Goal: Task Accomplishment & Management: Manage account settings

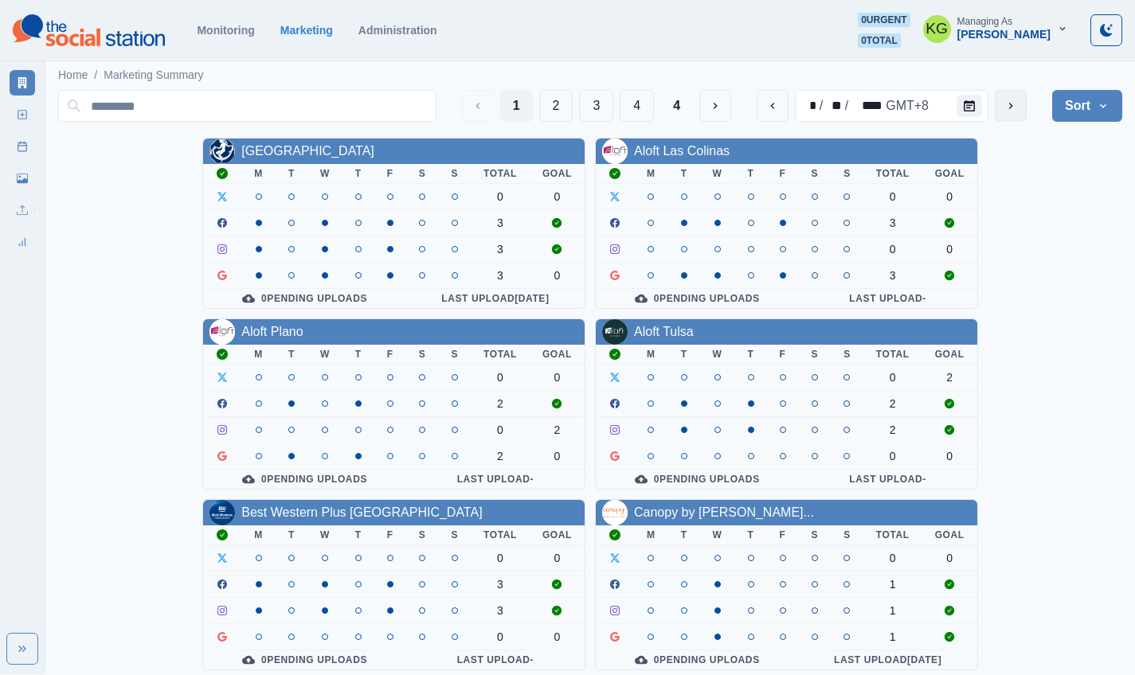
click at [1006, 106] on icon "next" at bounding box center [1010, 106] width 13 height 13
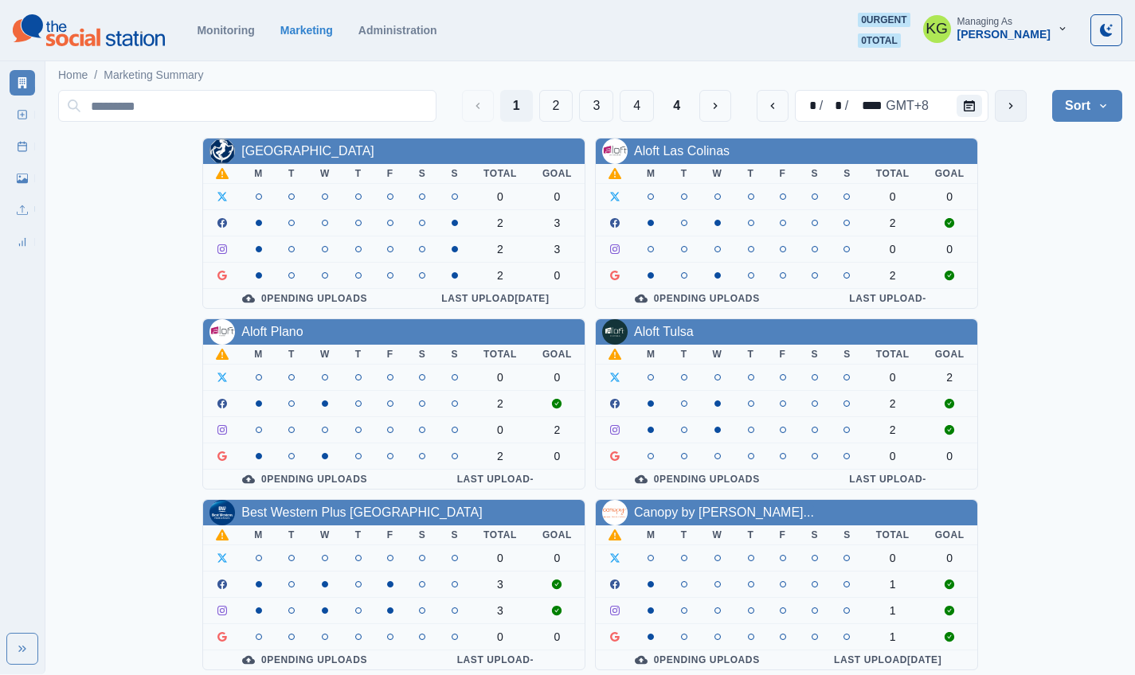
click at [1006, 106] on icon "next" at bounding box center [1010, 106] width 13 height 13
click at [996, 119] on button "next" at bounding box center [1010, 106] width 32 height 32
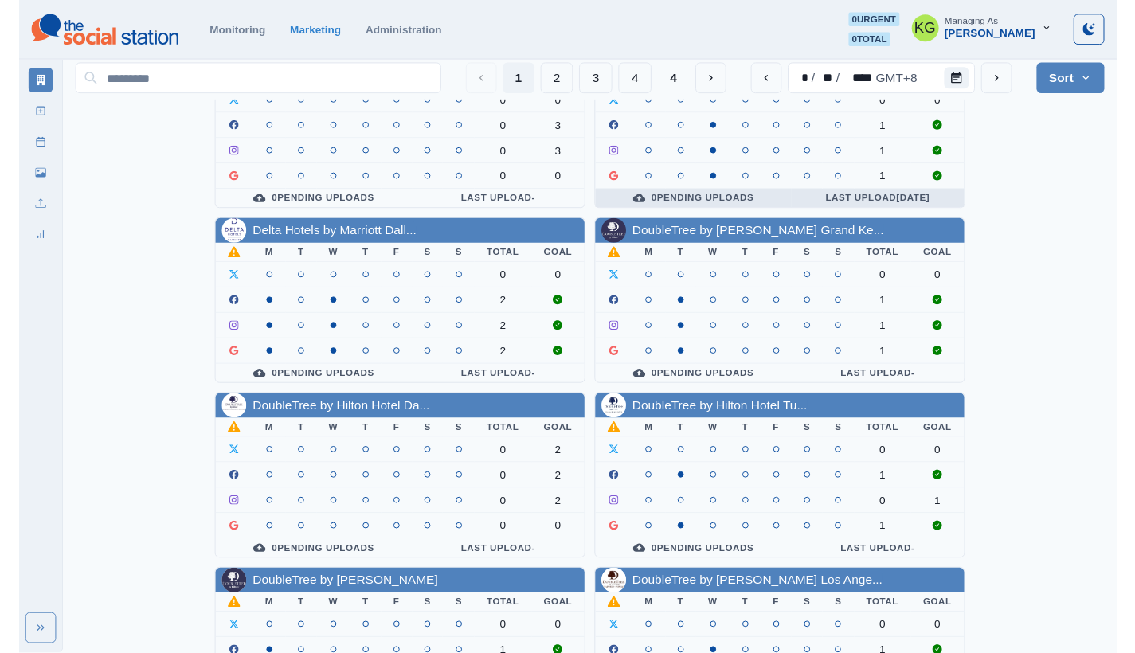
scroll to position [550, 0]
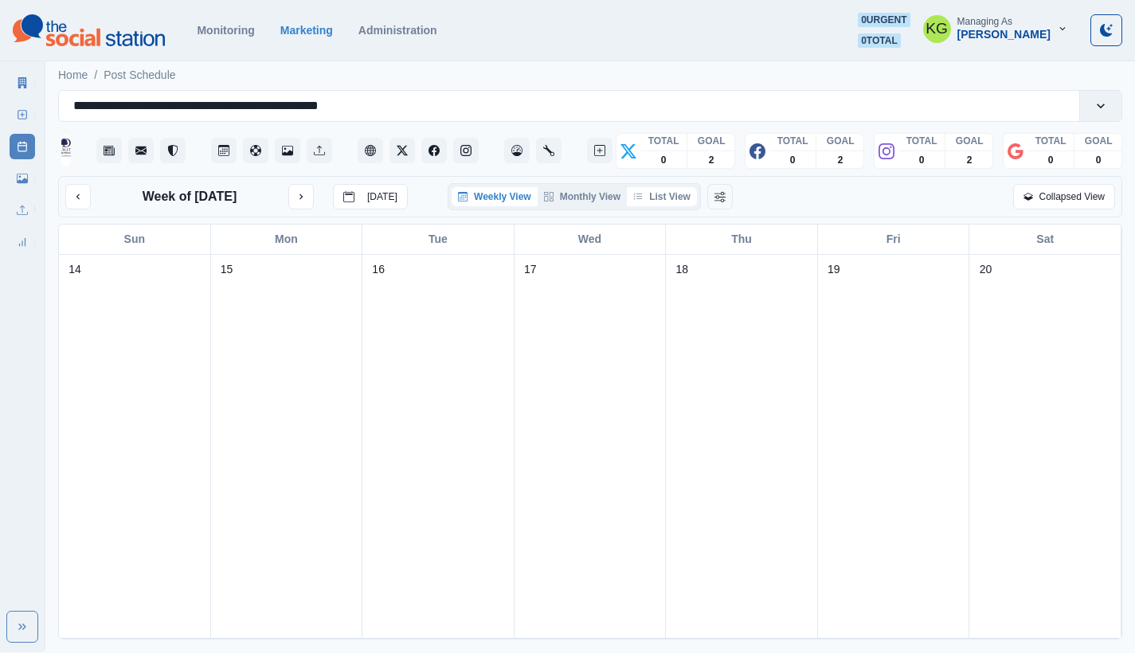
click at [678, 203] on button "List View" at bounding box center [662, 196] width 70 height 19
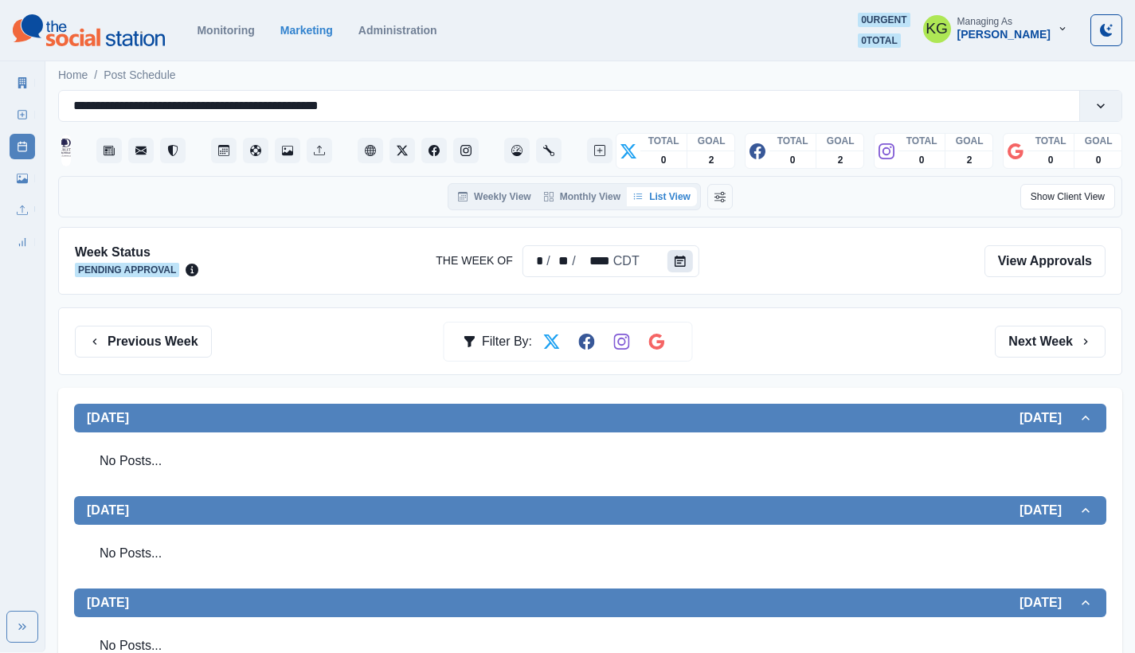
click at [686, 260] on button "Calendar" at bounding box center [679, 261] width 25 height 22
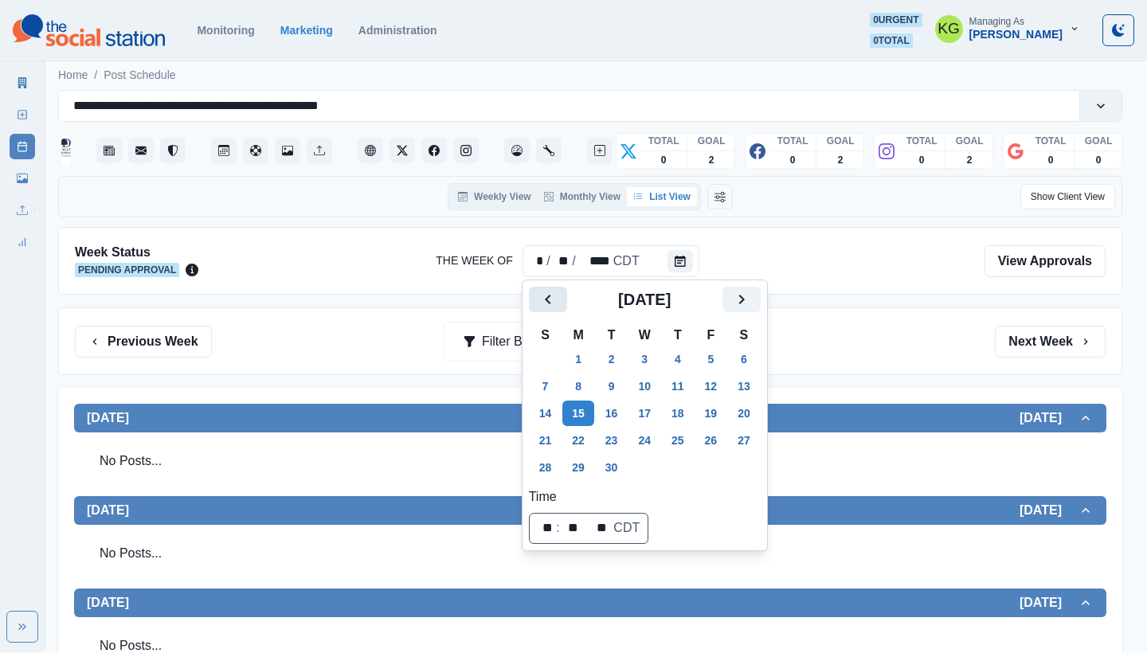
click at [549, 292] on icon "Previous" at bounding box center [547, 299] width 19 height 19
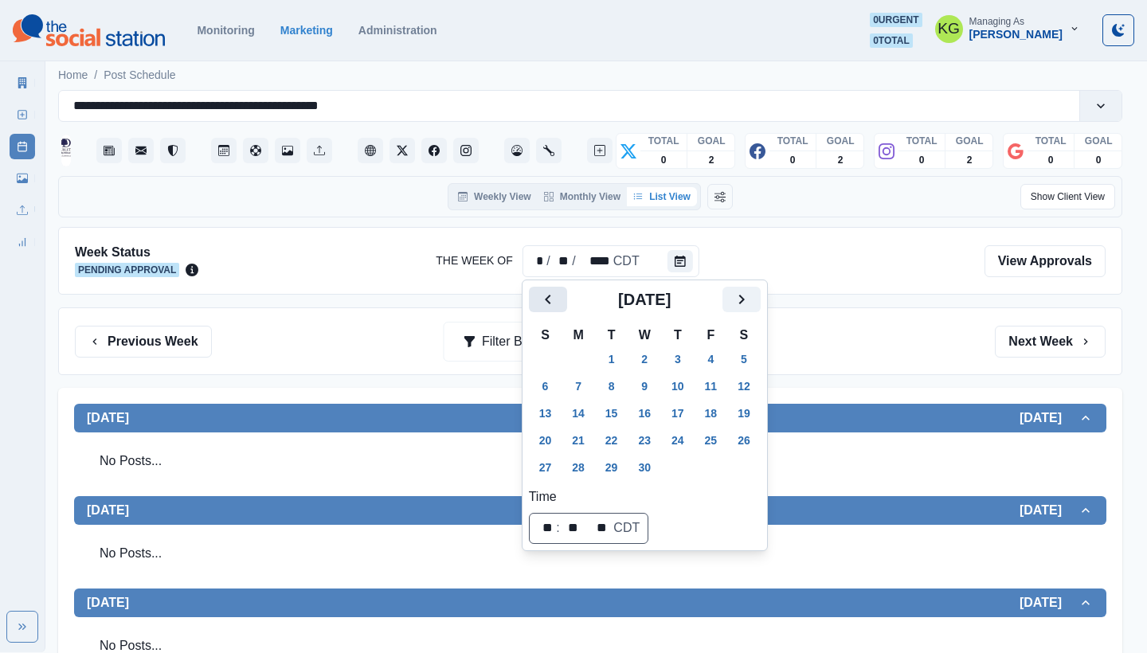
click at [549, 292] on icon "Previous" at bounding box center [547, 299] width 19 height 19
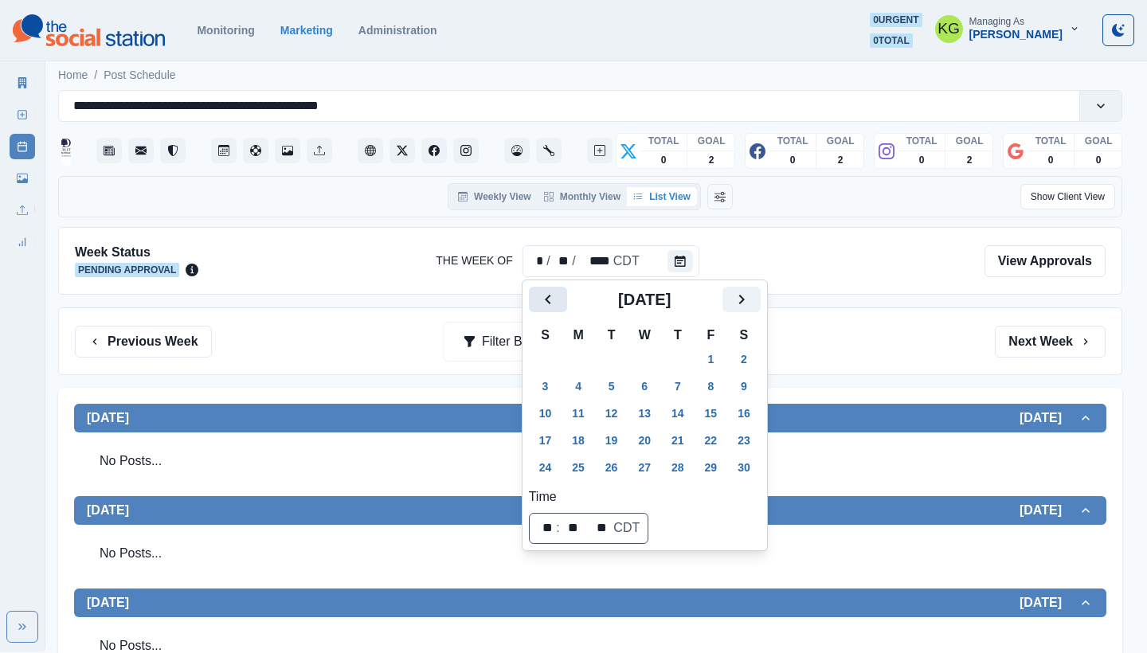
click at [549, 292] on icon "Previous" at bounding box center [547, 299] width 19 height 19
click at [744, 295] on icon "Next" at bounding box center [741, 300] width 6 height 10
click at [576, 369] on button "2" at bounding box center [578, 358] width 32 height 25
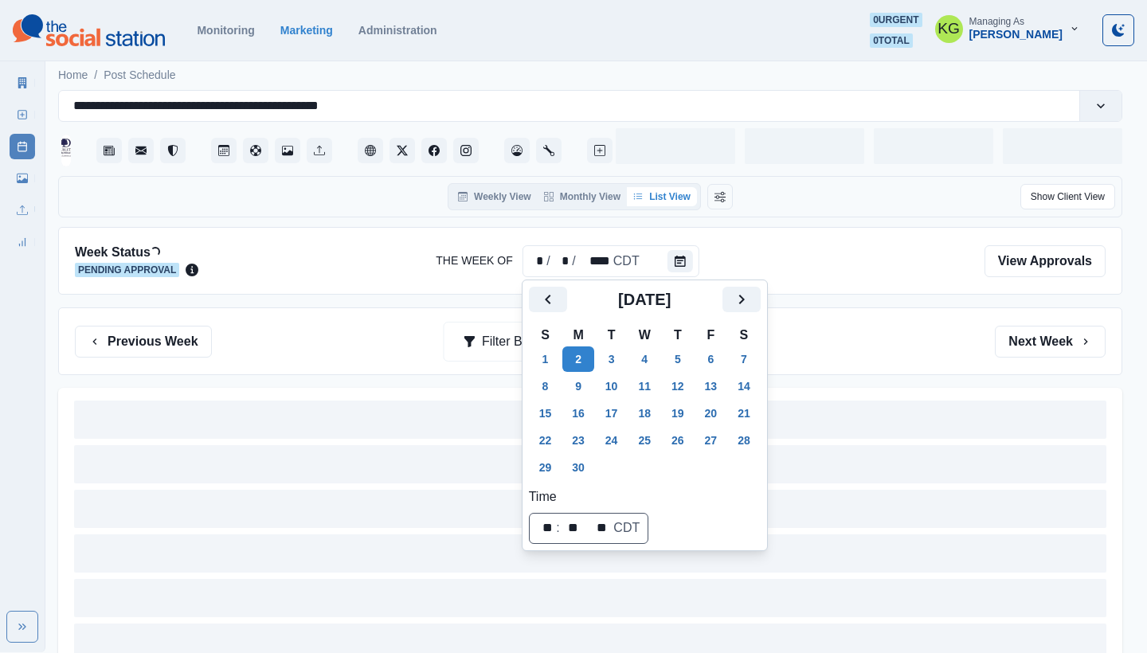
click at [844, 344] on div "Previous Week Filter By: Next Week" at bounding box center [590, 342] width 1030 height 32
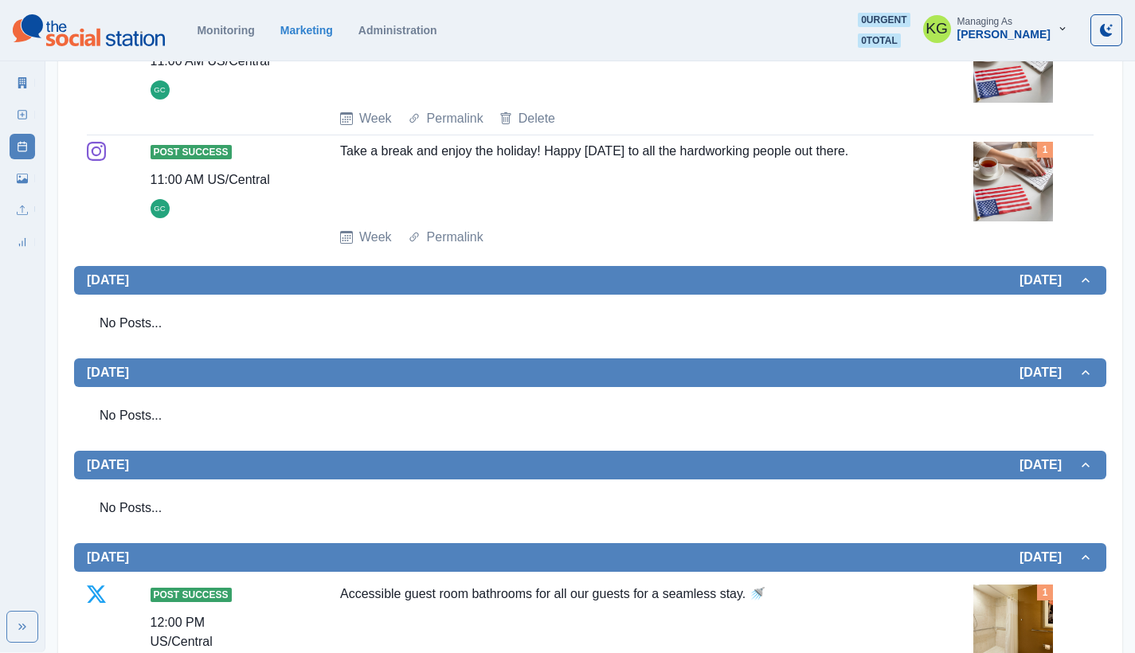
scroll to position [855, 0]
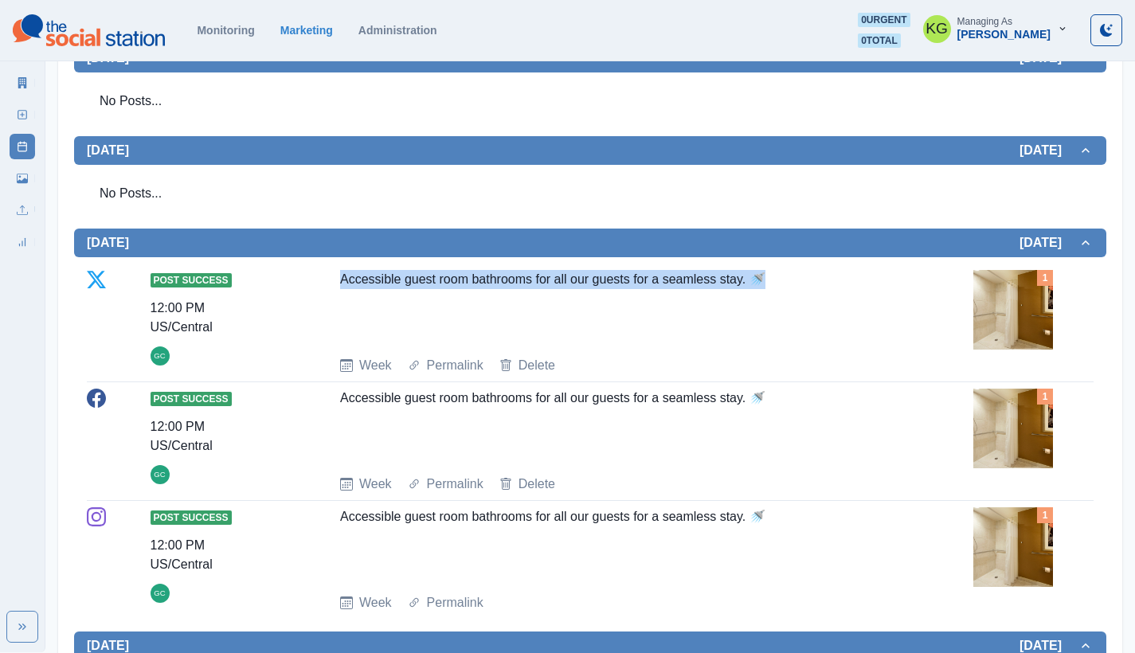
drag, startPoint x: 628, startPoint y: 273, endPoint x: 334, endPoint y: 277, distance: 294.6
click at [334, 277] on div "Post Success 12:00 PM US/Central GC Accessible guest room bathrooms for all our…" at bounding box center [590, 322] width 1006 height 105
copy div "Accessible guest room bathrooms for all our guests for a seamless stay. 🚿"
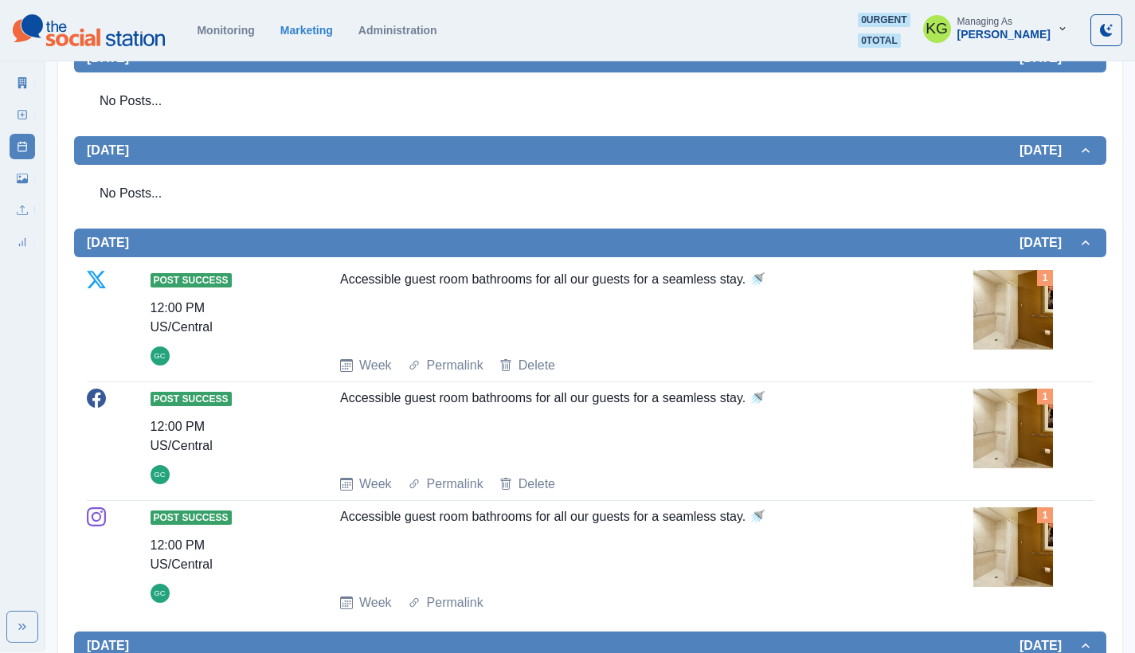
click at [625, 2] on section "Monitoring Marketing Administration 0 urgent 0 total KG Managing As Katrina Gal…" at bounding box center [567, 30] width 1135 height 61
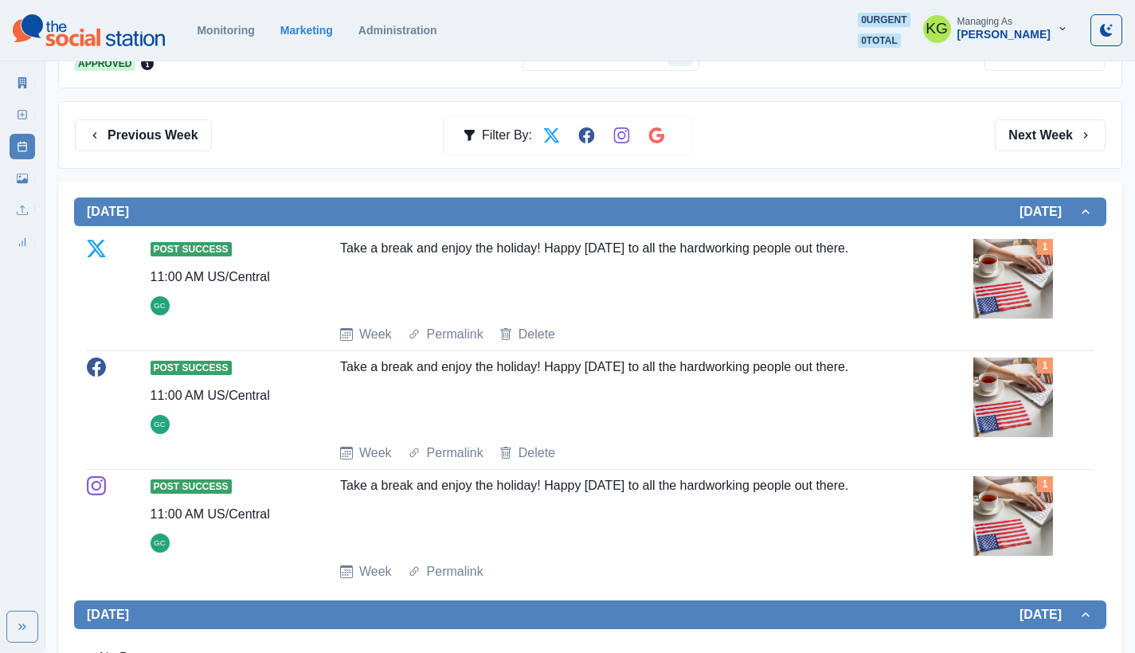
scroll to position [203, 0]
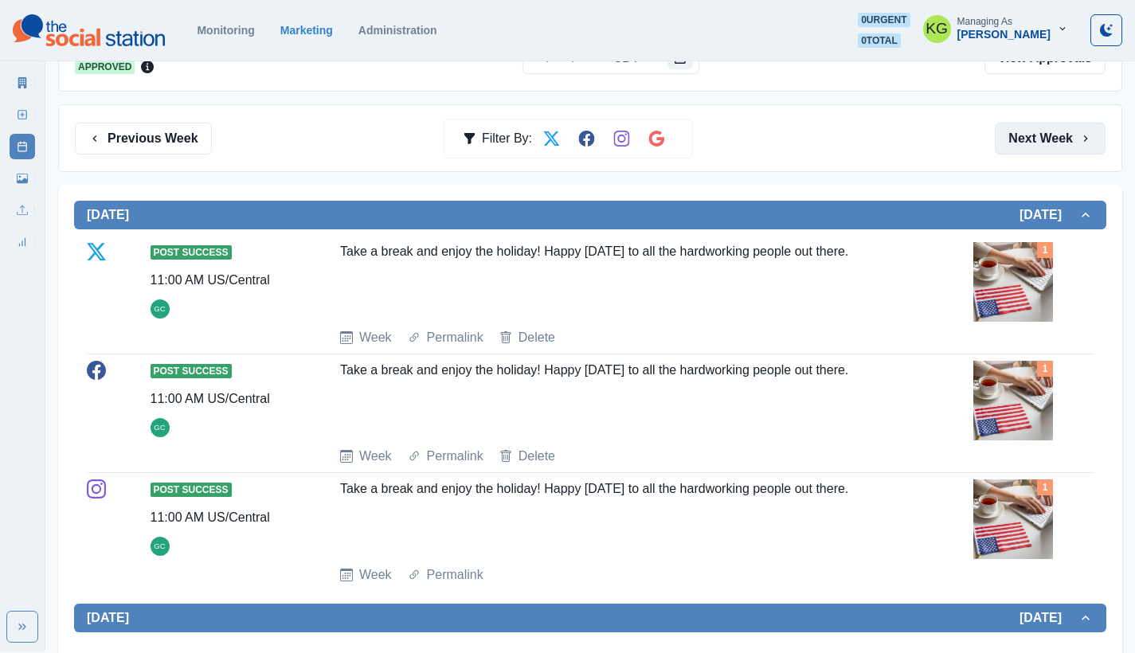
click at [1035, 152] on button "Next Week" at bounding box center [1049, 139] width 111 height 32
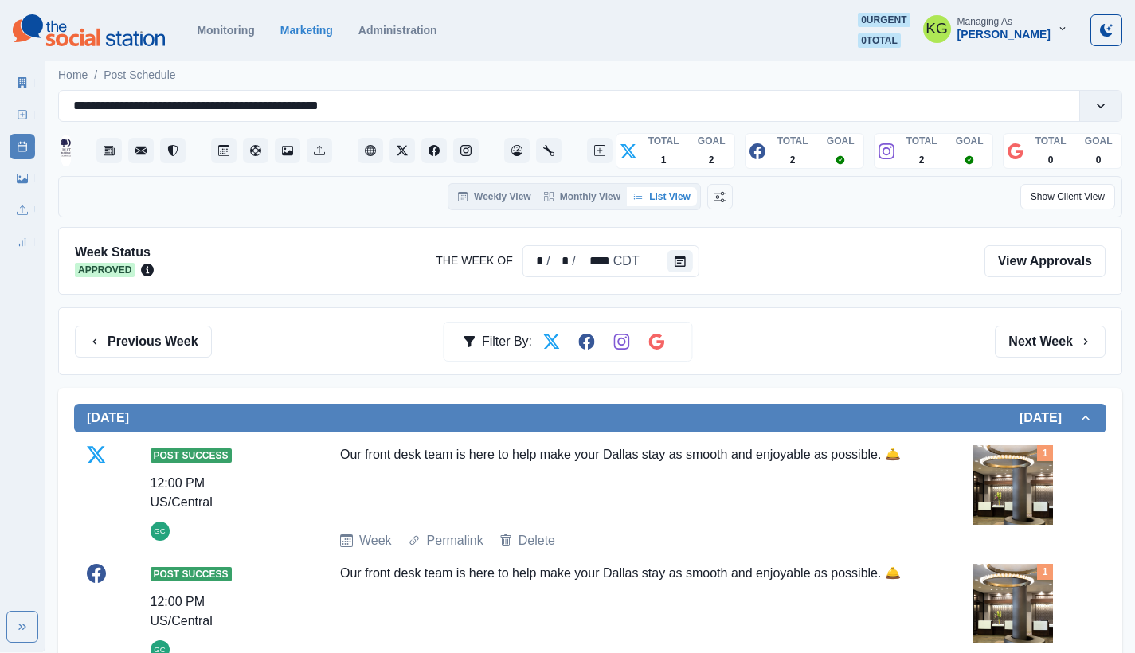
scroll to position [223, 0]
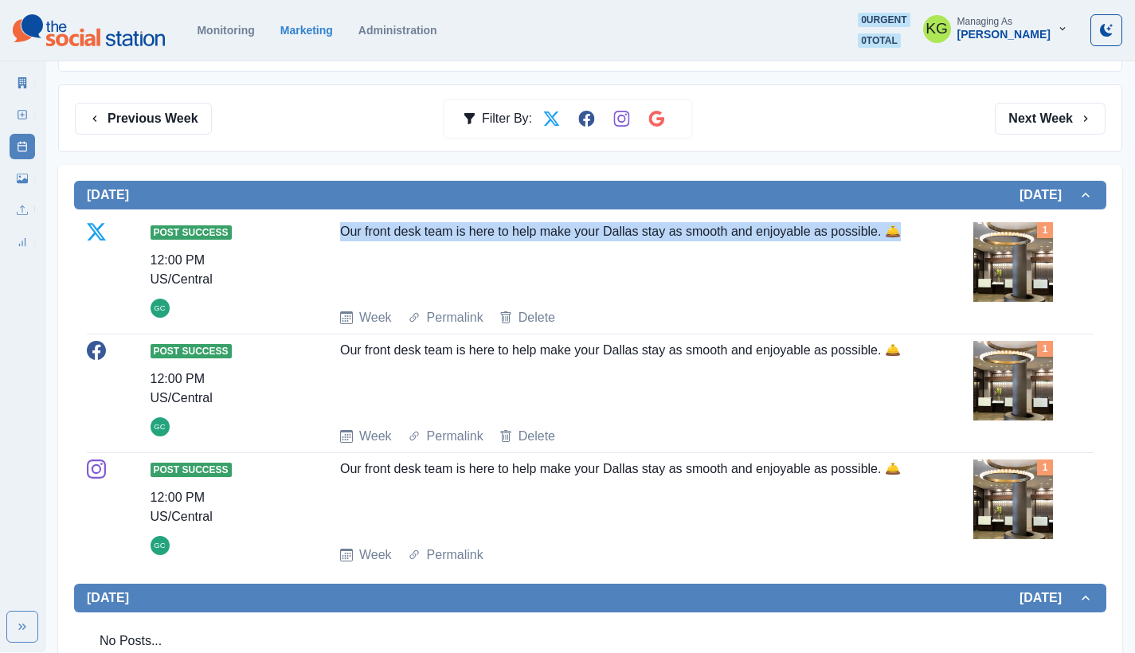
drag, startPoint x: 361, startPoint y: 255, endPoint x: 342, endPoint y: 229, distance: 31.8
click at [342, 229] on div "Our front desk team is here to help make your Dallas stay as smooth and enjoyab…" at bounding box center [622, 258] width 564 height 73
copy div "Our front desk team is here to help make your Dallas stay as smooth and enjoyab…"
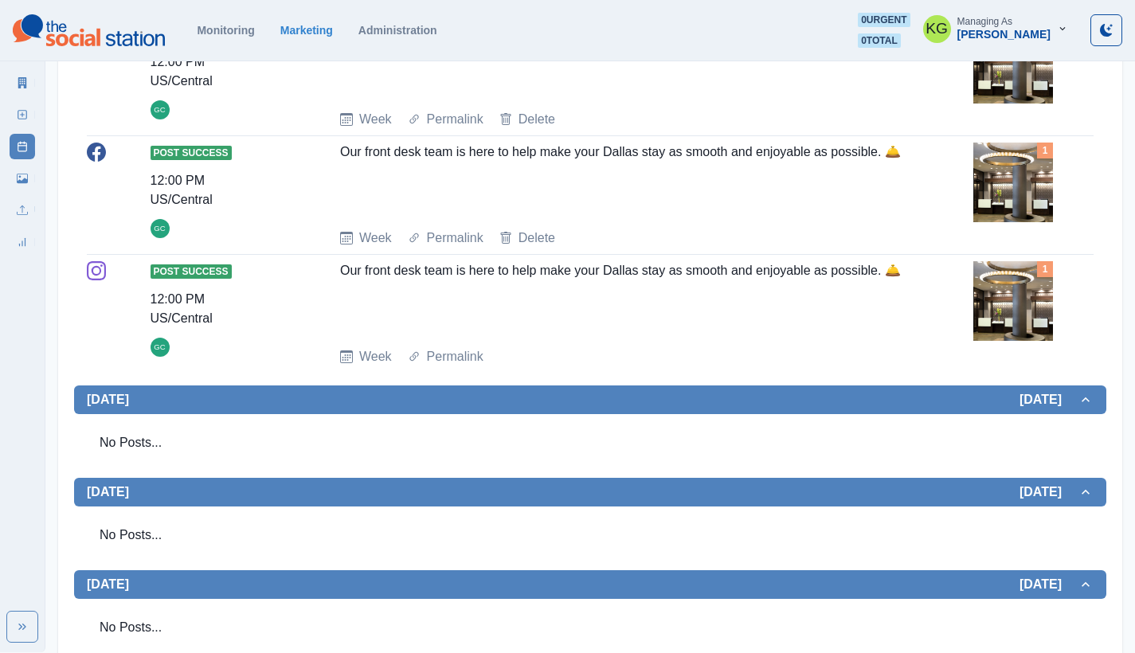
scroll to position [0, 0]
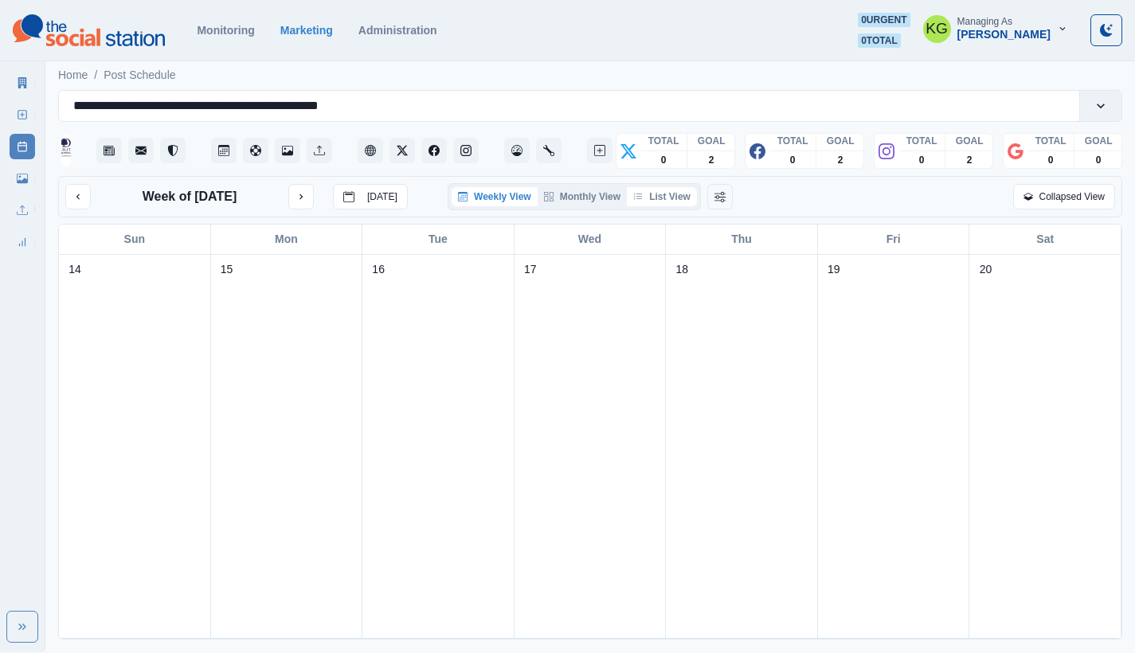
click at [667, 206] on button "List View" at bounding box center [662, 196] width 70 height 19
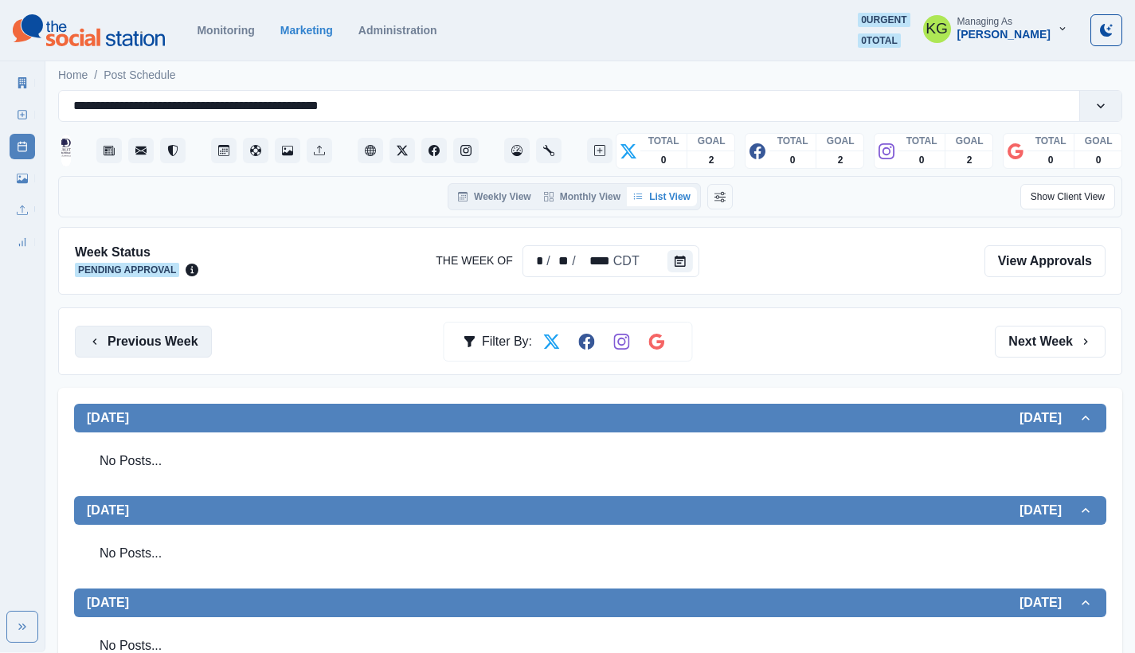
click at [148, 346] on button "Previous Week" at bounding box center [143, 342] width 137 height 32
click at [149, 334] on button "Previous Week" at bounding box center [143, 342] width 137 height 32
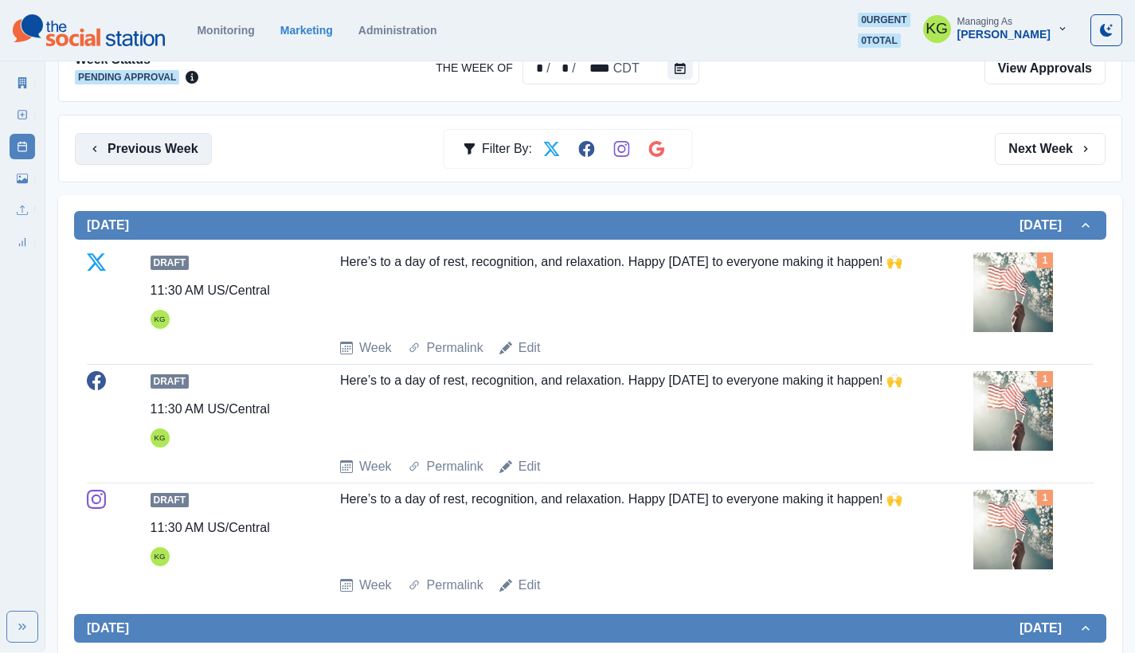
scroll to position [44, 0]
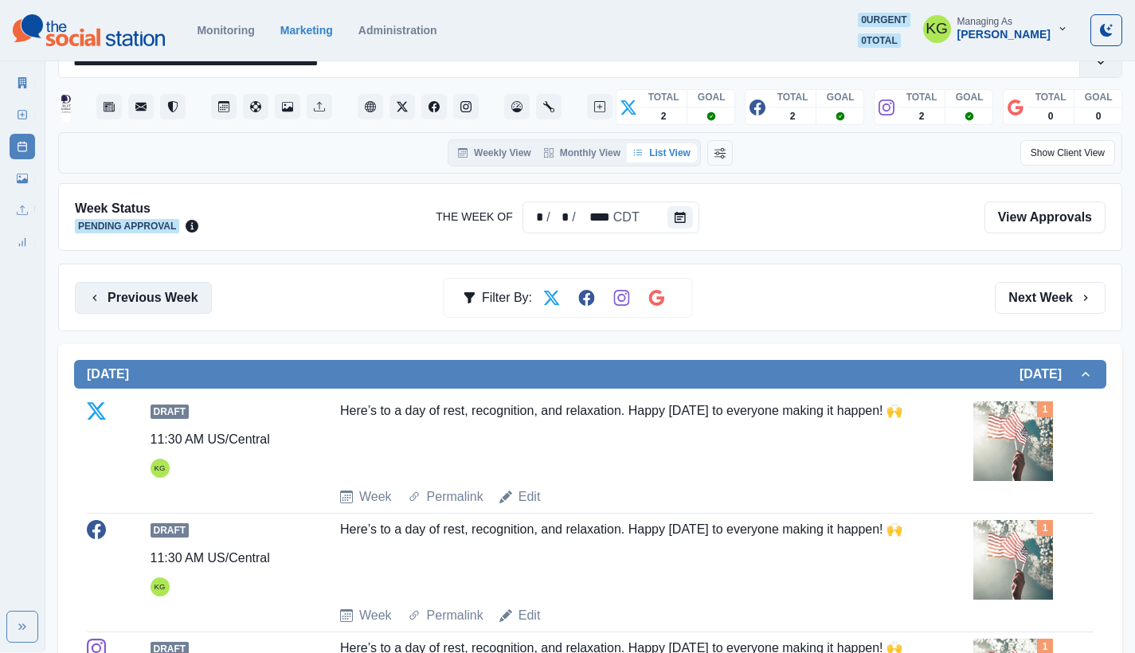
click at [153, 286] on button "Previous Week" at bounding box center [143, 298] width 137 height 32
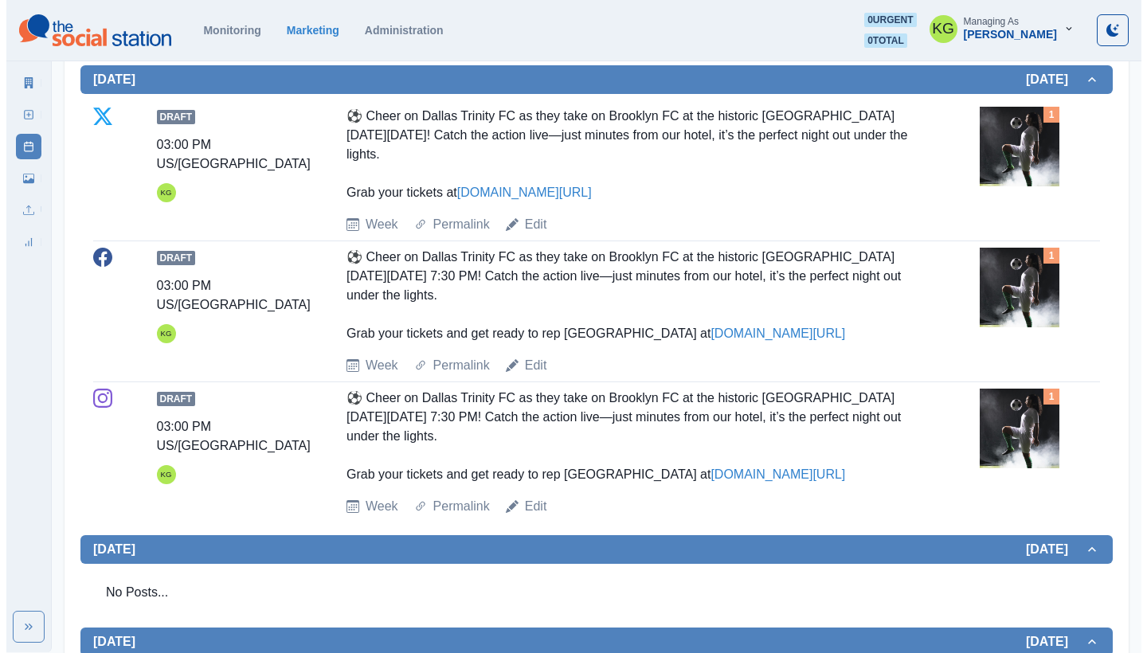
scroll to position [830, 0]
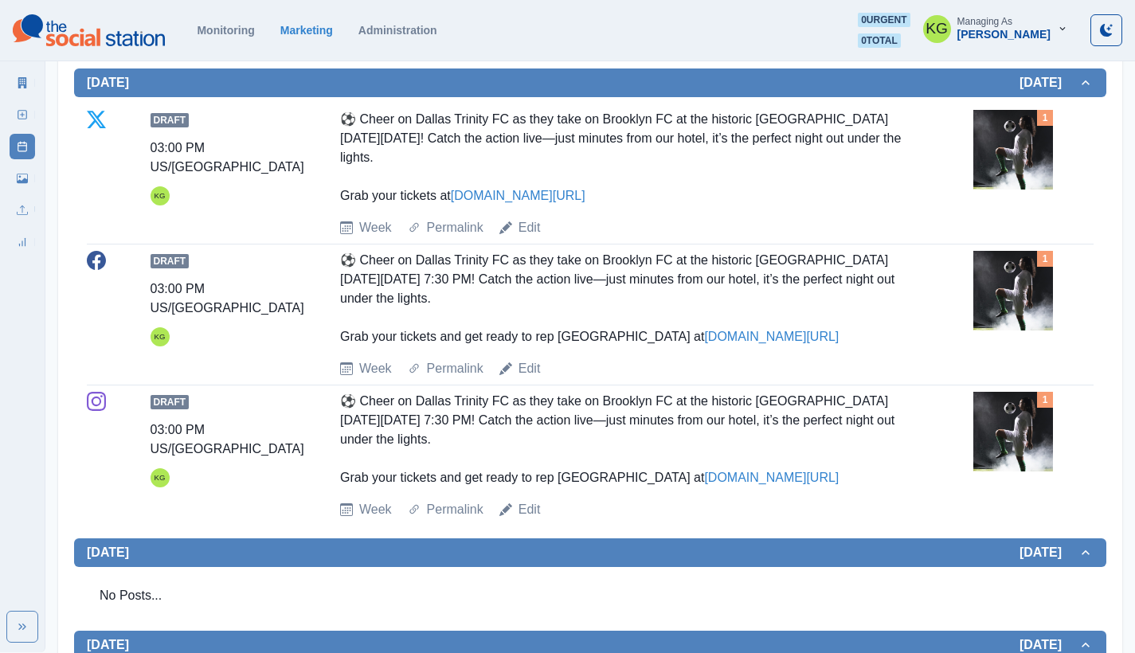
click at [1002, 140] on img at bounding box center [1013, 150] width 80 height 80
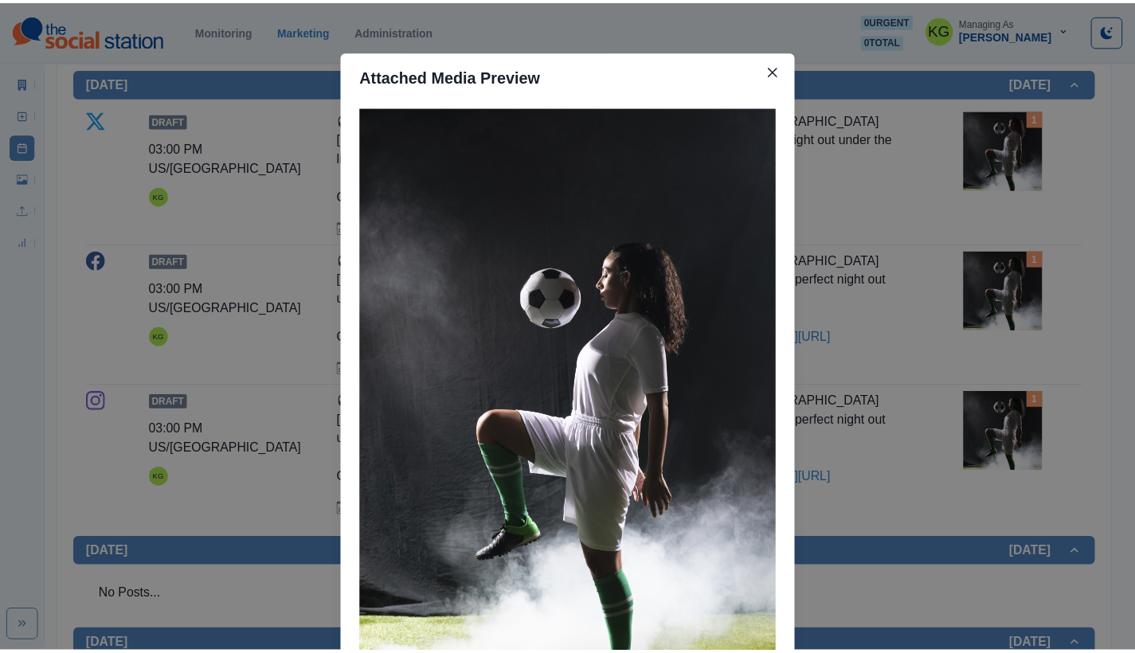
scroll to position [145, 0]
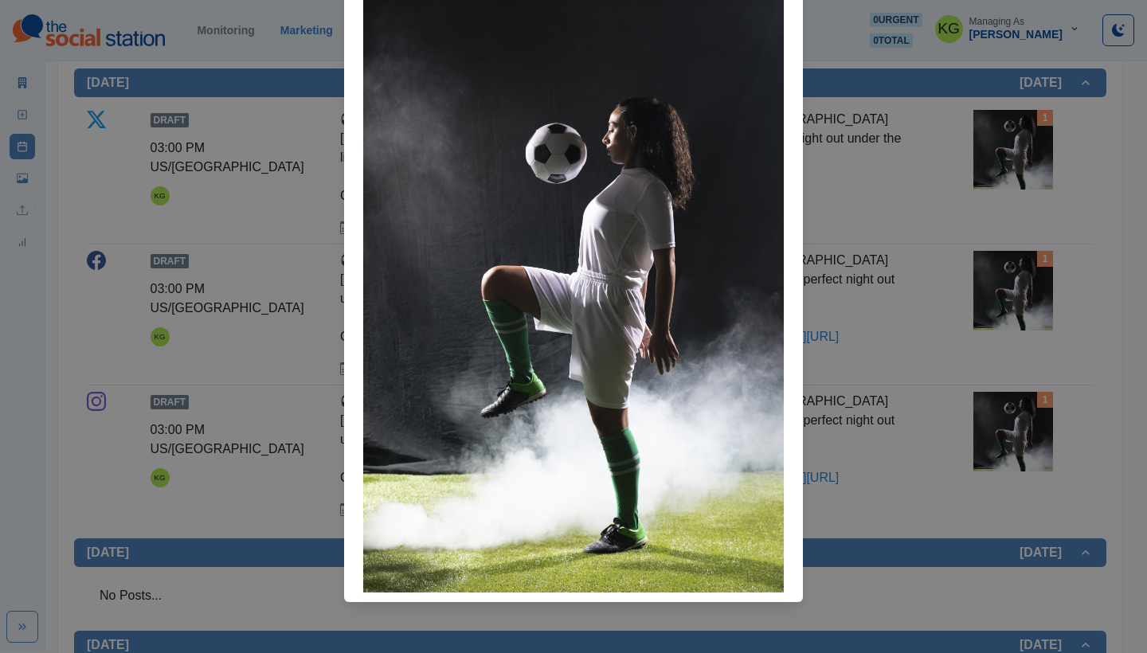
click at [967, 298] on div "Attached Media Preview" at bounding box center [573, 326] width 1147 height 653
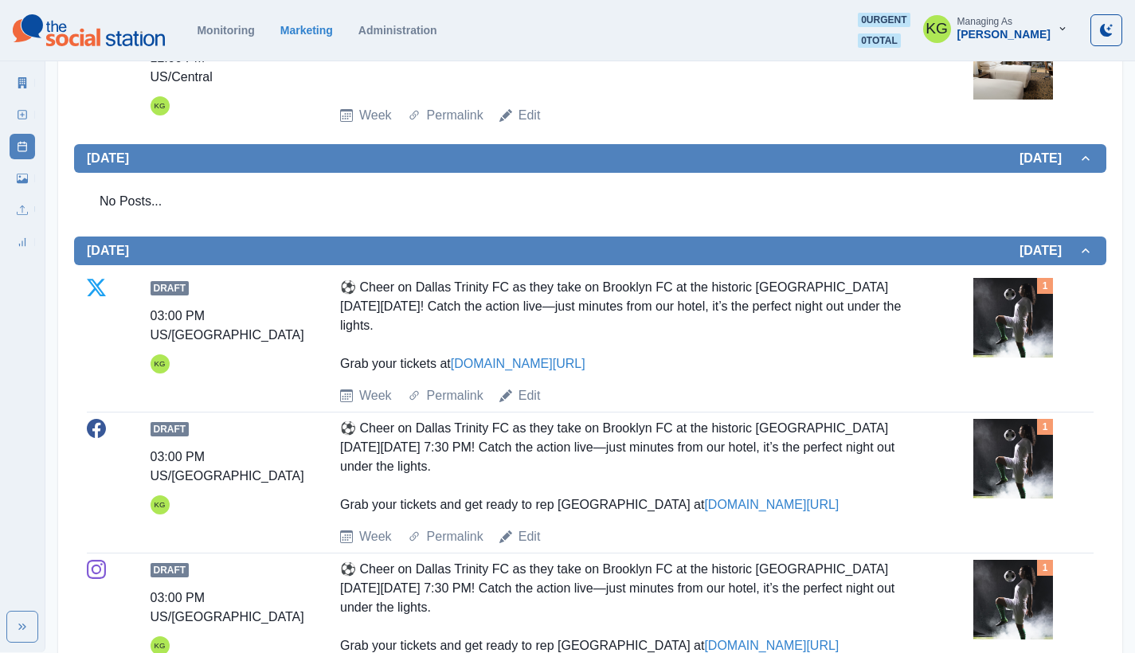
scroll to position [166, 0]
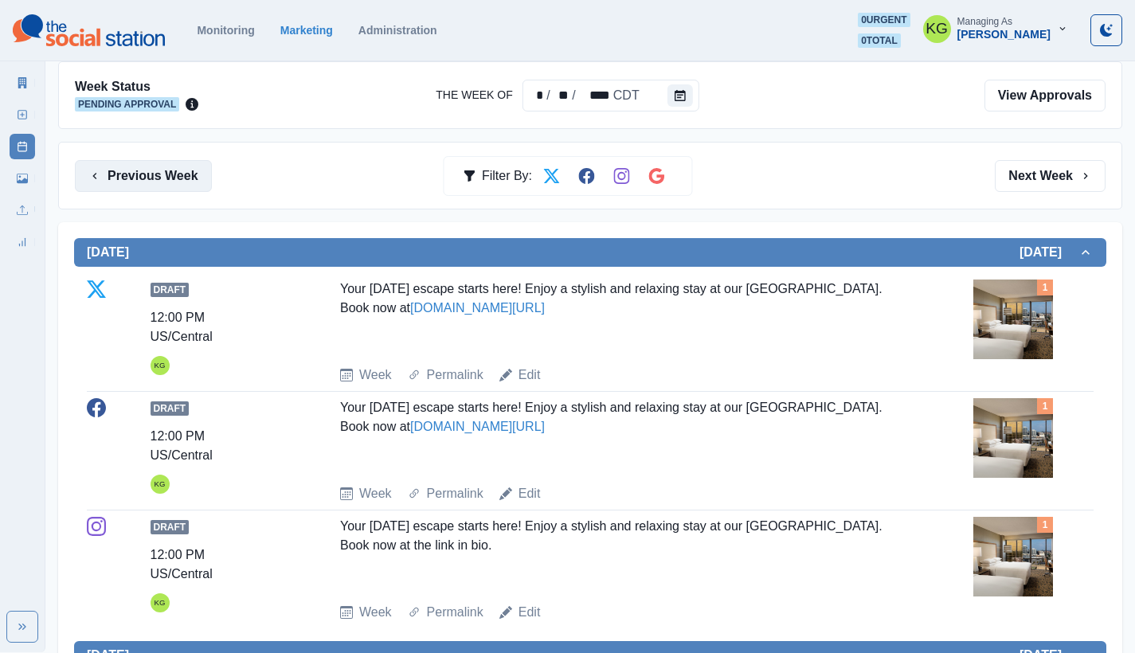
click at [198, 188] on button "Previous Week" at bounding box center [143, 176] width 137 height 32
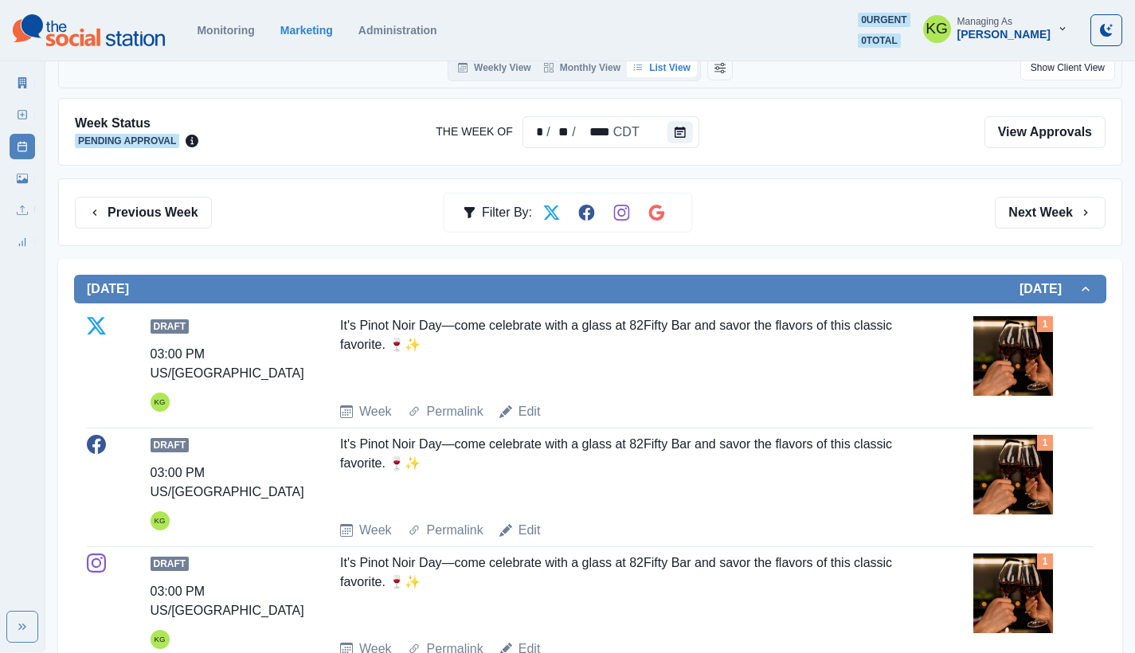
scroll to position [49, 0]
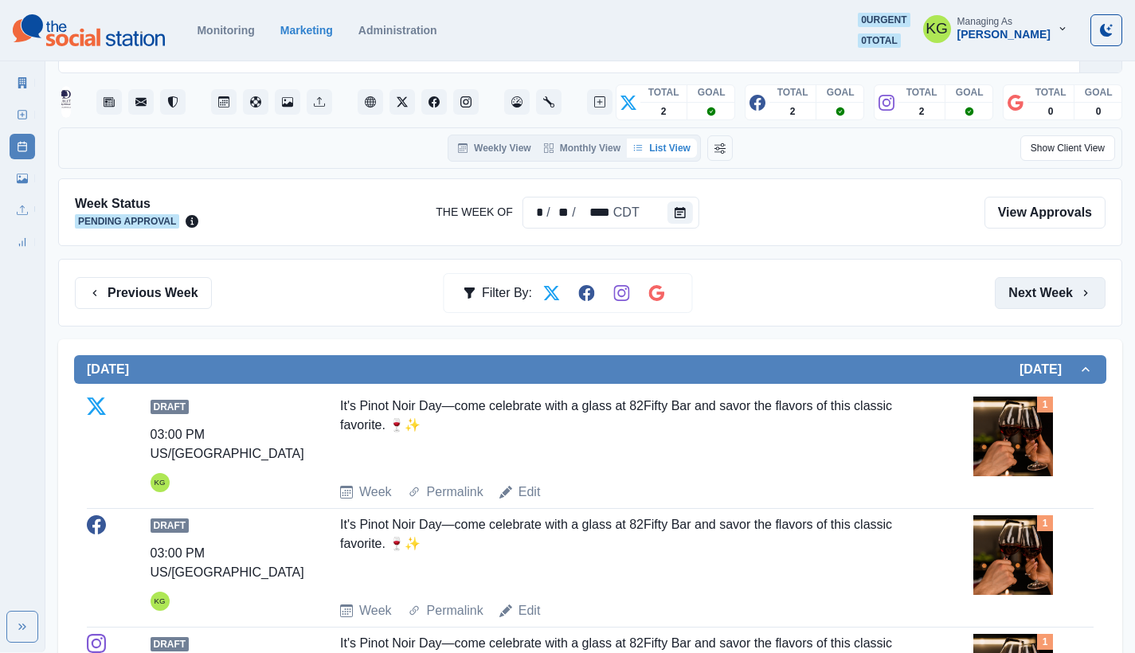
click at [1029, 308] on button "Next Week" at bounding box center [1049, 293] width 111 height 32
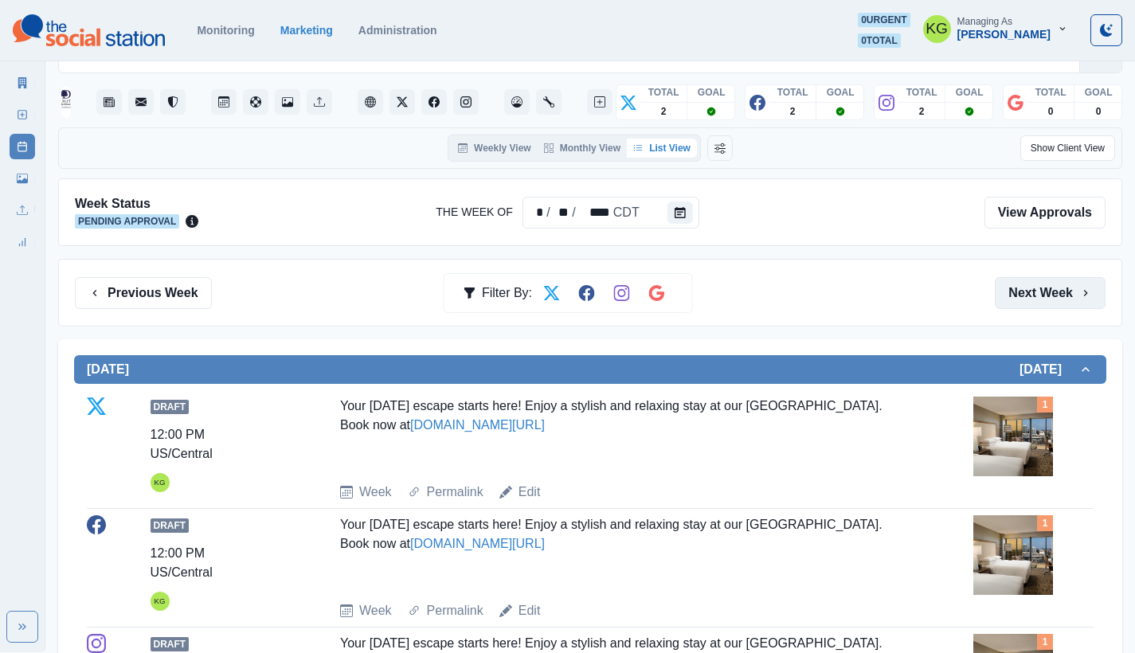
click at [1018, 295] on button "Next Week" at bounding box center [1049, 293] width 111 height 32
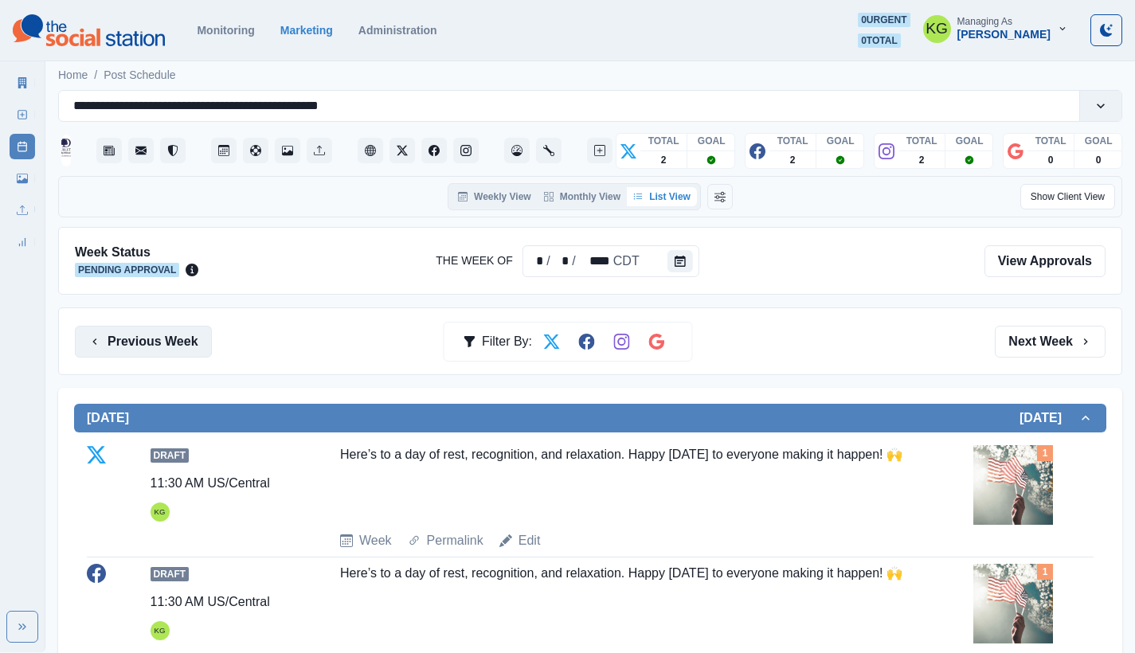
click at [194, 329] on button "Previous Week" at bounding box center [143, 342] width 137 height 32
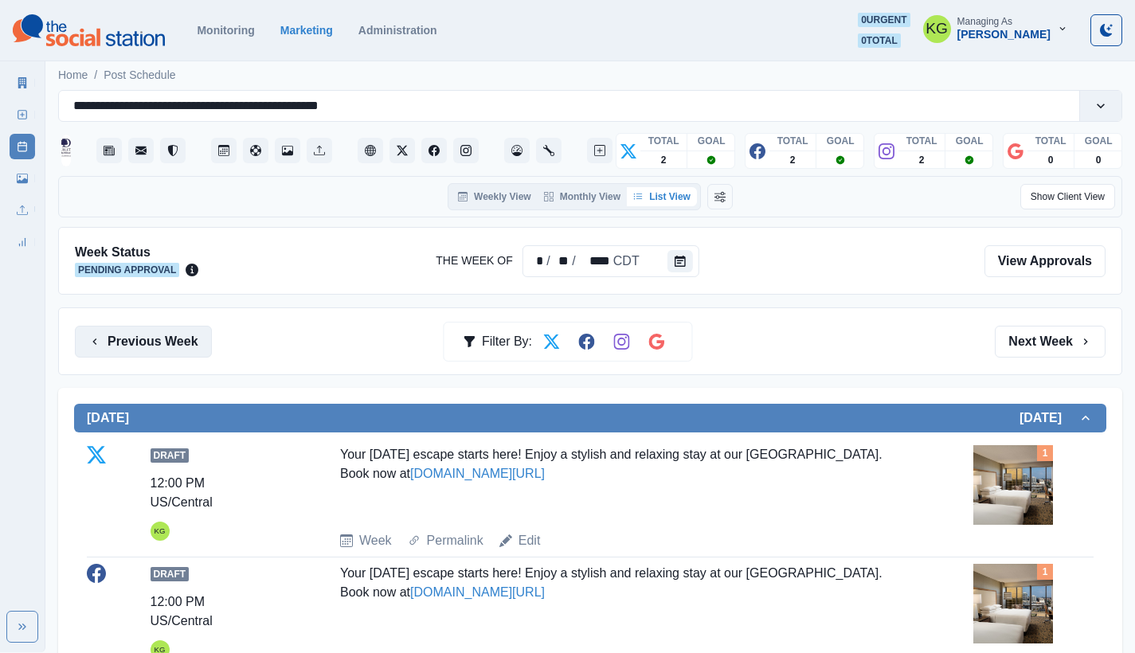
click at [194, 329] on button "Previous Week" at bounding box center [143, 342] width 137 height 32
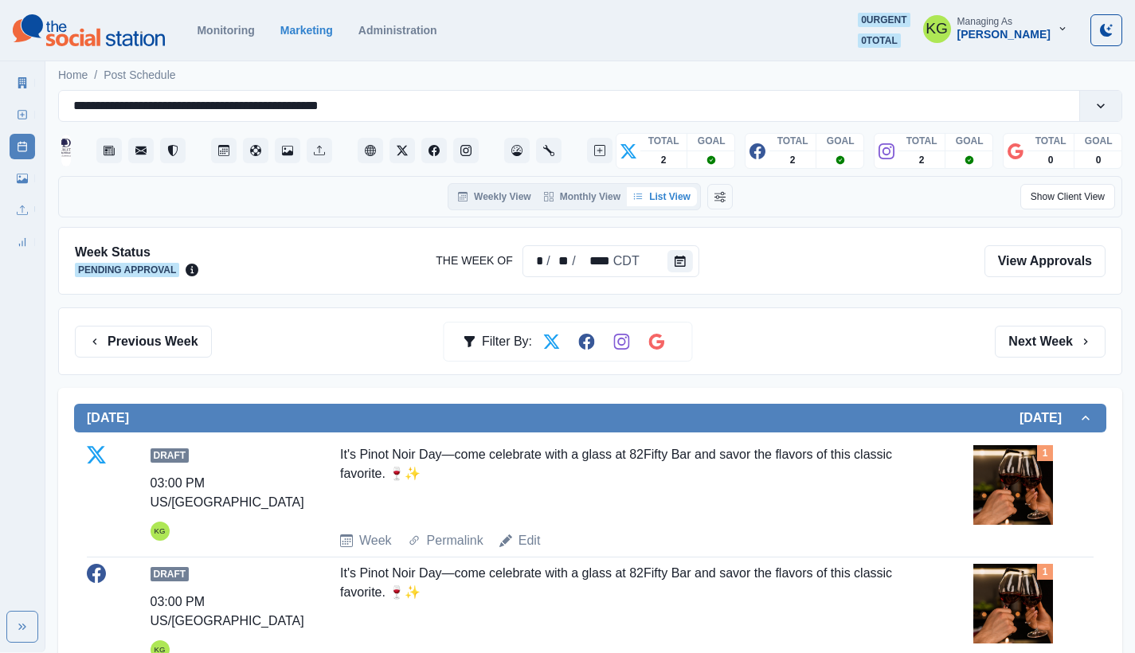
click at [188, 367] on div "Previous Week Filter By: Next Week" at bounding box center [590, 341] width 1064 height 68
click at [168, 337] on button "Previous Week" at bounding box center [143, 342] width 137 height 32
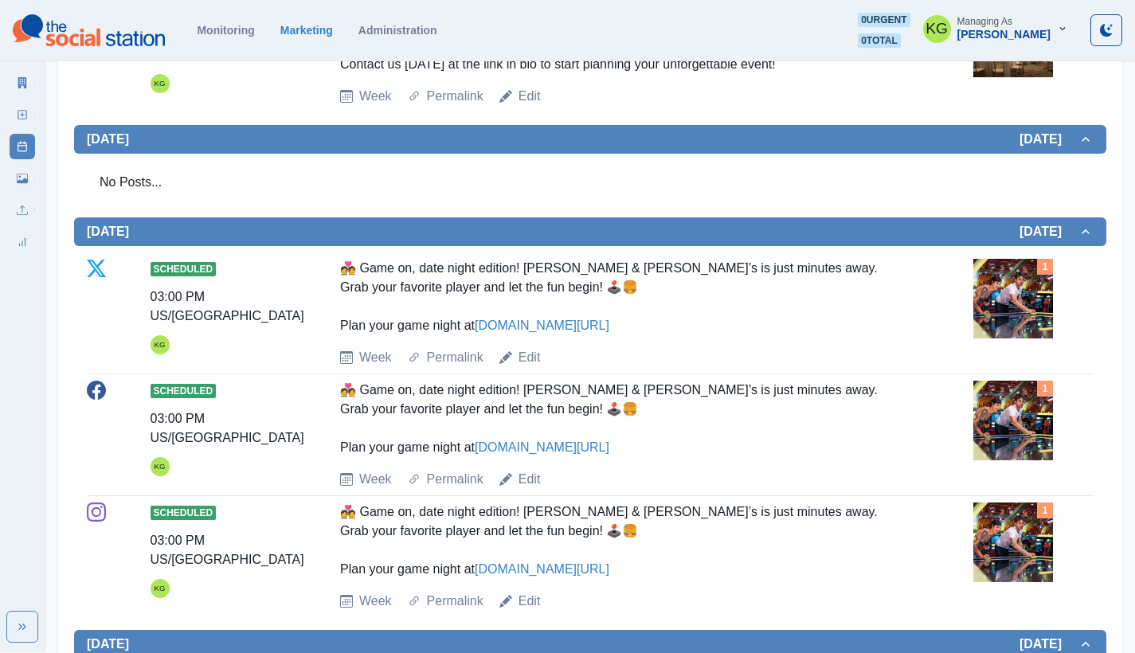
scroll to position [1067, 0]
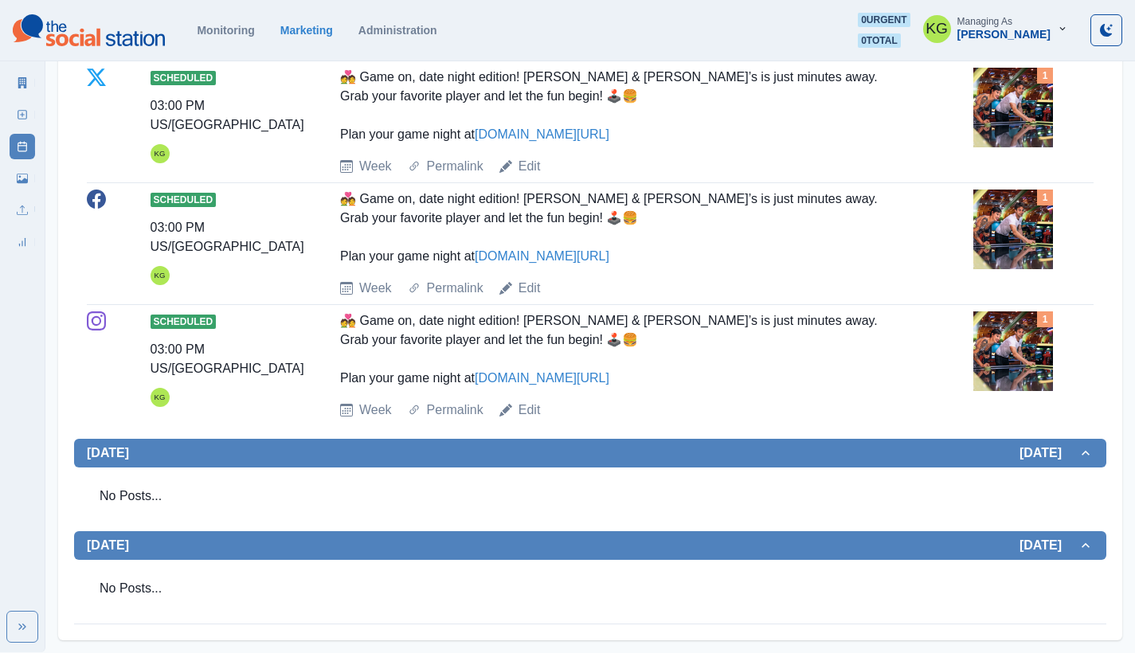
click at [1026, 352] on img at bounding box center [1013, 351] width 80 height 80
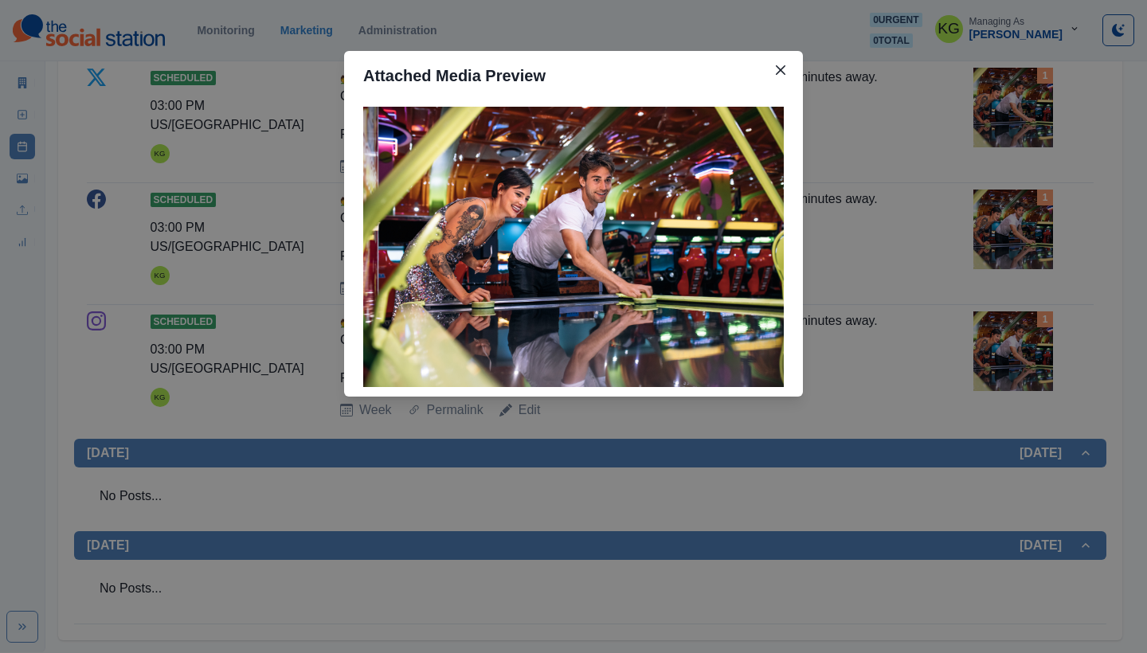
click at [943, 244] on div "Attached Media Preview" at bounding box center [573, 326] width 1147 height 653
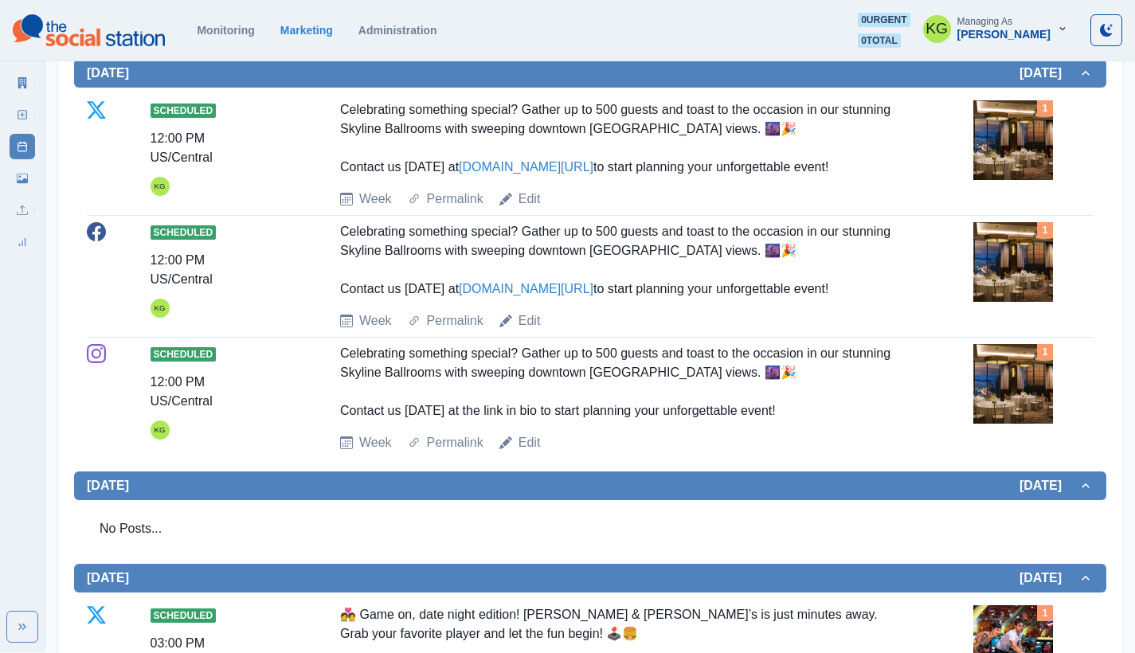
scroll to position [196, 0]
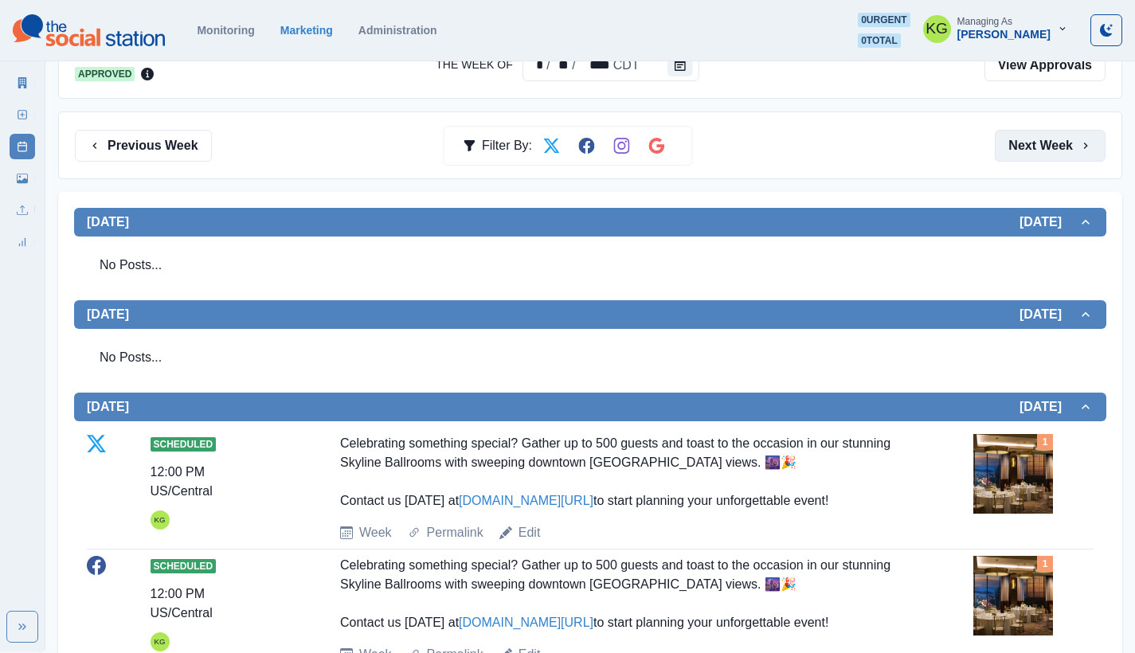
click at [1020, 143] on button "Next Week" at bounding box center [1049, 146] width 111 height 32
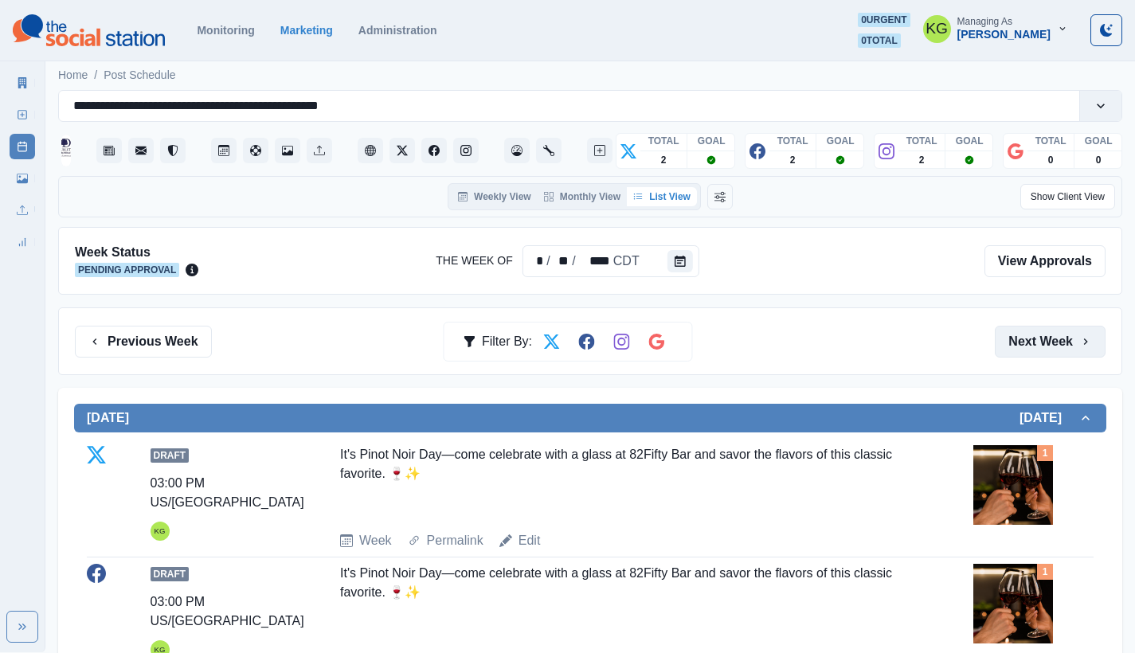
click at [1038, 331] on button "Next Week" at bounding box center [1049, 342] width 111 height 32
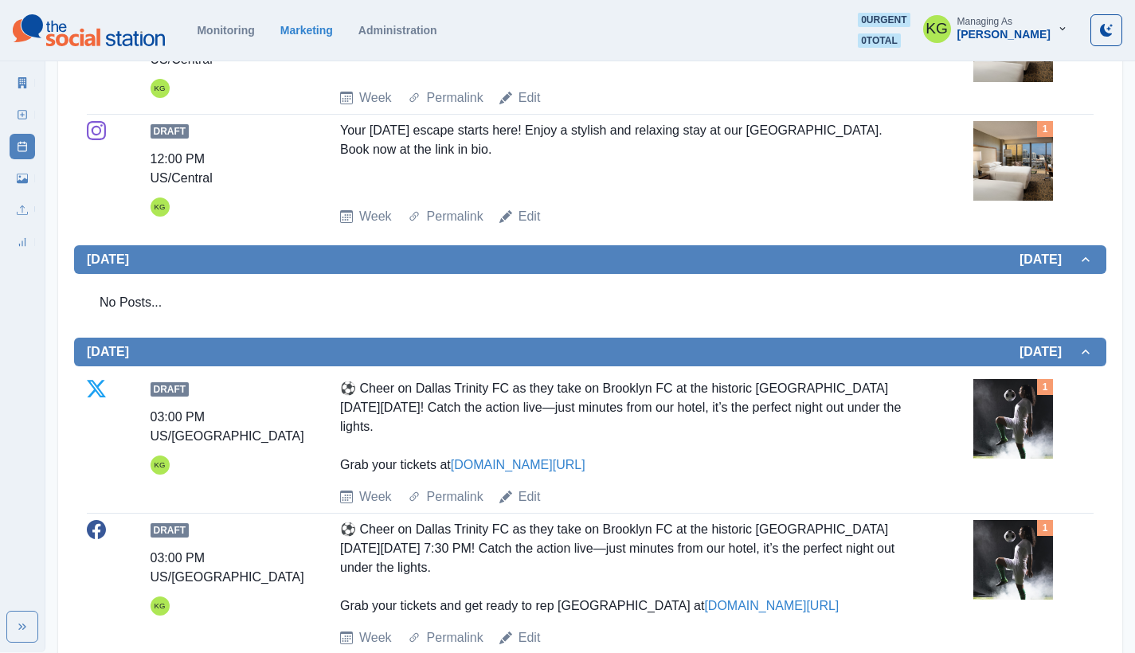
scroll to position [565, 0]
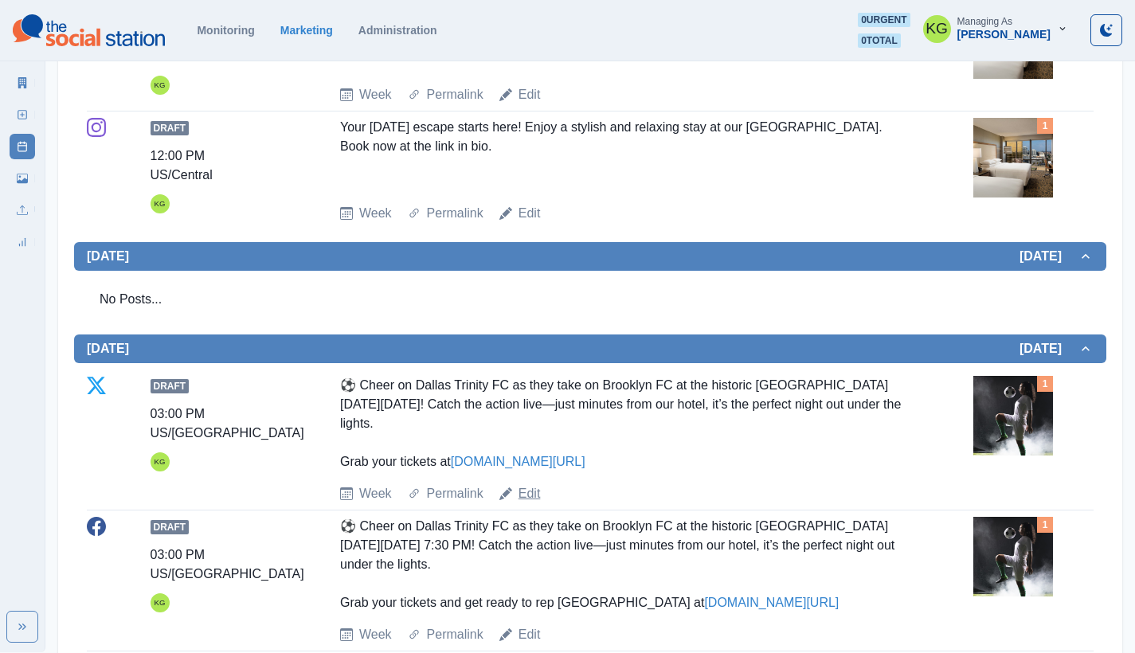
click at [537, 494] on link "Edit" at bounding box center [529, 493] width 22 height 19
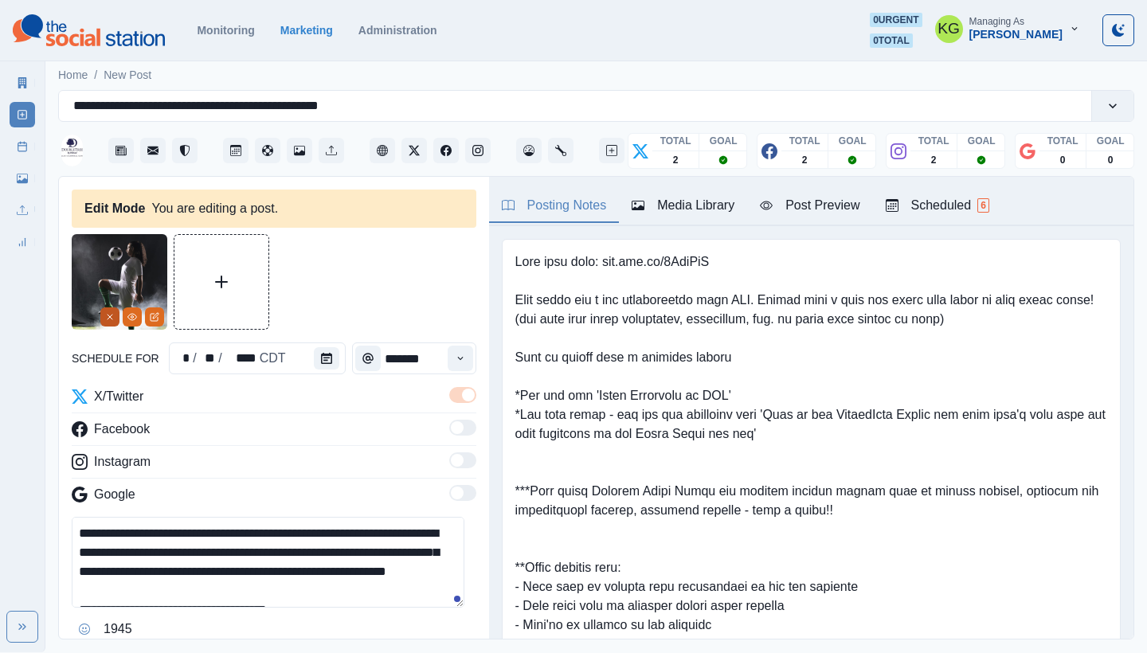
click at [107, 315] on icon "Remove" at bounding box center [110, 317] width 10 height 10
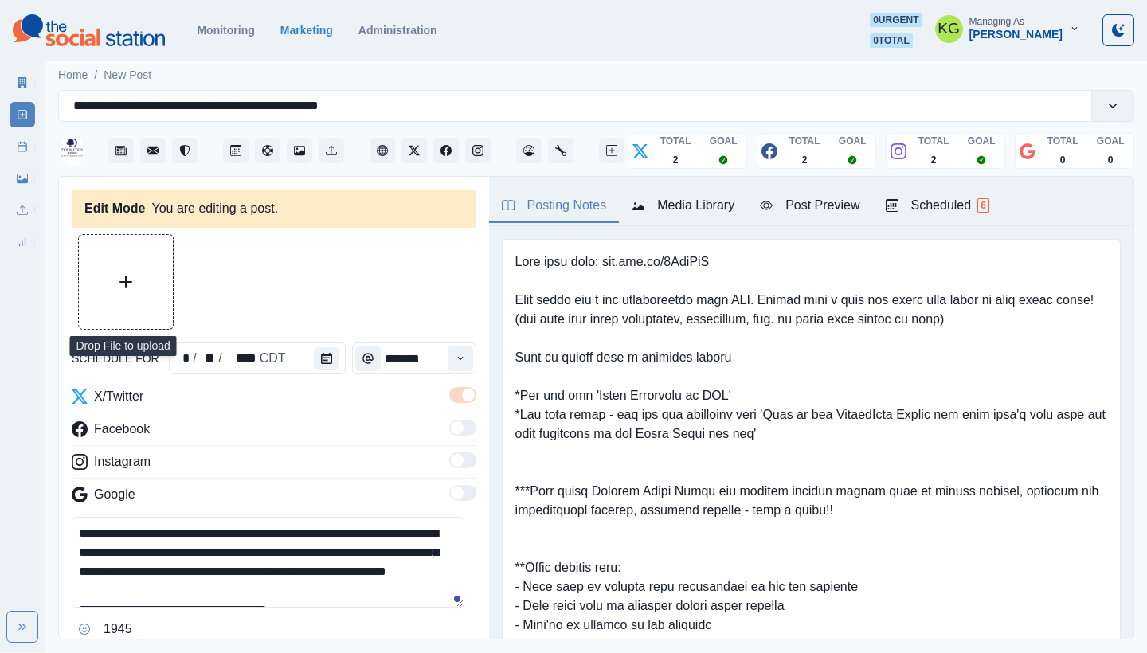
click at [130, 292] on button "Upload Media" at bounding box center [126, 282] width 94 height 94
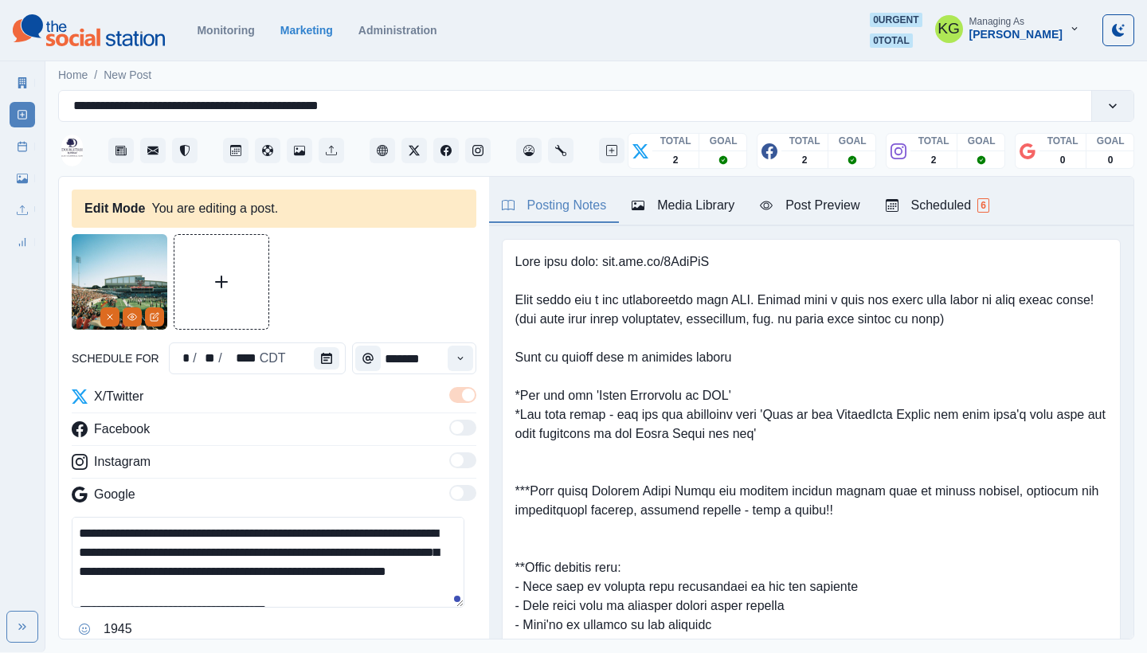
scroll to position [336, 0]
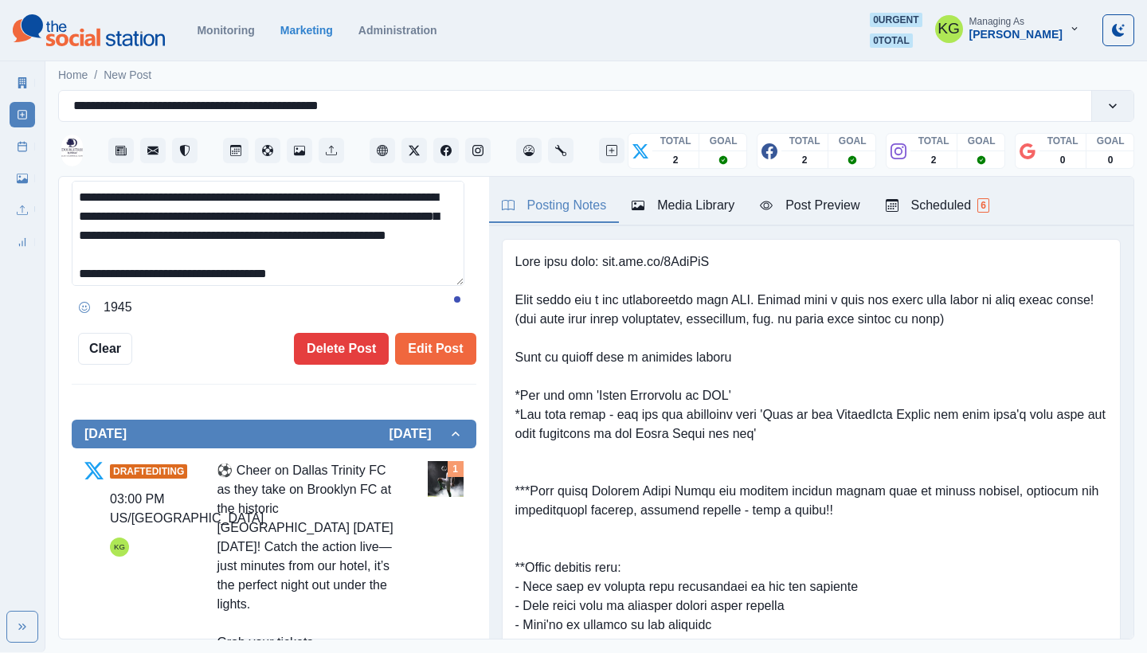
click at [439, 286] on textarea "**********" at bounding box center [268, 233] width 393 height 105
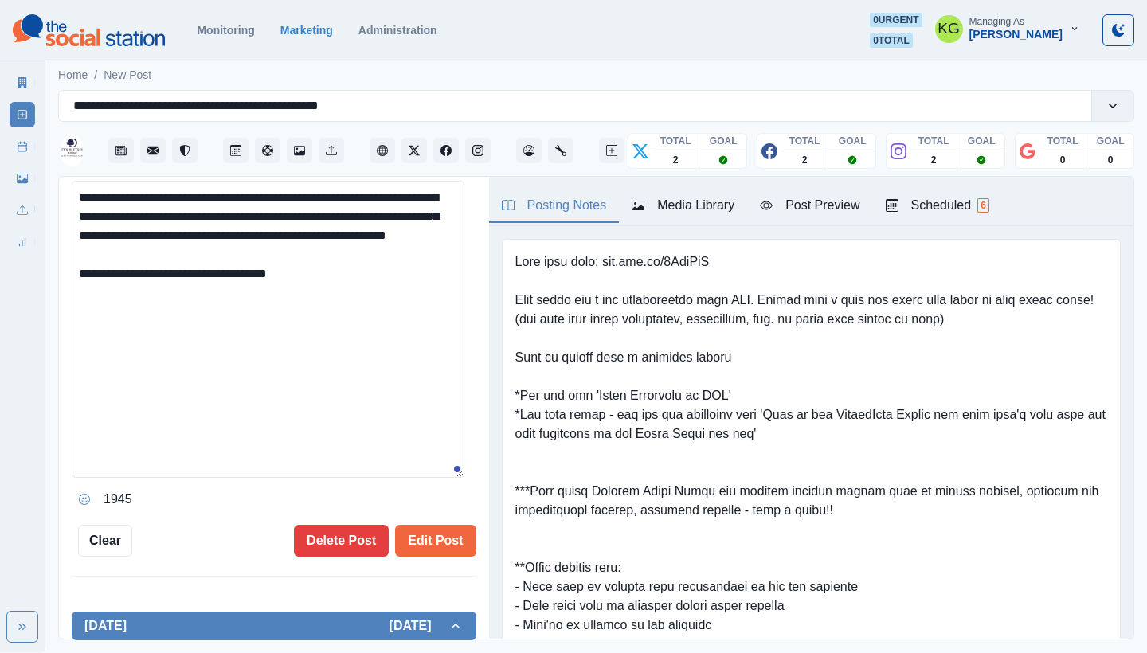
click at [380, 320] on textarea "**********" at bounding box center [268, 329] width 393 height 297
click at [89, 494] on icon "Opens Emoji Picker" at bounding box center [84, 499] width 11 height 11
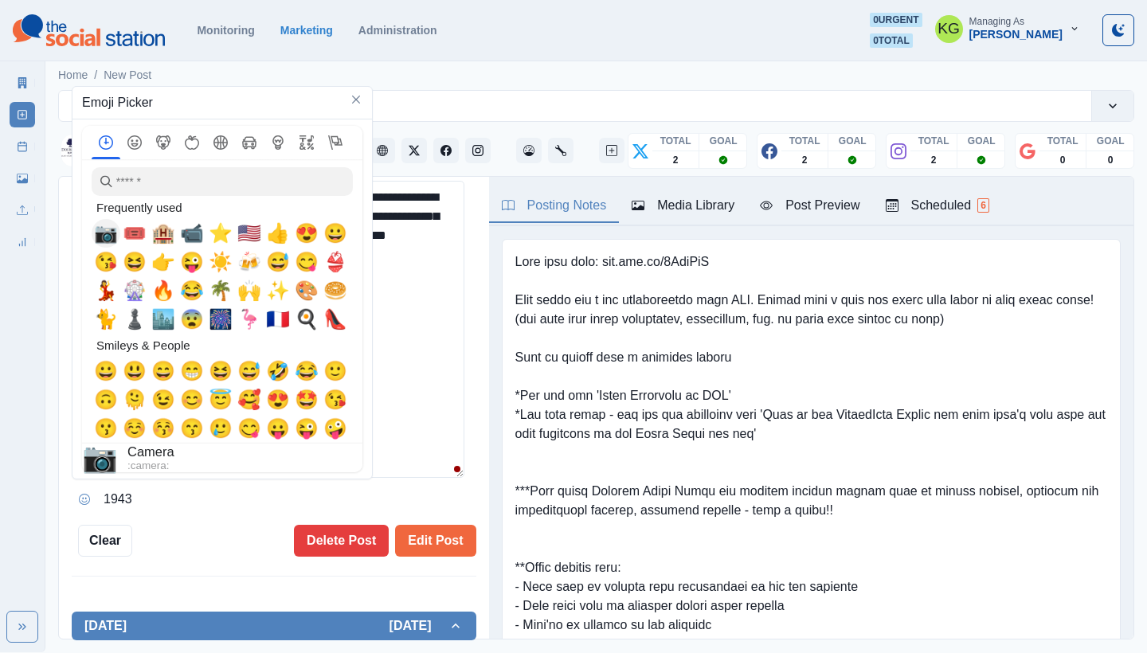
click at [98, 234] on span "📷" at bounding box center [106, 233] width 24 height 22
click at [387, 313] on textarea "**********" at bounding box center [268, 329] width 393 height 297
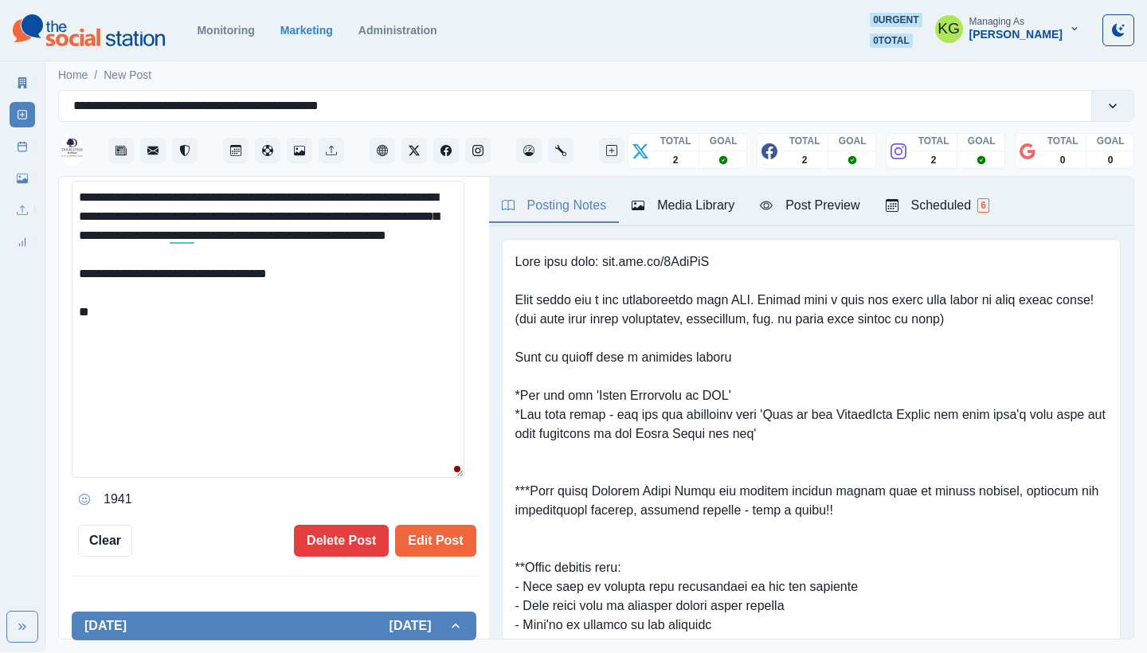
click at [232, 326] on textarea "**********" at bounding box center [268, 329] width 393 height 297
paste textarea "**********"
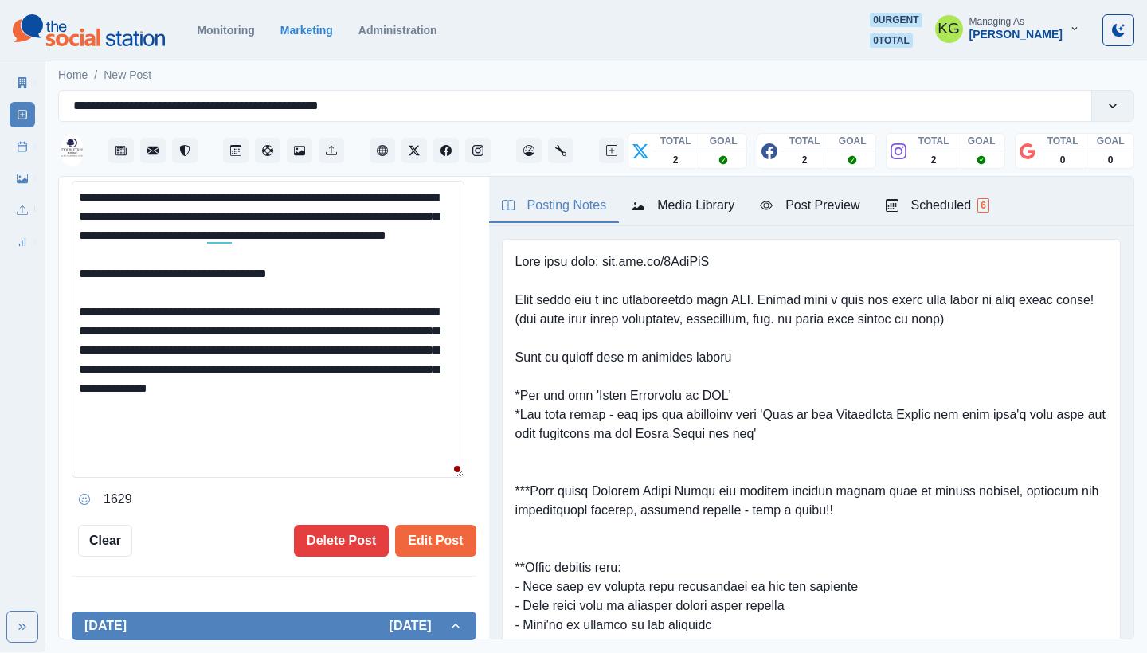
drag, startPoint x: 165, startPoint y: 367, endPoint x: 104, endPoint y: 330, distance: 70.7
click at [104, 330] on textarea "**********" at bounding box center [268, 329] width 393 height 297
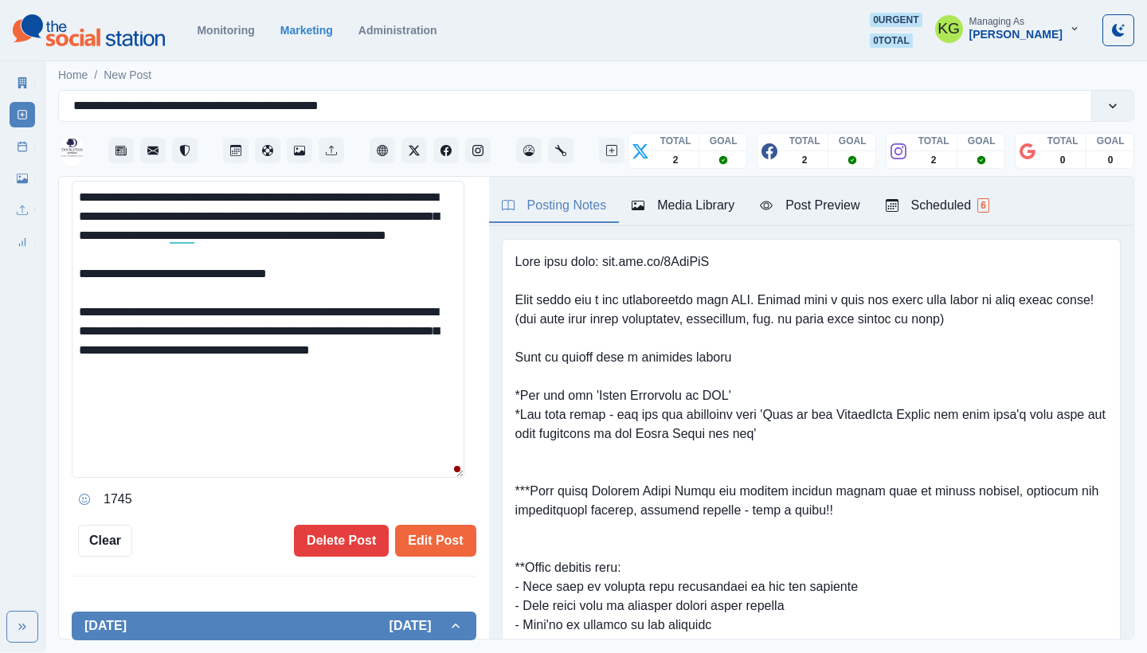
drag, startPoint x: 162, startPoint y: 332, endPoint x: 319, endPoint y: 396, distance: 169.3
click at [319, 396] on textarea "**********" at bounding box center [268, 329] width 393 height 297
click at [253, 392] on textarea "**********" at bounding box center [268, 329] width 393 height 297
drag, startPoint x: 251, startPoint y: 391, endPoint x: 170, endPoint y: 329, distance: 102.2
click at [170, 329] on textarea "**********" at bounding box center [268, 329] width 393 height 297
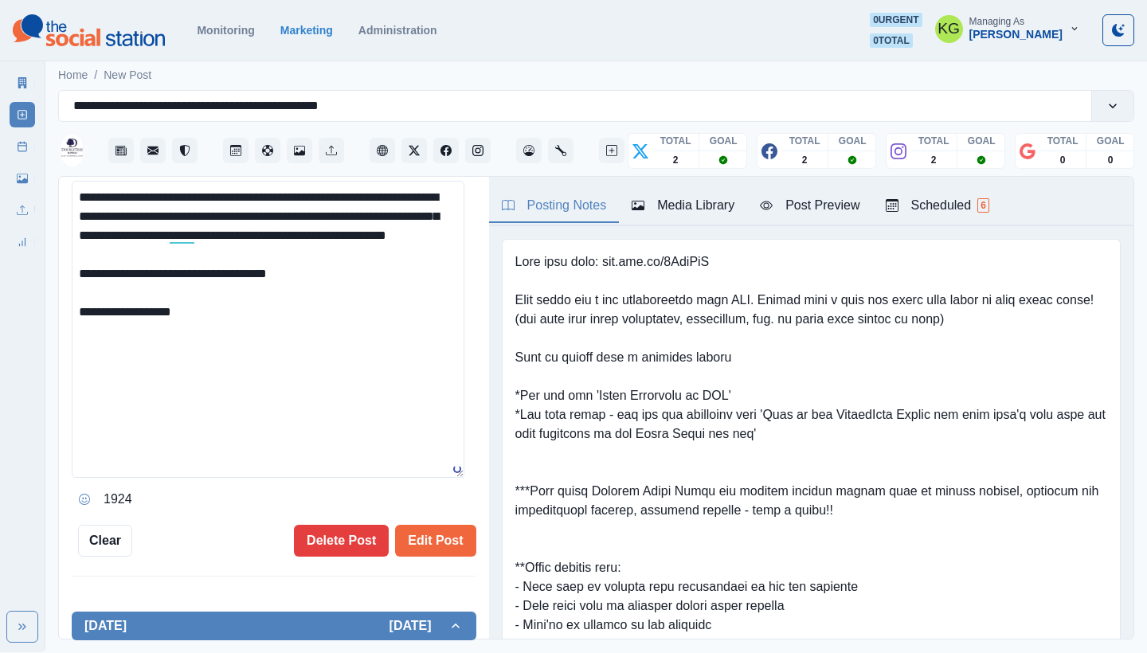
drag, startPoint x: 143, startPoint y: 331, endPoint x: 60, endPoint y: 325, distance: 83.8
click at [60, 325] on div "**********" at bounding box center [274, 408] width 430 height 463
click at [222, 354] on textarea "**********" at bounding box center [268, 329] width 393 height 297
drag, startPoint x: 172, startPoint y: 334, endPoint x: 80, endPoint y: 334, distance: 92.4
click at [80, 334] on textarea "**********" at bounding box center [268, 329] width 393 height 297
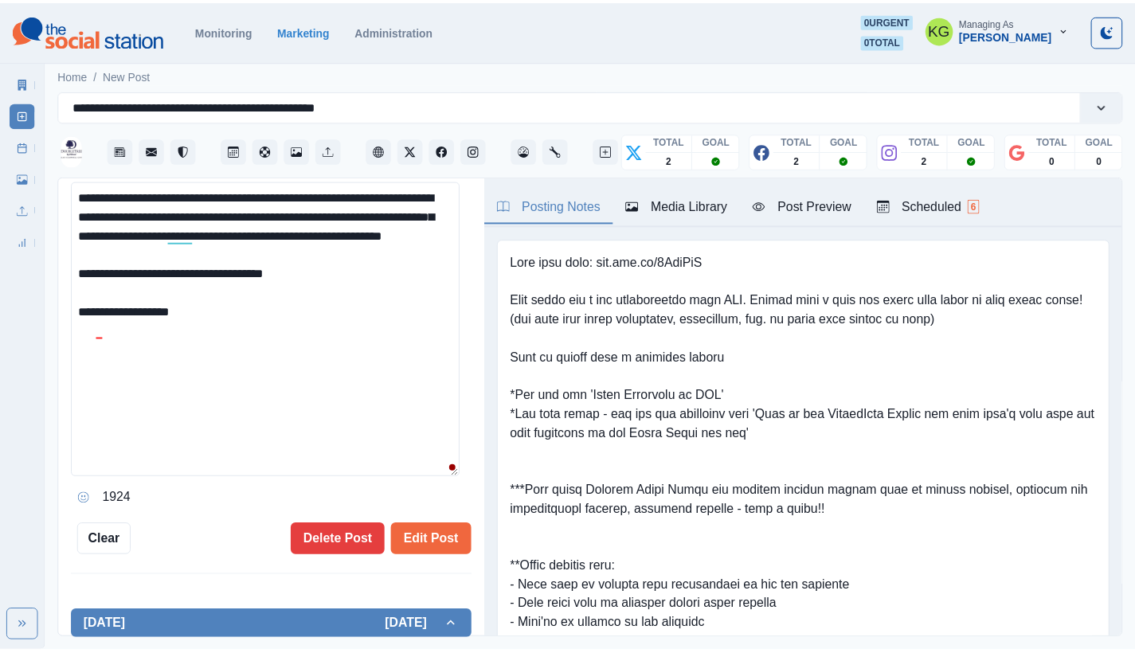
scroll to position [0, 0]
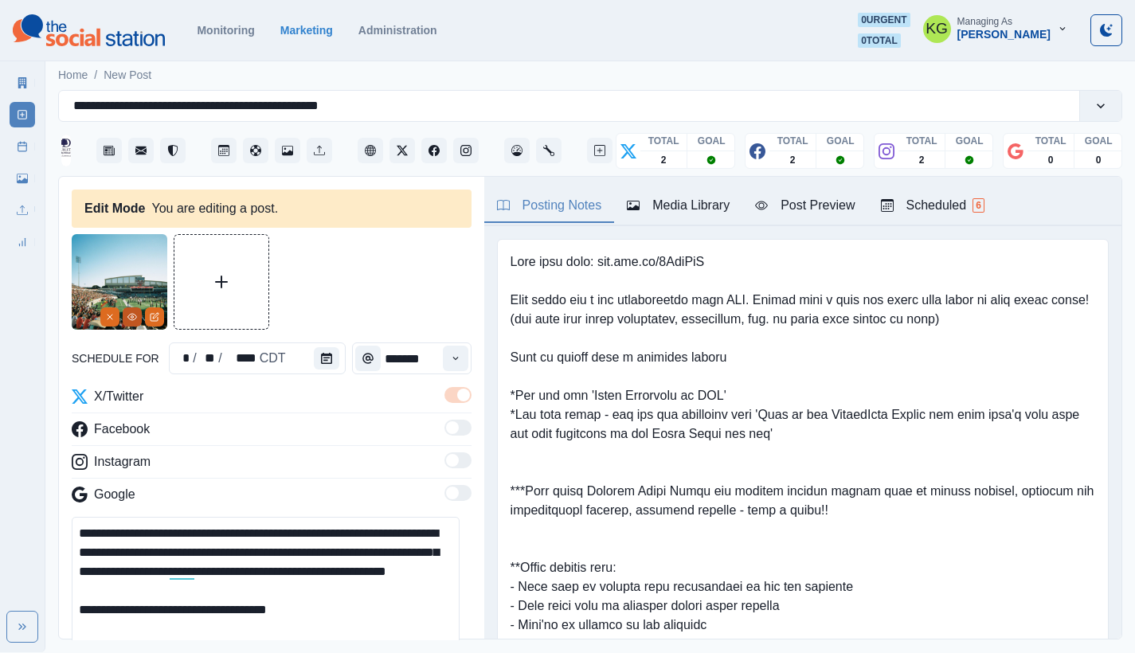
type textarea "**********"
click at [129, 318] on icon "View Media" at bounding box center [132, 317] width 10 height 10
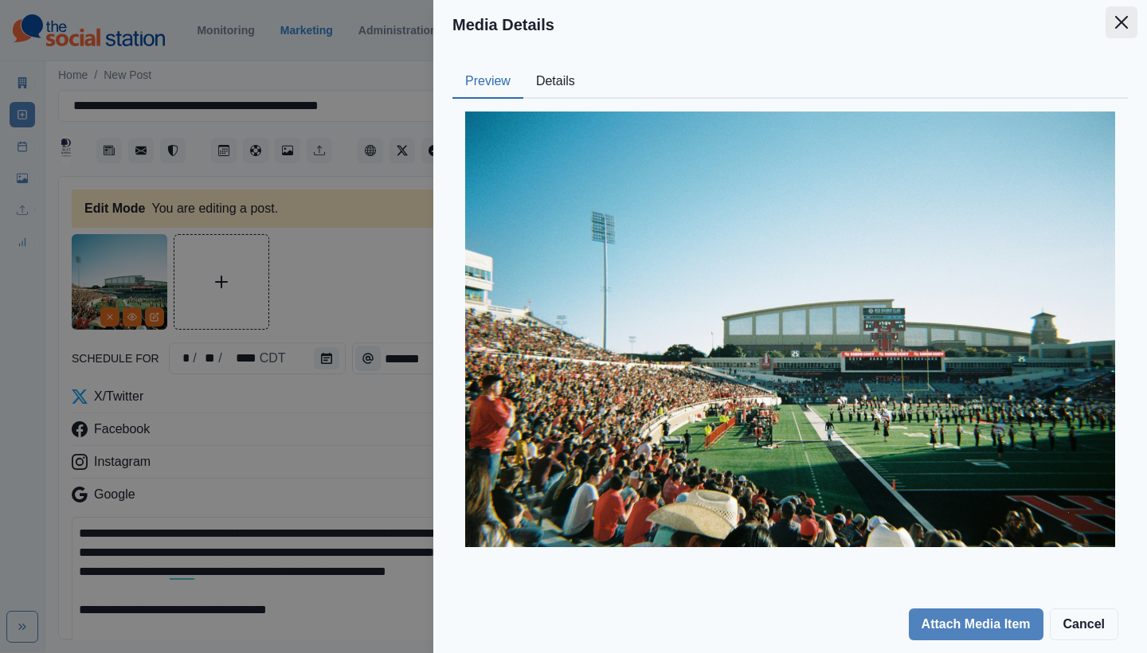
click at [1117, 25] on icon "Close" at bounding box center [1121, 22] width 13 height 13
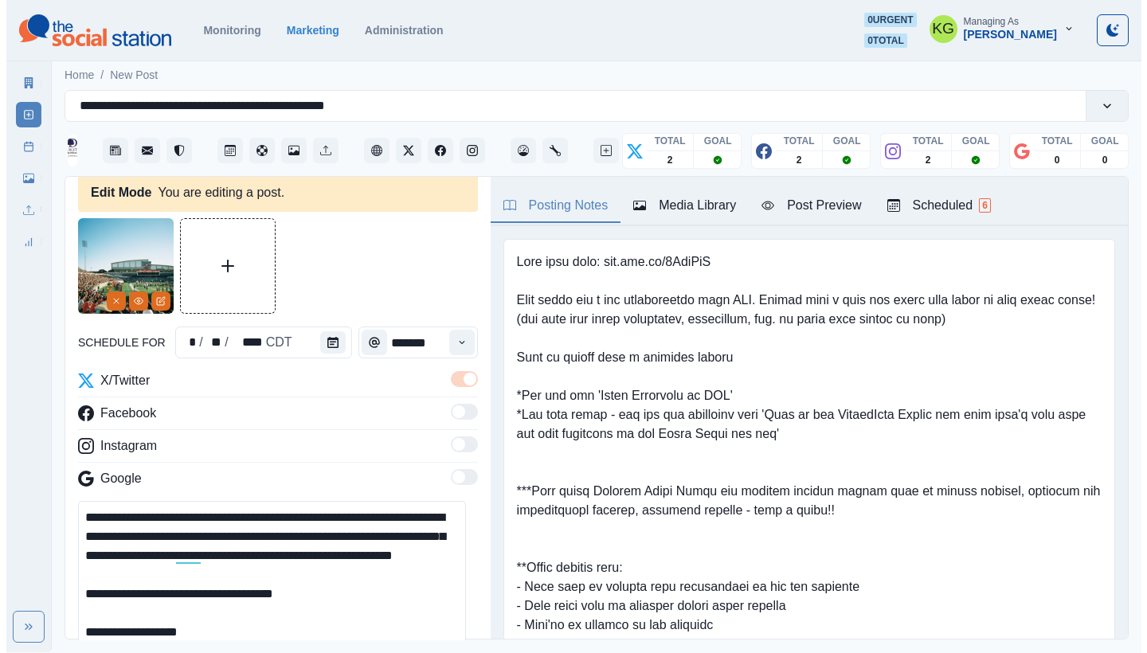
scroll to position [304, 0]
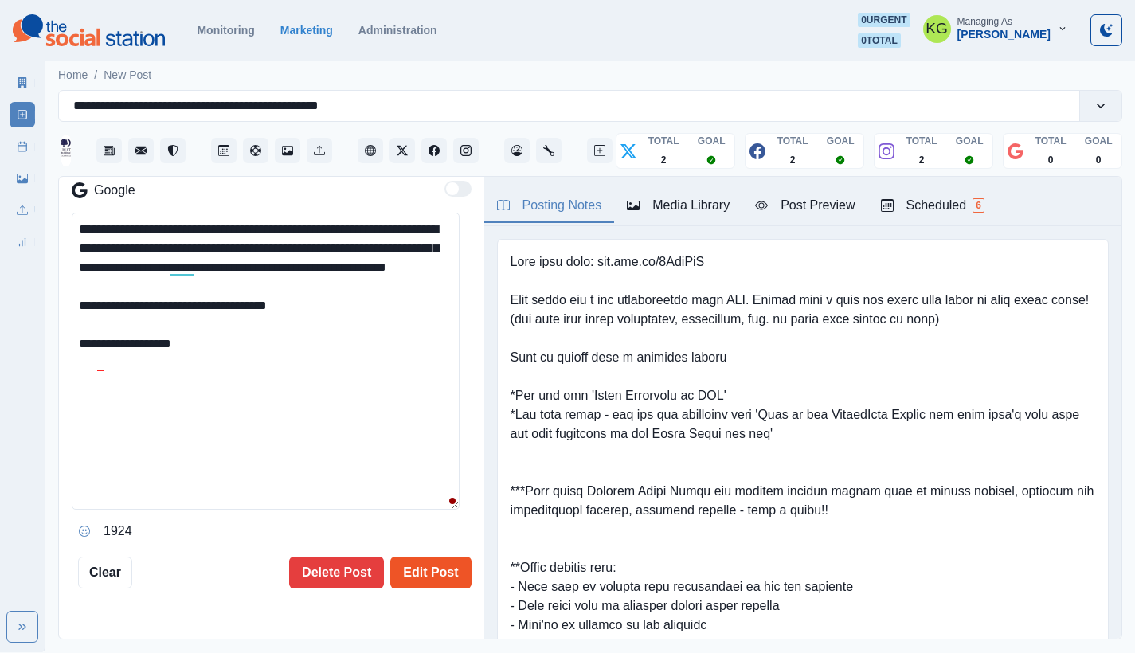
click at [430, 563] on button "Edit Post" at bounding box center [430, 573] width 80 height 32
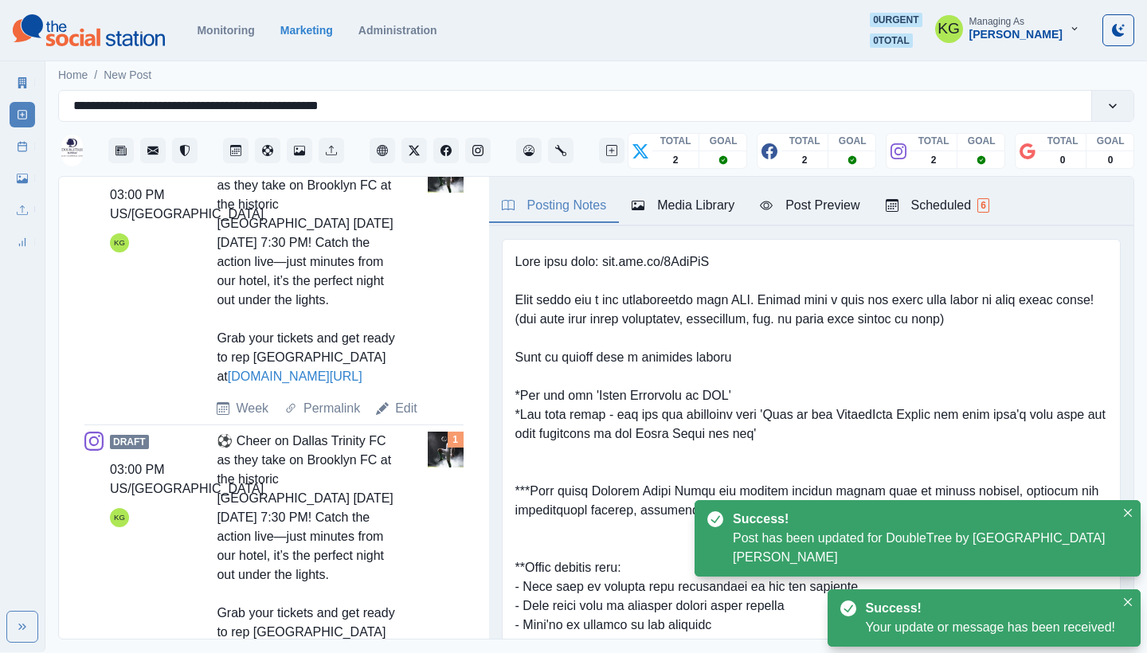
scroll to position [1107, 0]
drag, startPoint x: 404, startPoint y: 427, endPoint x: 458, endPoint y: 428, distance: 53.4
click at [405, 418] on link "Edit" at bounding box center [406, 408] width 22 height 19
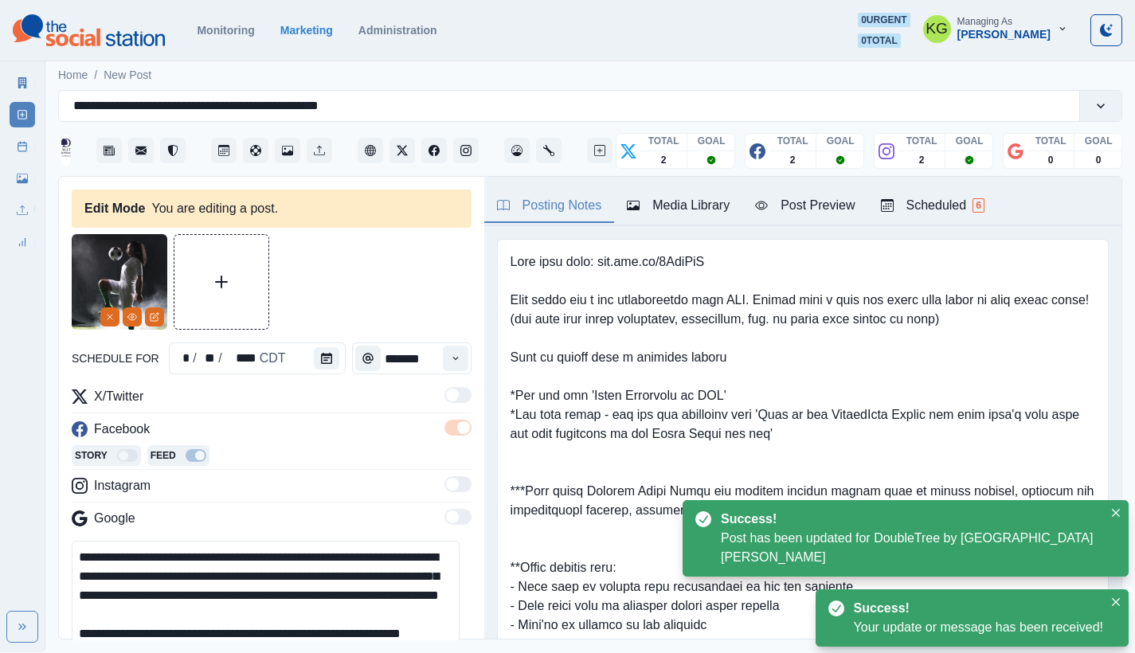
drag, startPoint x: 111, startPoint y: 318, endPoint x: 488, endPoint y: 234, distance: 385.8
click at [111, 318] on icon "Remove" at bounding box center [110, 317] width 10 height 10
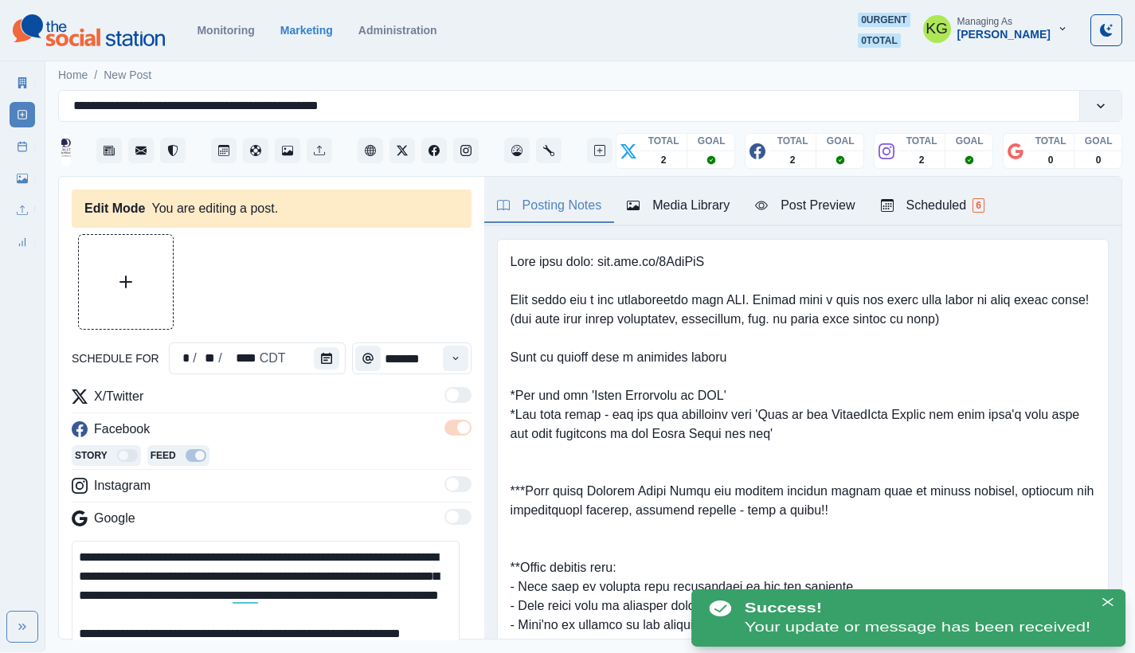
click at [695, 199] on div "Media Library" at bounding box center [678, 205] width 103 height 19
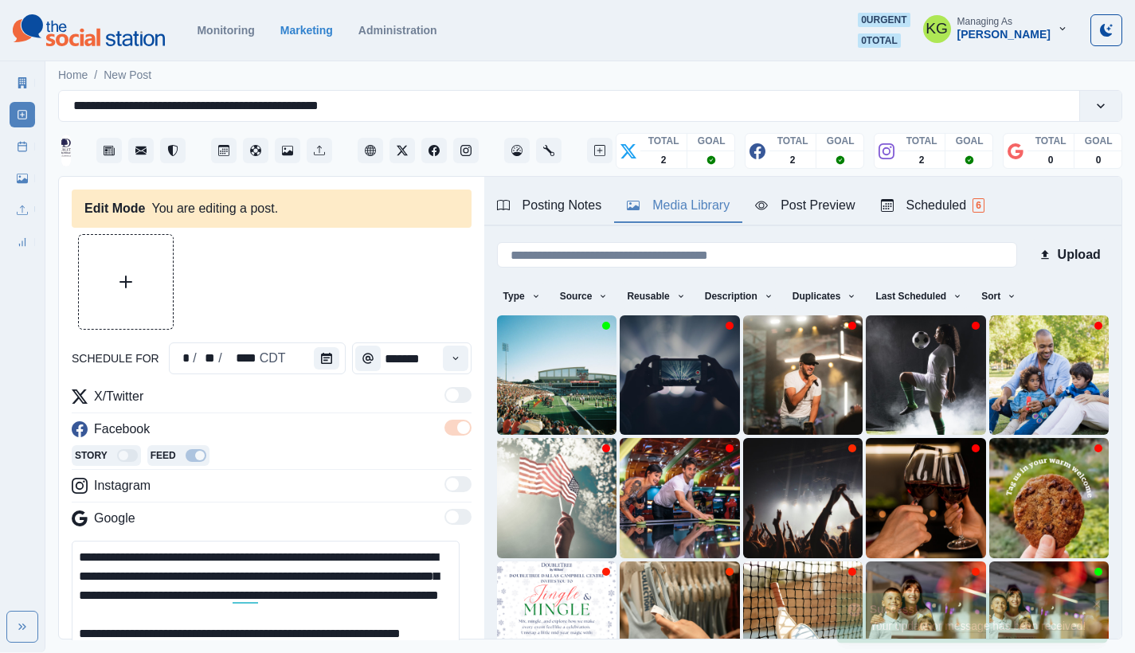
click at [528, 354] on img at bounding box center [556, 374] width 119 height 119
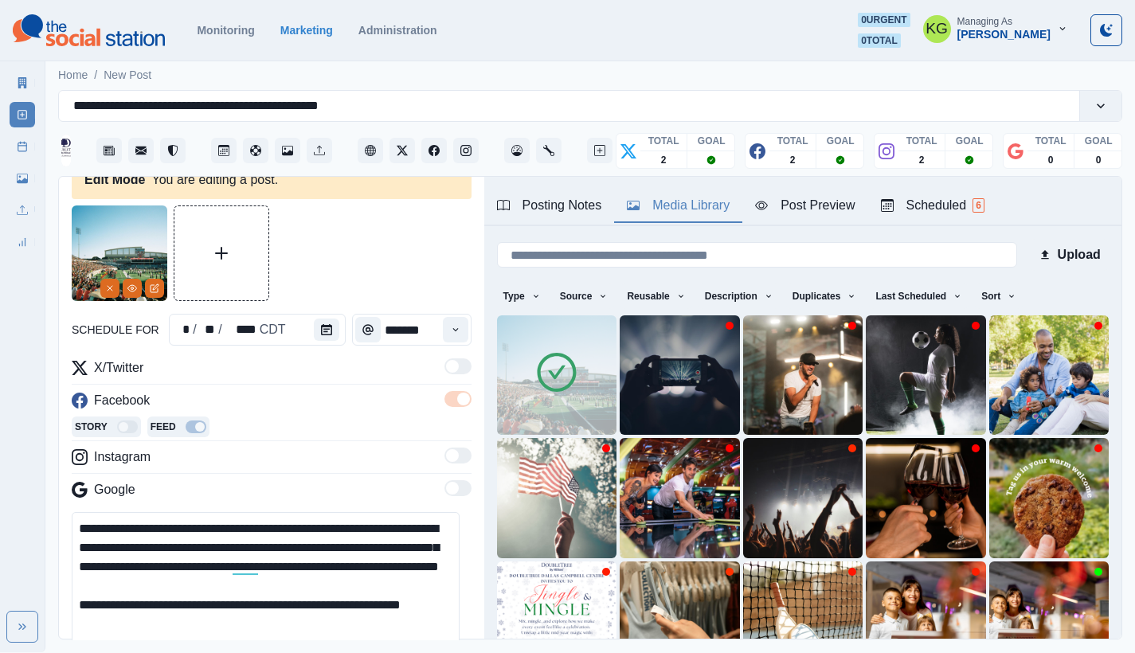
scroll to position [184, 0]
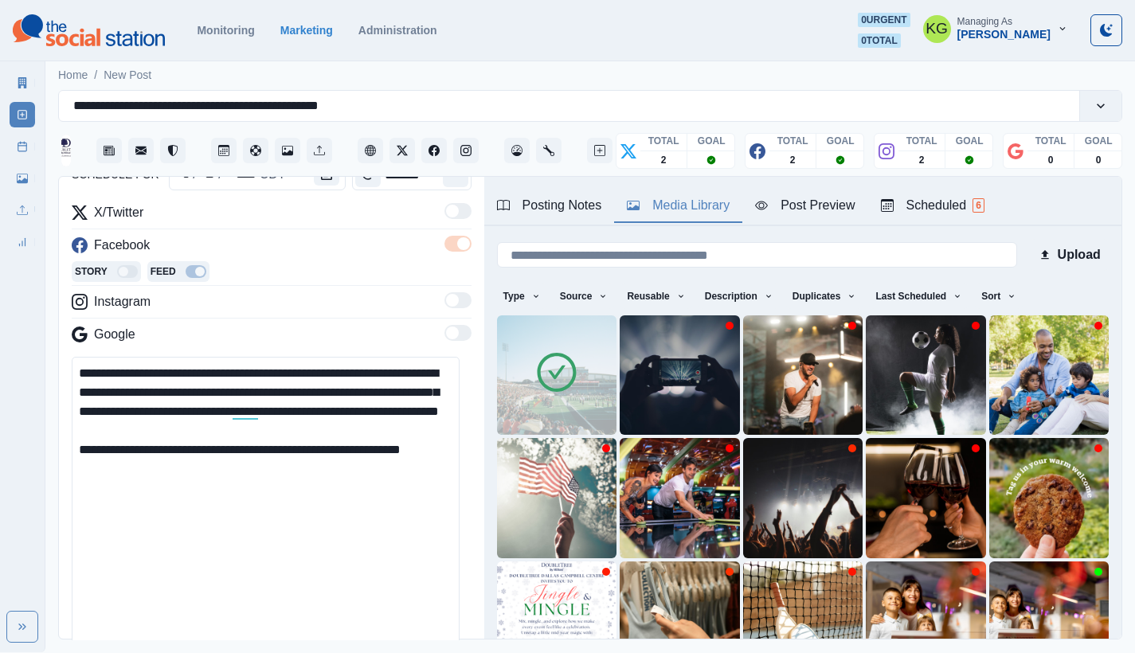
click at [299, 487] on textarea "**********" at bounding box center [266, 505] width 388 height 297
paste textarea "**********"
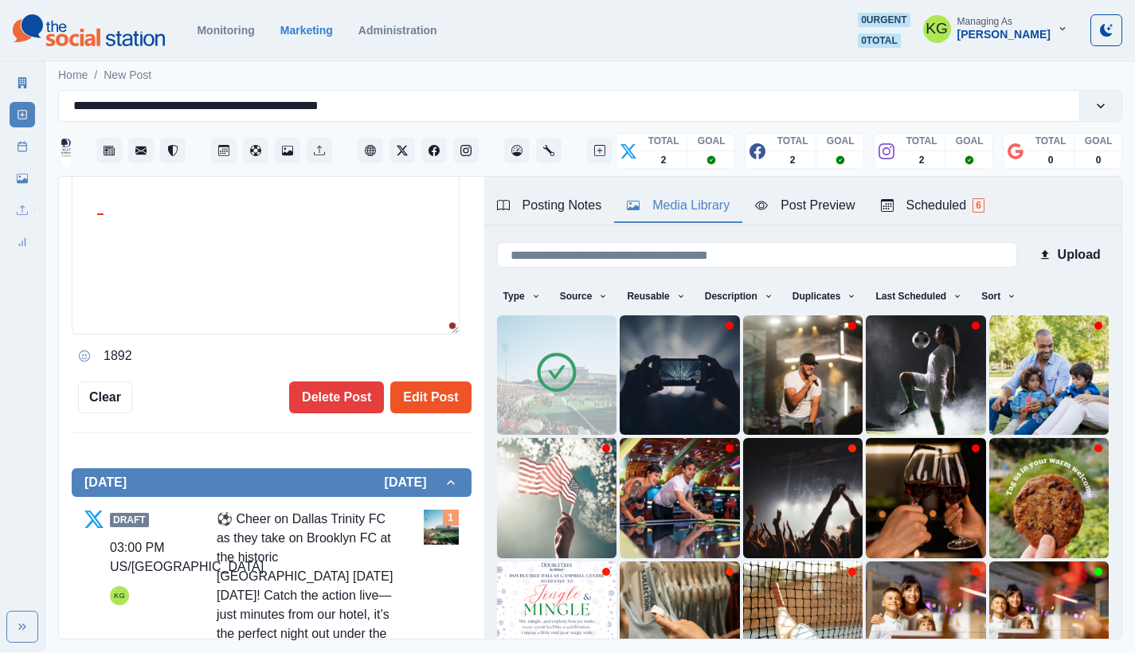
type textarea "**********"
click at [426, 400] on button "Edit Post" at bounding box center [430, 397] width 80 height 32
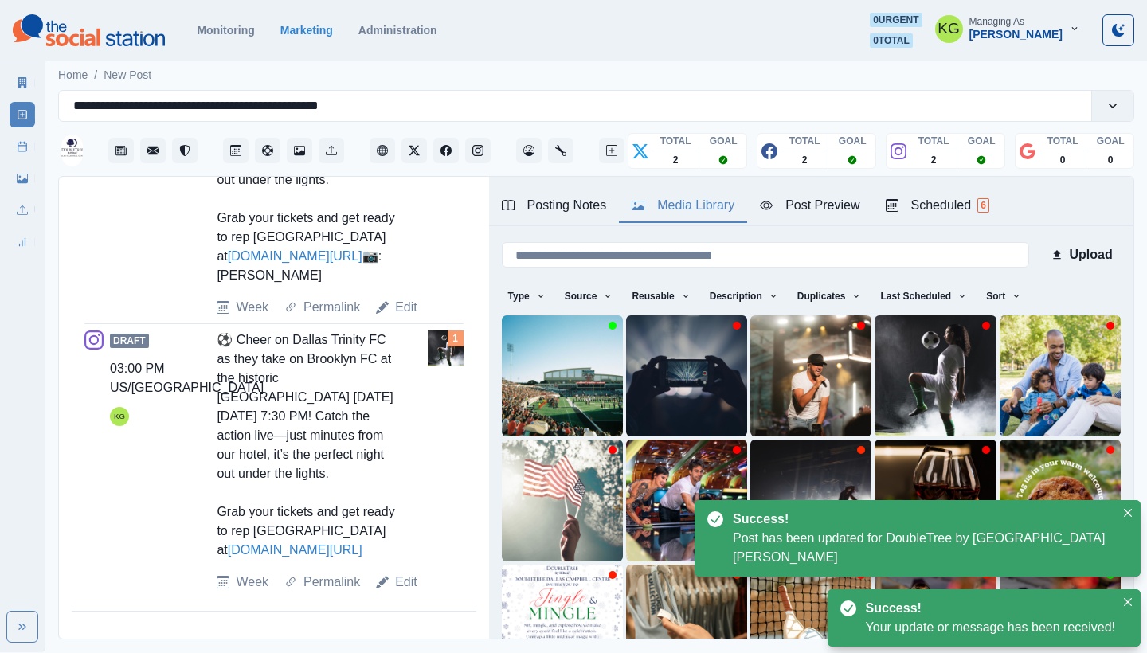
scroll to position [1264, 0]
click at [391, 585] on div "Edit" at bounding box center [396, 581] width 41 height 19
click at [400, 581] on link "Edit" at bounding box center [406, 581] width 22 height 19
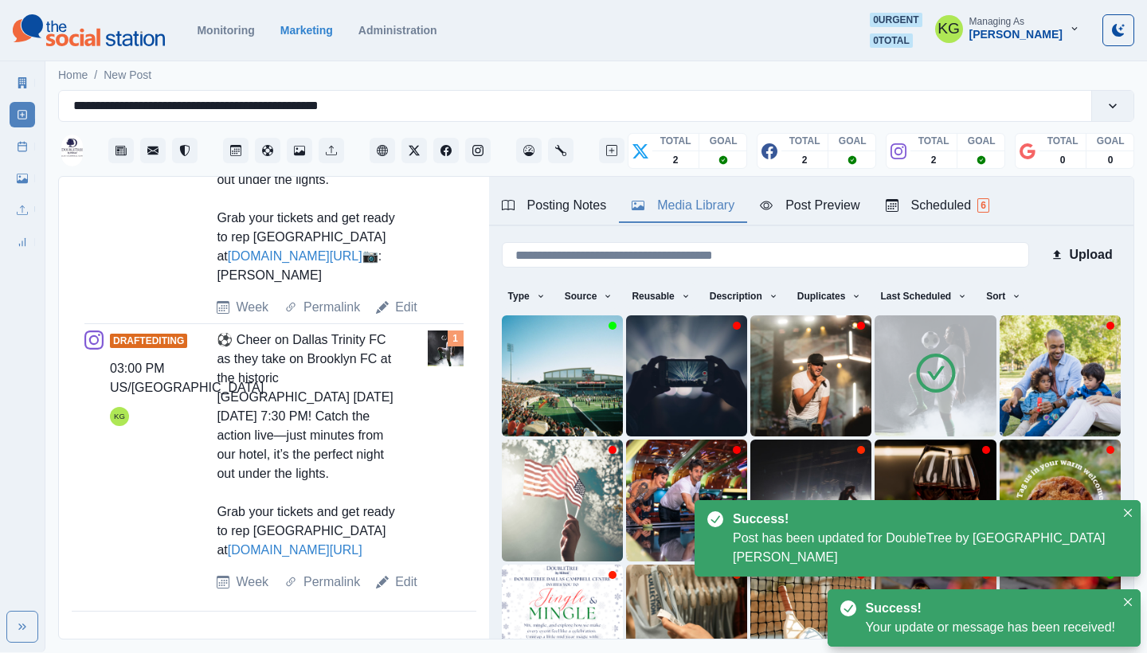
scroll to position [752, 0]
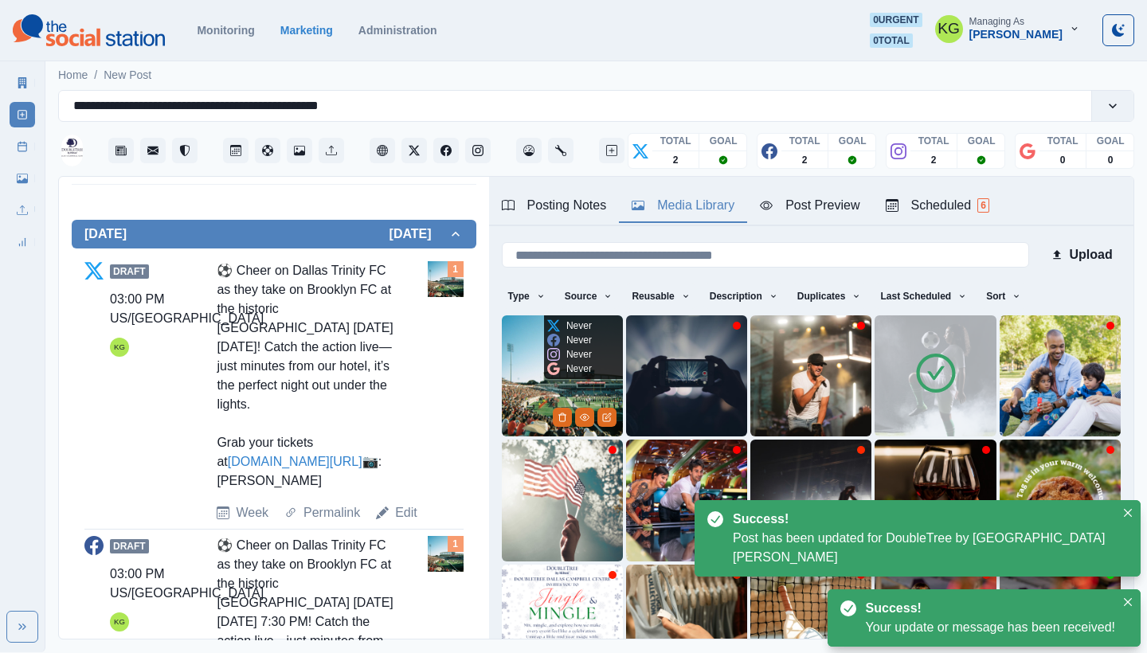
click at [525, 377] on img at bounding box center [562, 375] width 121 height 121
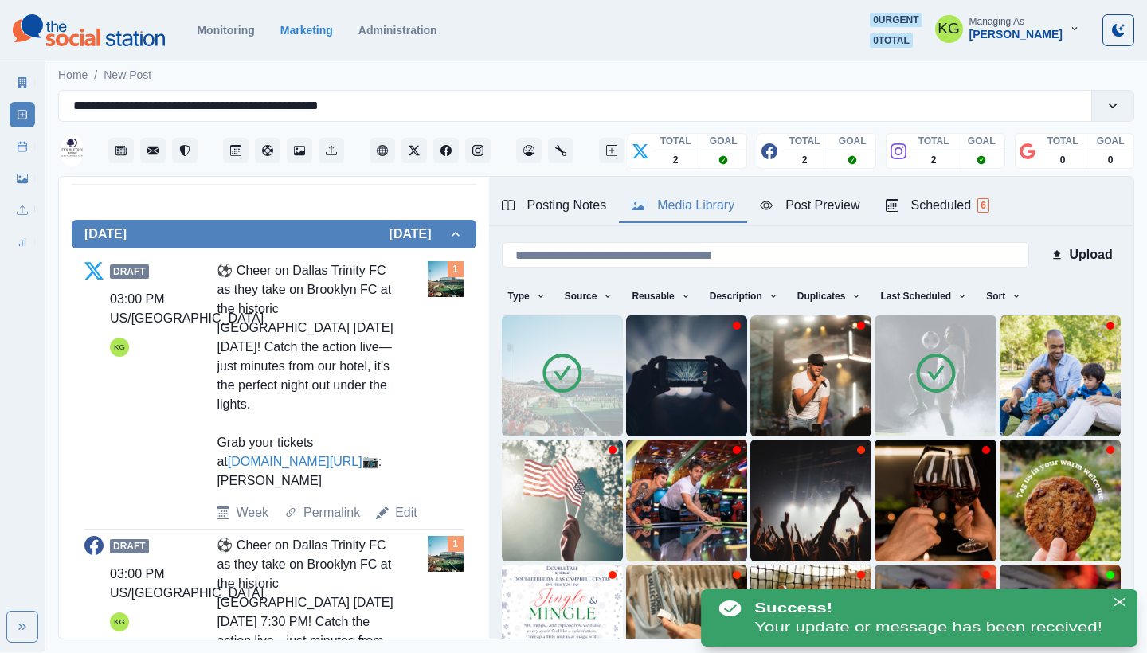
scroll to position [191, 0]
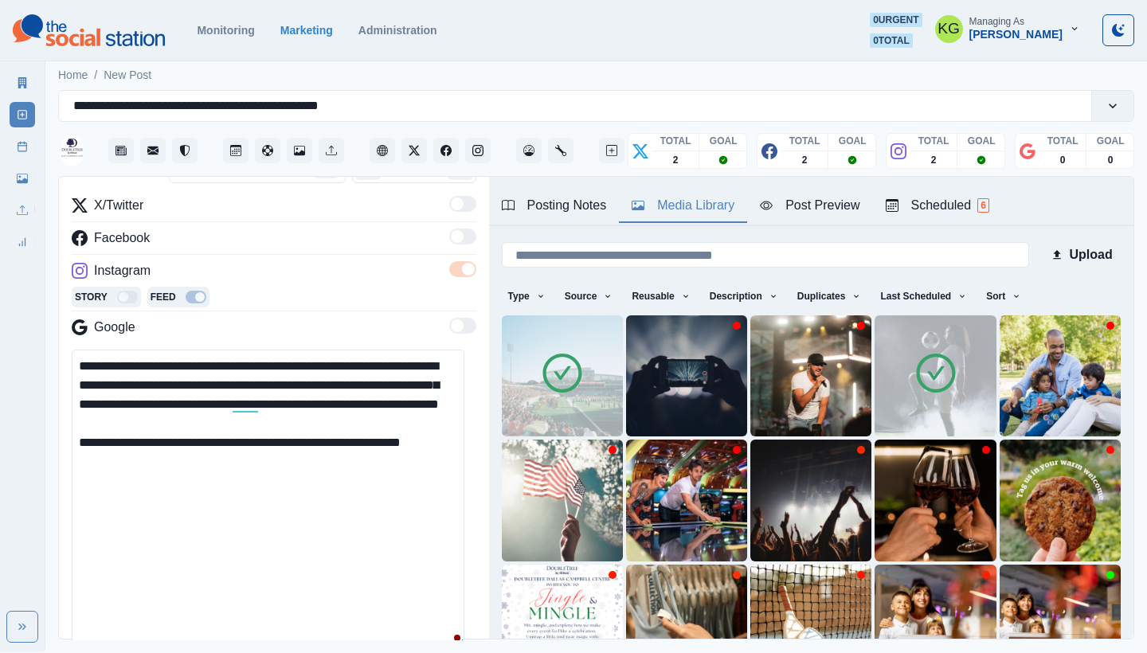
click at [250, 489] on textarea "**********" at bounding box center [268, 498] width 393 height 297
paste textarea "**********"
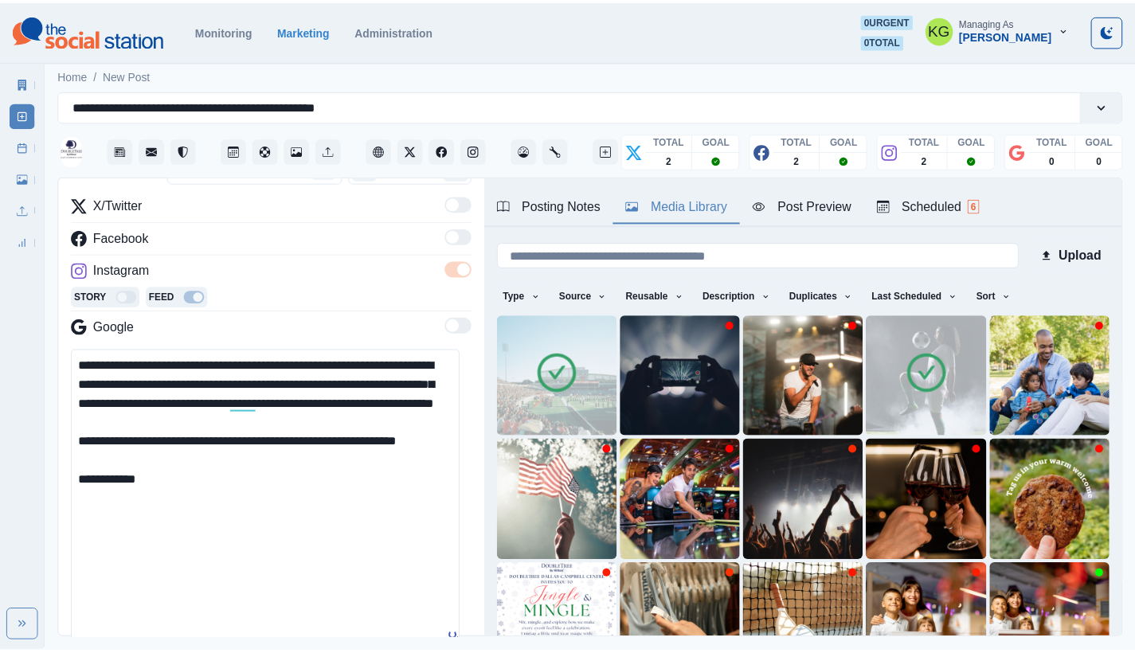
scroll to position [0, 0]
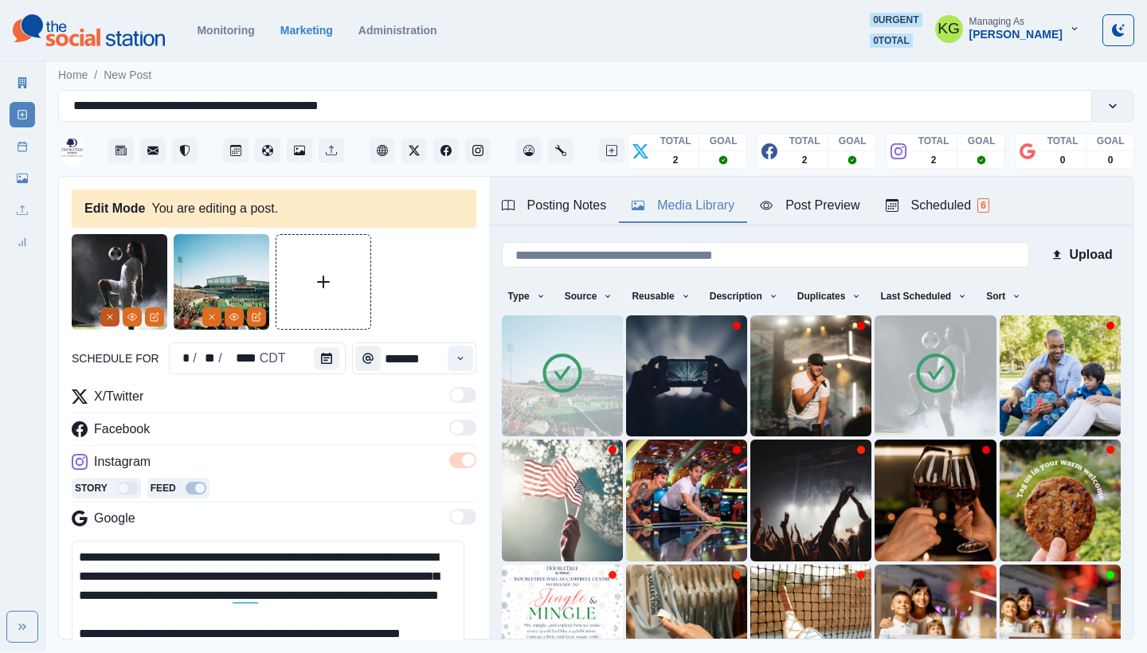
type textarea "**********"
click at [104, 310] on button "Remove" at bounding box center [109, 316] width 19 height 19
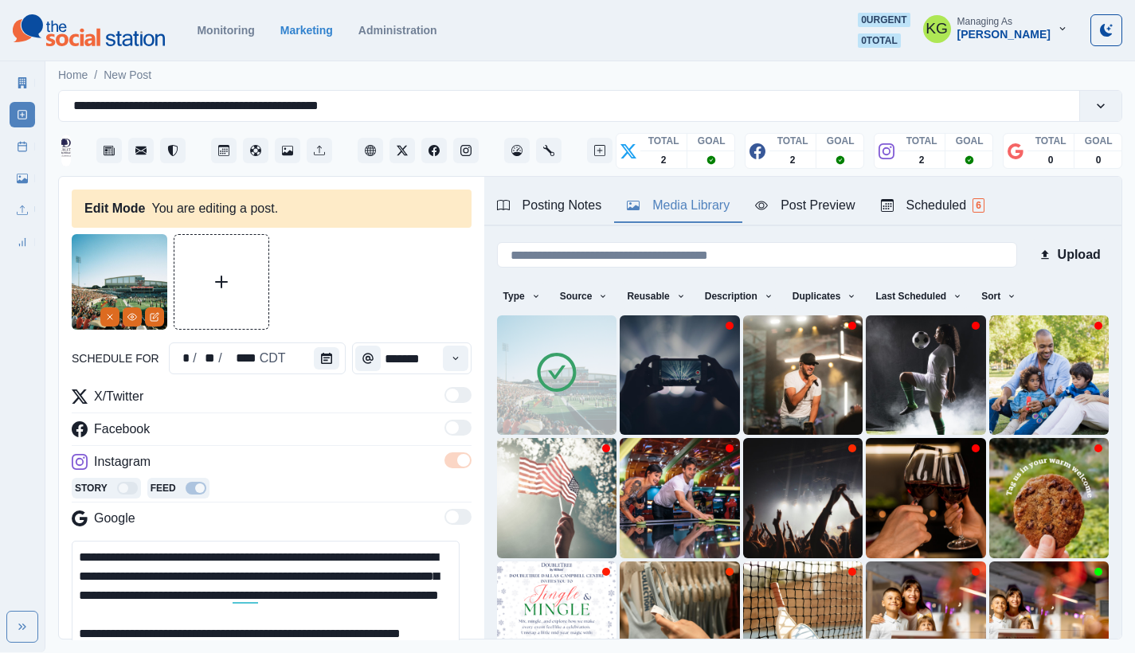
scroll to position [292, 0]
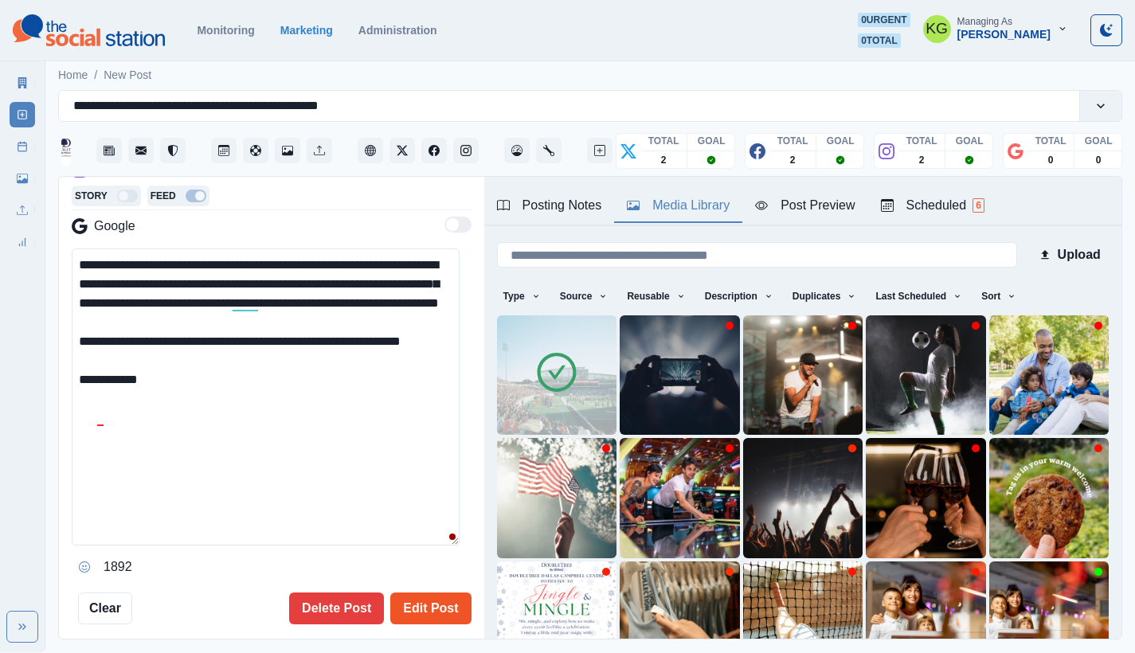
click at [401, 592] on button "Edit Post" at bounding box center [430, 608] width 80 height 32
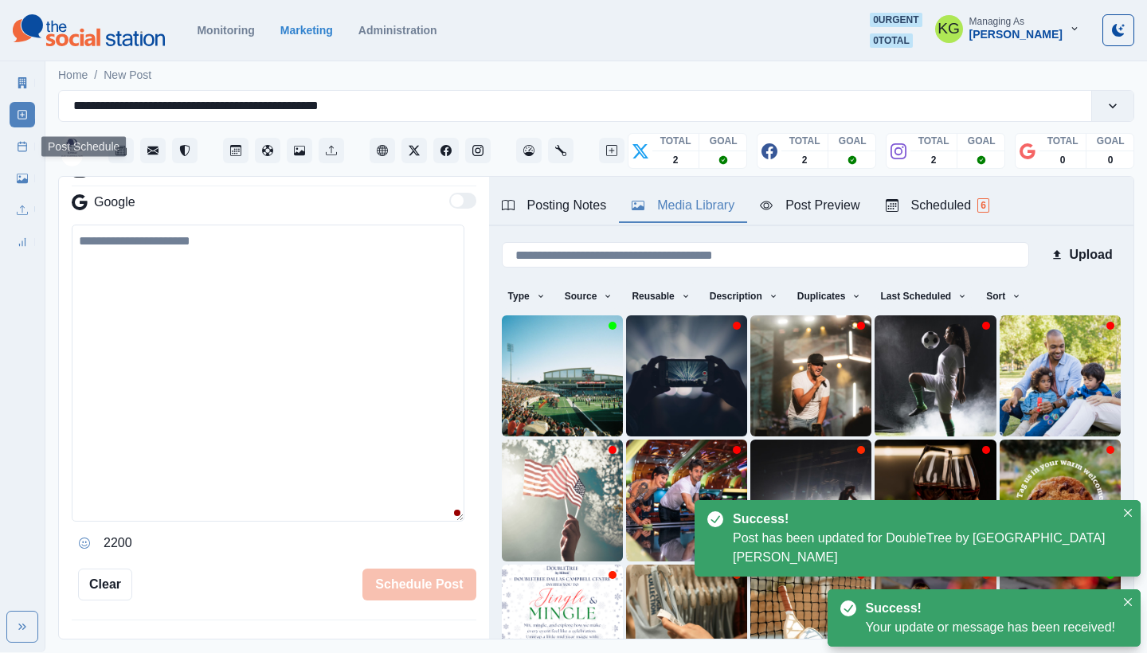
click at [19, 150] on icon at bounding box center [22, 146] width 11 height 11
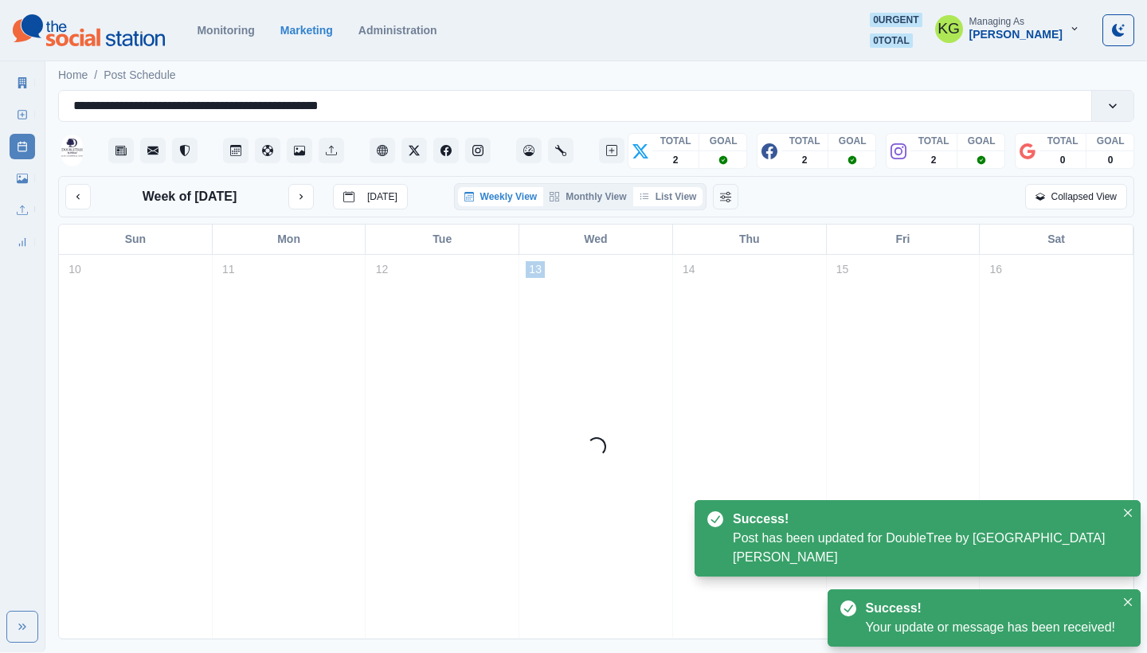
click at [666, 193] on button "List View" at bounding box center [668, 196] width 70 height 19
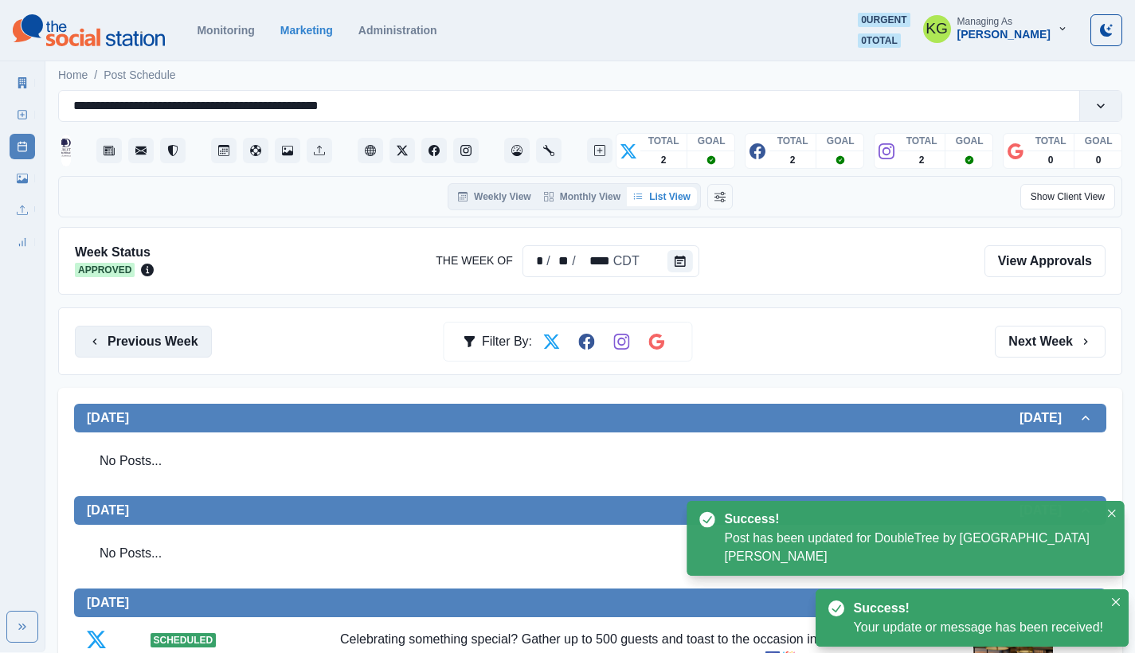
click at [160, 341] on button "Previous Week" at bounding box center [143, 342] width 137 height 32
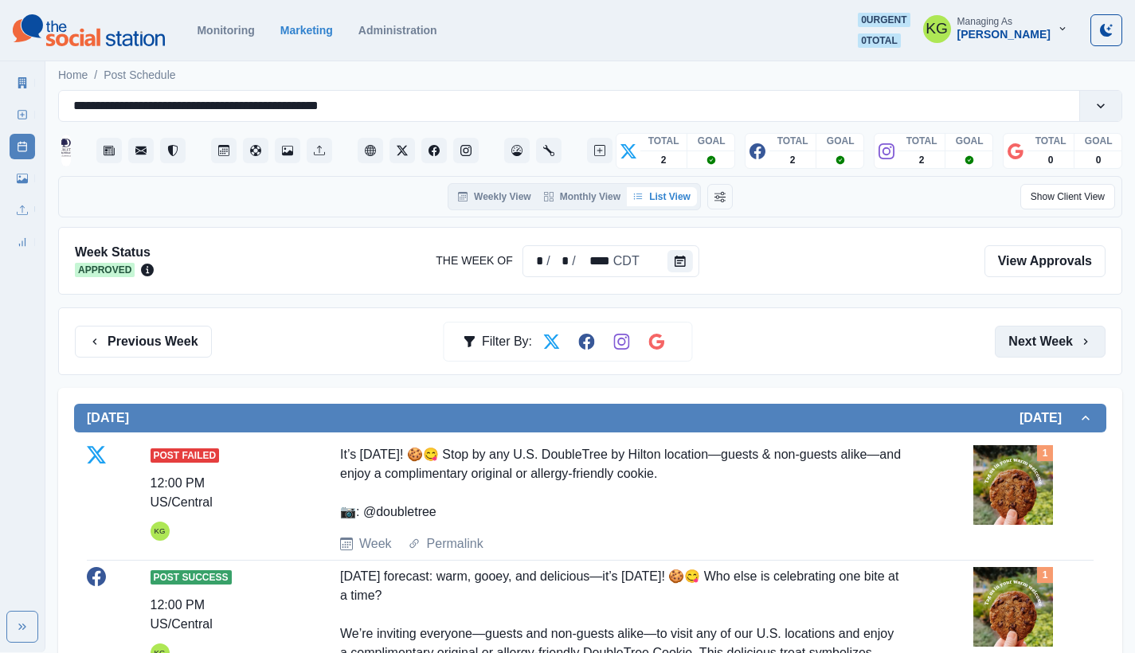
click at [1038, 337] on button "Next Week" at bounding box center [1049, 342] width 111 height 32
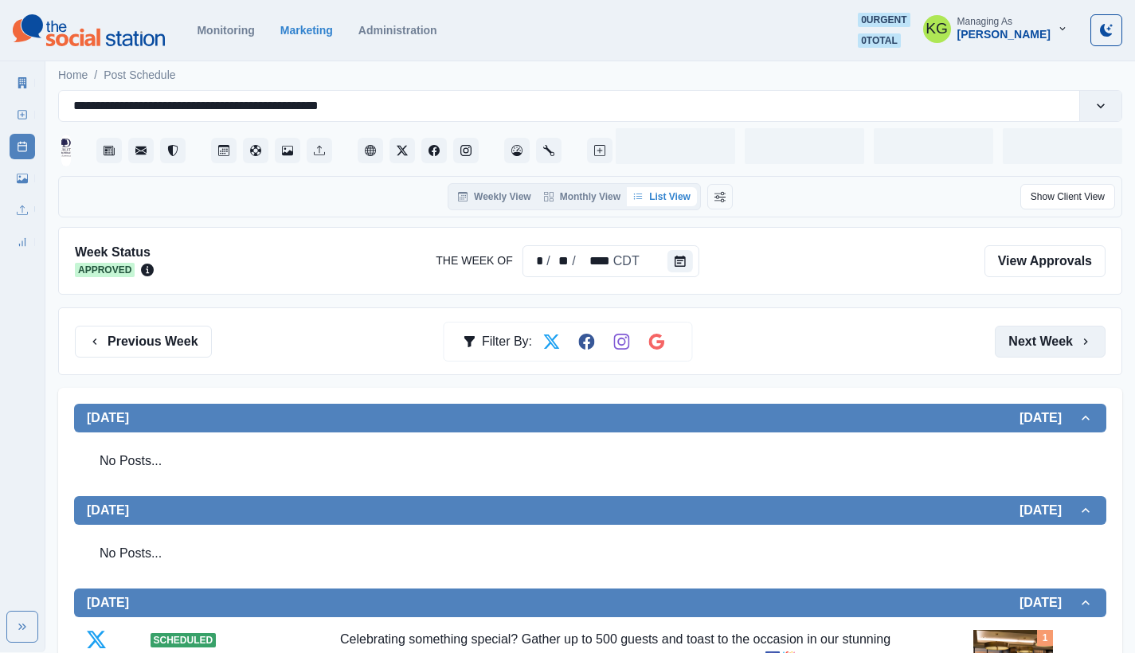
click at [1025, 331] on button "Next Week" at bounding box center [1049, 342] width 111 height 32
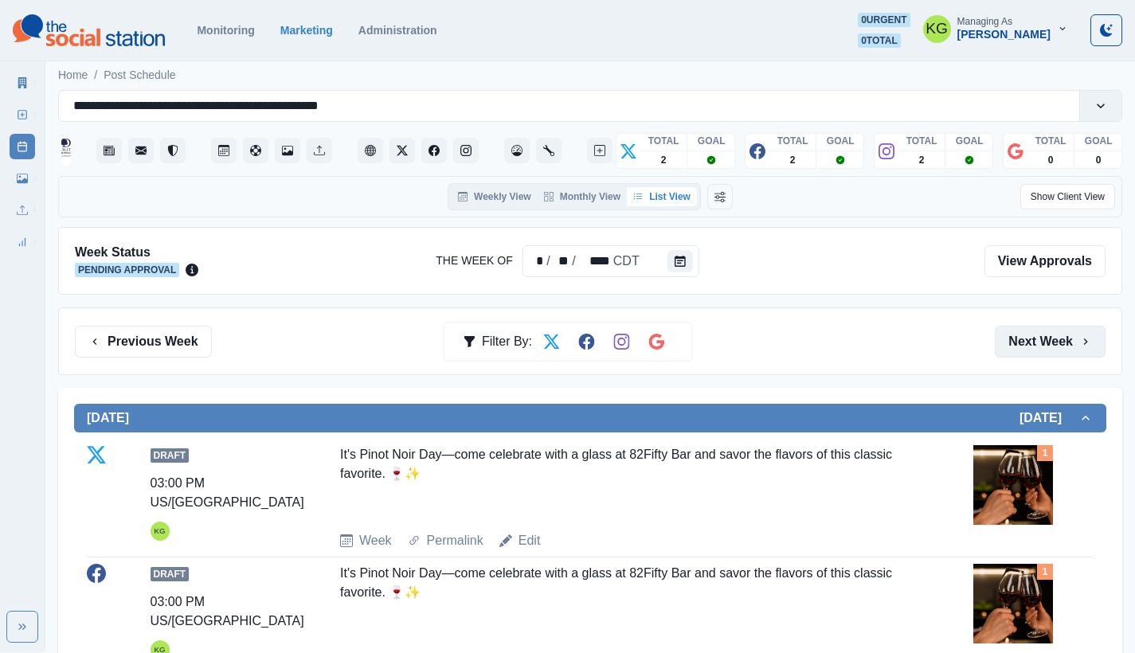
click at [1025, 331] on button "Next Week" at bounding box center [1049, 342] width 111 height 32
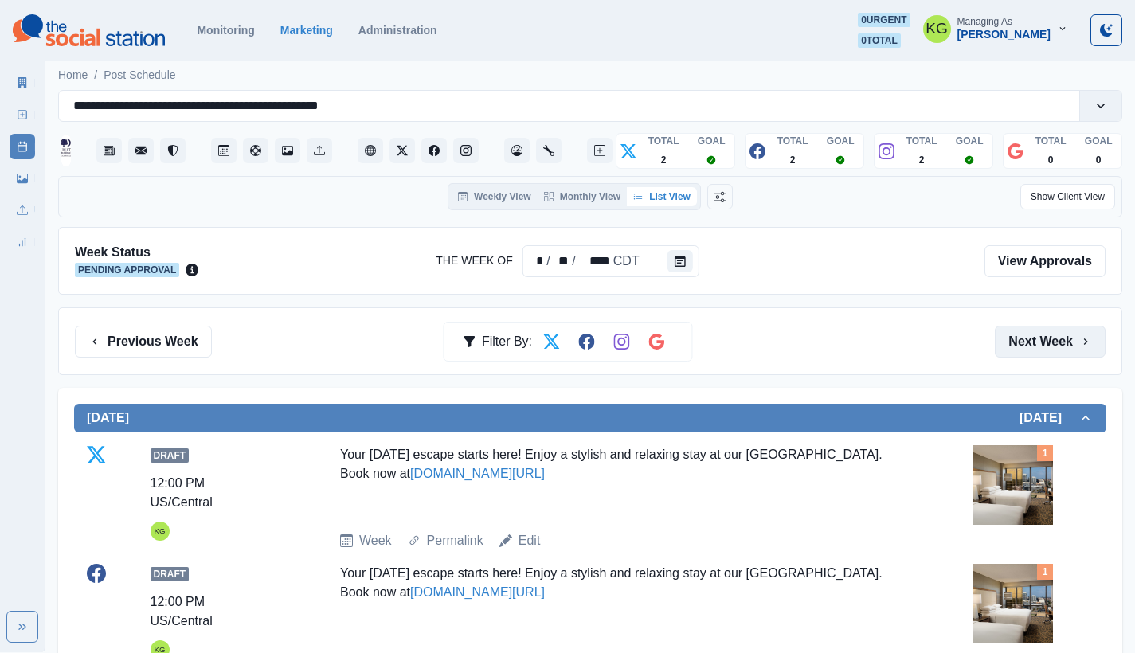
click at [1025, 331] on button "Next Week" at bounding box center [1049, 342] width 111 height 32
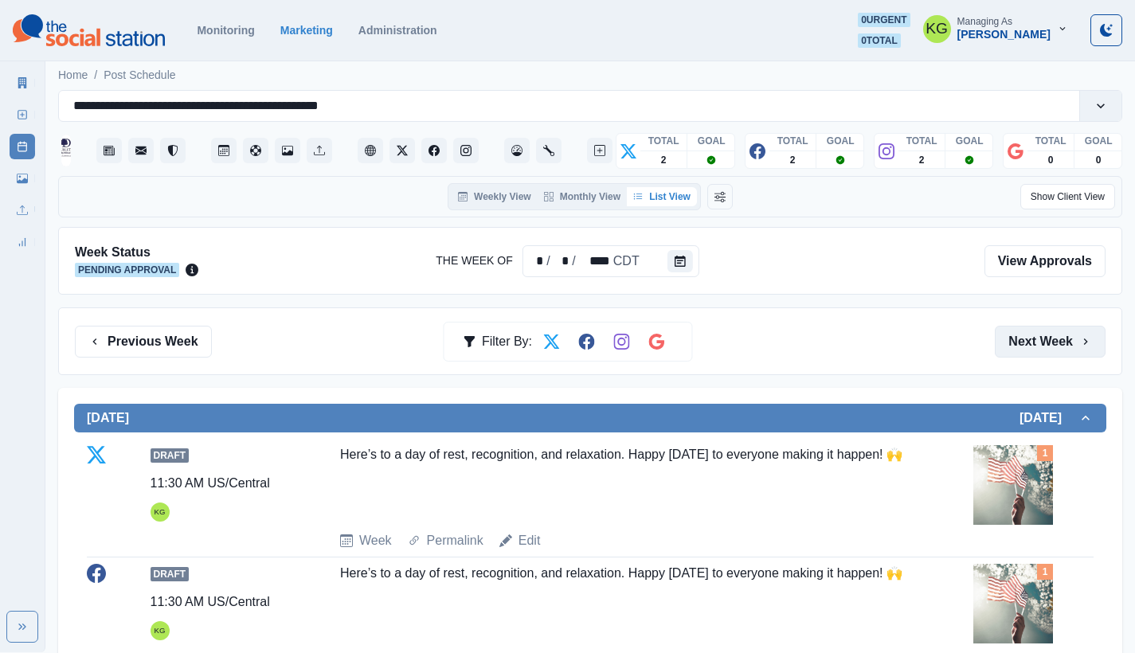
click at [1040, 337] on button "Next Week" at bounding box center [1049, 342] width 111 height 32
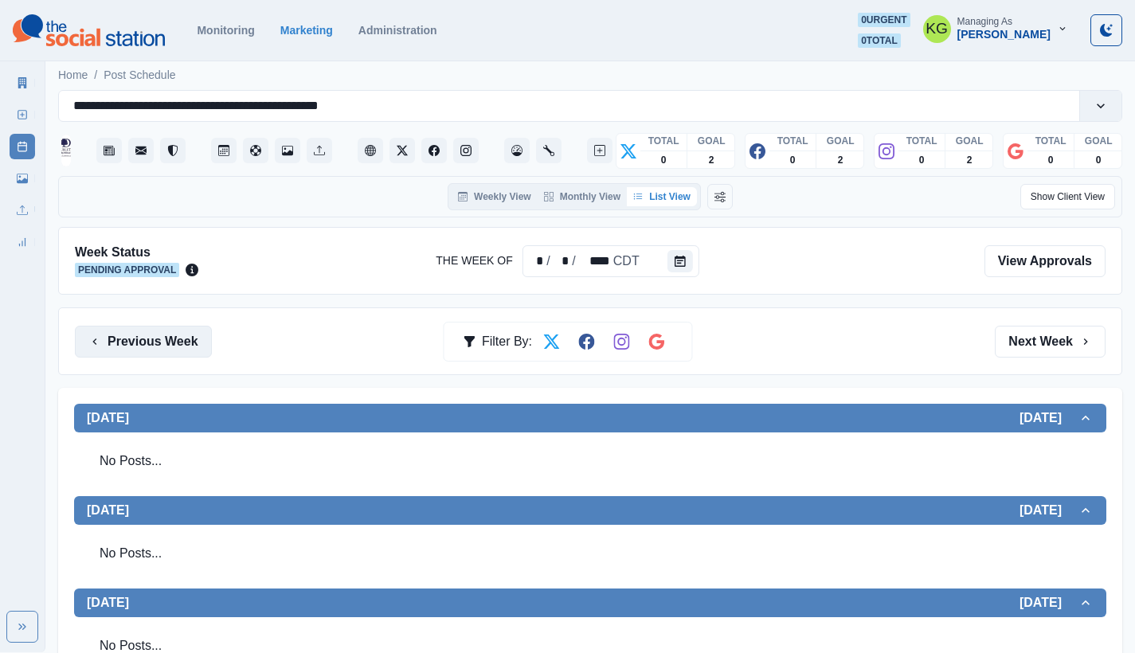
click at [175, 346] on button "Previous Week" at bounding box center [143, 342] width 137 height 32
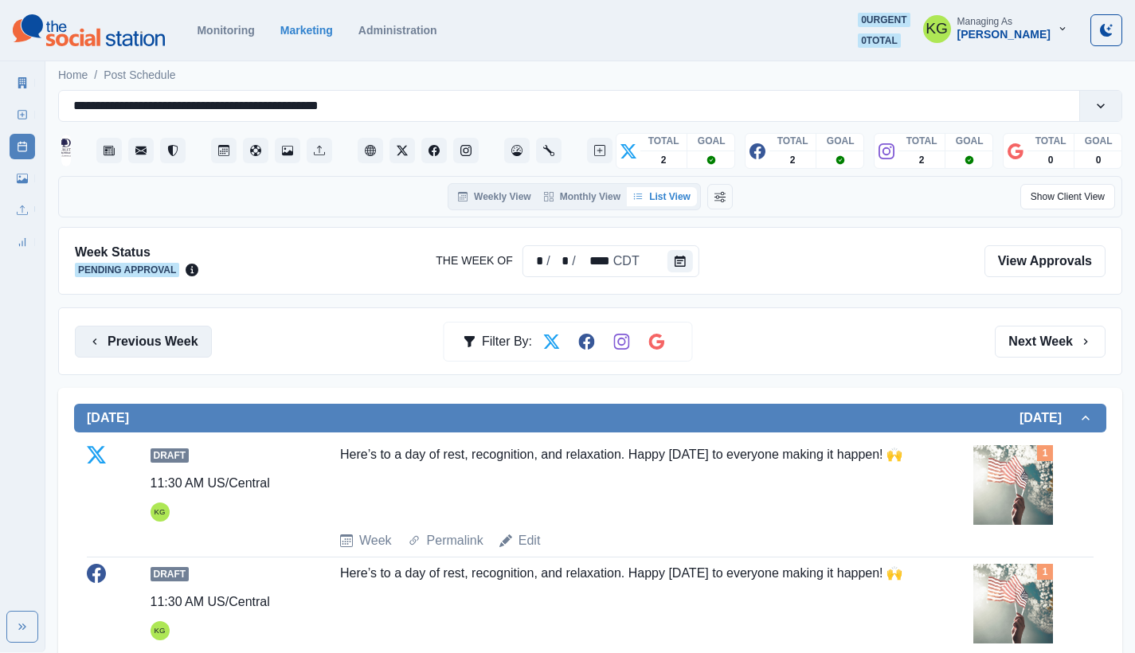
click at [158, 342] on button "Previous Week" at bounding box center [143, 342] width 137 height 32
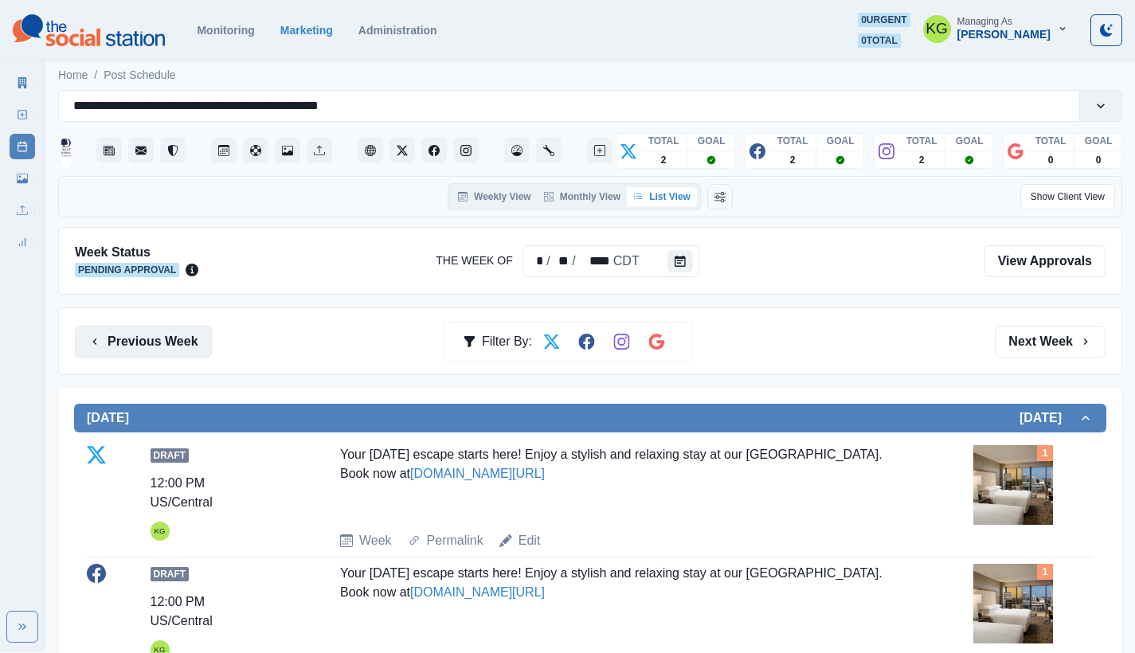
click at [158, 342] on button "Previous Week" at bounding box center [143, 342] width 137 height 32
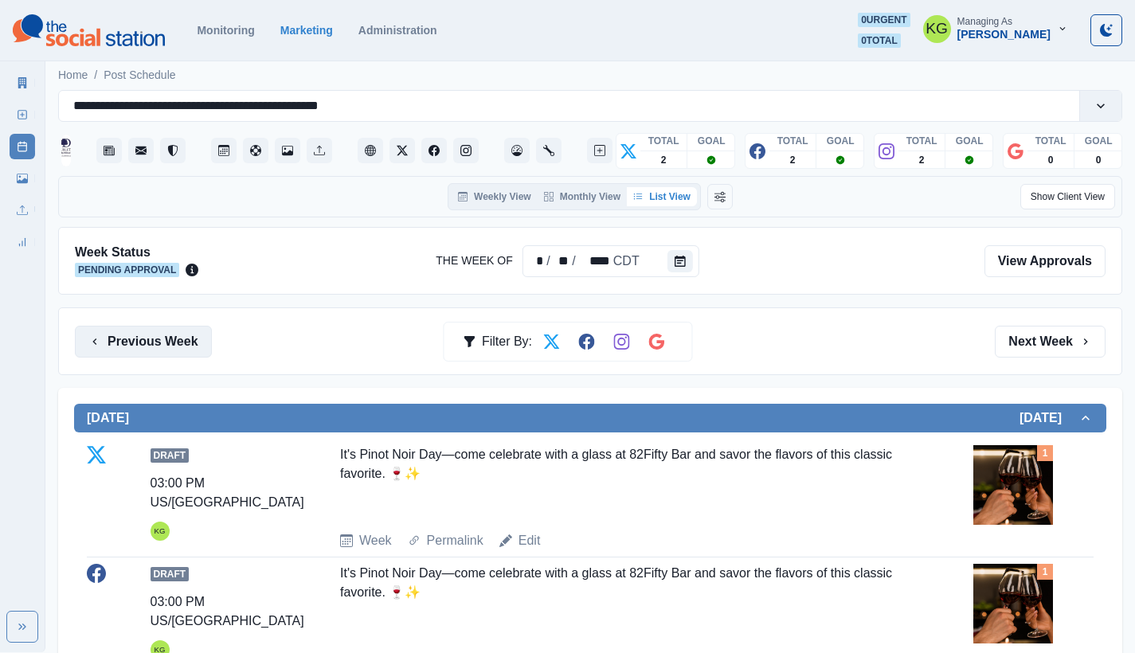
click at [158, 342] on button "Previous Week" at bounding box center [143, 342] width 137 height 32
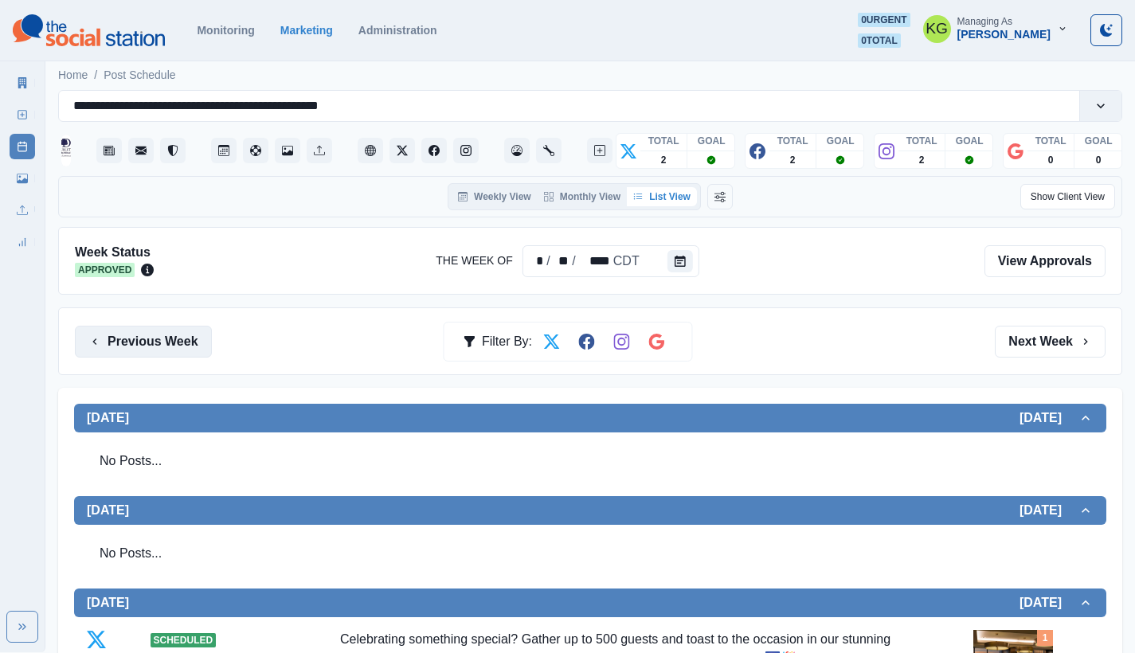
click at [158, 342] on button "Previous Week" at bounding box center [143, 342] width 137 height 32
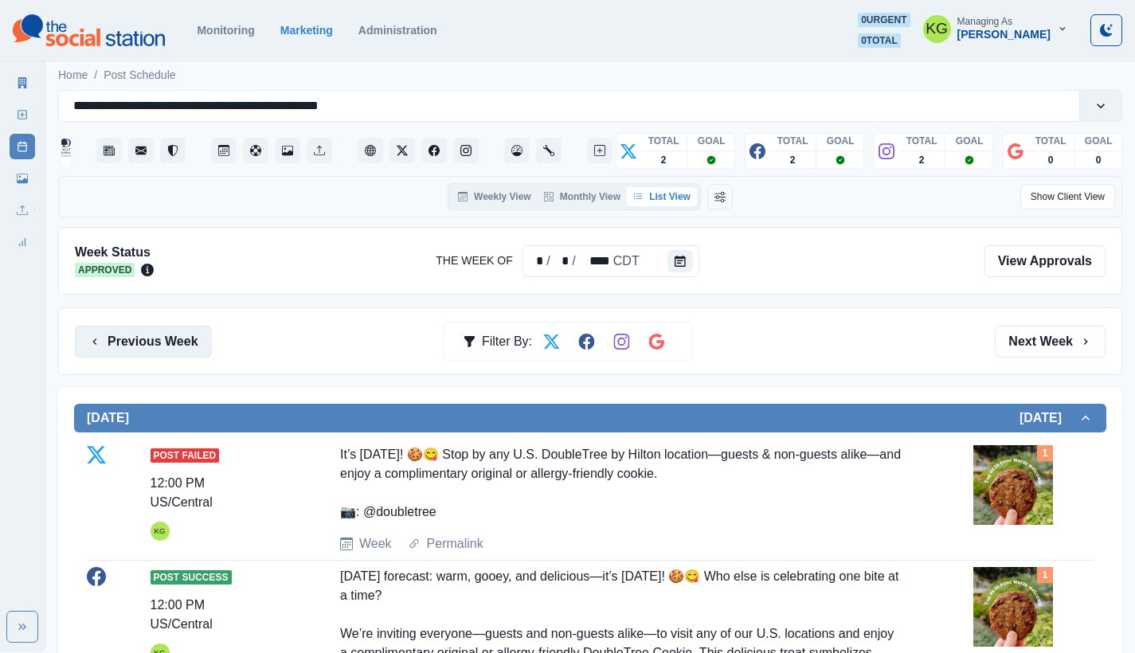
click at [171, 335] on button "Previous Week" at bounding box center [143, 342] width 137 height 32
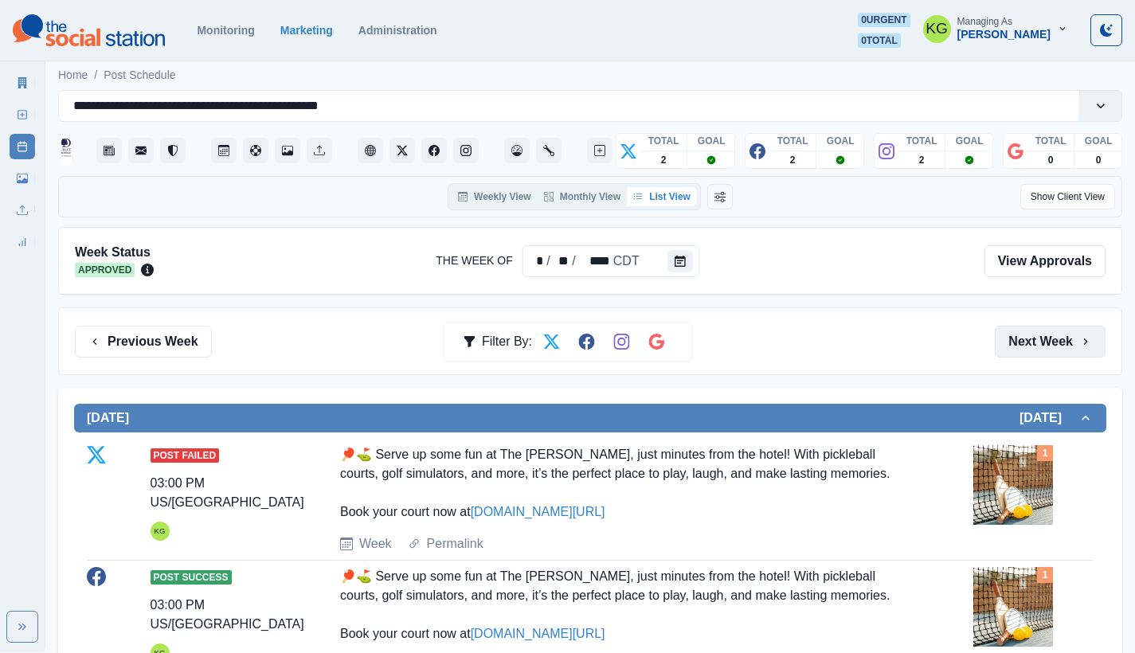
click at [1056, 354] on button "Next Week" at bounding box center [1049, 342] width 111 height 32
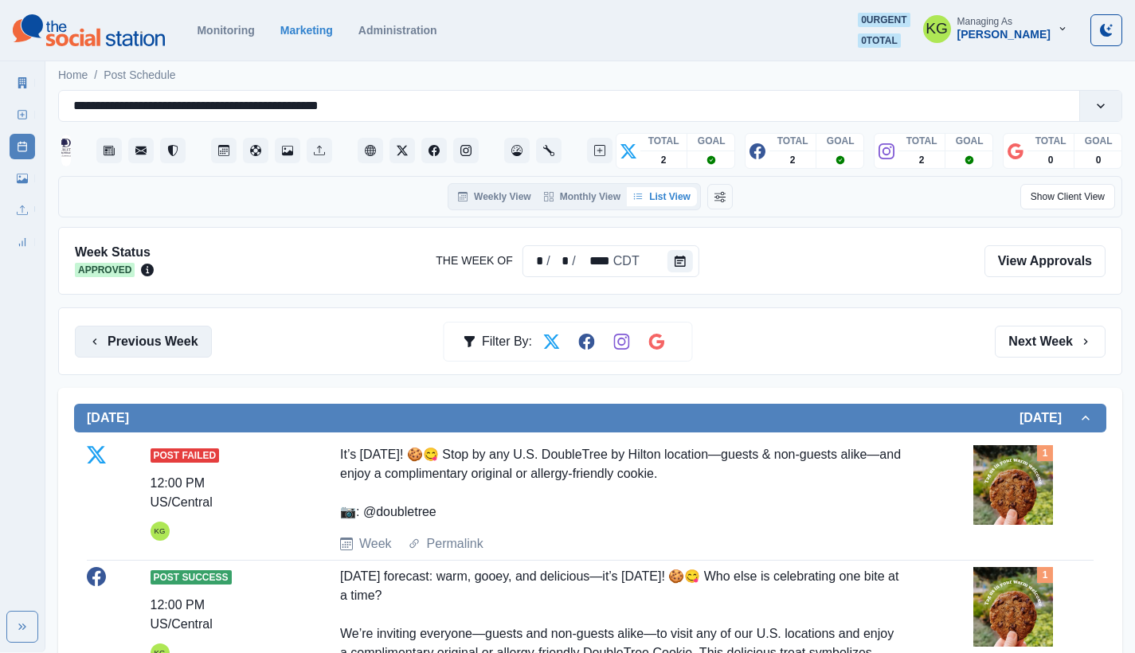
click at [175, 350] on button "Previous Week" at bounding box center [143, 342] width 137 height 32
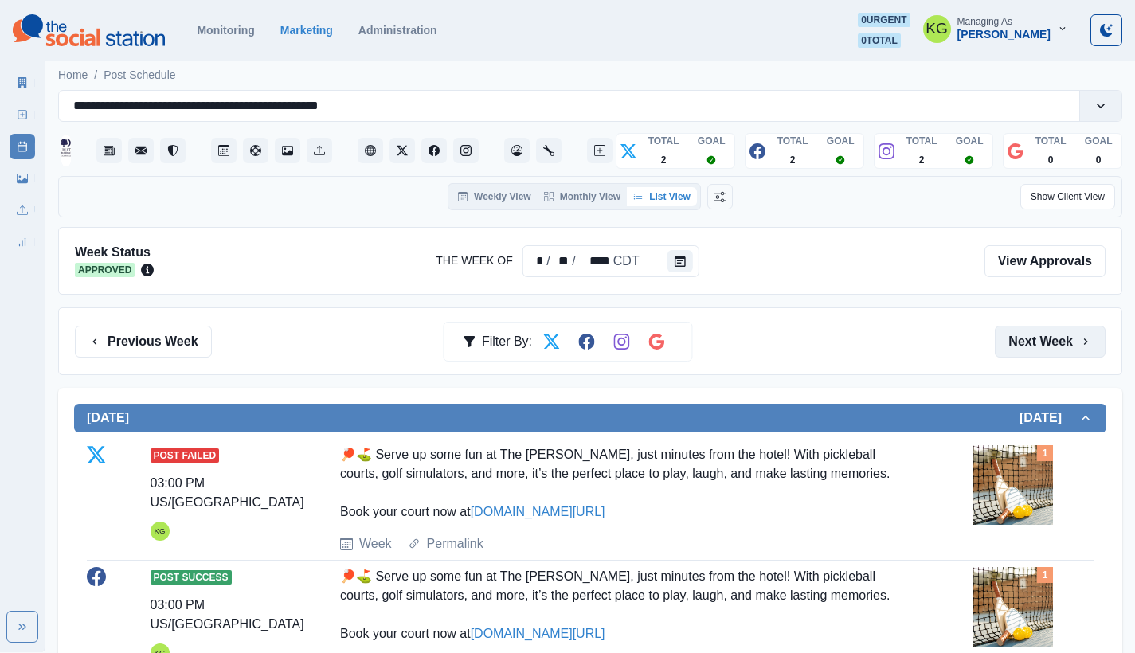
click at [1031, 328] on button "Next Week" at bounding box center [1049, 342] width 111 height 32
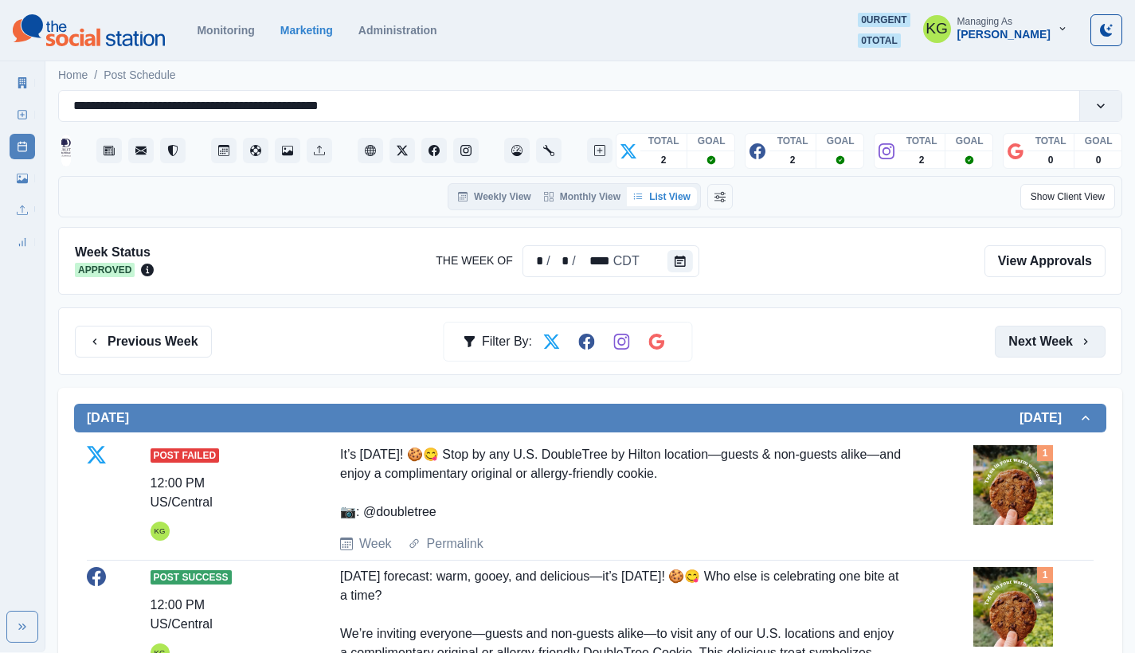
click at [1031, 328] on button "Next Week" at bounding box center [1049, 342] width 111 height 32
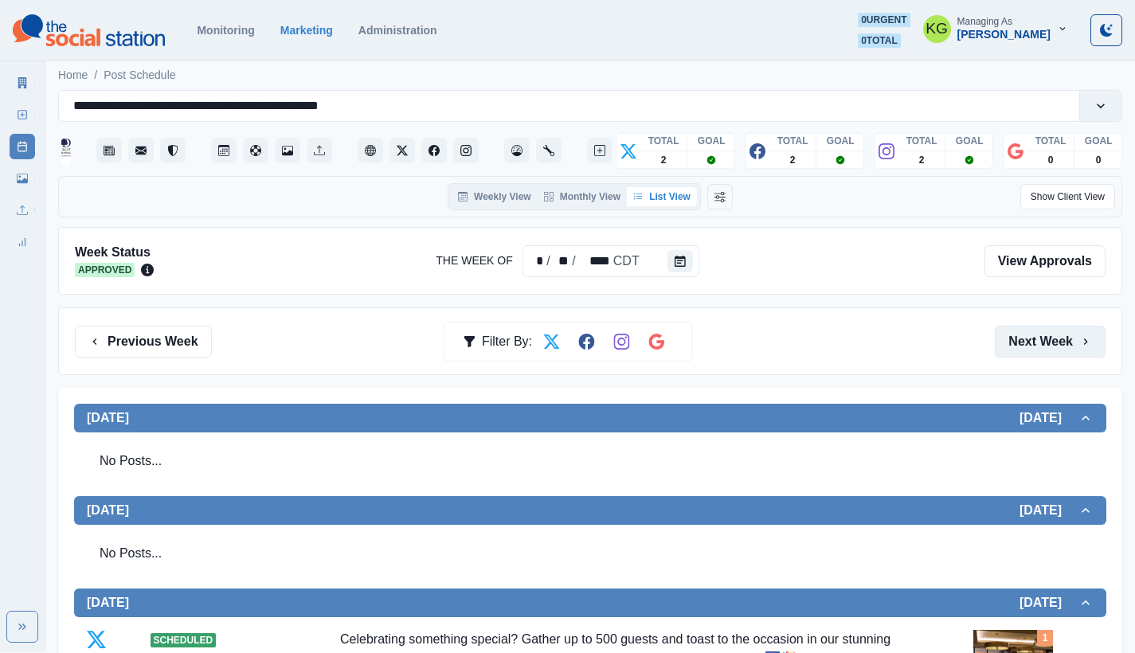
click at [1031, 328] on button "Next Week" at bounding box center [1049, 342] width 111 height 32
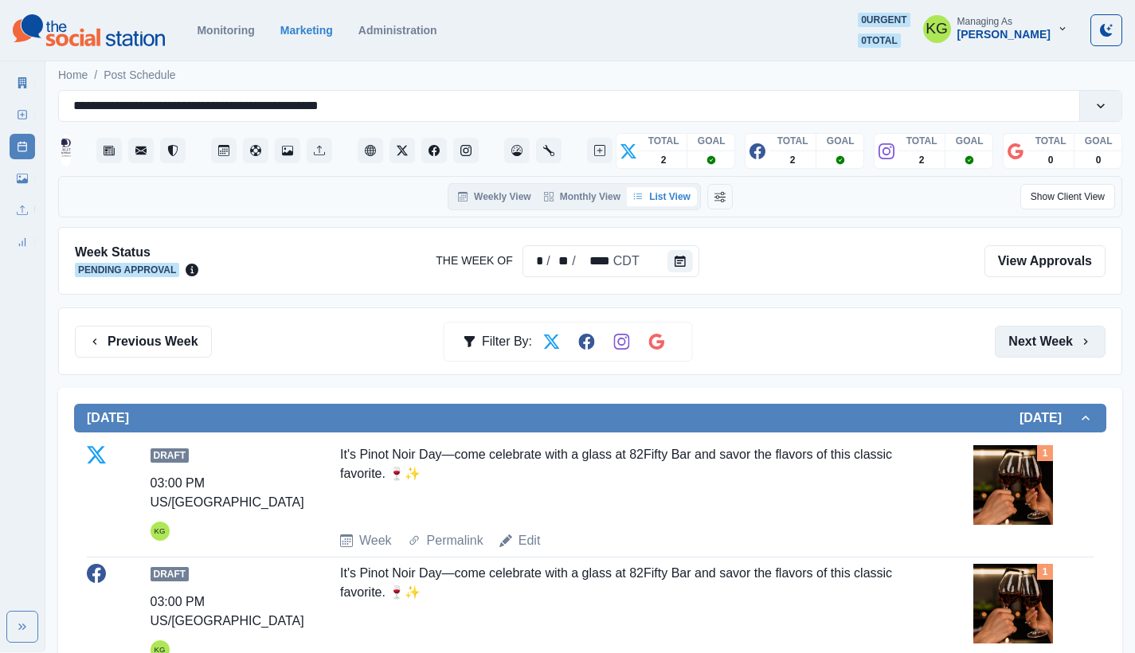
click at [1031, 328] on button "Next Week" at bounding box center [1049, 342] width 111 height 32
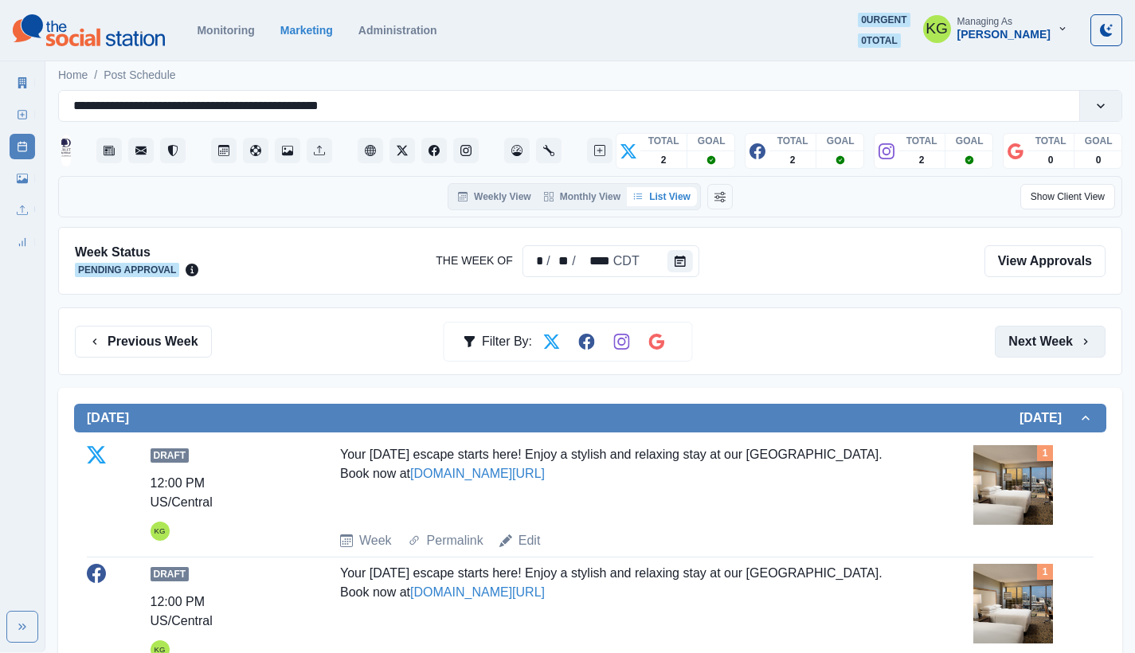
click at [1031, 328] on button "Next Week" at bounding box center [1049, 342] width 111 height 32
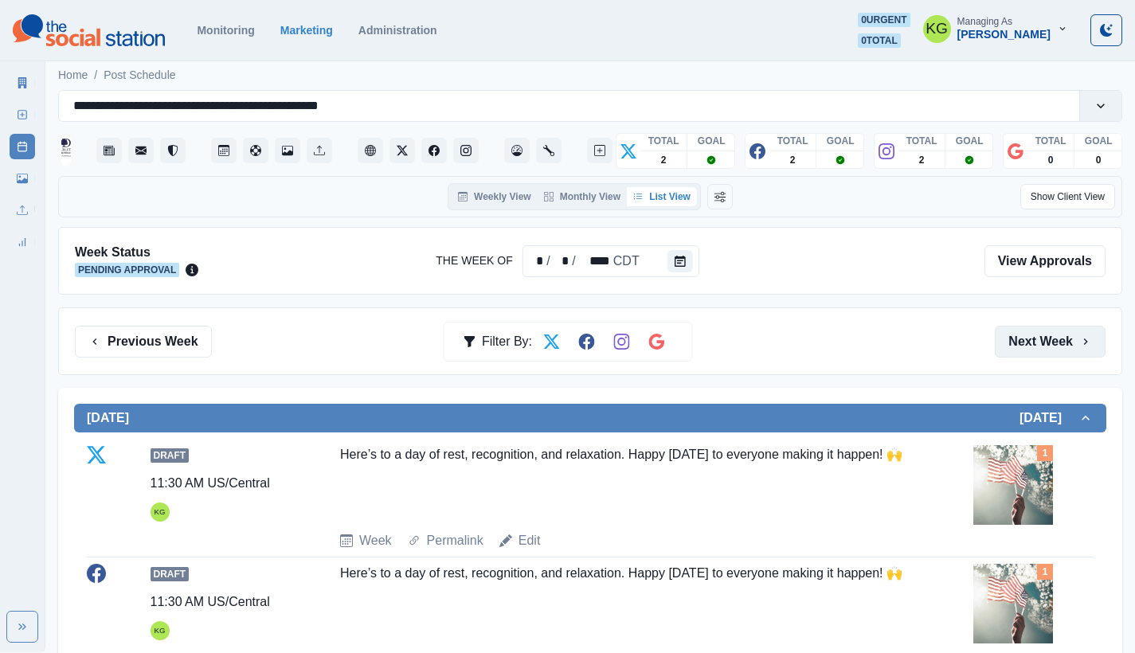
click at [1031, 328] on button "Next Week" at bounding box center [1049, 342] width 111 height 32
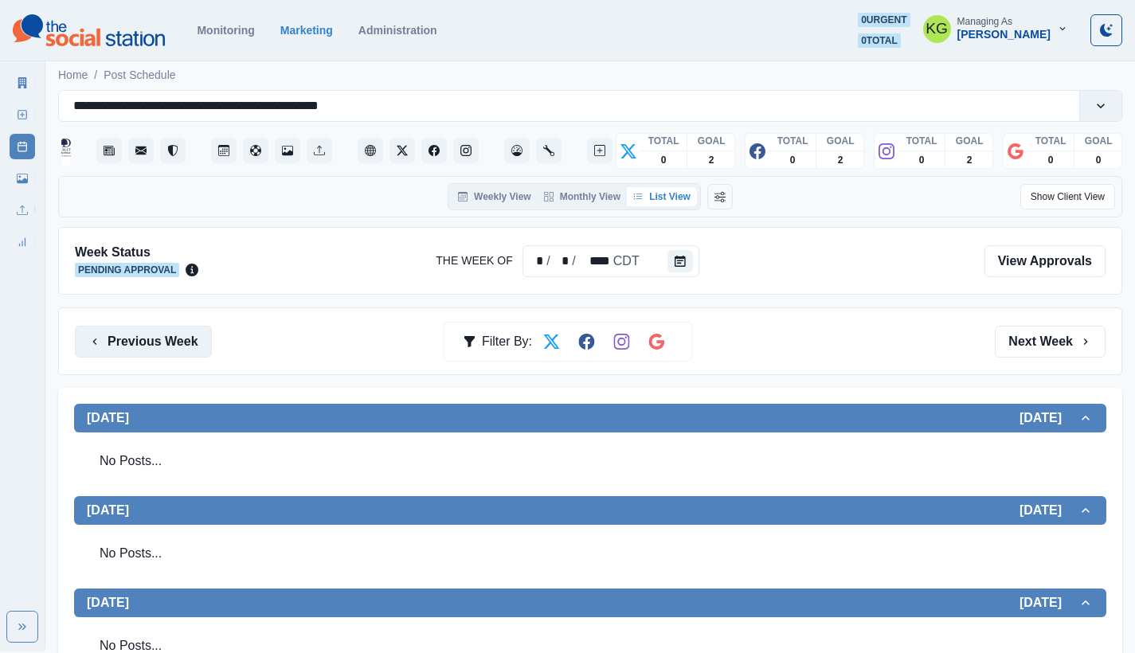
click at [165, 350] on button "Previous Week" at bounding box center [143, 342] width 137 height 32
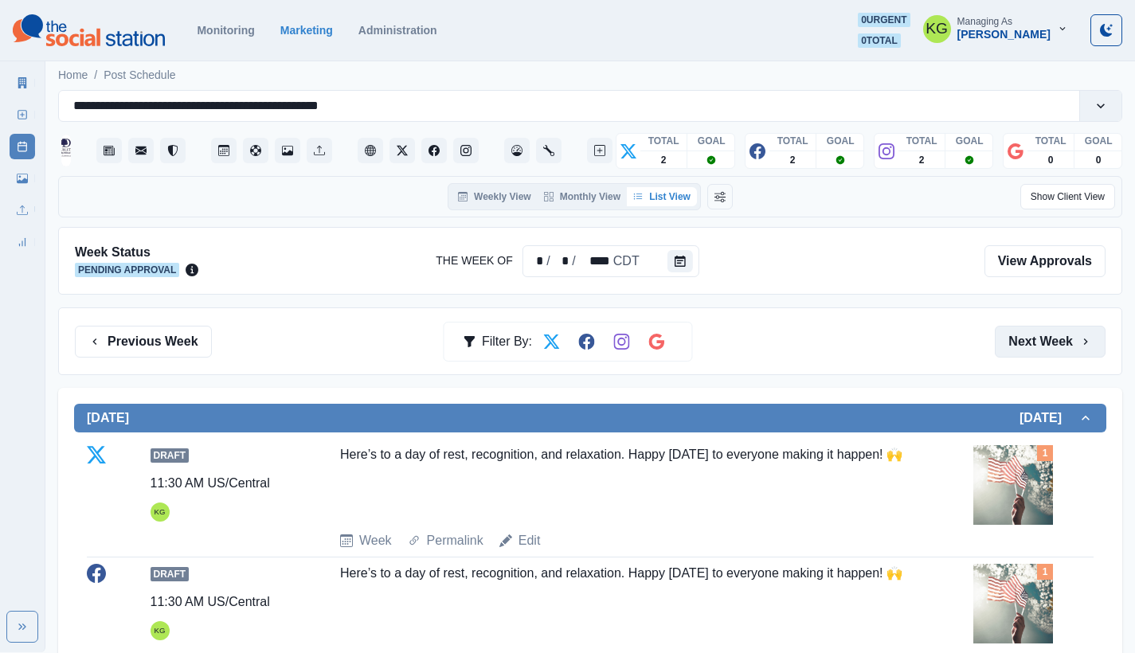
click at [1050, 340] on button "Next Week" at bounding box center [1049, 342] width 111 height 32
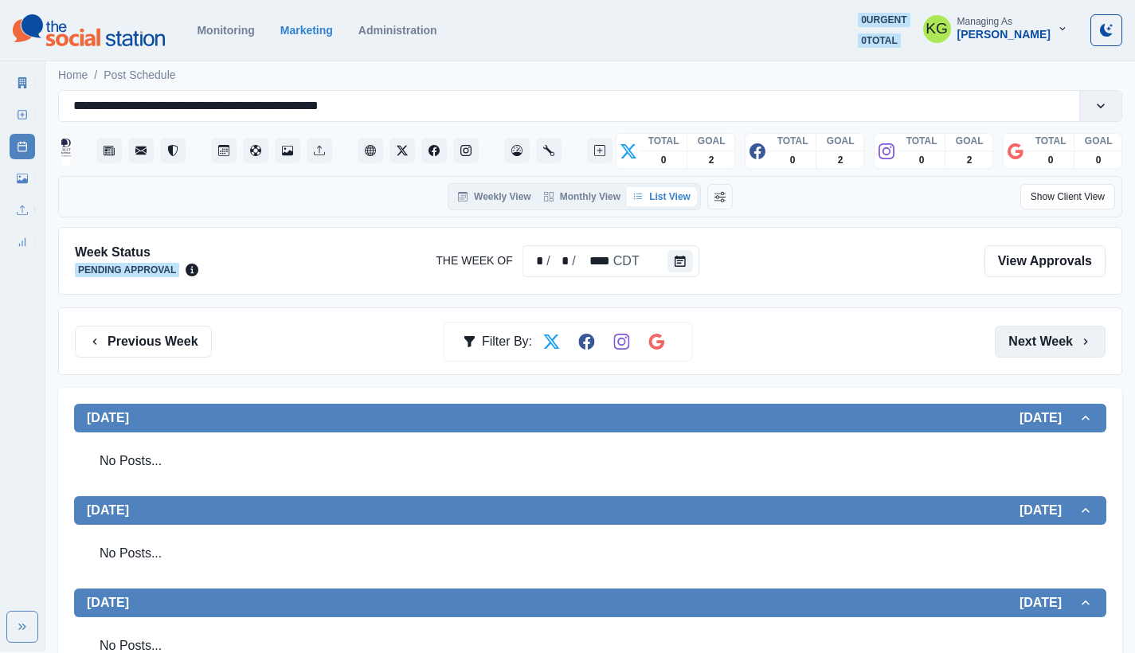
scroll to position [3, 0]
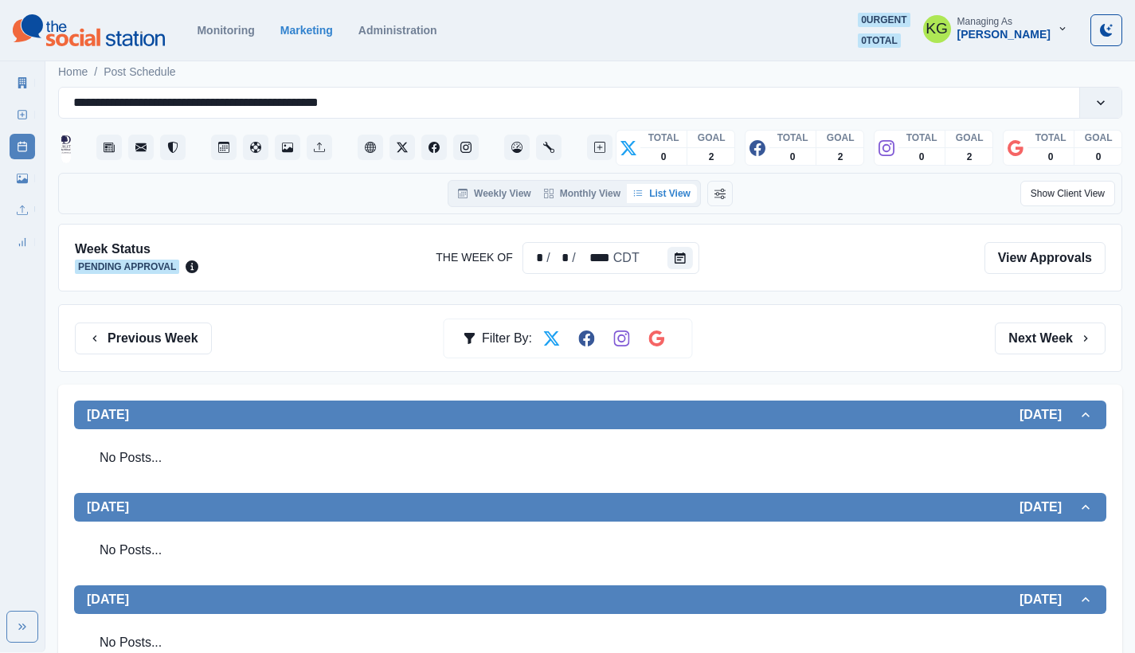
click at [14, 112] on link "New Post" at bounding box center [22, 114] width 25 height 25
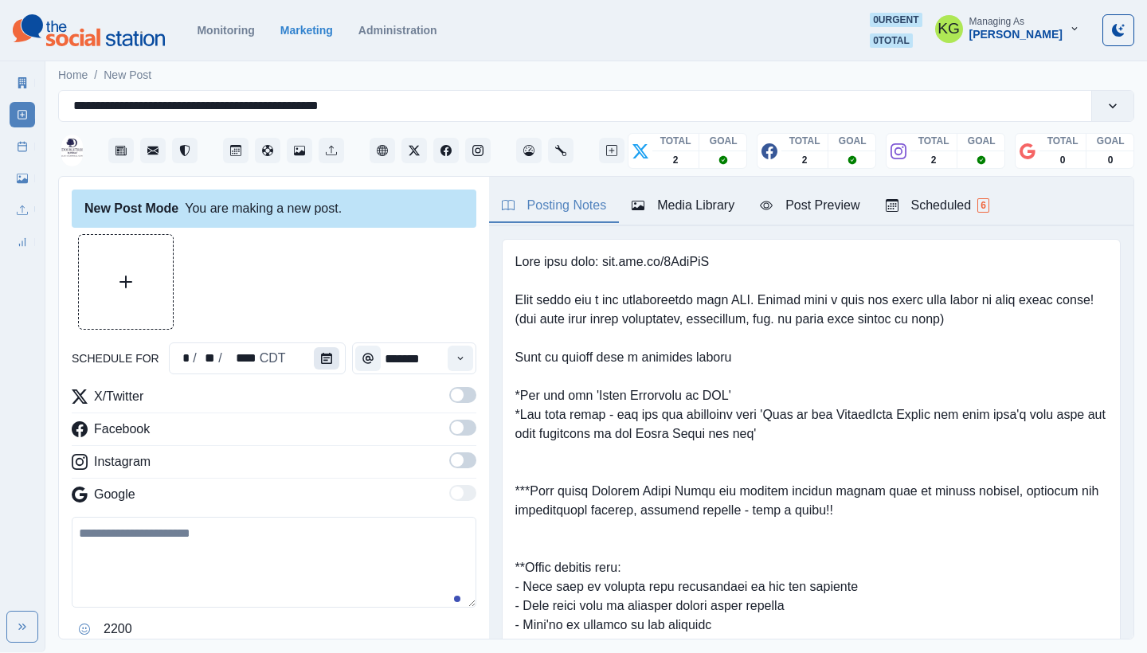
click at [321, 363] on icon "Calendar" at bounding box center [326, 358] width 11 height 11
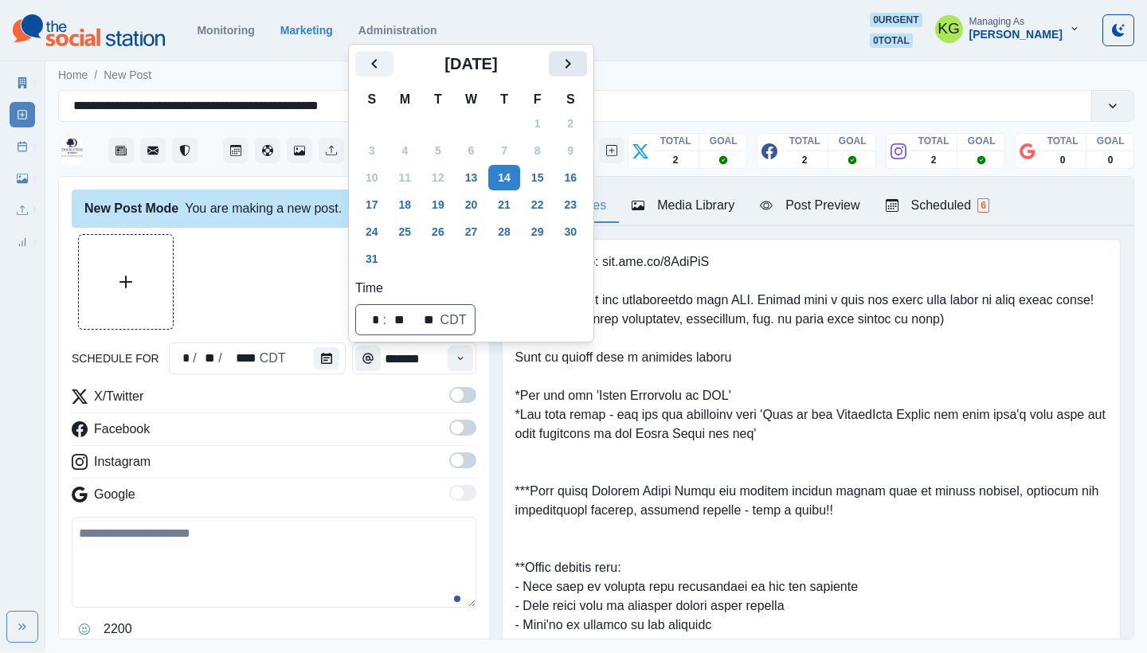
click at [577, 57] on icon "Next" at bounding box center [567, 63] width 19 height 19
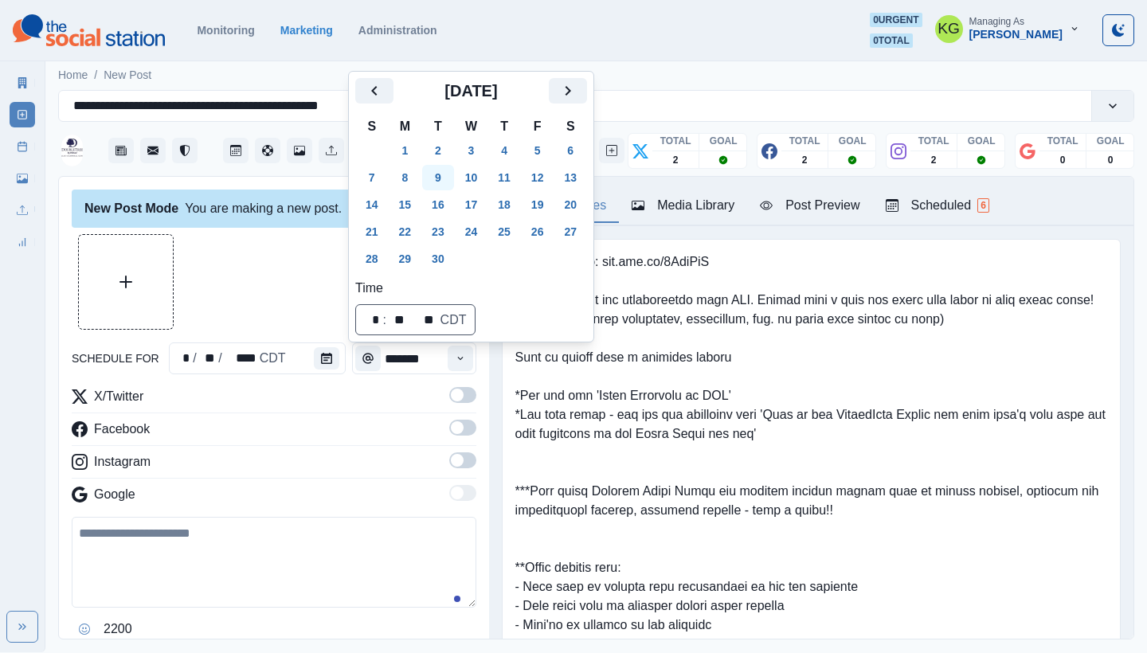
click at [444, 178] on button "9" at bounding box center [438, 177] width 32 height 25
click at [335, 307] on div at bounding box center [274, 282] width 404 height 96
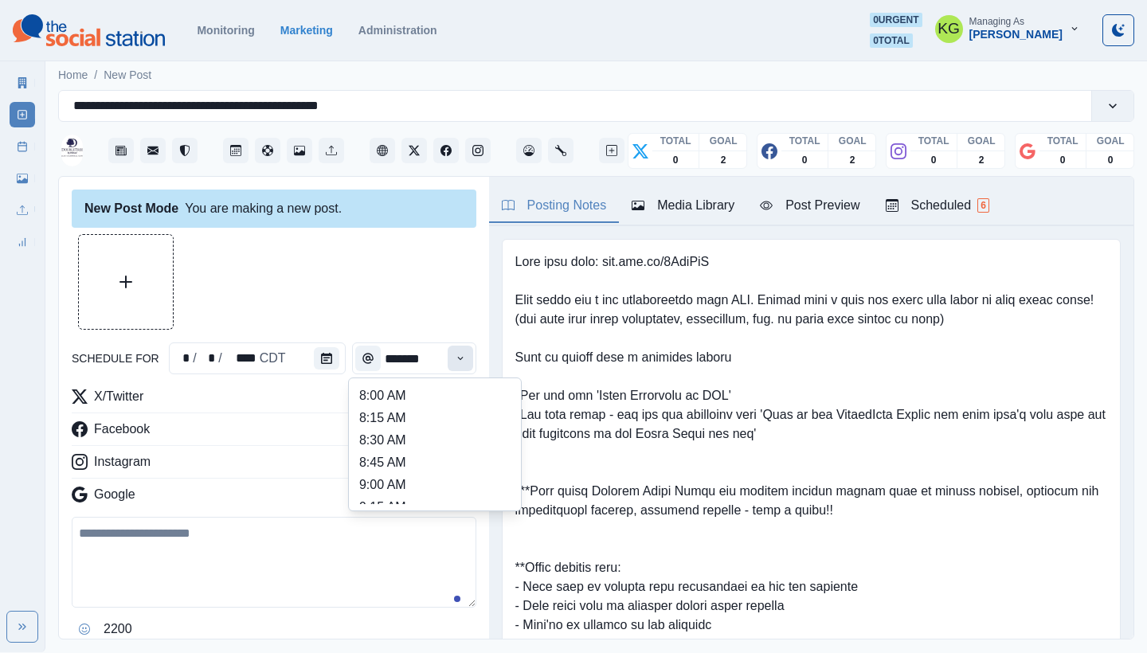
click at [455, 357] on icon "Time" at bounding box center [460, 358] width 11 height 11
click at [421, 401] on li "12:00 PM" at bounding box center [434, 396] width 159 height 22
type input "********"
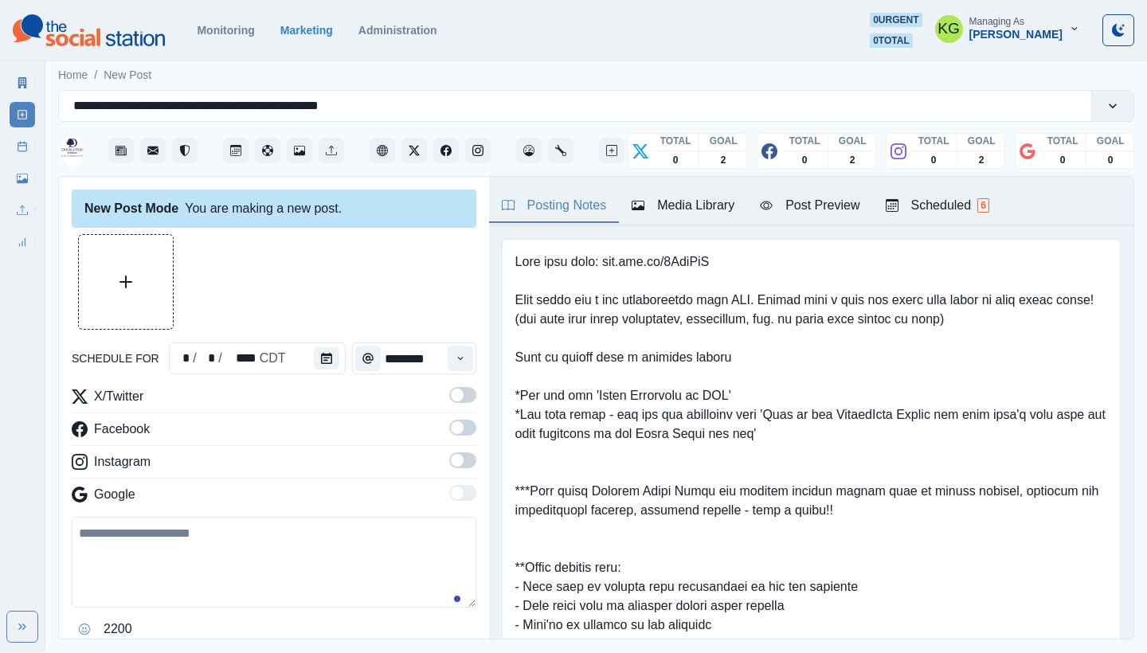
click at [456, 495] on span at bounding box center [462, 493] width 27 height 16
click at [451, 455] on span at bounding box center [457, 460] width 13 height 13
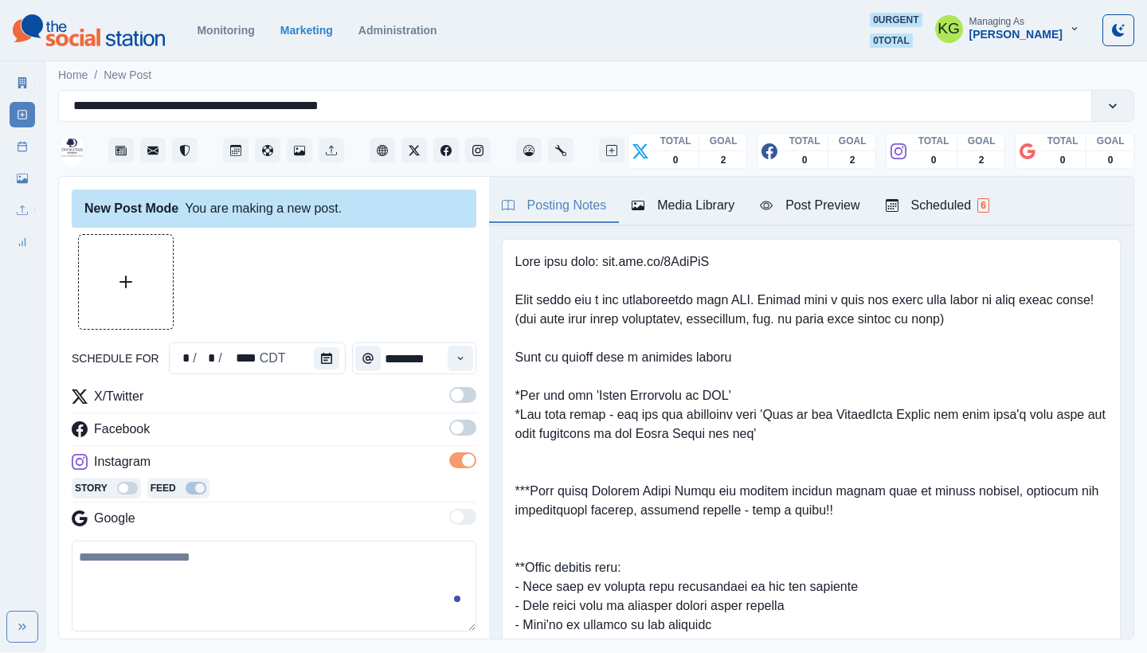
click at [450, 407] on label at bounding box center [462, 399] width 27 height 25
click at [449, 438] on label at bounding box center [462, 432] width 27 height 25
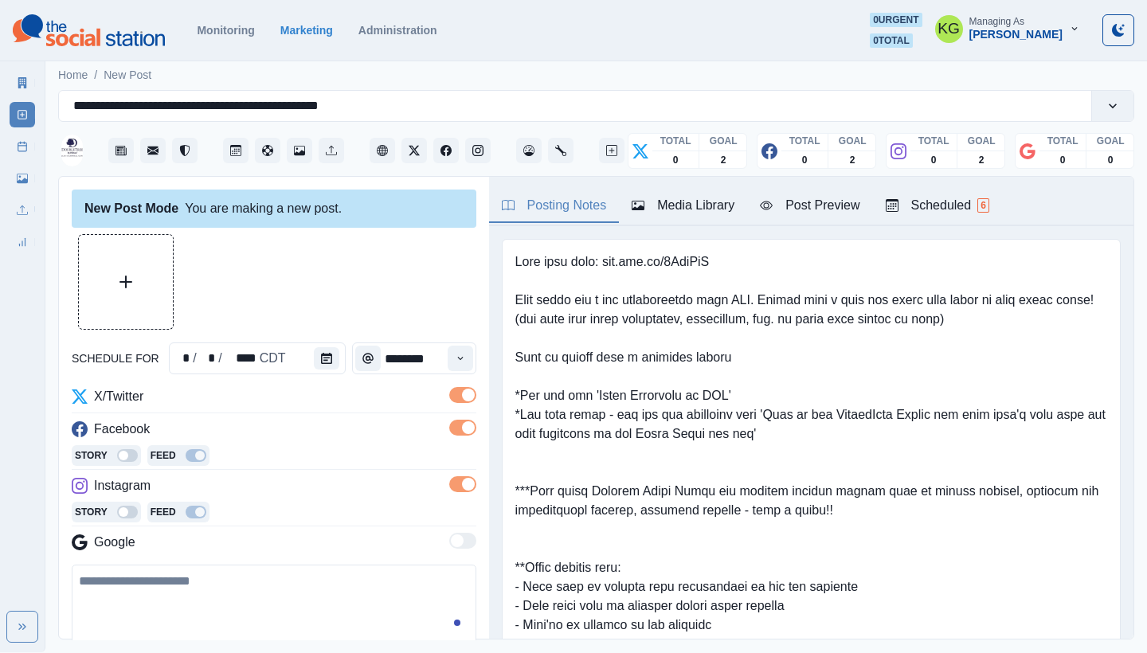
click at [697, 201] on div "Media Library" at bounding box center [682, 205] width 103 height 19
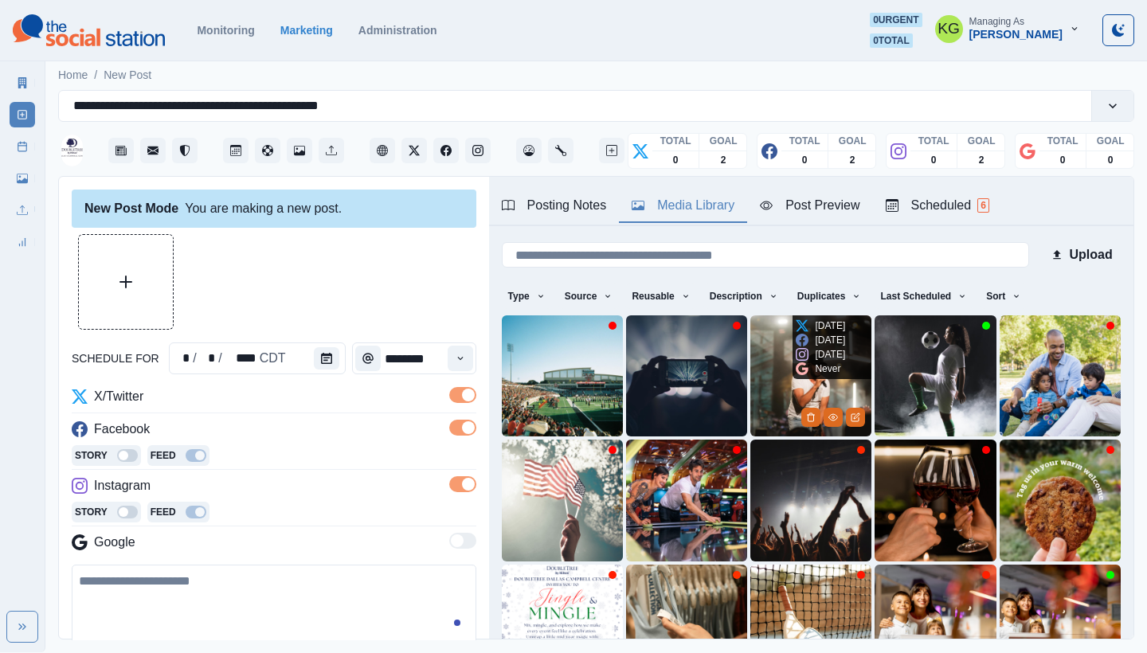
scroll to position [136, 0]
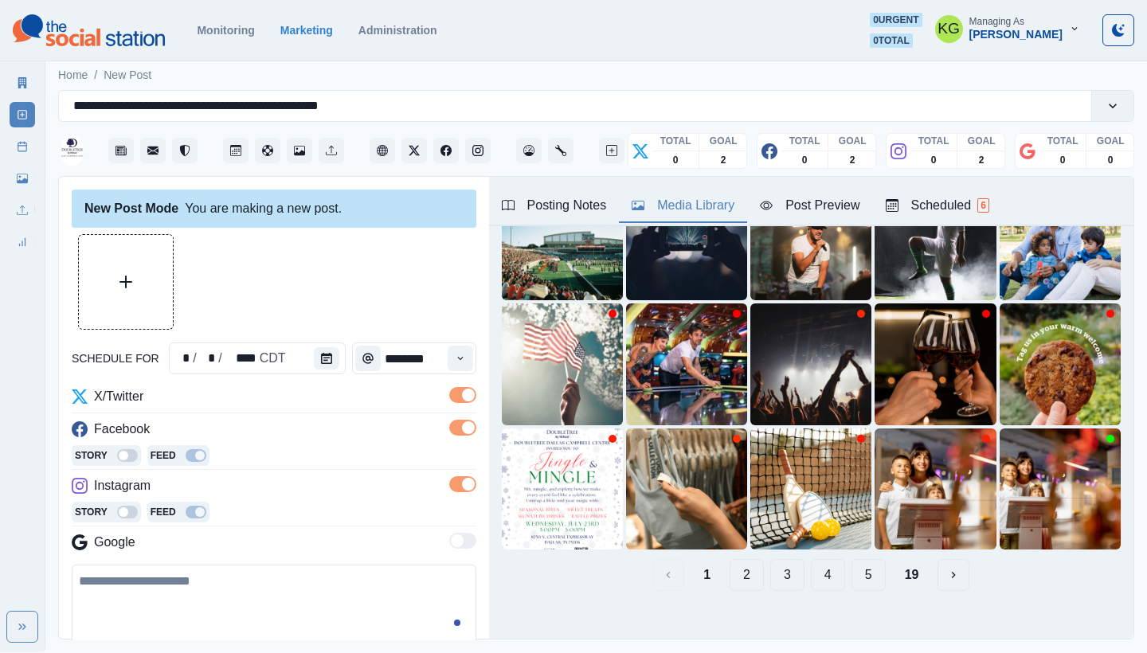
click at [908, 570] on button "19" at bounding box center [912, 575] width 40 height 32
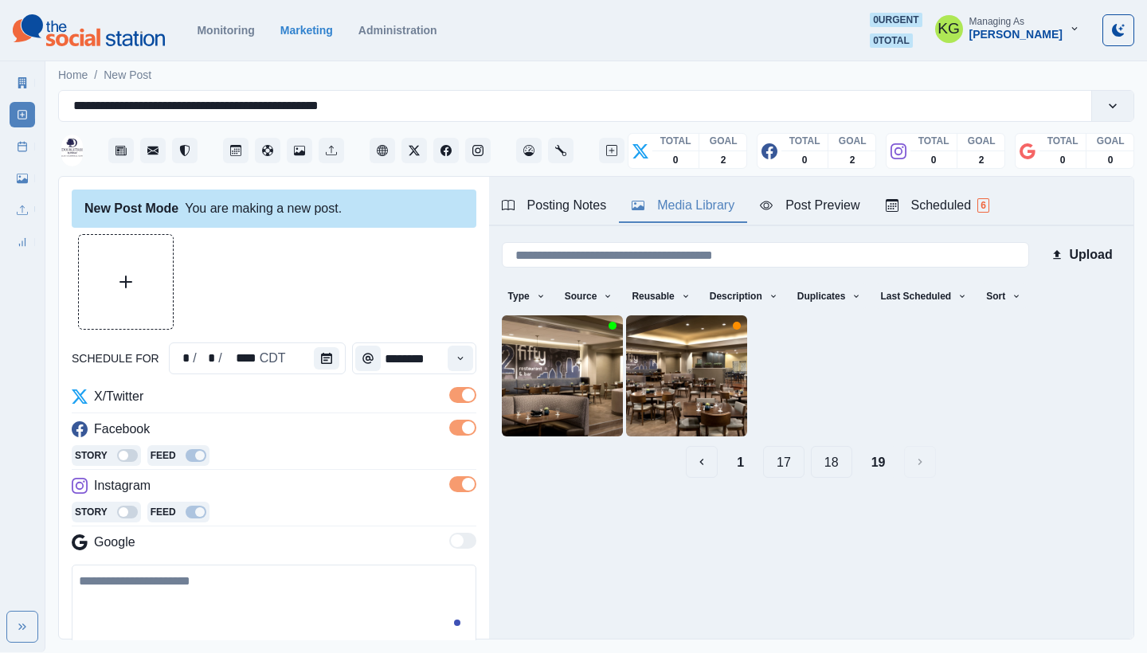
scroll to position [0, 0]
click at [825, 467] on button "18" at bounding box center [831, 462] width 41 height 32
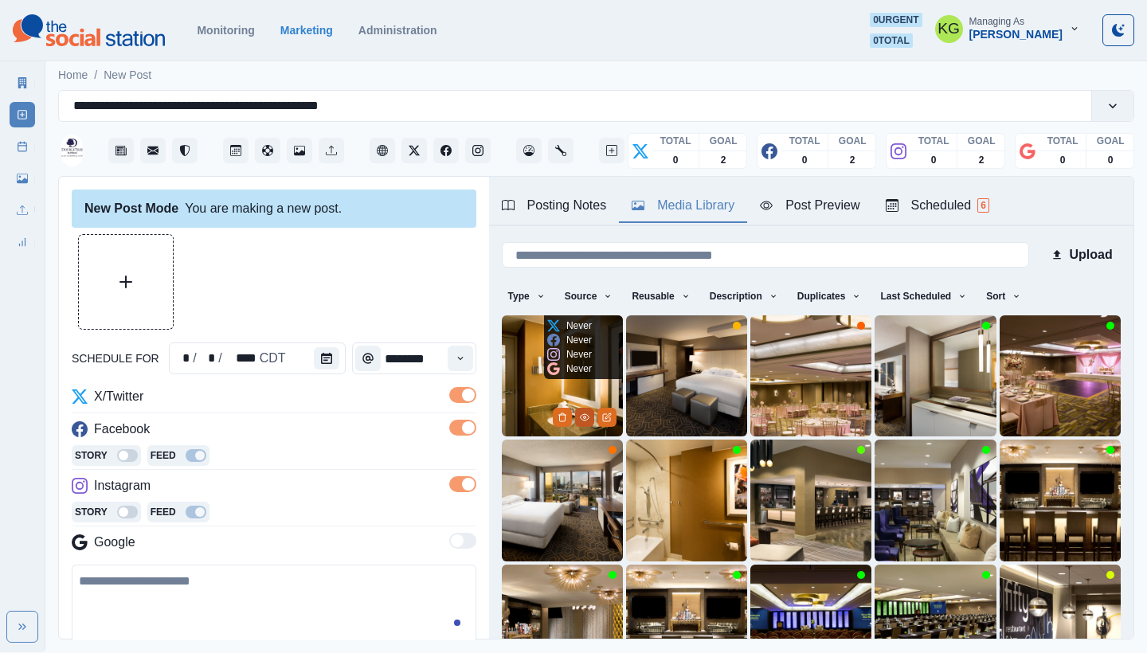
click at [576, 408] on button "View Media" at bounding box center [584, 417] width 19 height 19
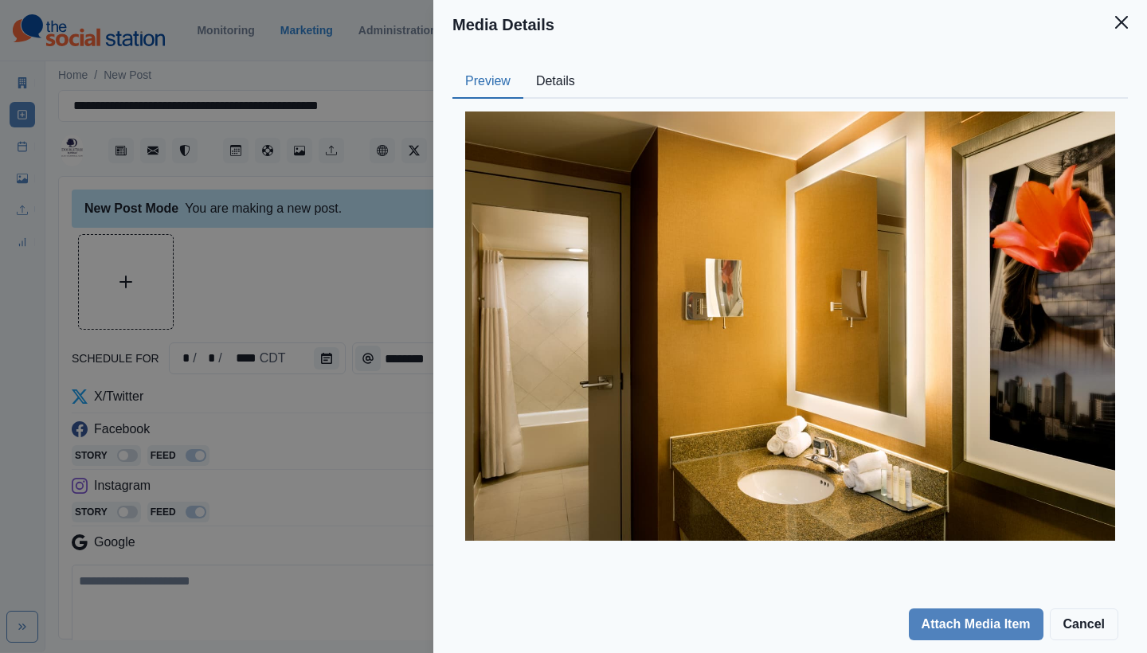
click at [568, 88] on button "Details" at bounding box center [555, 81] width 64 height 33
click at [497, 84] on button "Preview" at bounding box center [487, 81] width 71 height 33
click at [1119, 20] on icon "Close" at bounding box center [1121, 22] width 13 height 13
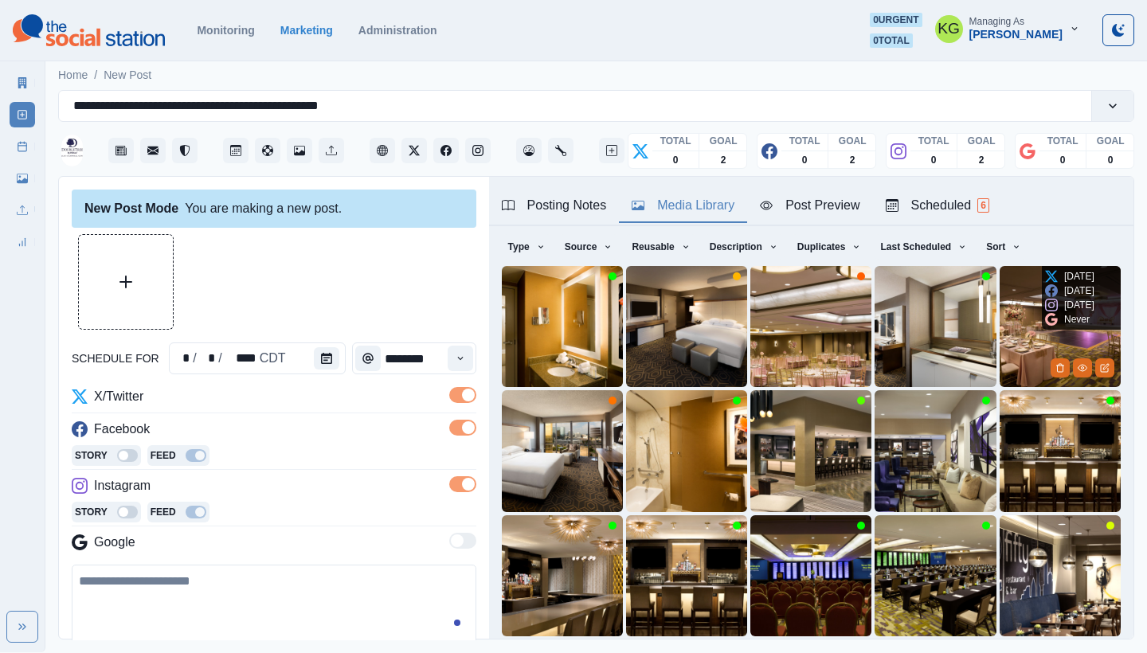
scroll to position [136, 0]
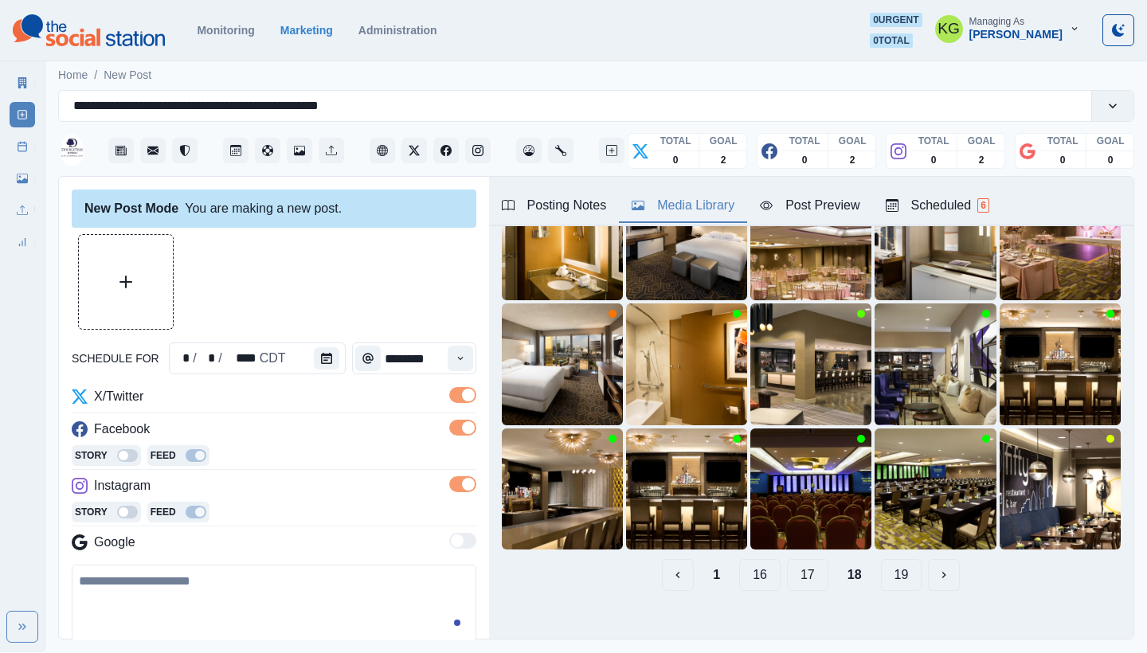
click at [791, 559] on button "17" at bounding box center [807, 575] width 41 height 32
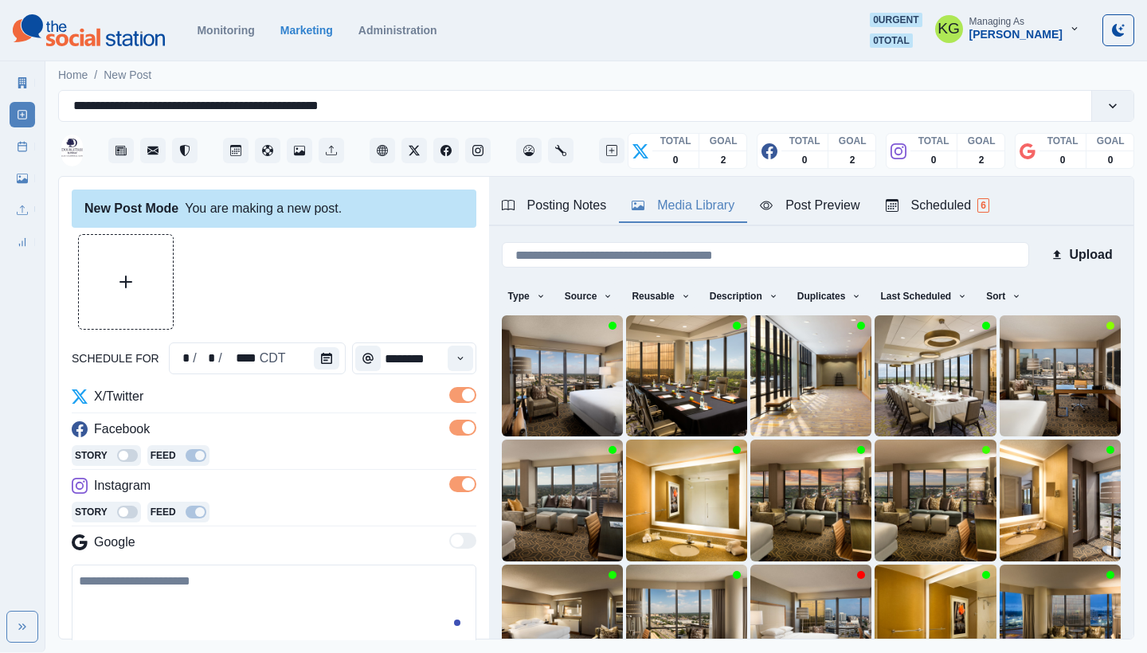
scroll to position [106, 0]
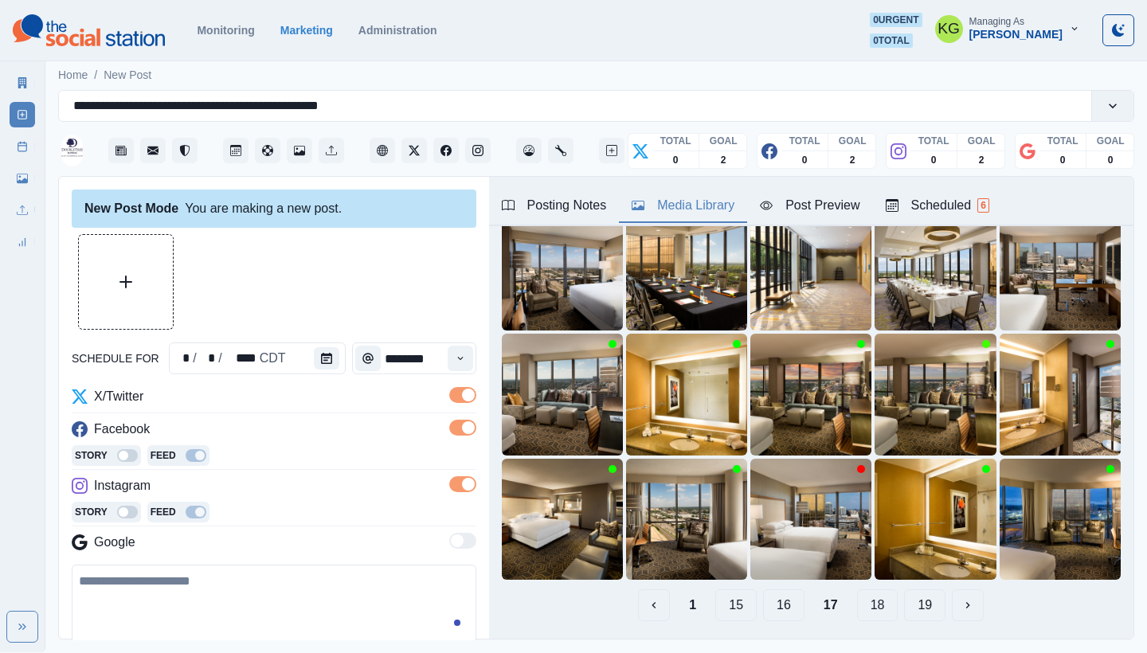
click at [783, 594] on button "16" at bounding box center [783, 605] width 41 height 32
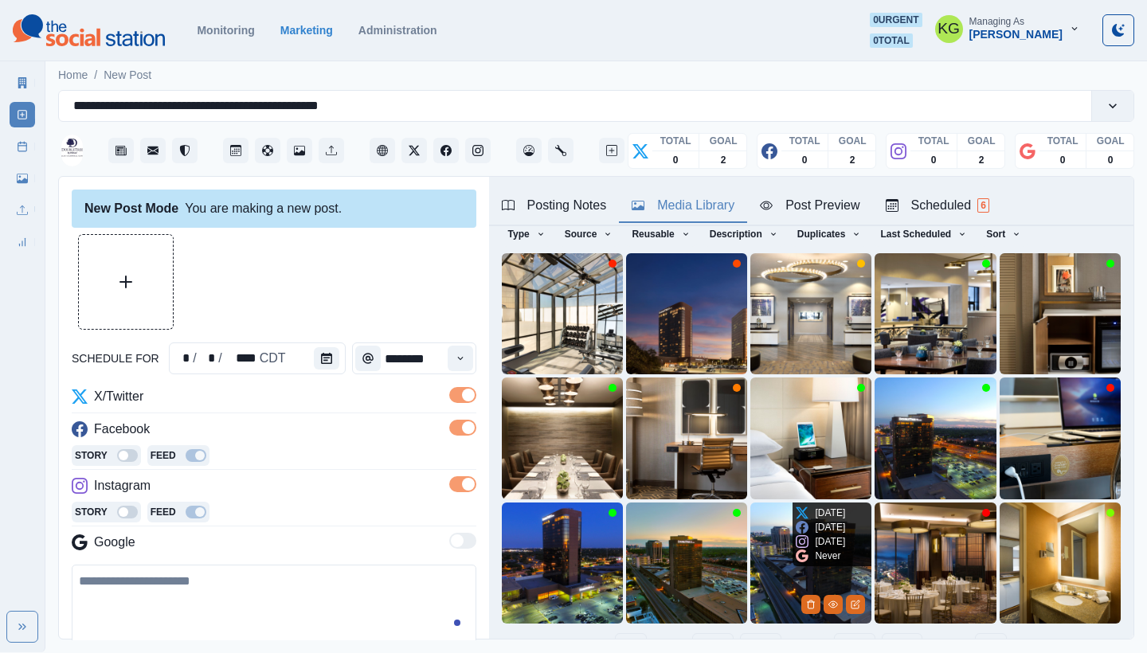
scroll to position [136, 0]
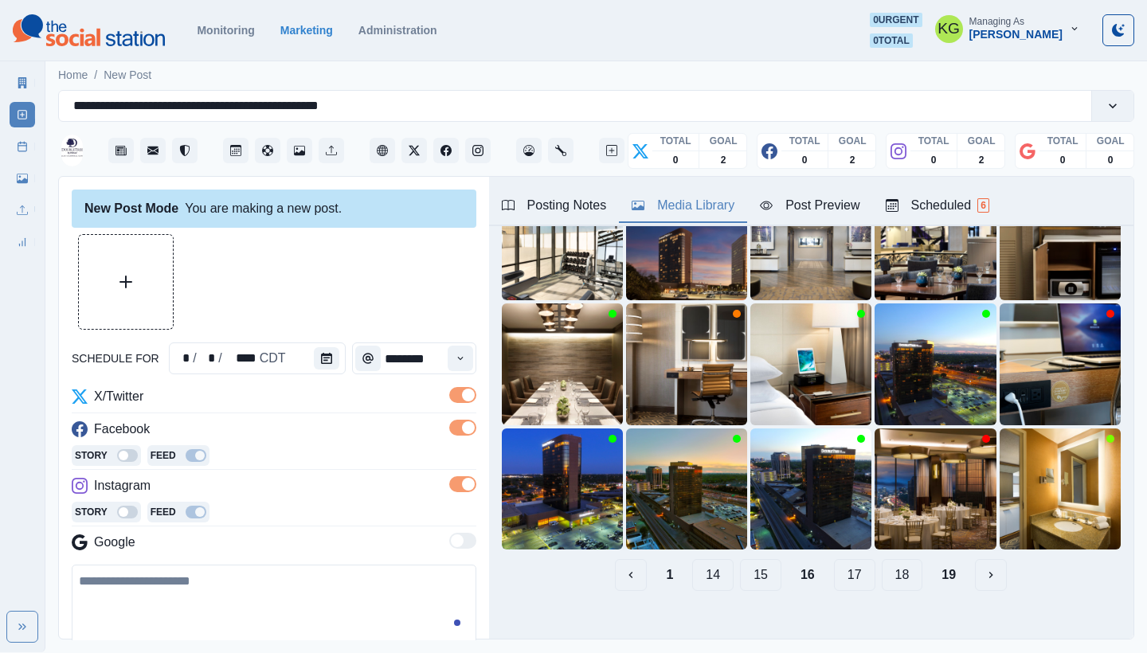
click at [746, 564] on button "15" at bounding box center [760, 575] width 41 height 32
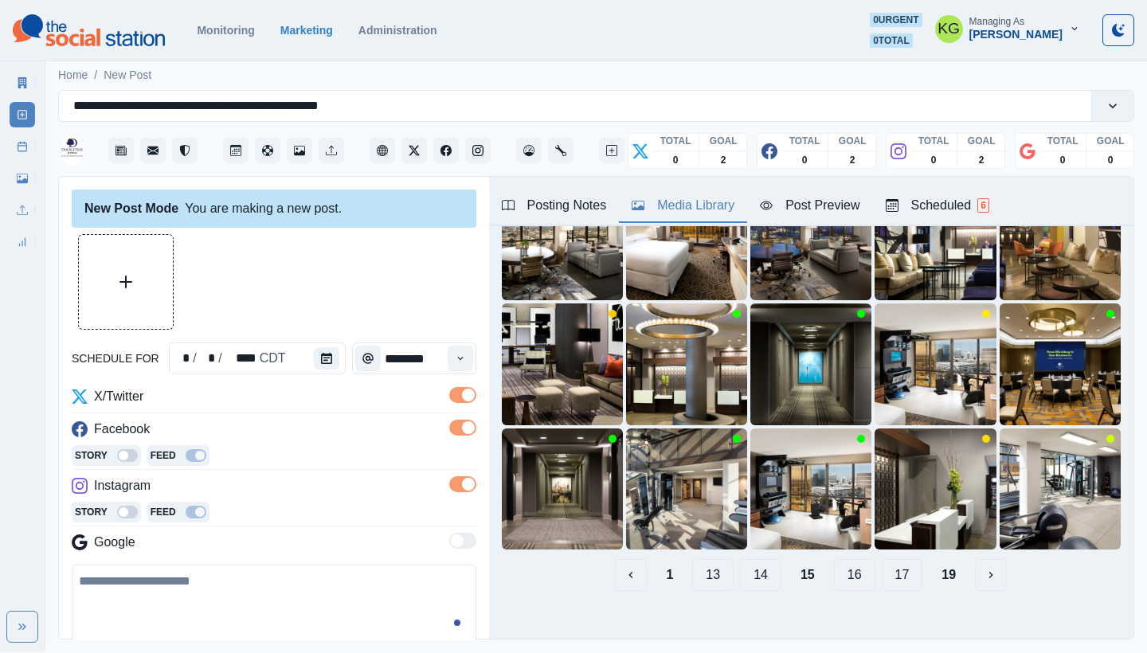
click at [745, 562] on button "14" at bounding box center [760, 575] width 41 height 32
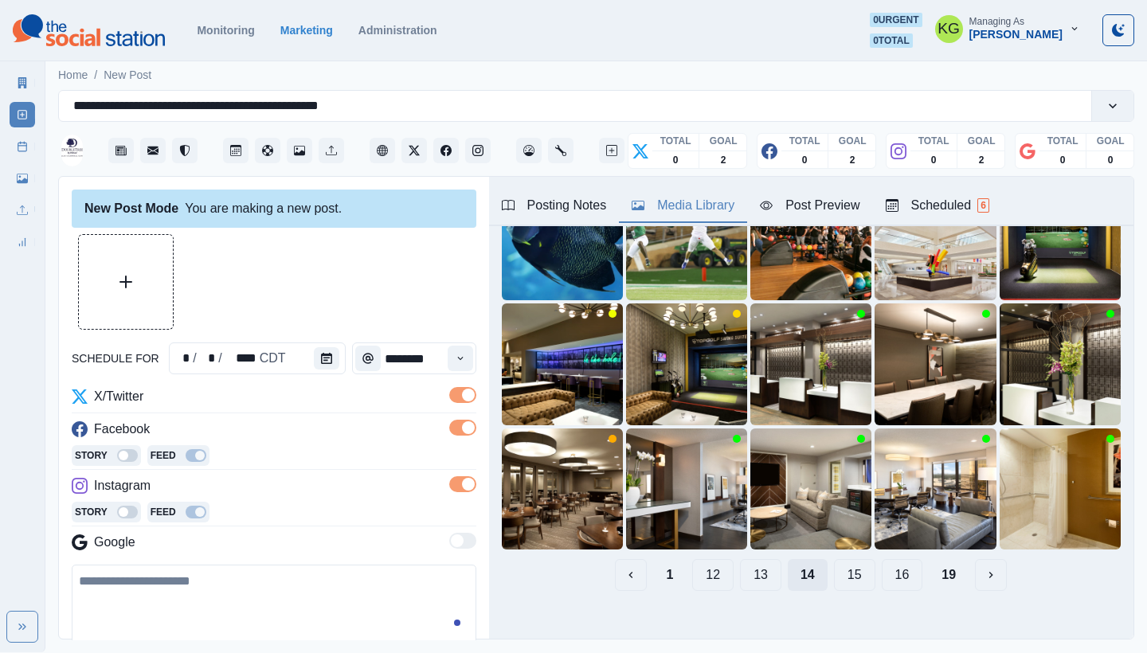
scroll to position [100, 0]
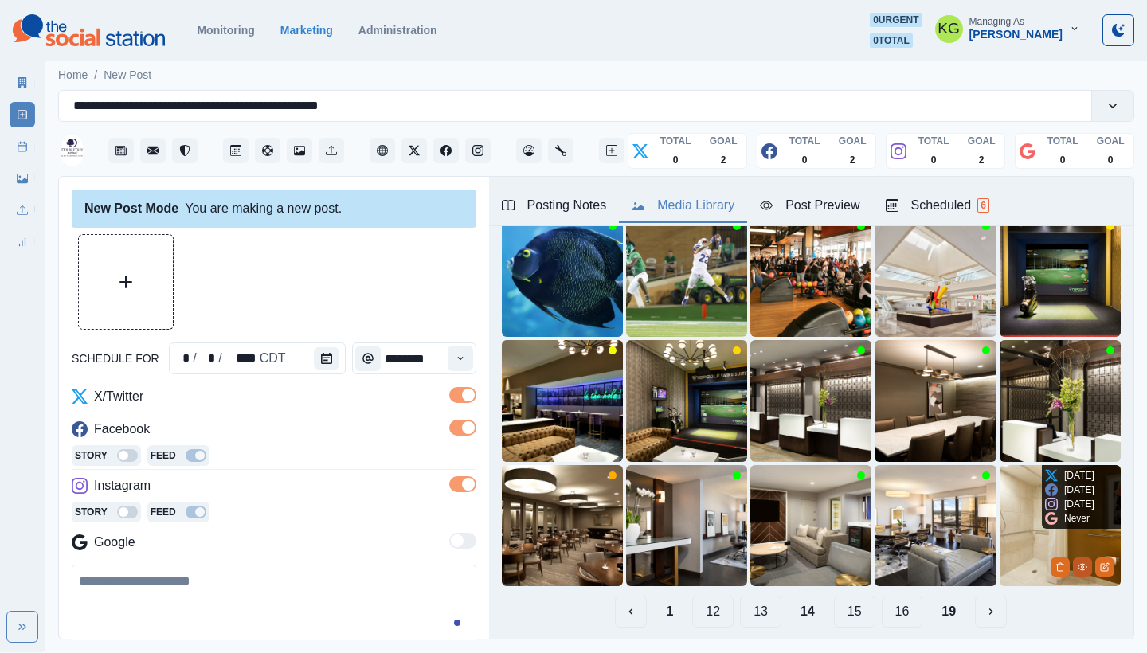
click at [1072, 557] on button "View Media" at bounding box center [1081, 566] width 19 height 19
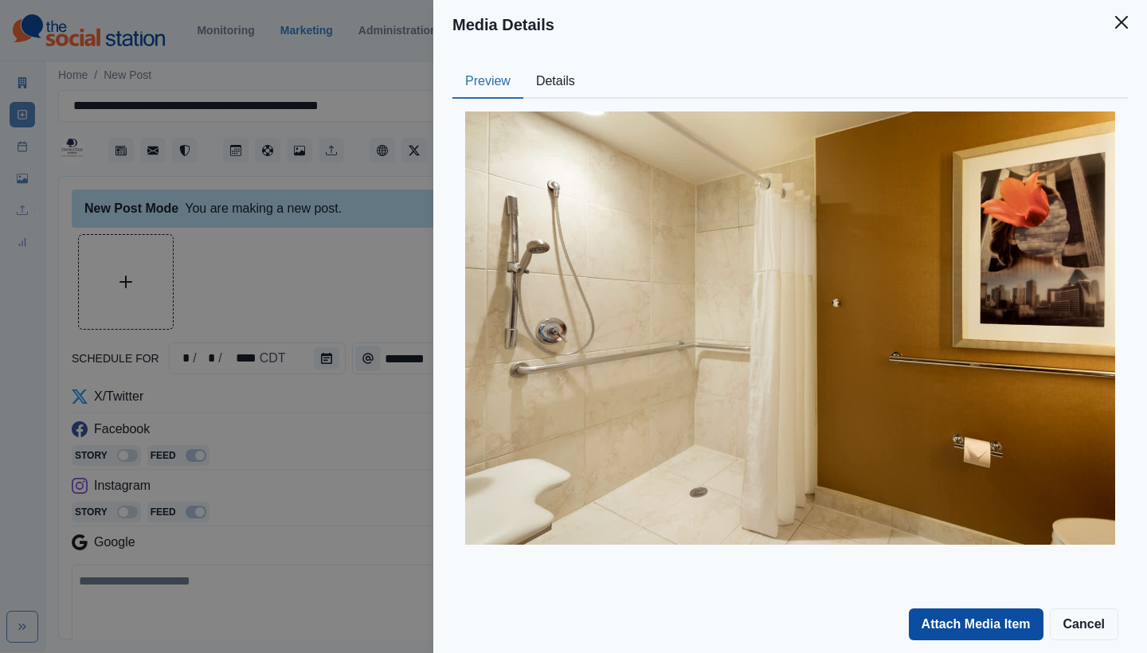
click at [986, 626] on button "Attach Media Item" at bounding box center [975, 624] width 135 height 32
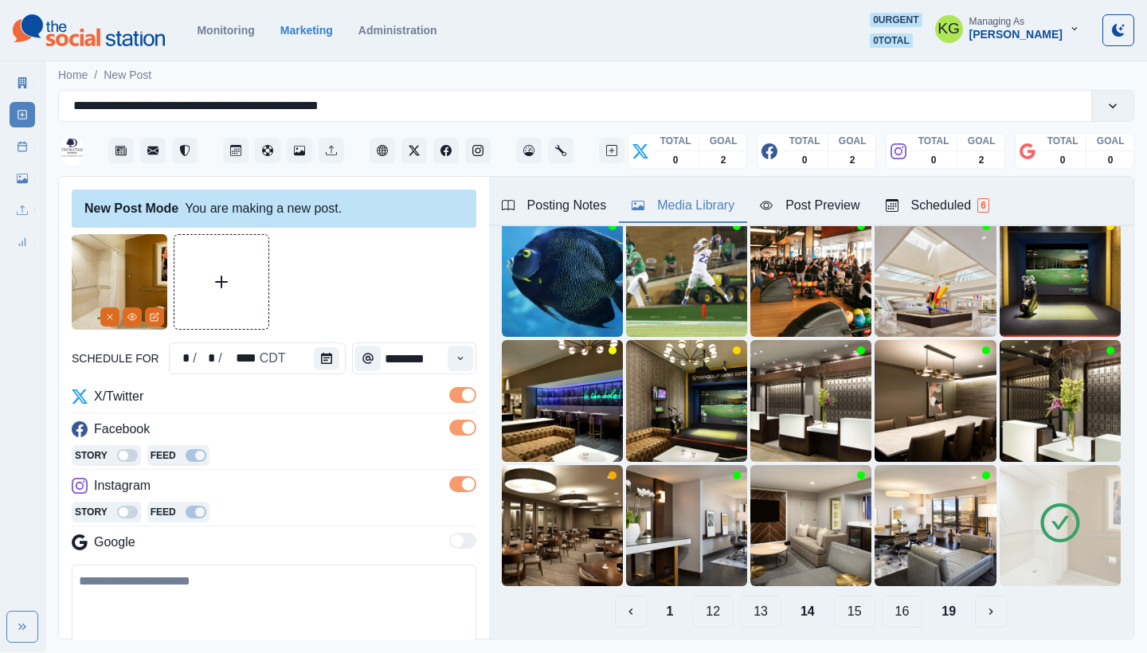
scroll to position [49, 0]
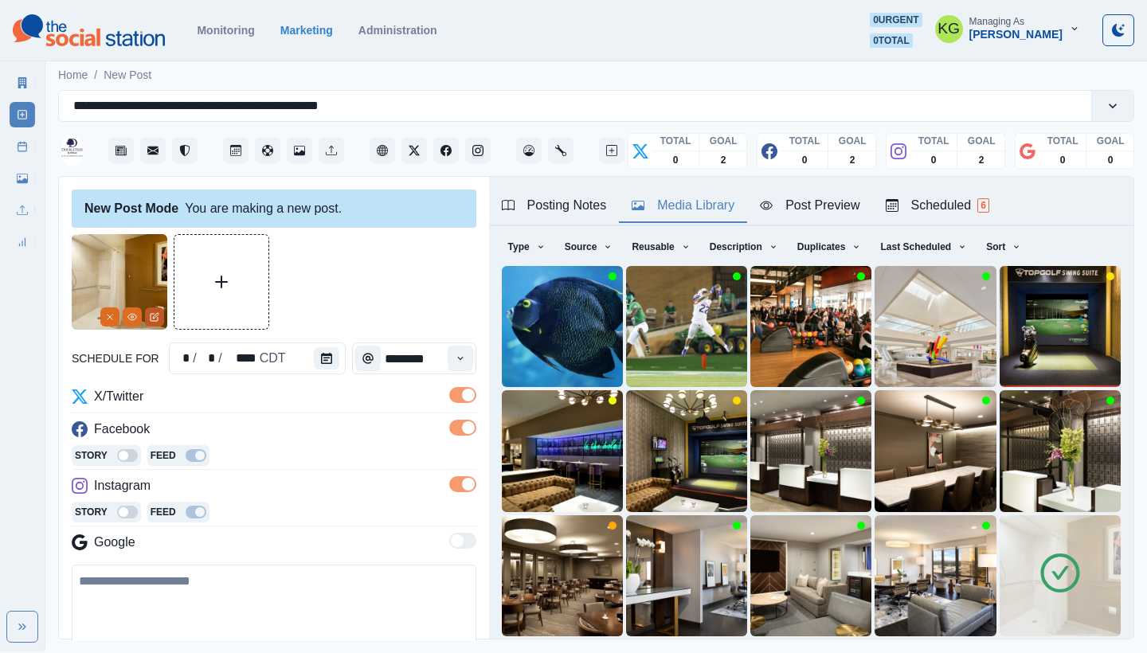
click at [160, 318] on button "Edit Media" at bounding box center [154, 316] width 19 height 19
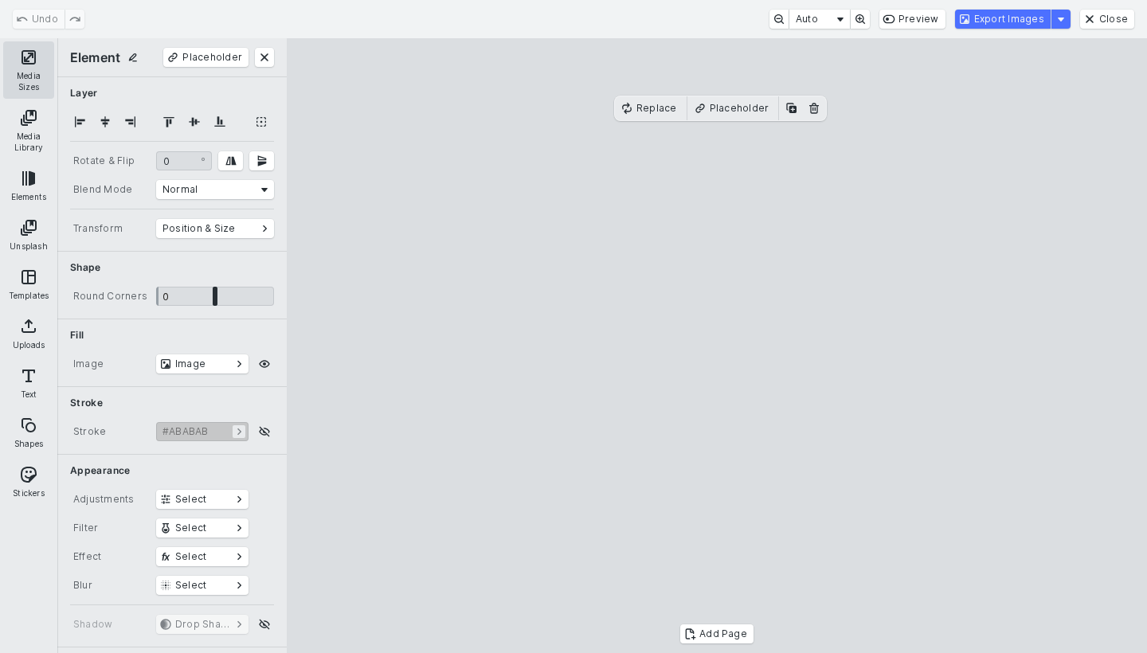
click at [24, 71] on button "Media Sizes" at bounding box center [28, 69] width 51 height 57
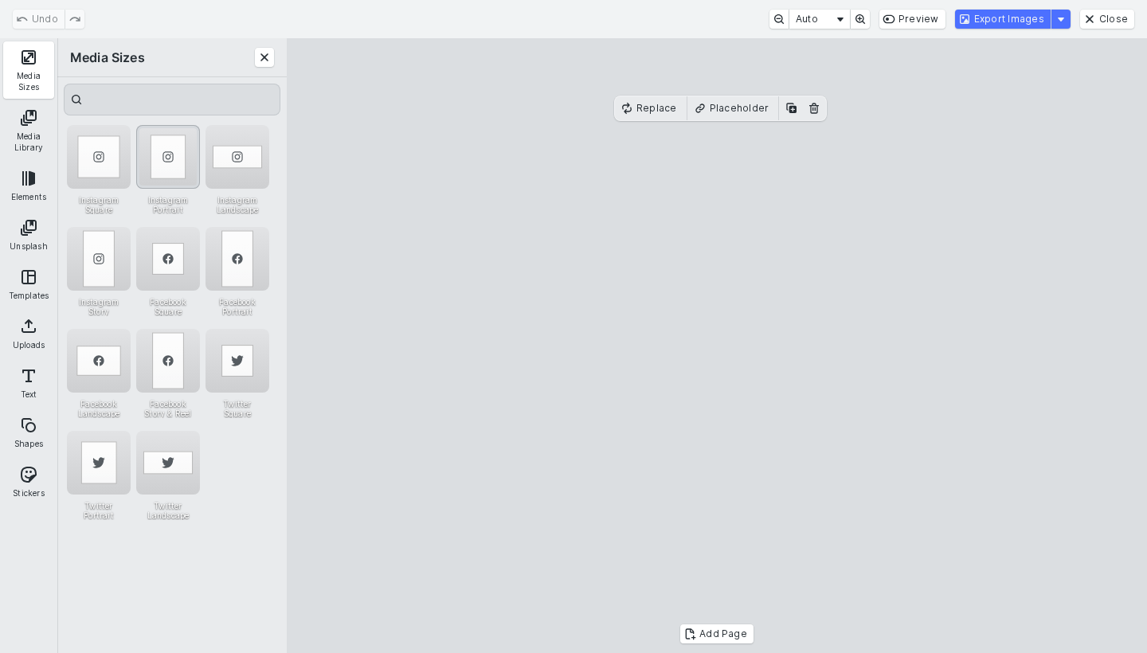
click at [185, 150] on div "Instagram Portrait" at bounding box center [168, 157] width 64 height 64
drag, startPoint x: 698, startPoint y: 266, endPoint x: 772, endPoint y: 265, distance: 74.1
click at [717, 346] on cesdk-canvas "Editor canvas" at bounding box center [717, 346] width 0 height 0
drag, startPoint x: 607, startPoint y: 361, endPoint x: 532, endPoint y: 355, distance: 75.0
click at [717, 346] on cesdk-canvas "Editor canvas" at bounding box center [717, 346] width 0 height 0
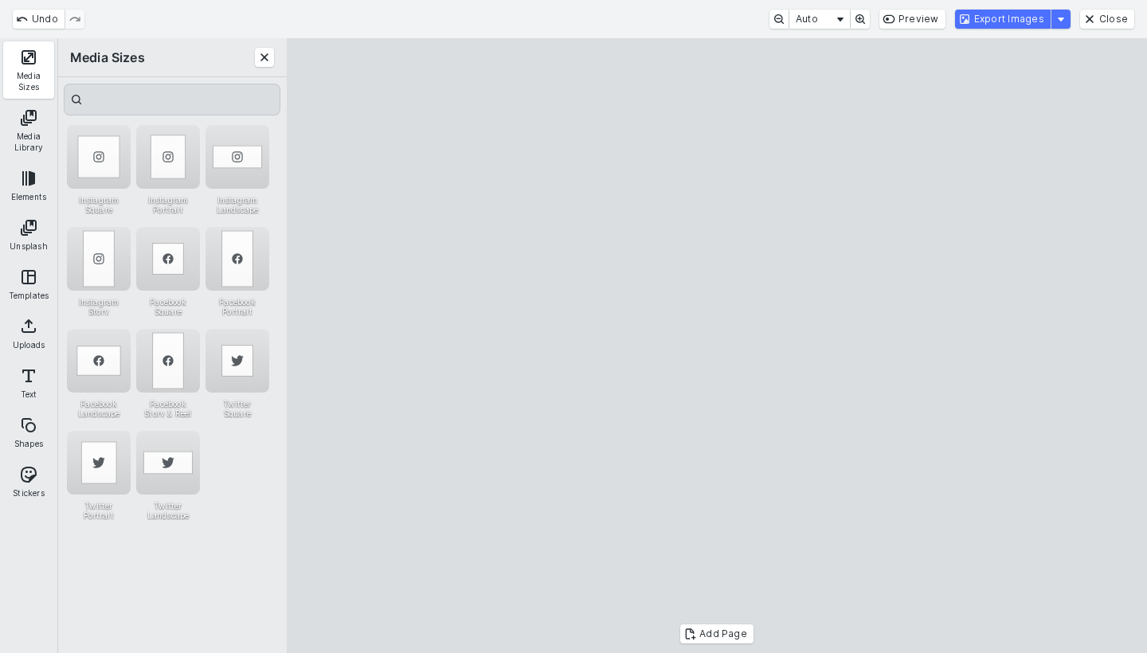
drag, startPoint x: 639, startPoint y: 346, endPoint x: 685, endPoint y: 342, distance: 45.6
click at [717, 346] on cesdk-canvas "Editor canvas" at bounding box center [717, 346] width 0 height 0
drag, startPoint x: 601, startPoint y: 363, endPoint x: 533, endPoint y: 357, distance: 68.0
click at [717, 346] on cesdk-canvas "Editor canvas" at bounding box center [717, 346] width 0 height 0
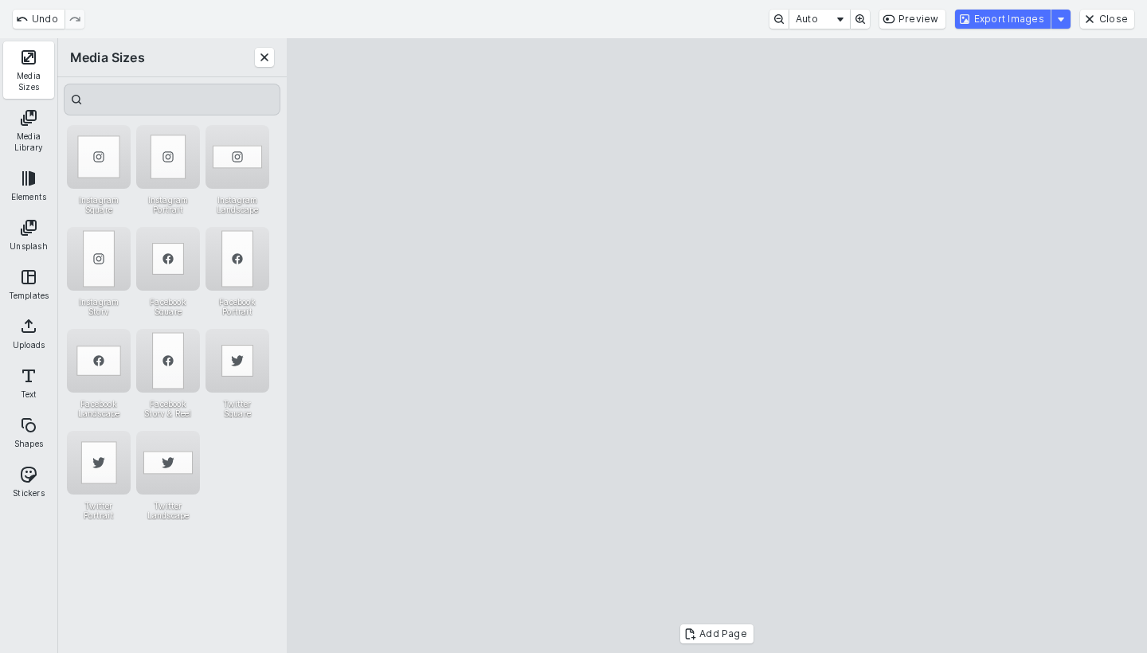
drag, startPoint x: 743, startPoint y: 369, endPoint x: 553, endPoint y: 369, distance: 189.5
click at [717, 346] on cesdk-canvas "Editor canvas" at bounding box center [717, 346] width 0 height 0
drag, startPoint x: 839, startPoint y: 361, endPoint x: 915, endPoint y: 361, distance: 75.6
click at [717, 346] on cesdk-canvas "Editor canvas" at bounding box center [717, 346] width 0 height 0
drag, startPoint x: 783, startPoint y: 365, endPoint x: 732, endPoint y: 365, distance: 50.2
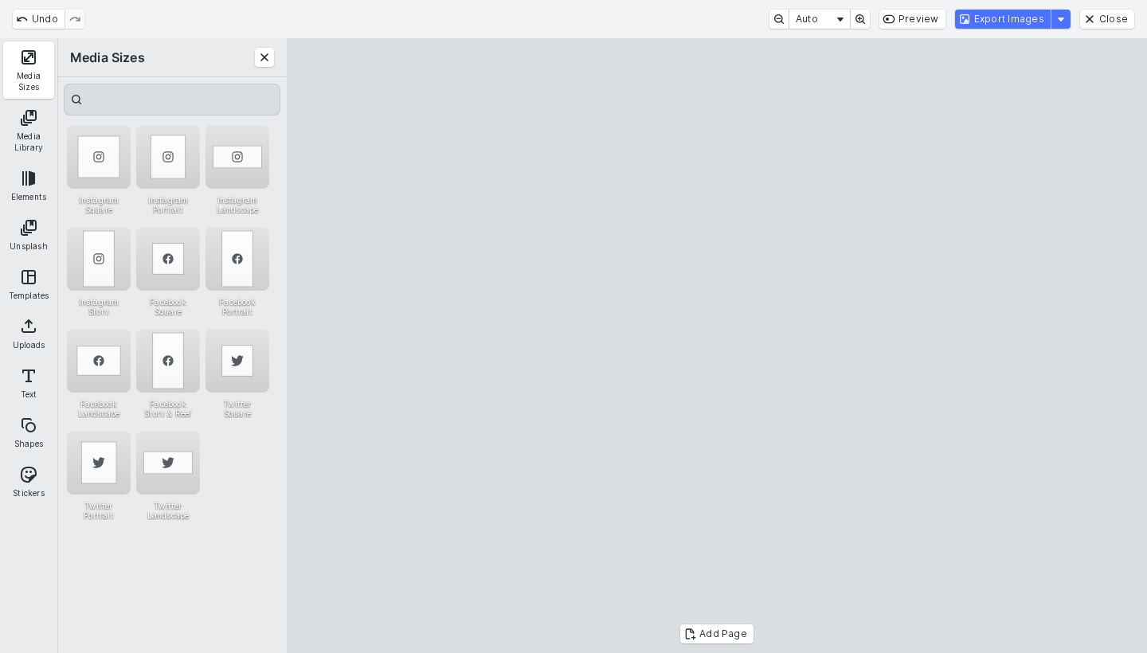
click at [717, 346] on cesdk-canvas "Editor canvas" at bounding box center [717, 346] width 0 height 0
drag, startPoint x: 811, startPoint y: 369, endPoint x: 895, endPoint y: 354, distance: 85.0
click at [717, 346] on cesdk-canvas "Editor canvas" at bounding box center [717, 346] width 0 height 0
drag, startPoint x: 743, startPoint y: 334, endPoint x: 905, endPoint y: 338, distance: 162.5
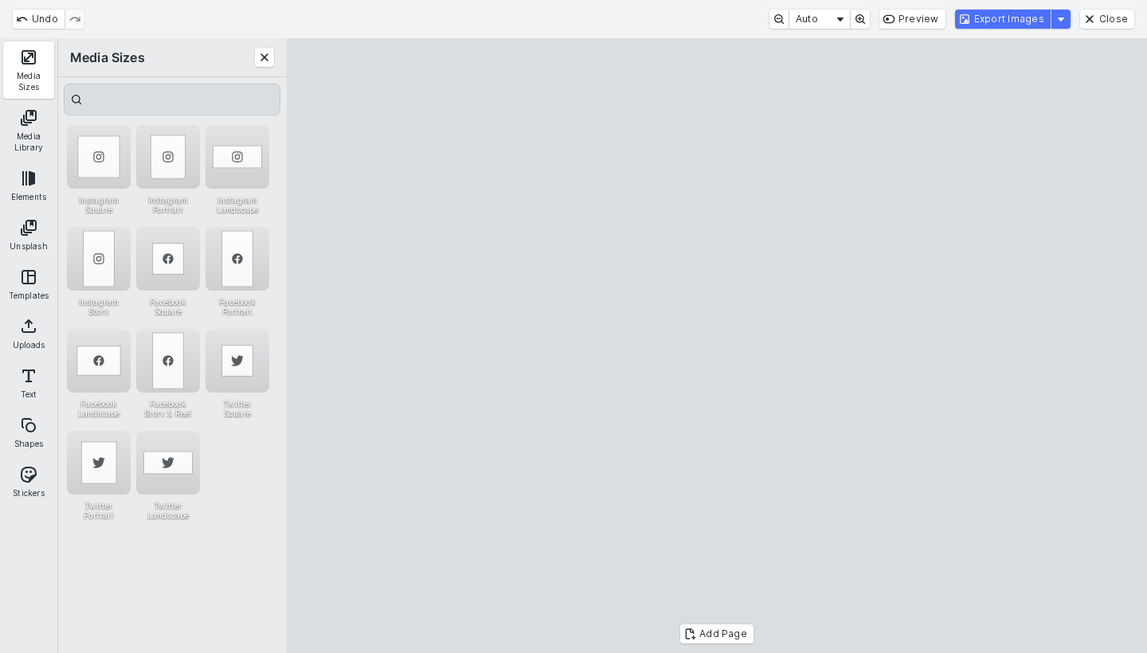
click at [717, 346] on cesdk-canvas "Editor canvas" at bounding box center [717, 346] width 0 height 0
drag, startPoint x: 793, startPoint y: 332, endPoint x: 879, endPoint y: 326, distance: 86.2
click at [717, 346] on cesdk-canvas "Editor canvas" at bounding box center [717, 346] width 0 height 0
click at [1022, 18] on button "Export Images" at bounding box center [1003, 19] width 96 height 19
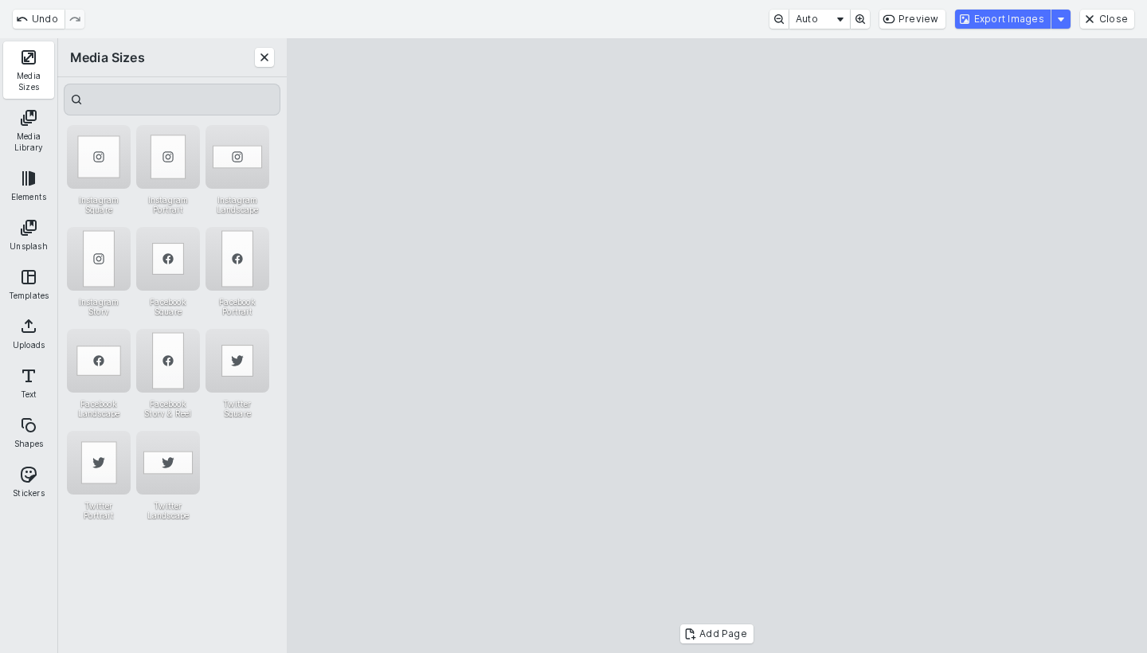
click at [717, 346] on cesdk-canvas "Editor canvas" at bounding box center [717, 346] width 0 height 0
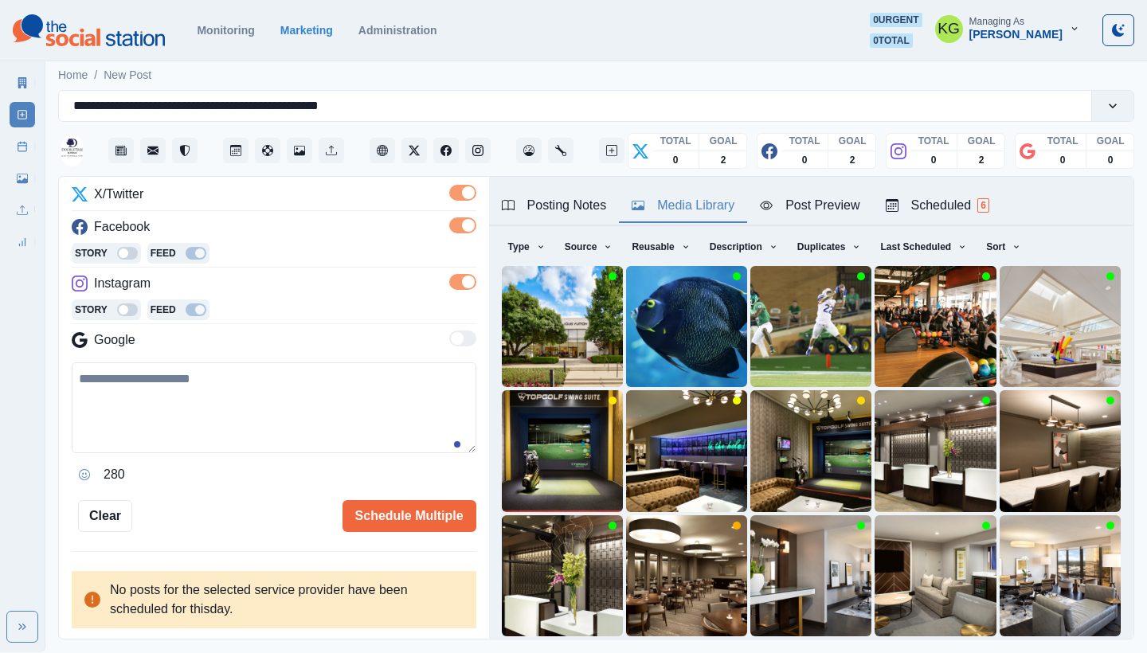
scroll to position [202, 0]
click at [337, 392] on textarea at bounding box center [274, 407] width 404 height 91
paste textarea "**********"
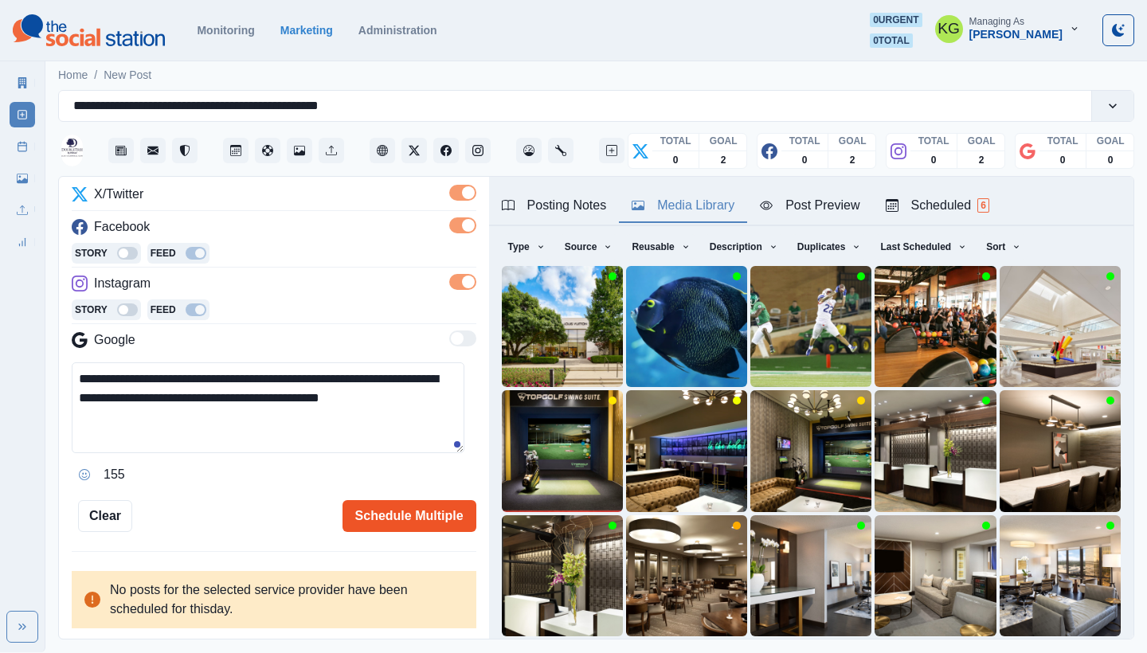
type textarea "**********"
click at [417, 511] on button "Schedule Multiple" at bounding box center [409, 516] width 134 height 32
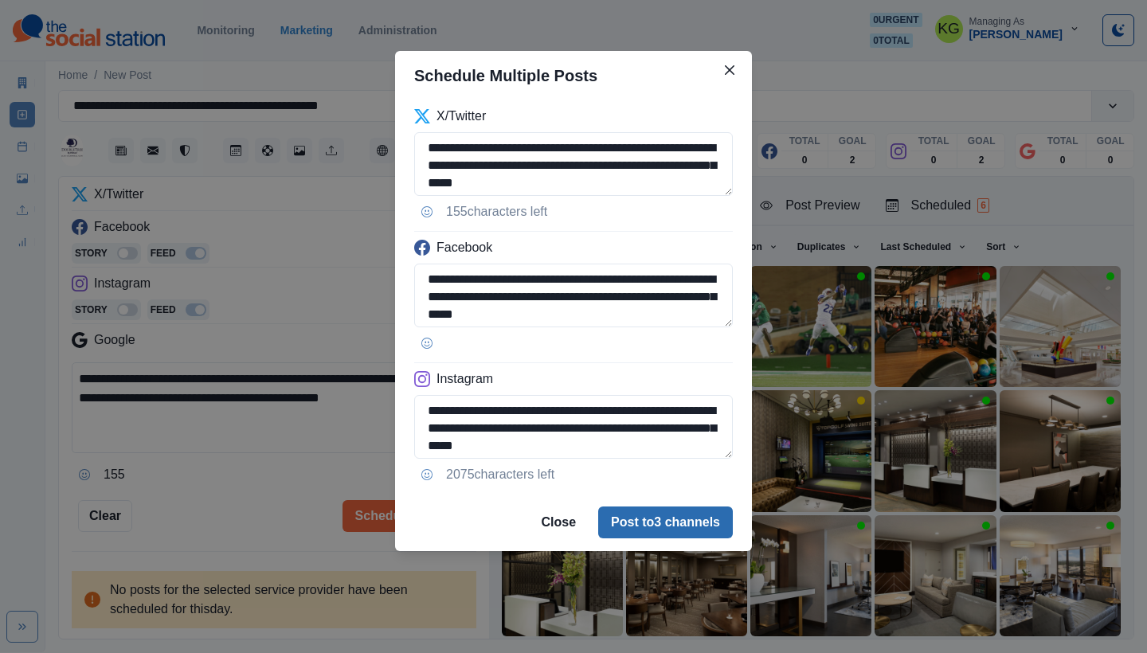
click at [674, 520] on button "Post to 3 channels" at bounding box center [665, 522] width 135 height 32
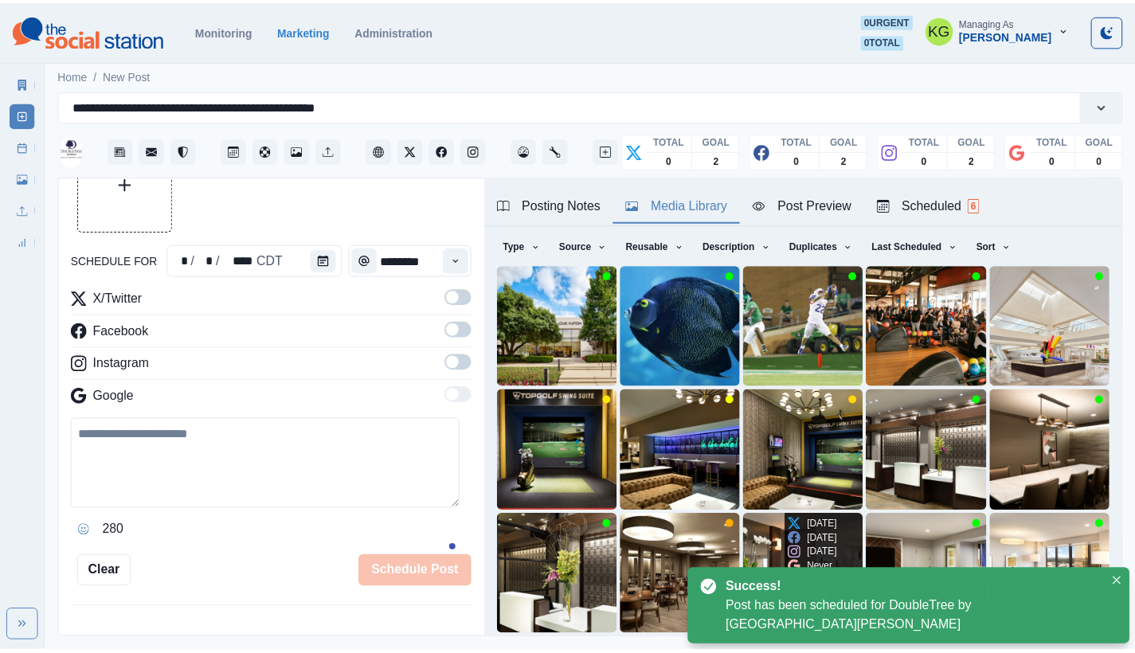
scroll to position [97, 0]
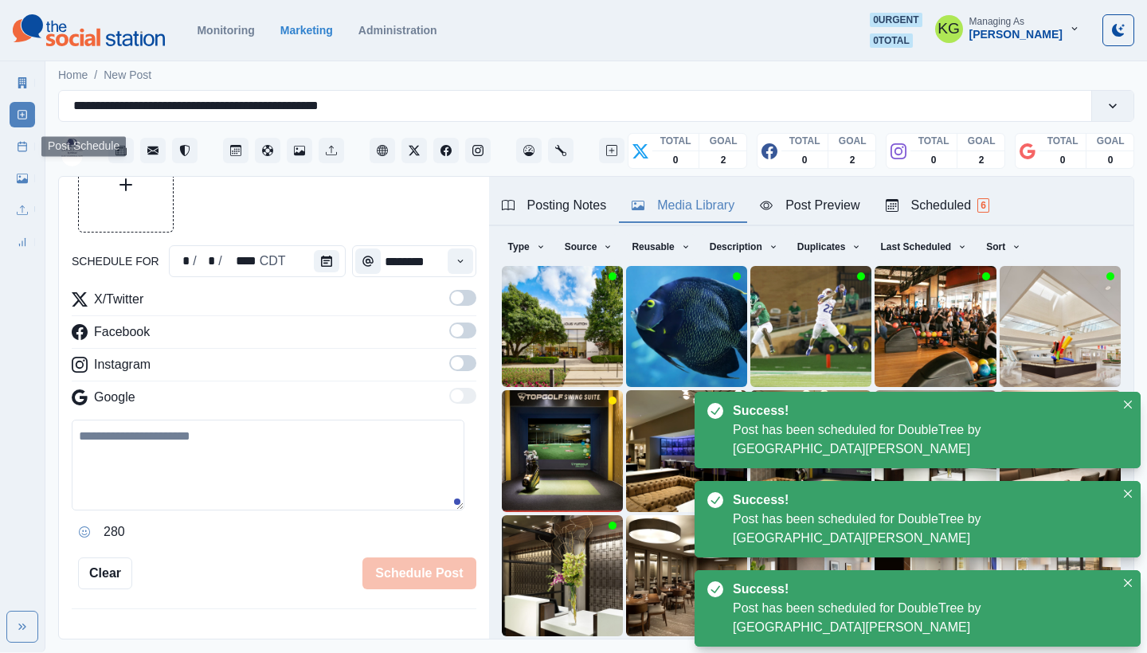
click at [25, 146] on icon at bounding box center [22, 146] width 11 height 11
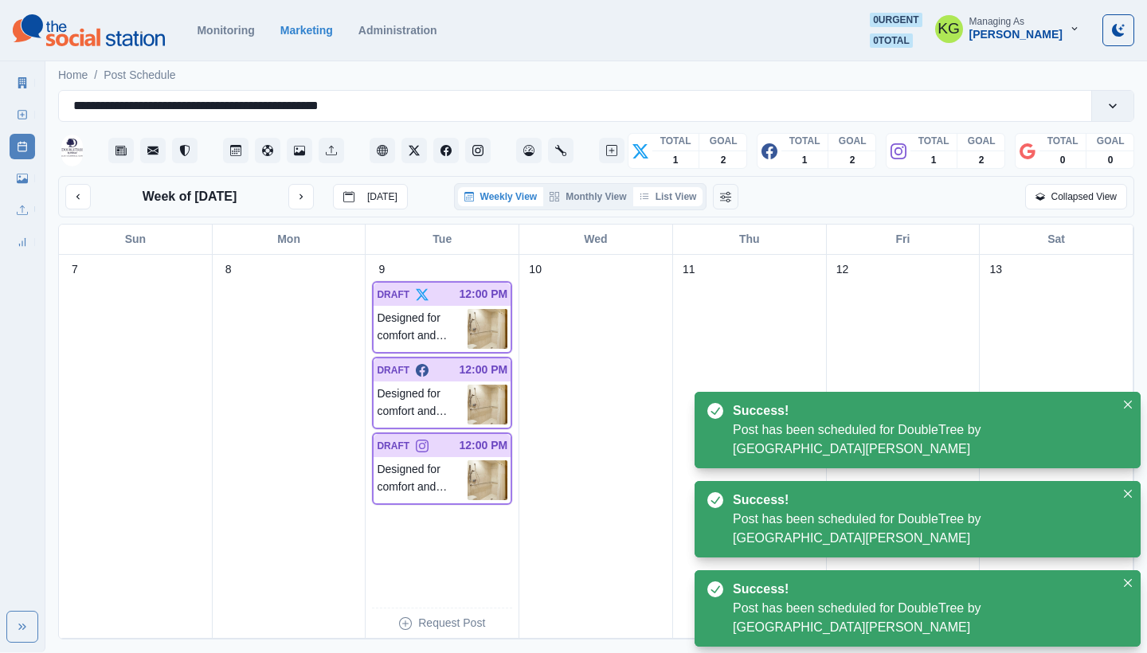
click at [685, 205] on button "List View" at bounding box center [668, 196] width 70 height 19
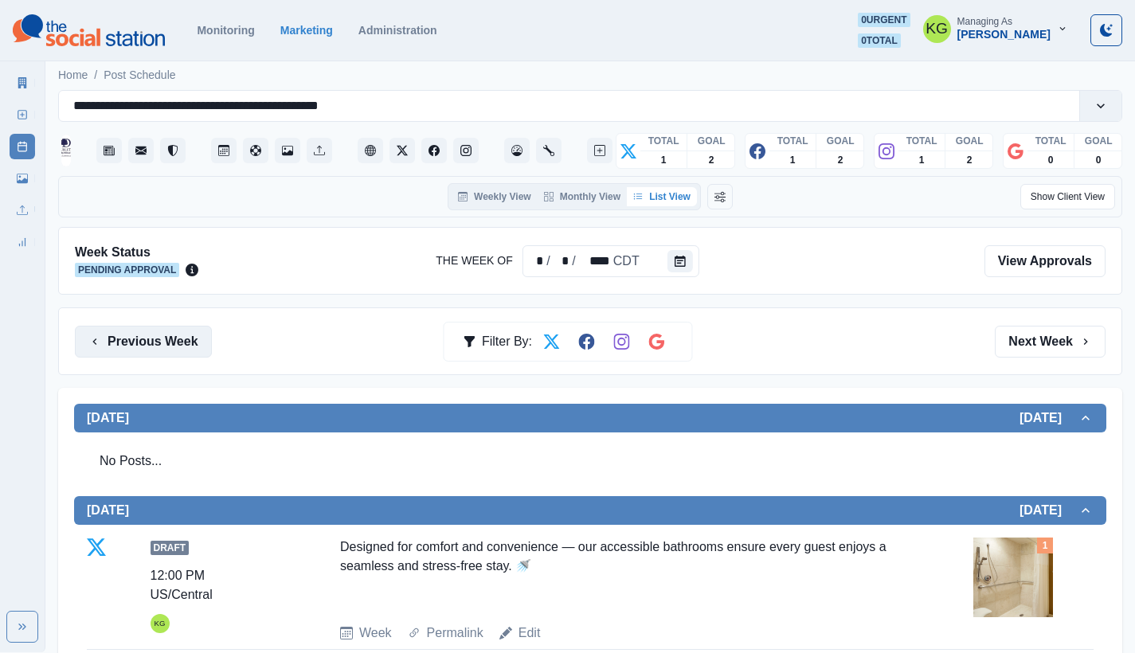
click at [180, 334] on button "Previous Week" at bounding box center [143, 342] width 137 height 32
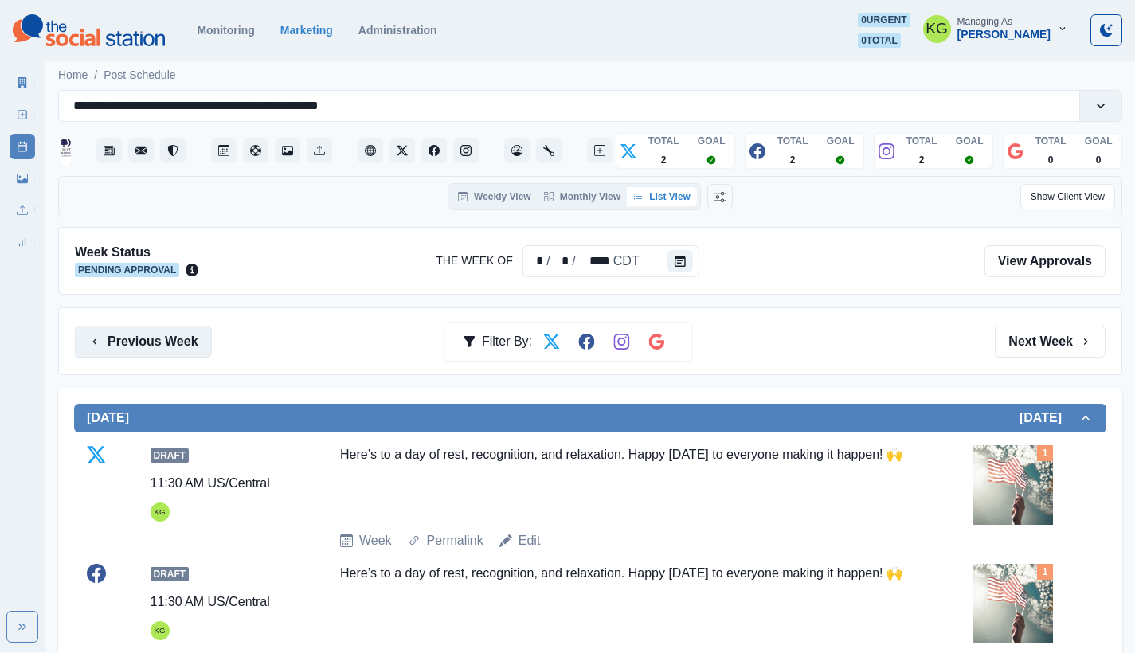
click at [180, 334] on button "Previous Week" at bounding box center [143, 342] width 137 height 32
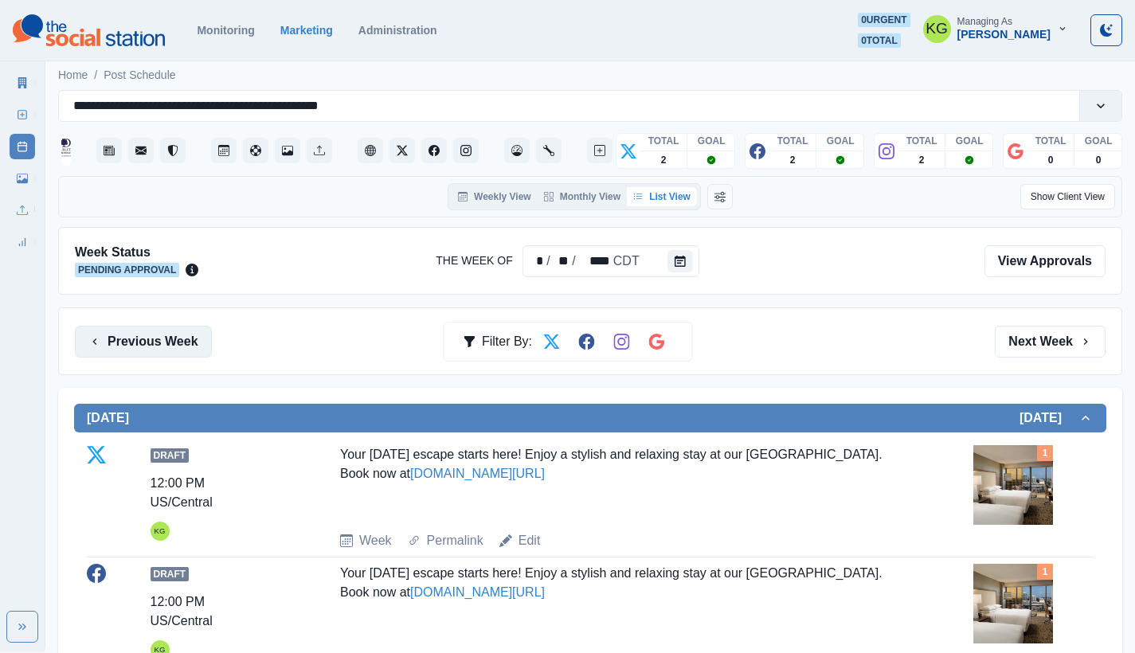
click at [180, 334] on button "Previous Week" at bounding box center [143, 342] width 137 height 32
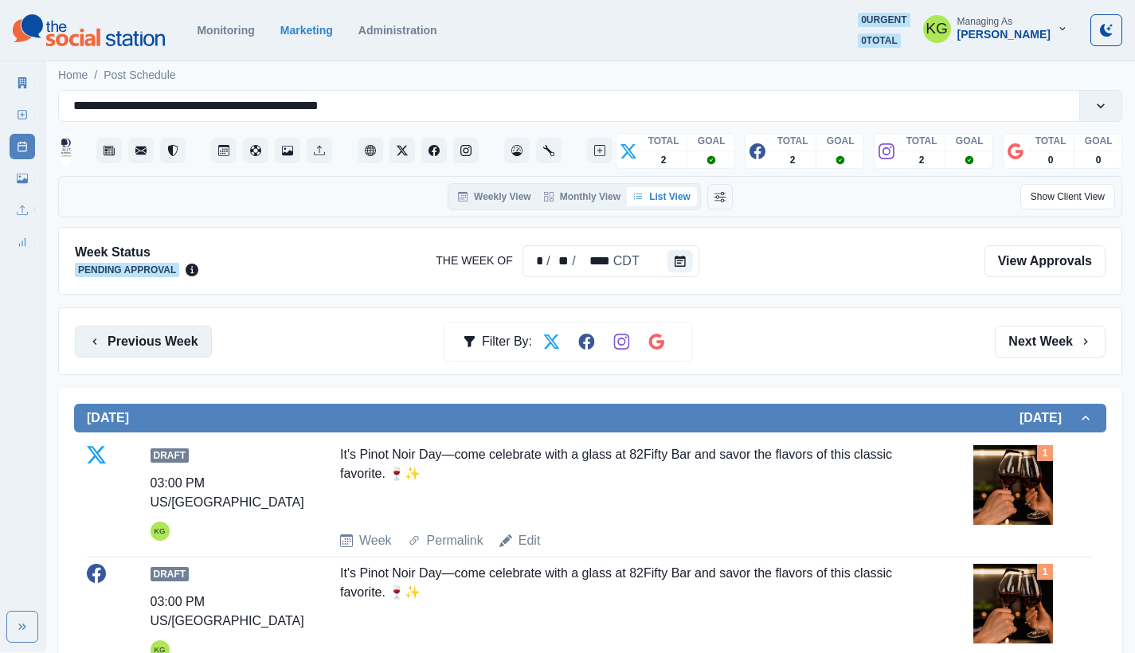
click at [180, 334] on button "Previous Week" at bounding box center [143, 342] width 137 height 32
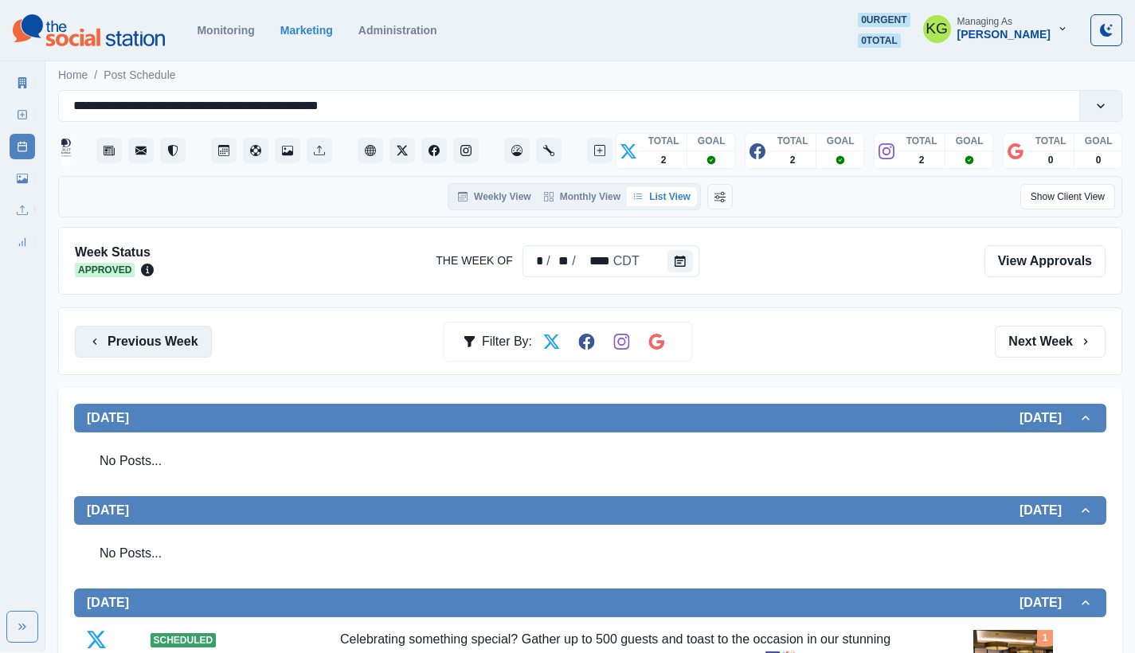
click at [180, 334] on button "Previous Week" at bounding box center [143, 342] width 137 height 32
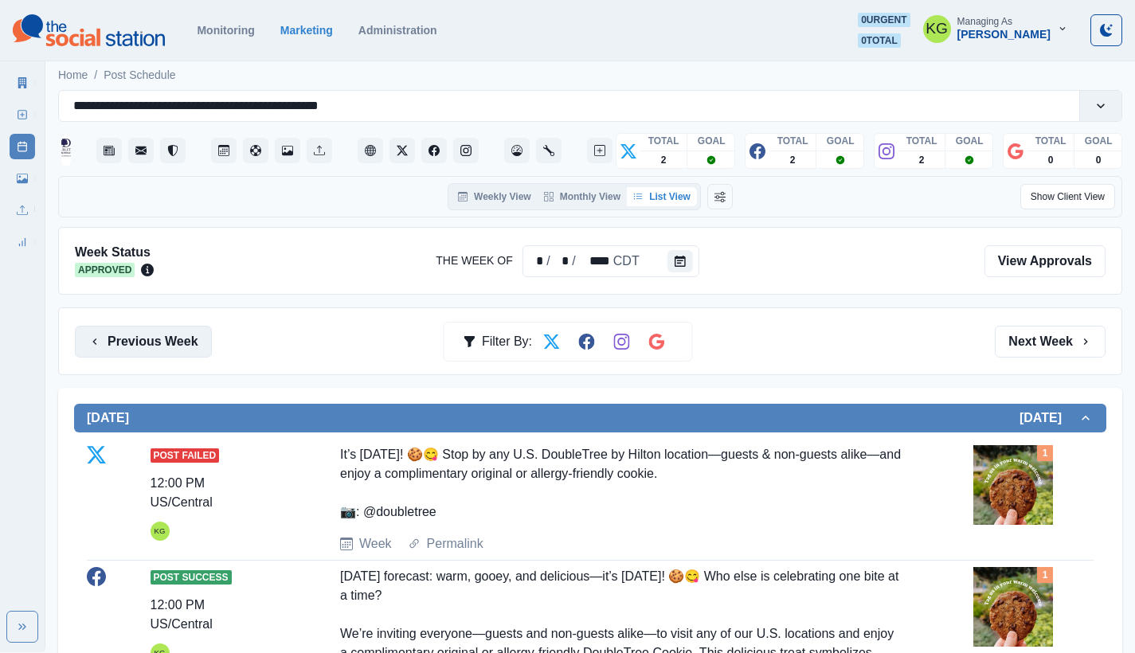
click at [180, 334] on button "Previous Week" at bounding box center [143, 342] width 137 height 32
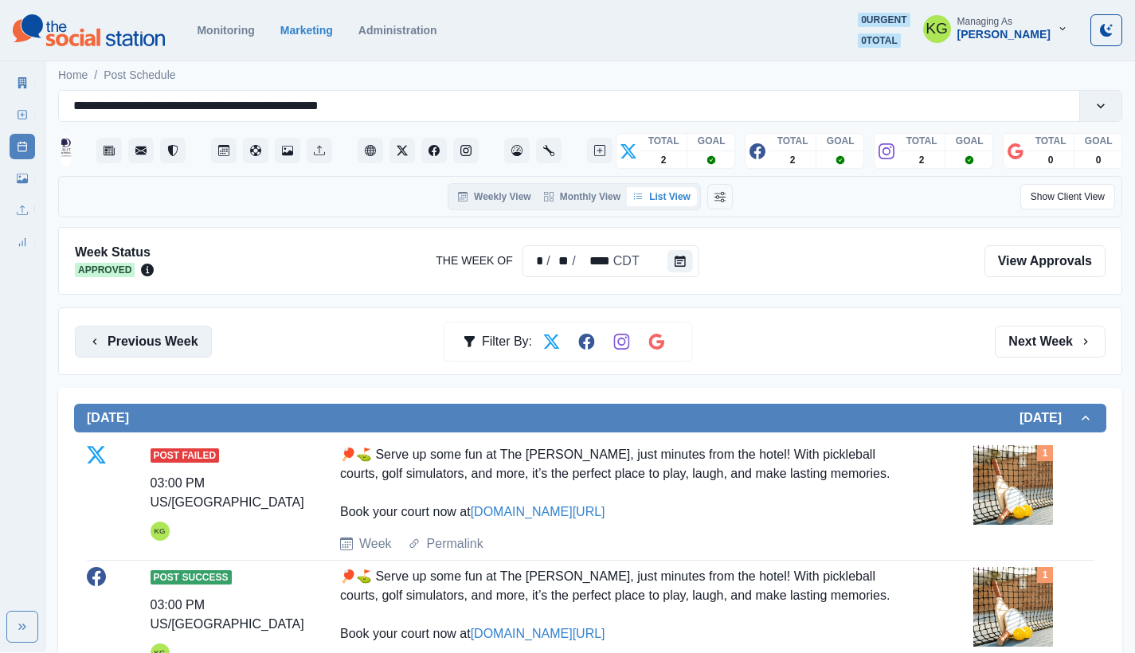
click at [180, 334] on button "Previous Week" at bounding box center [143, 342] width 137 height 32
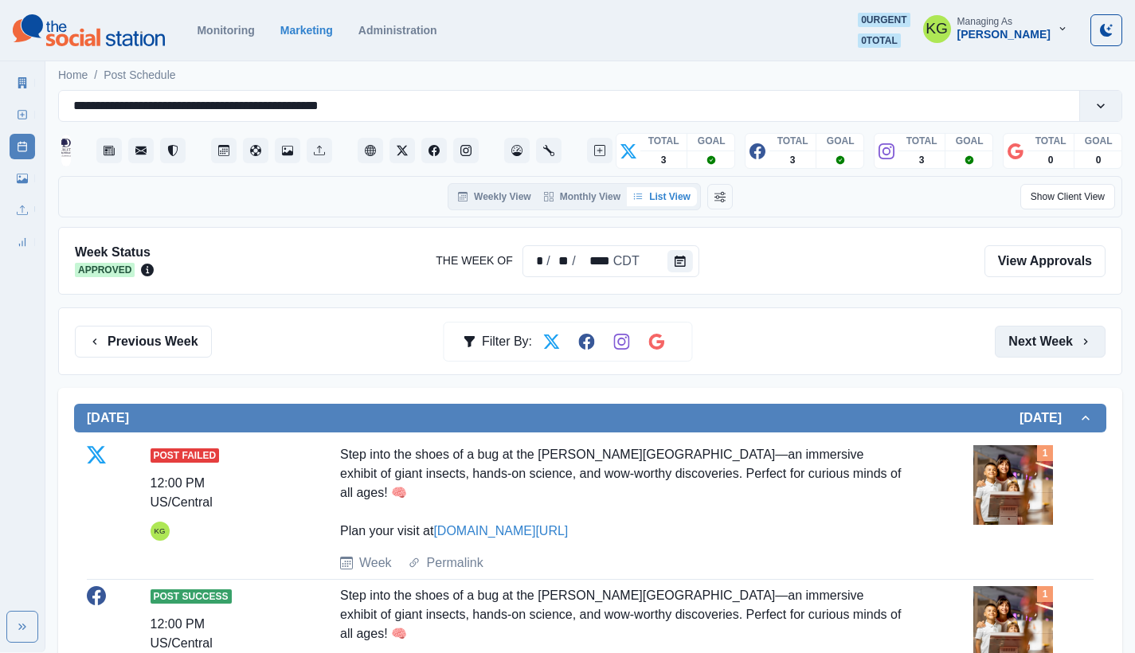
click at [1042, 328] on button "Next Week" at bounding box center [1049, 342] width 111 height 32
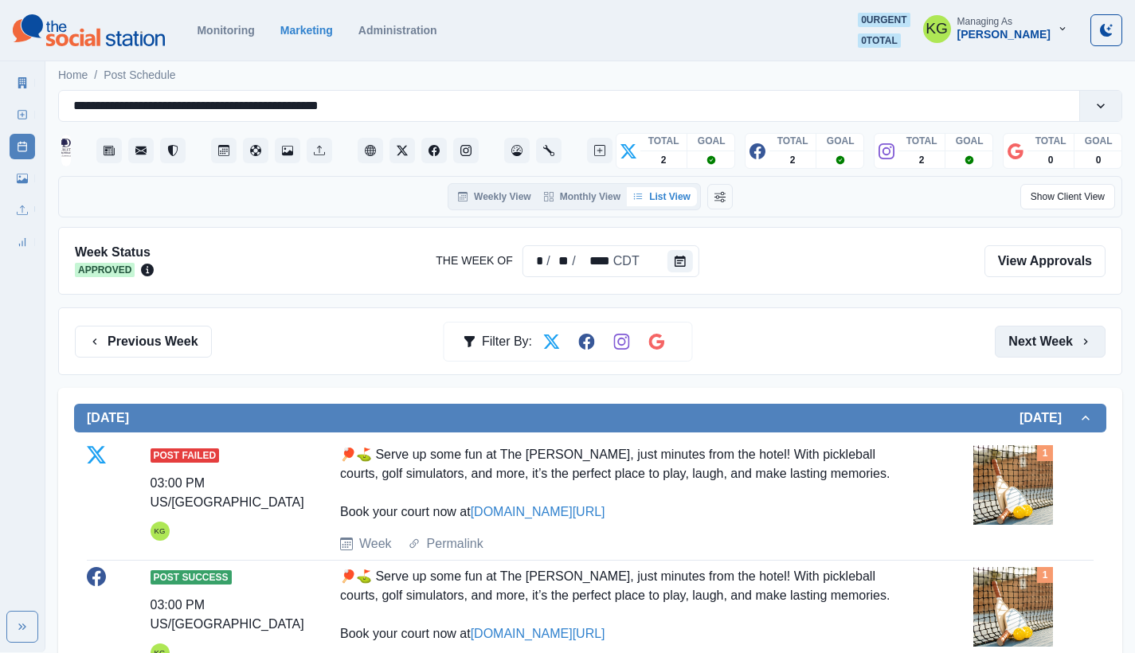
click at [1027, 336] on button "Next Week" at bounding box center [1049, 342] width 111 height 32
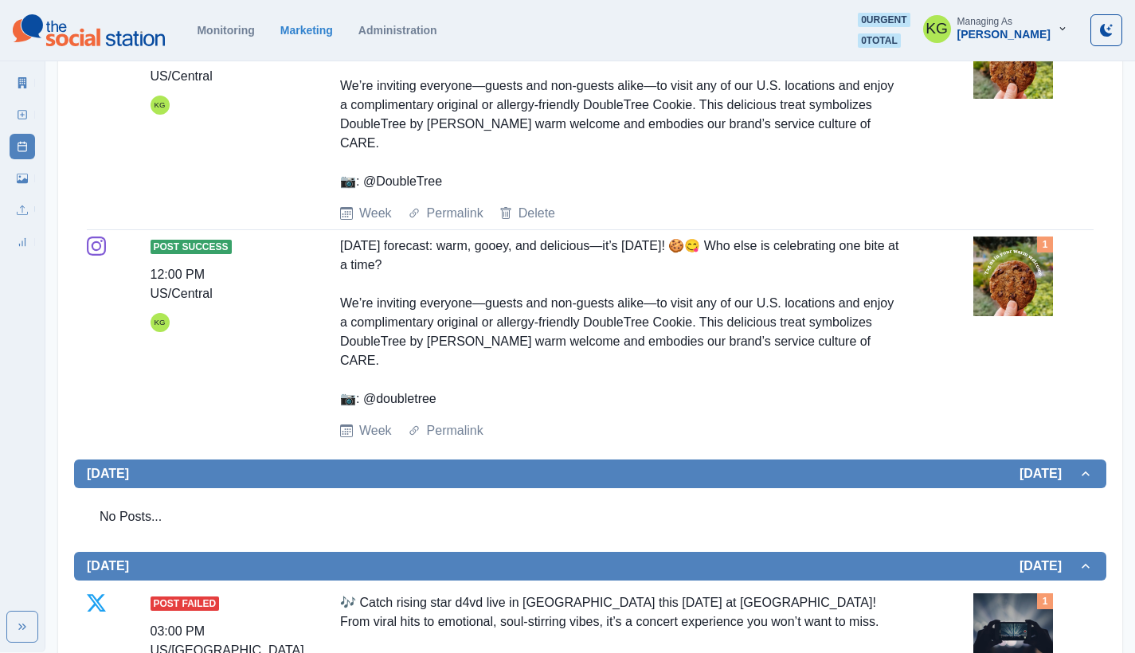
scroll to position [194, 0]
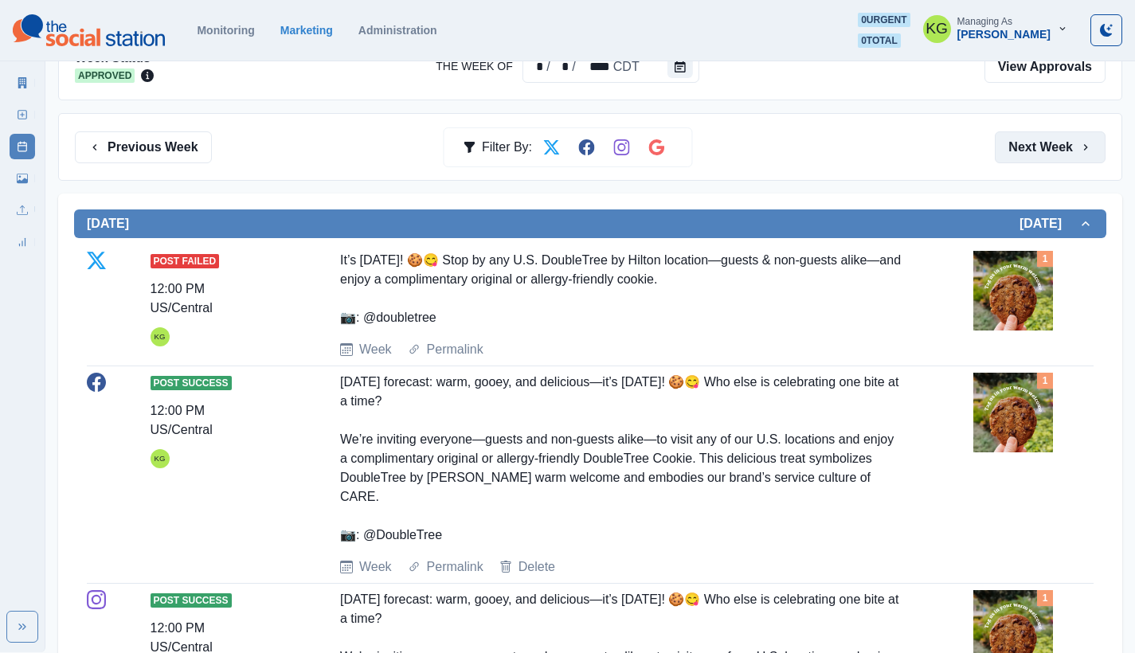
click at [1033, 145] on button "Next Week" at bounding box center [1049, 147] width 111 height 32
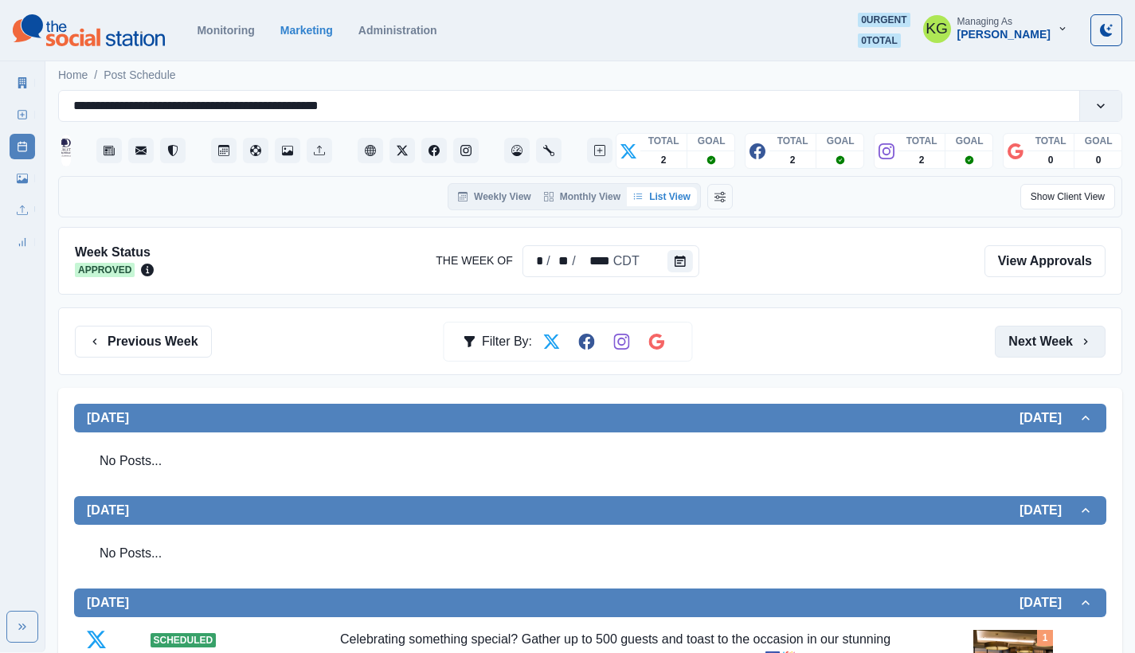
click at [1028, 334] on button "Next Week" at bounding box center [1049, 342] width 111 height 32
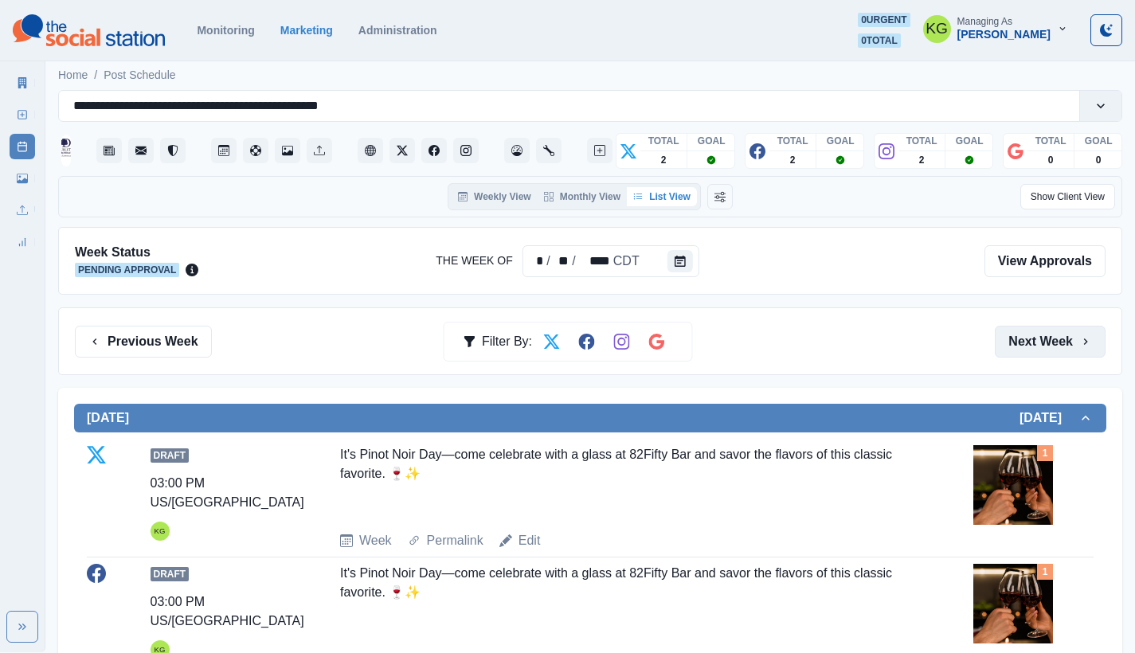
click at [1028, 334] on button "Next Week" at bounding box center [1049, 342] width 111 height 32
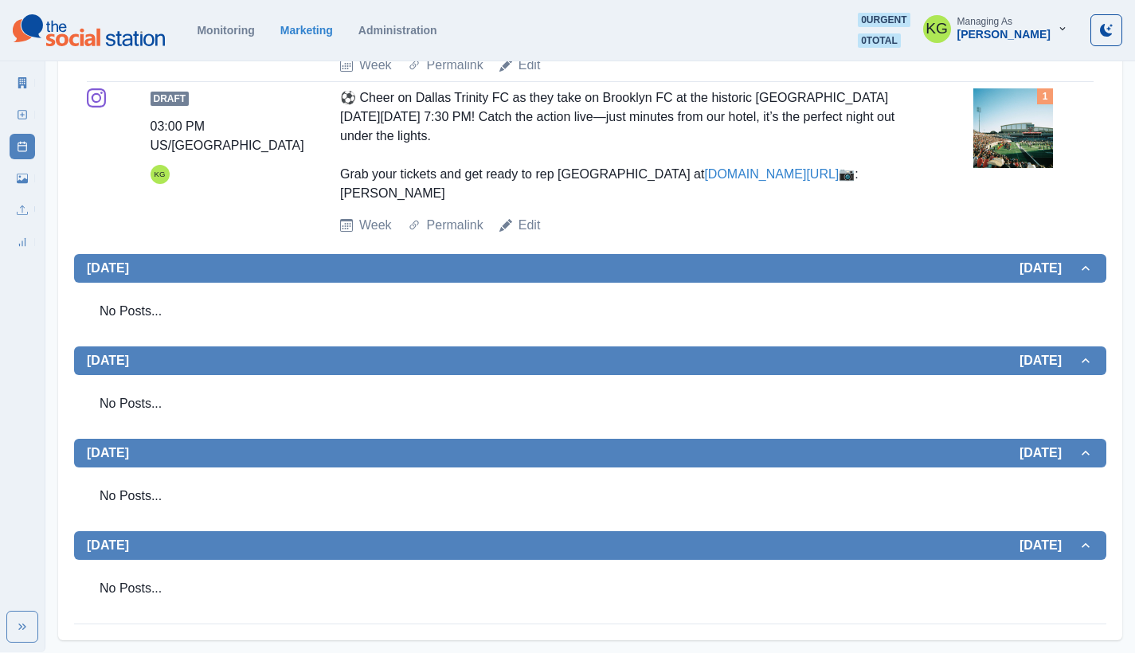
scroll to position [869, 0]
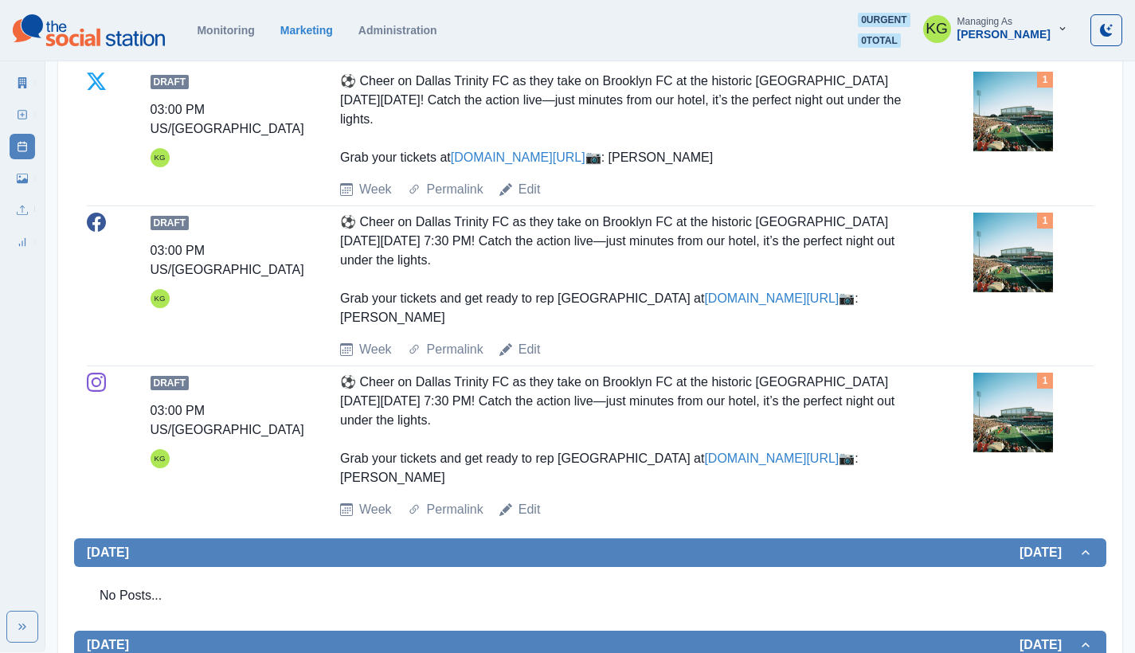
click at [1021, 292] on img at bounding box center [1013, 253] width 80 height 80
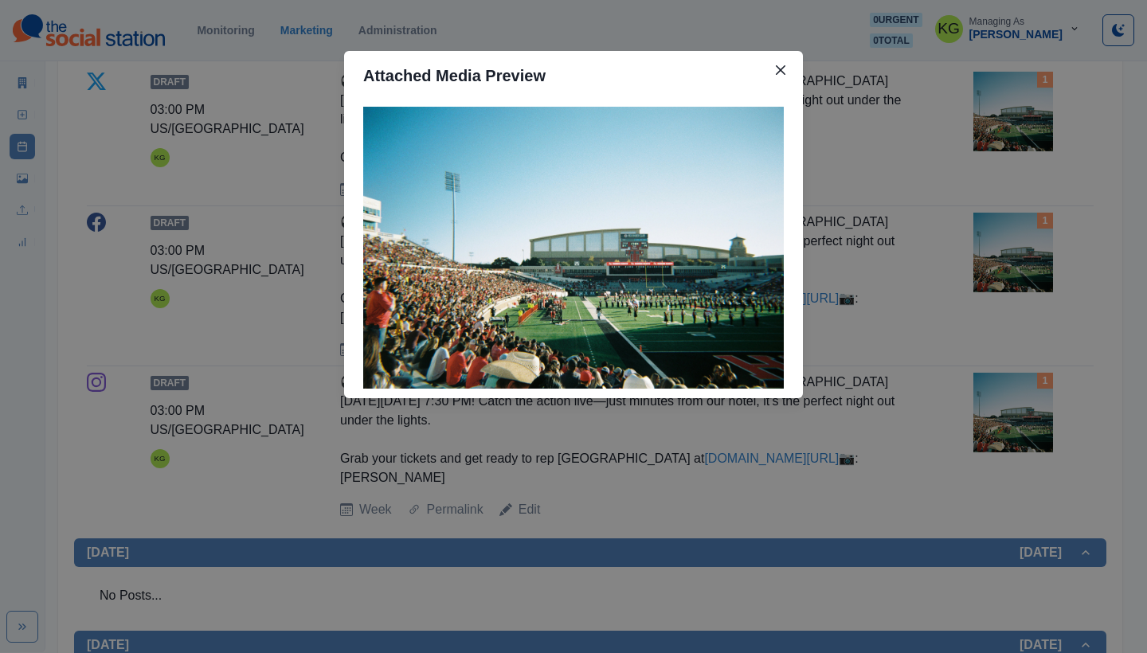
click at [1024, 332] on div "Attached Media Preview" at bounding box center [573, 326] width 1147 height 653
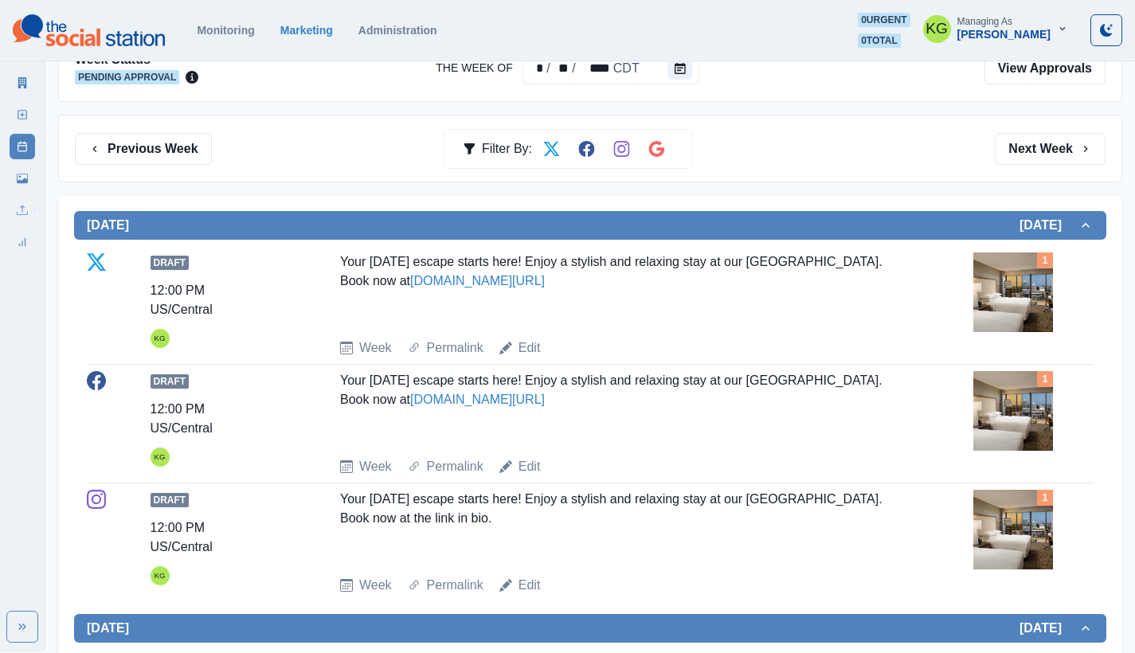
scroll to position [0, 0]
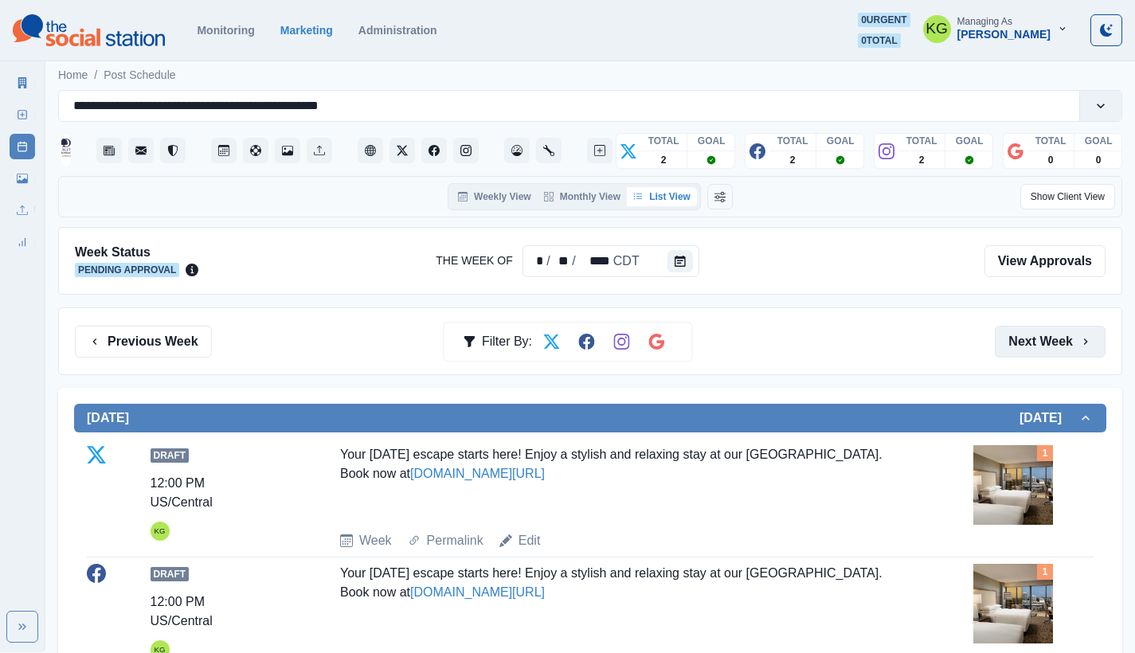
click at [1024, 330] on button "Next Week" at bounding box center [1049, 342] width 111 height 32
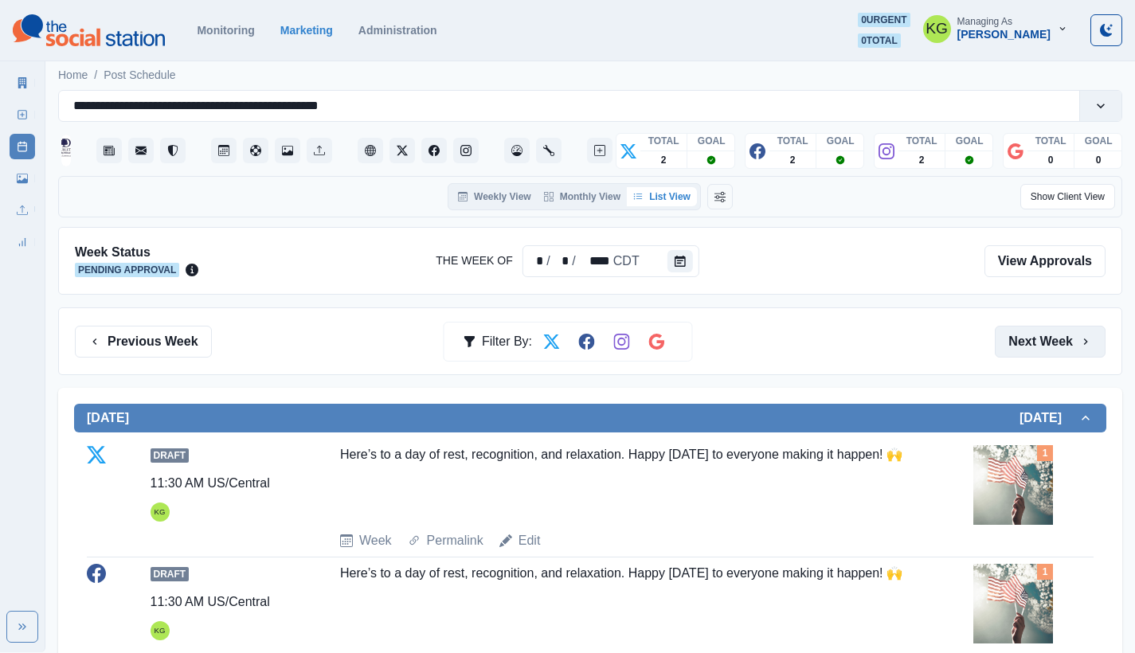
click at [1024, 330] on button "Next Week" at bounding box center [1049, 342] width 111 height 32
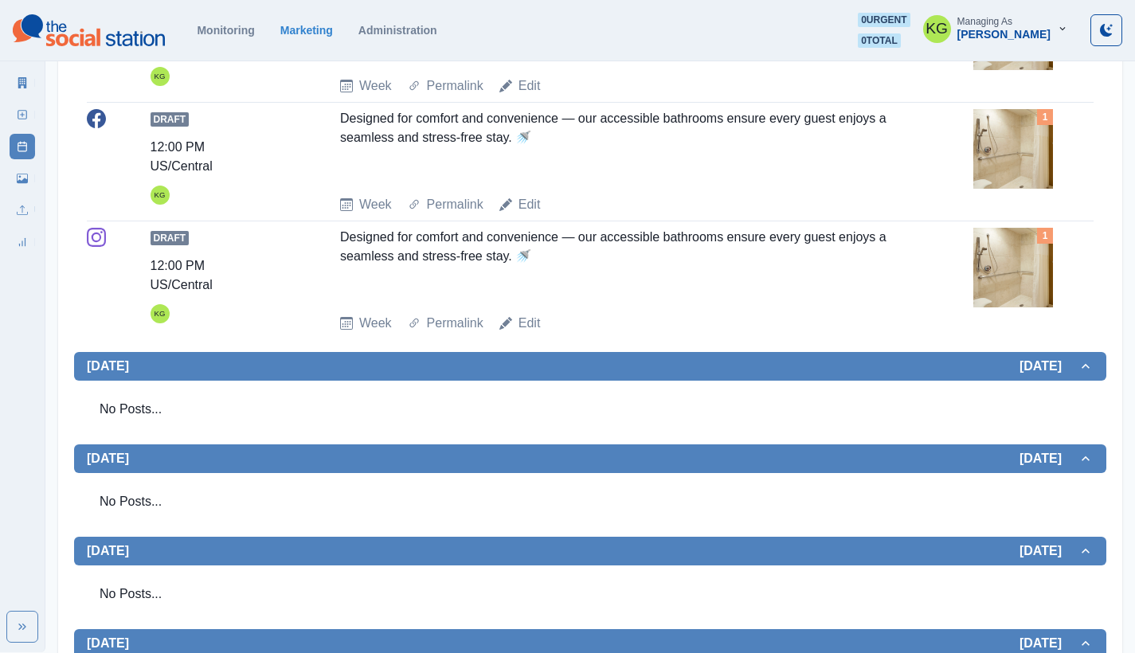
scroll to position [737, 0]
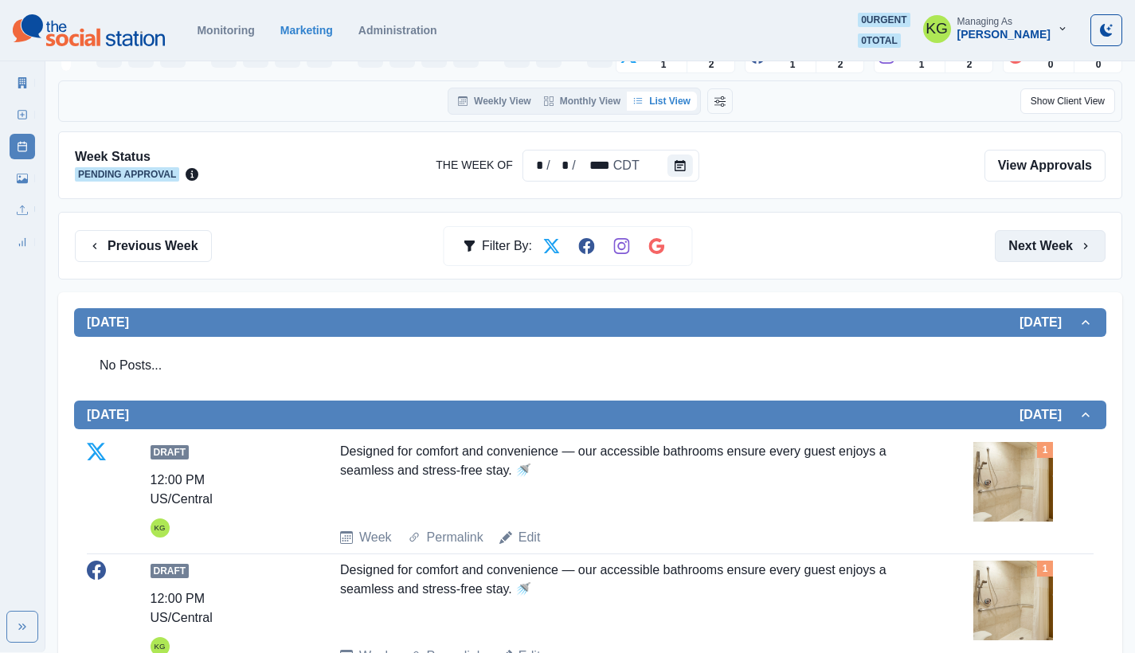
click at [1057, 249] on button "Next Week" at bounding box center [1049, 246] width 111 height 32
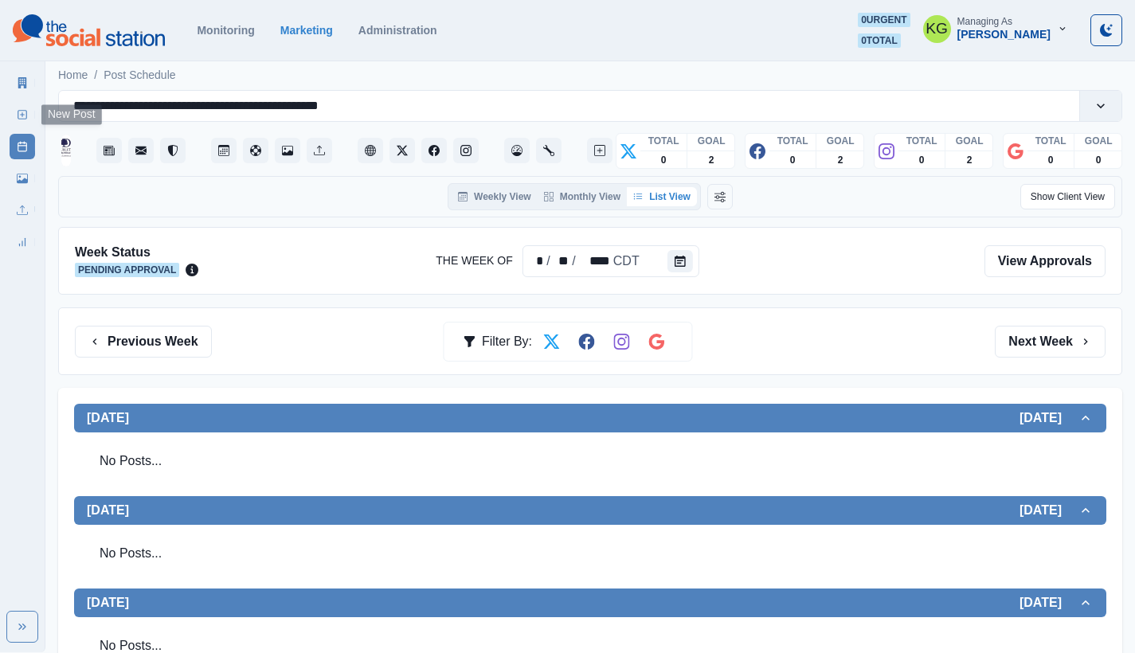
click at [18, 109] on icon at bounding box center [22, 114] width 11 height 11
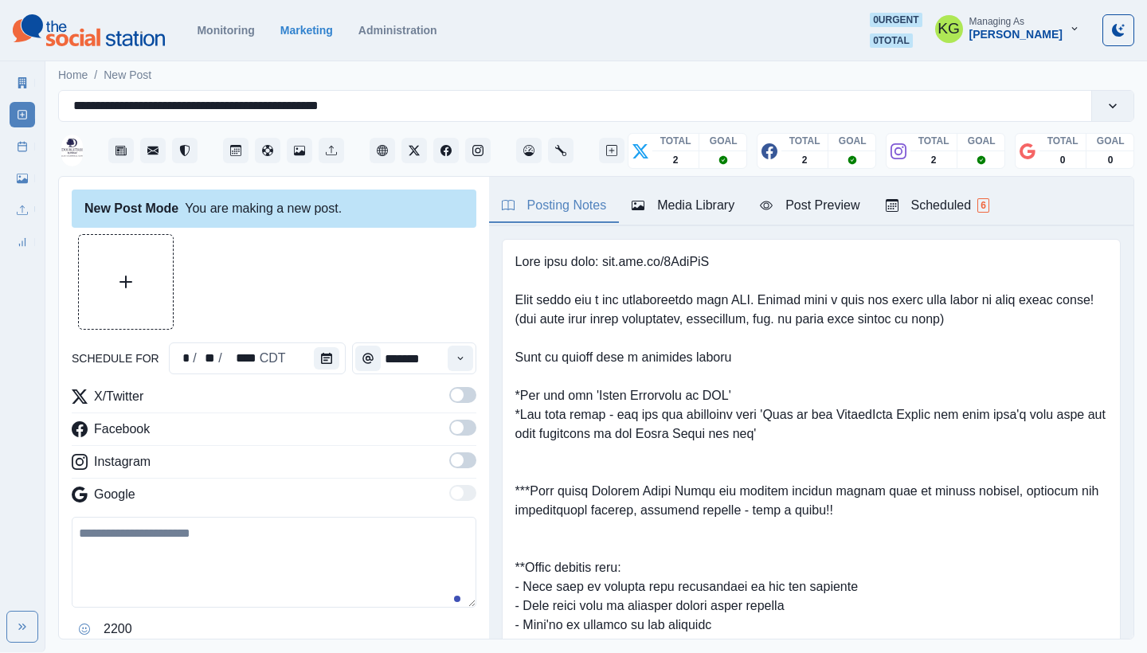
click at [668, 195] on button "Media Library" at bounding box center [683, 205] width 128 height 33
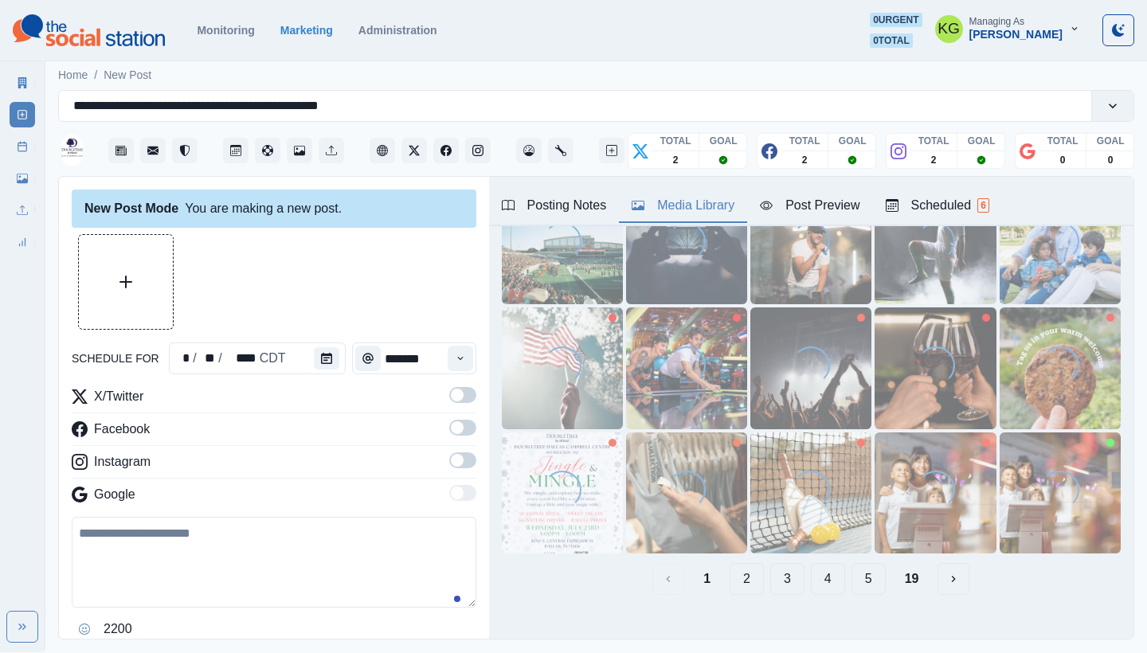
scroll to position [132, 0]
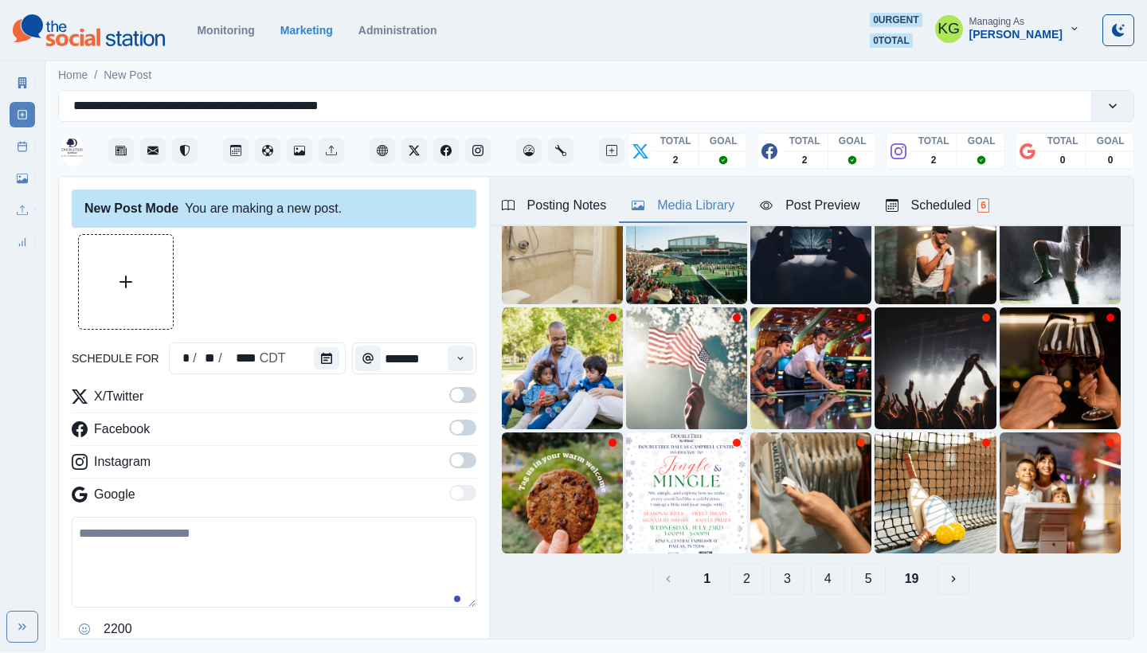
click at [743, 573] on button "2" at bounding box center [746, 579] width 34 height 32
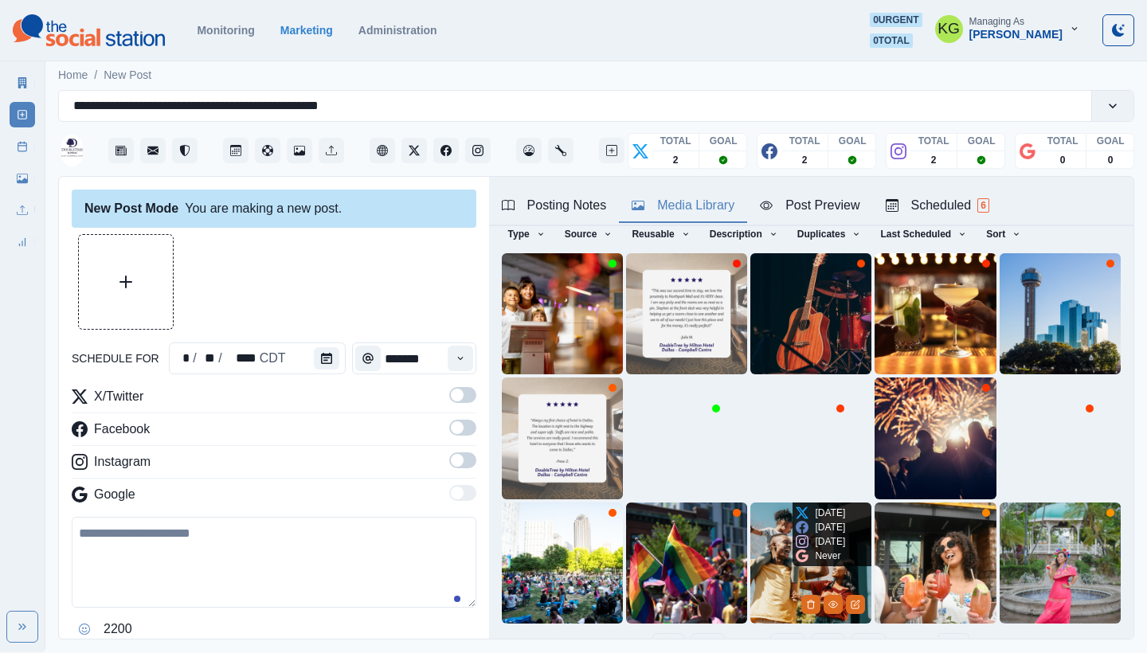
scroll to position [136, 0]
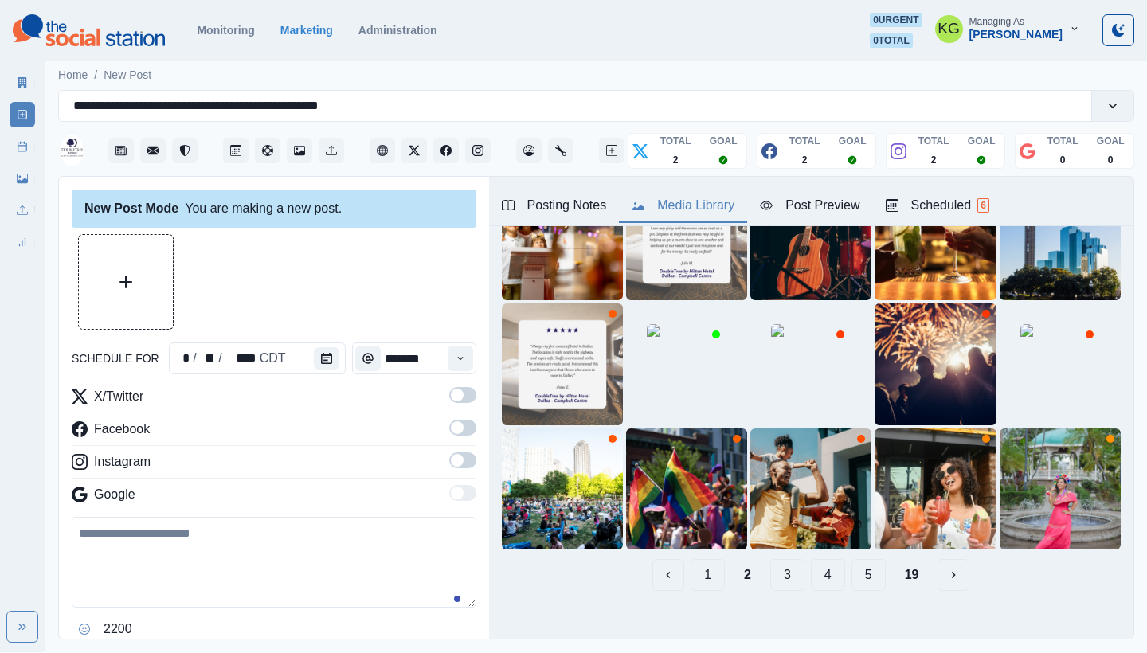
click at [770, 565] on button "3" at bounding box center [787, 575] width 34 height 32
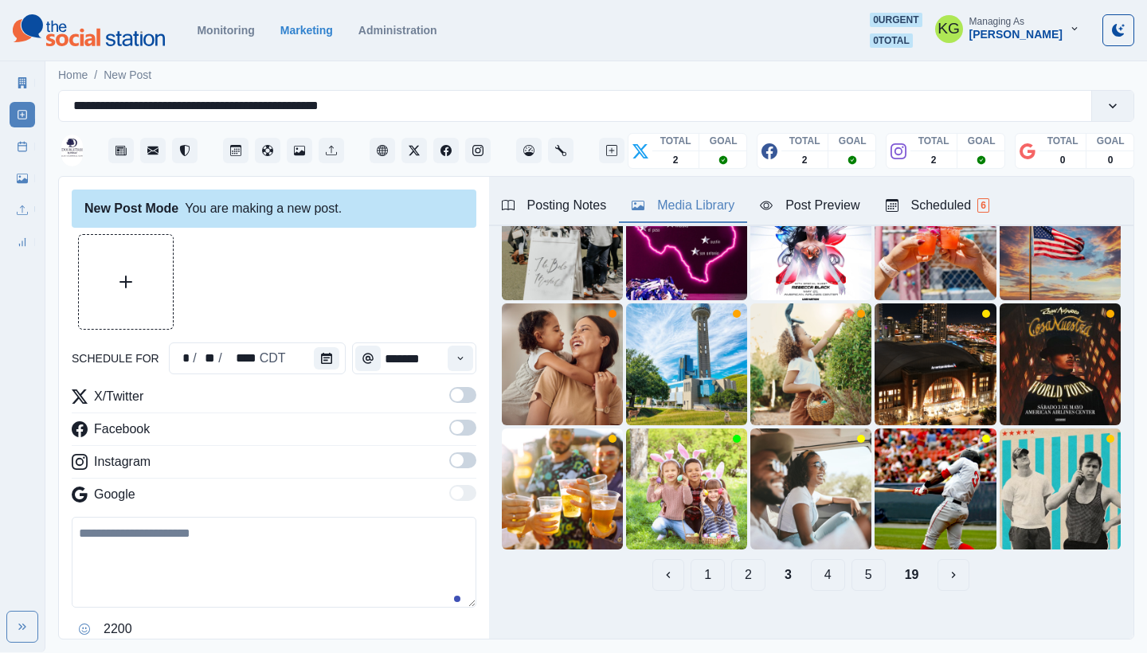
click at [818, 567] on button "4" at bounding box center [828, 575] width 34 height 32
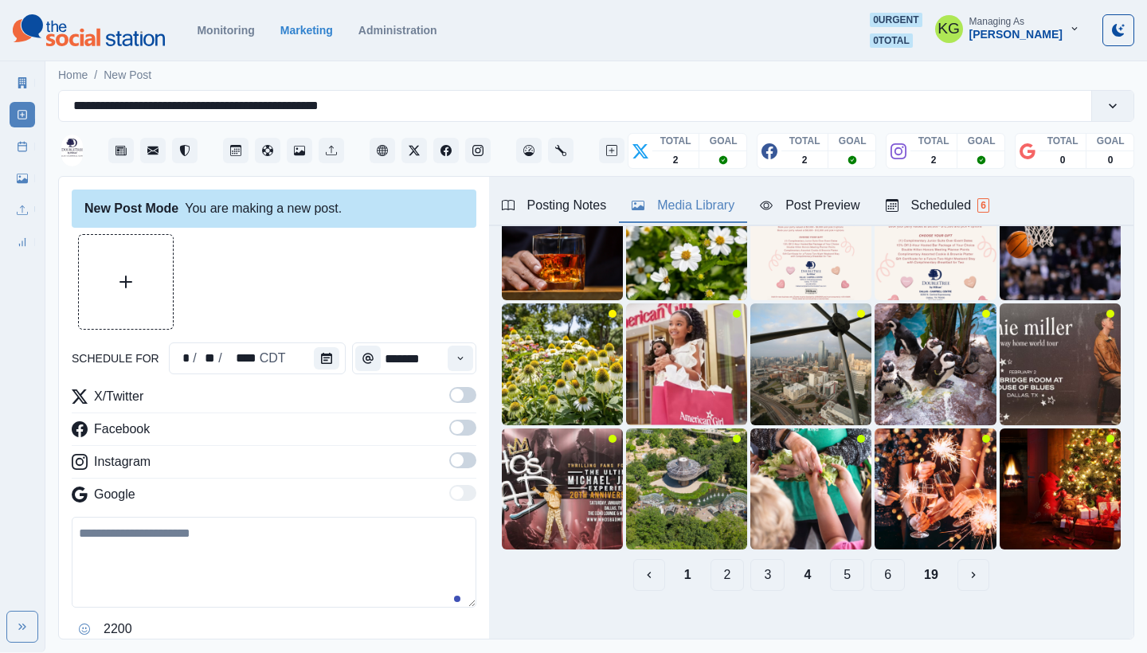
click at [830, 566] on button "5" at bounding box center [847, 575] width 34 height 32
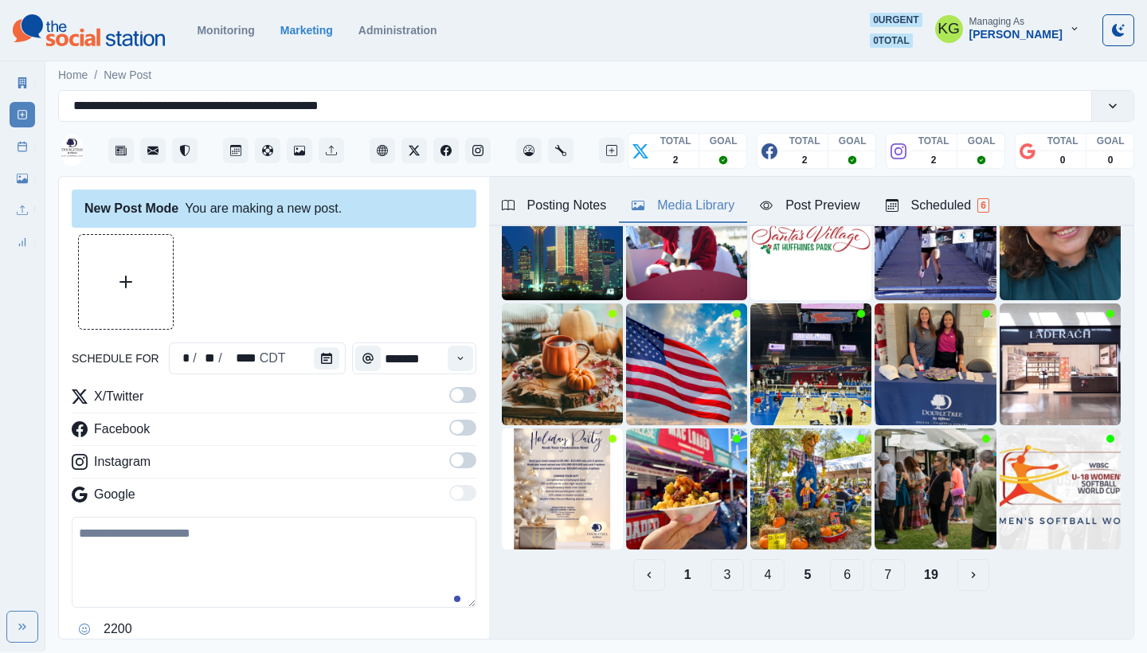
click at [834, 562] on button "6" at bounding box center [847, 575] width 34 height 32
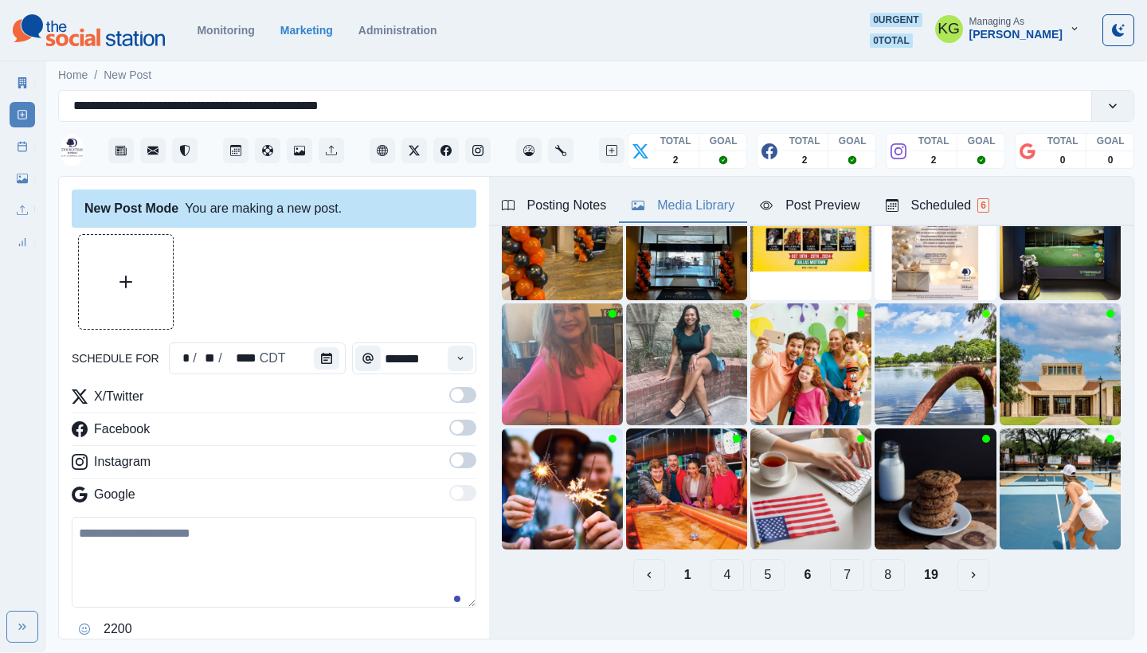
click at [834, 562] on button "7" at bounding box center [847, 575] width 34 height 32
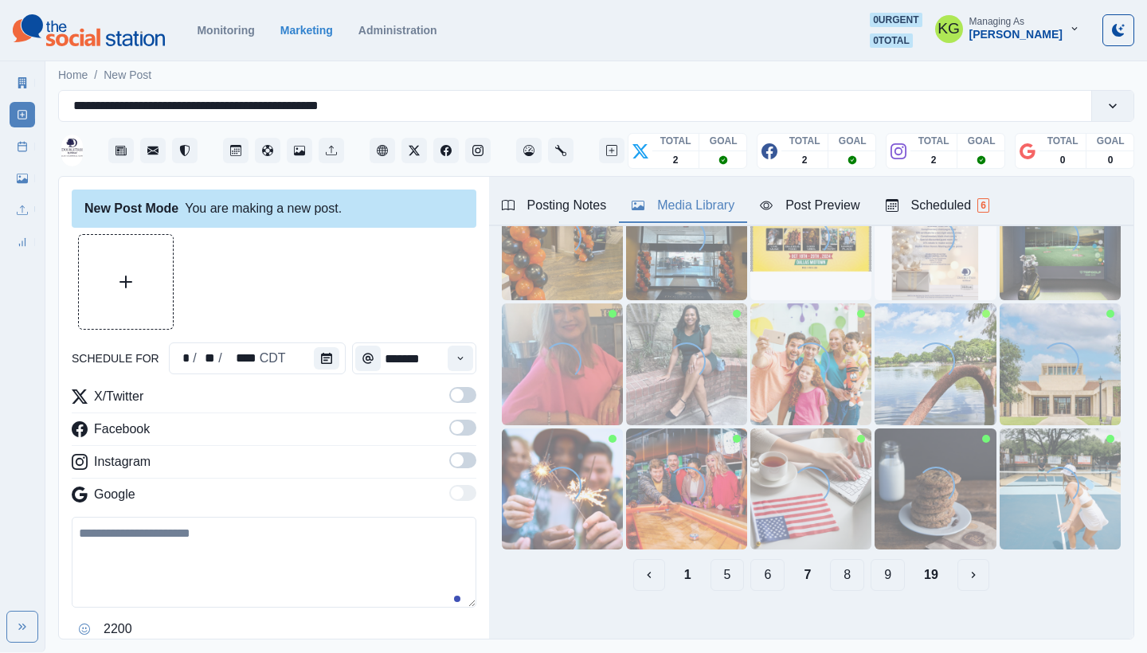
scroll to position [0, 0]
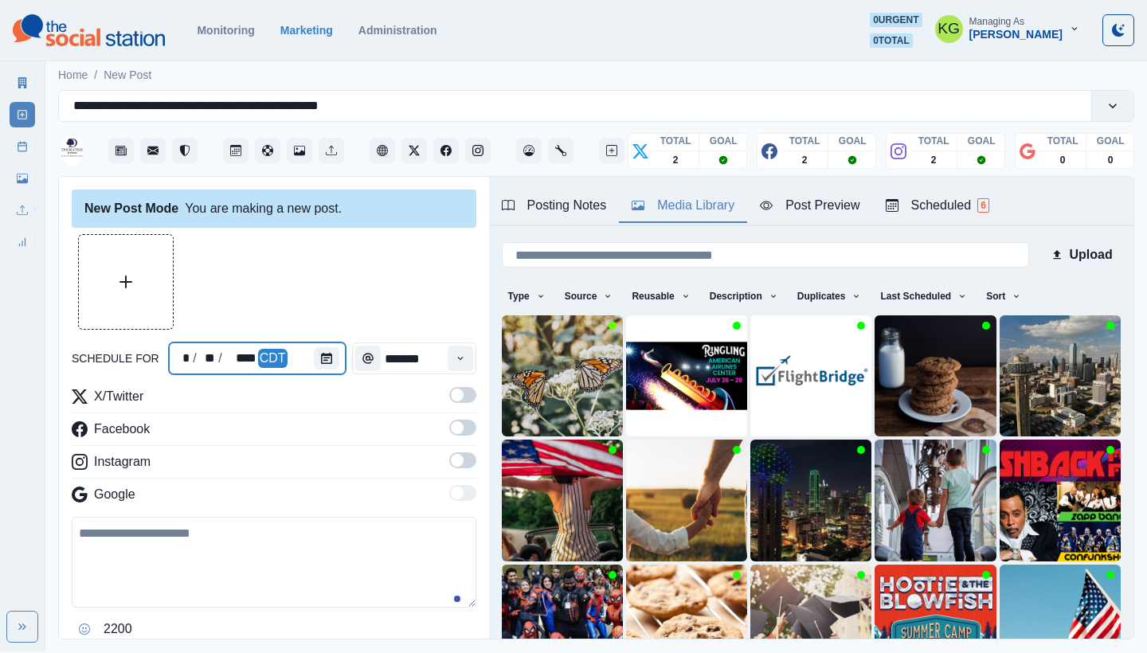
click at [322, 370] on div at bounding box center [330, 358] width 32 height 32
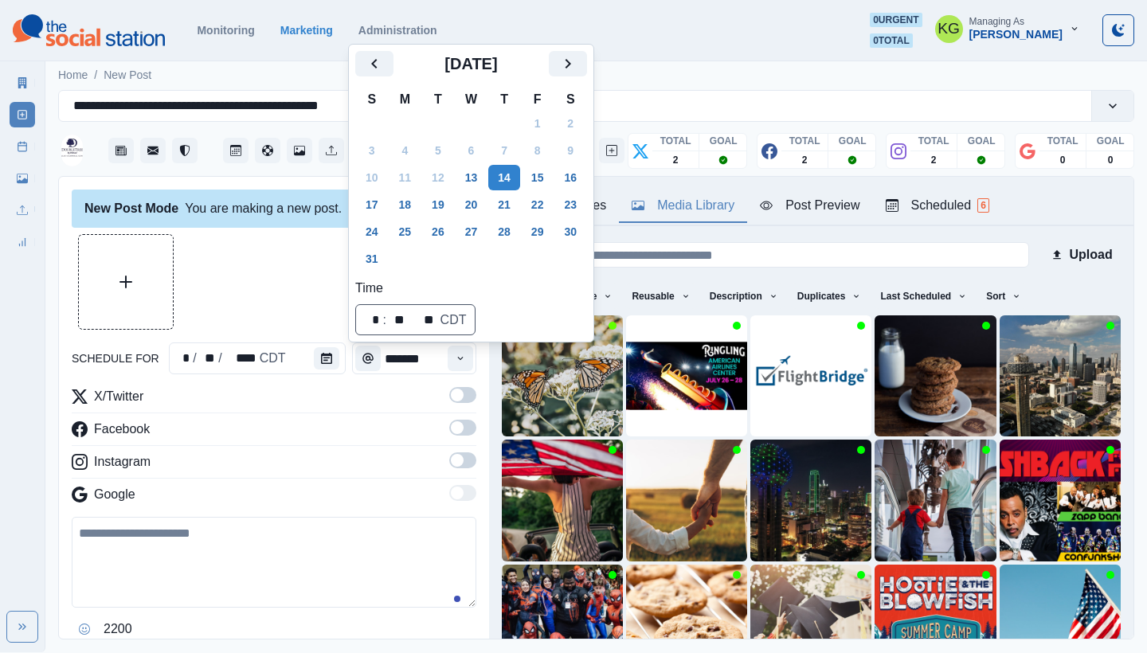
click at [577, 65] on icon "Next" at bounding box center [567, 63] width 19 height 19
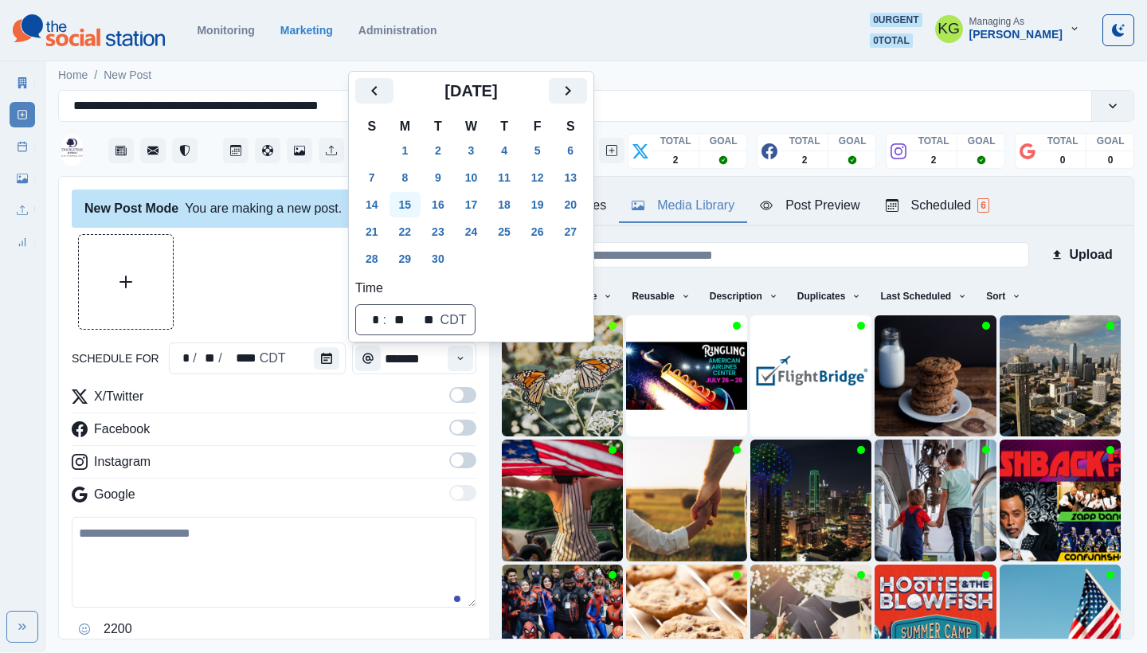
click at [404, 209] on button "15" at bounding box center [405, 204] width 32 height 25
click at [269, 217] on div "New Post Mode You are making a new post." at bounding box center [274, 208] width 404 height 38
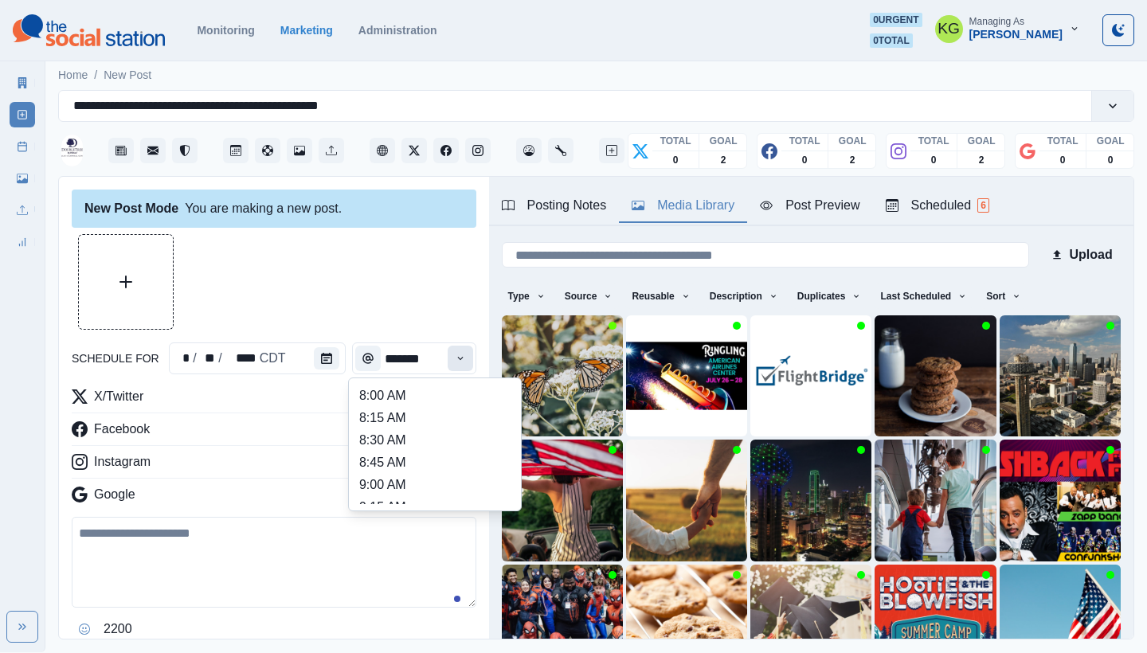
click at [454, 354] on button "Time" at bounding box center [459, 358] width 25 height 25
click at [439, 428] on li "12:00 PM" at bounding box center [434, 426] width 159 height 22
type input "********"
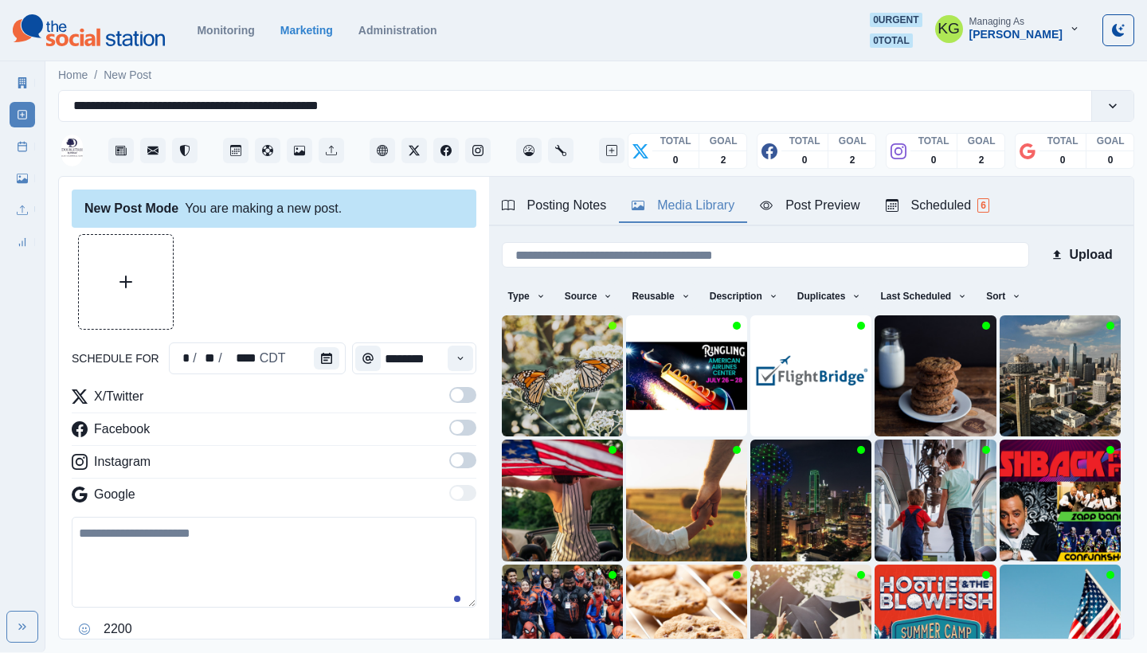
drag, startPoint x: 443, startPoint y: 459, endPoint x: 449, endPoint y: 431, distance: 28.6
click at [451, 459] on span at bounding box center [457, 460] width 13 height 13
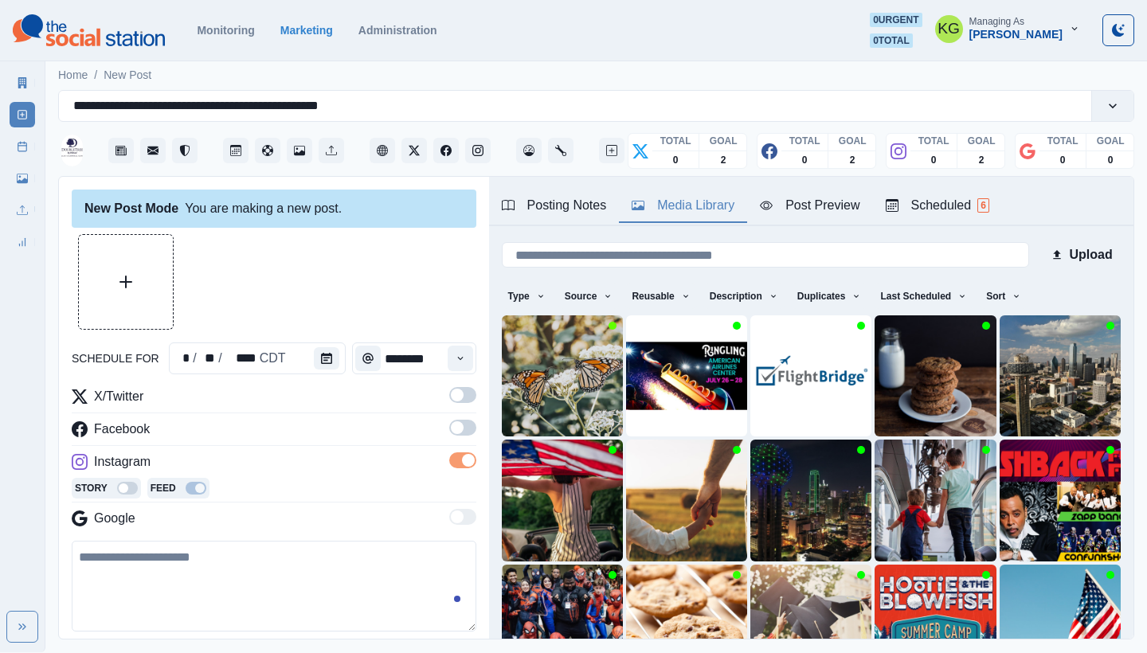
click at [451, 431] on span at bounding box center [457, 427] width 13 height 13
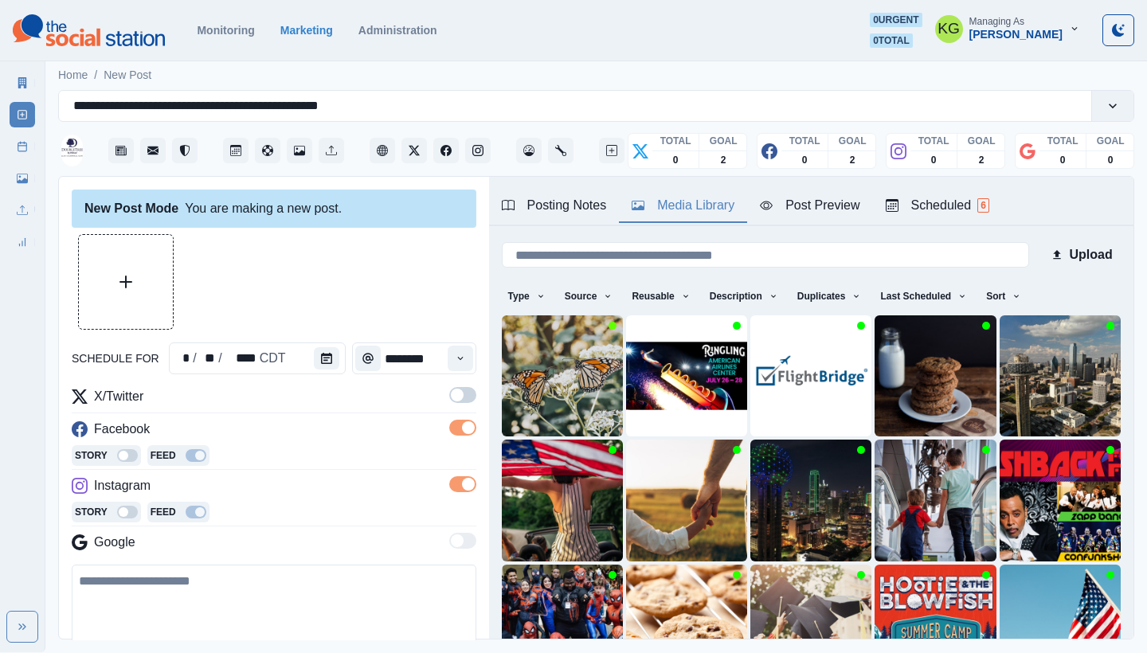
click at [450, 402] on span at bounding box center [462, 395] width 27 height 16
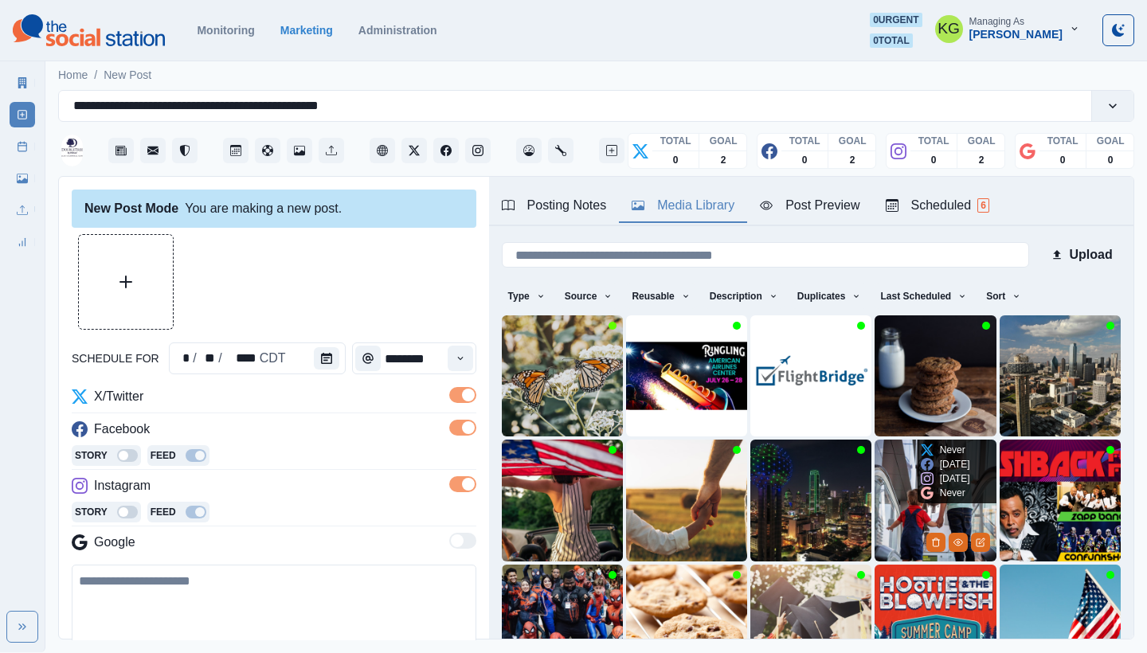
scroll to position [136, 0]
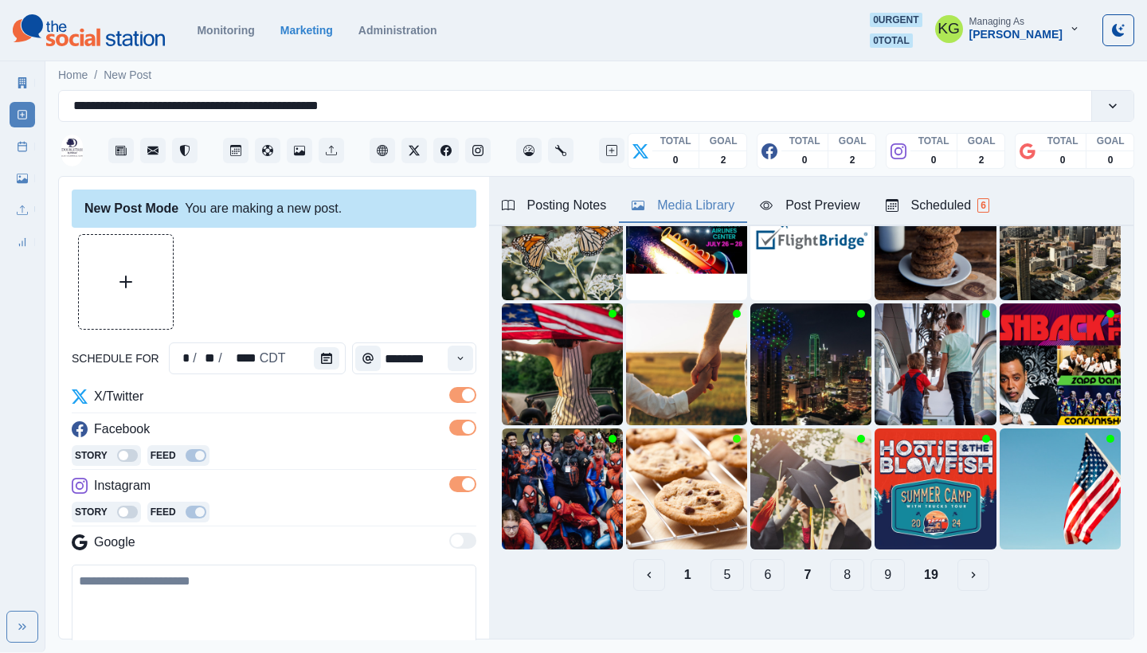
click at [830, 564] on button "8" at bounding box center [847, 575] width 34 height 32
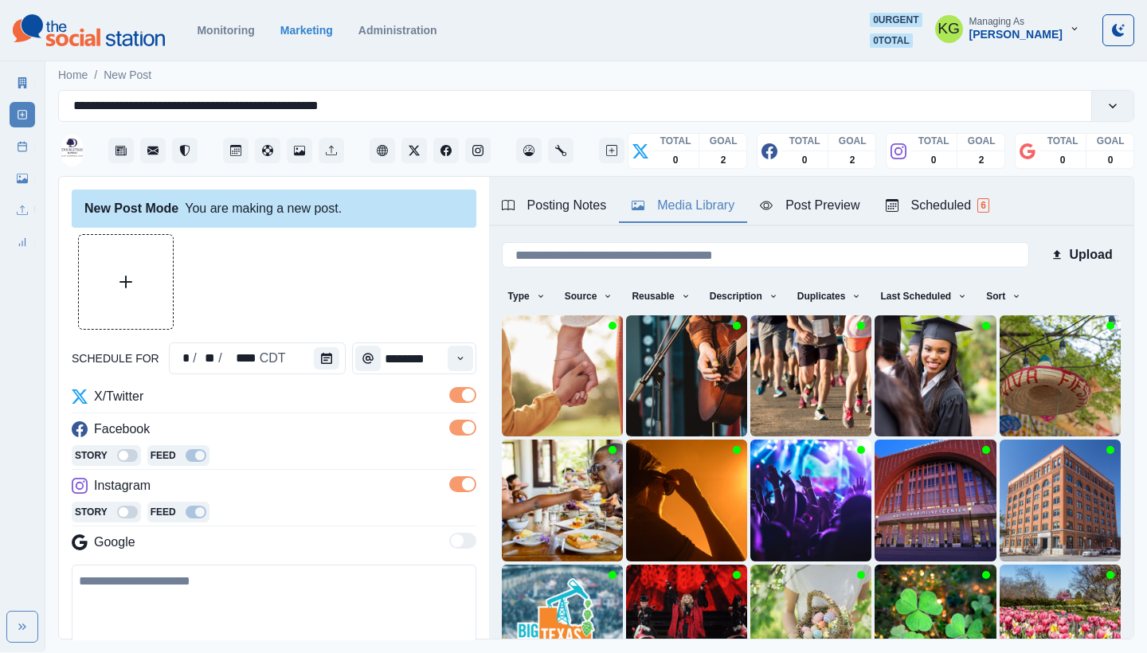
scroll to position [131, 0]
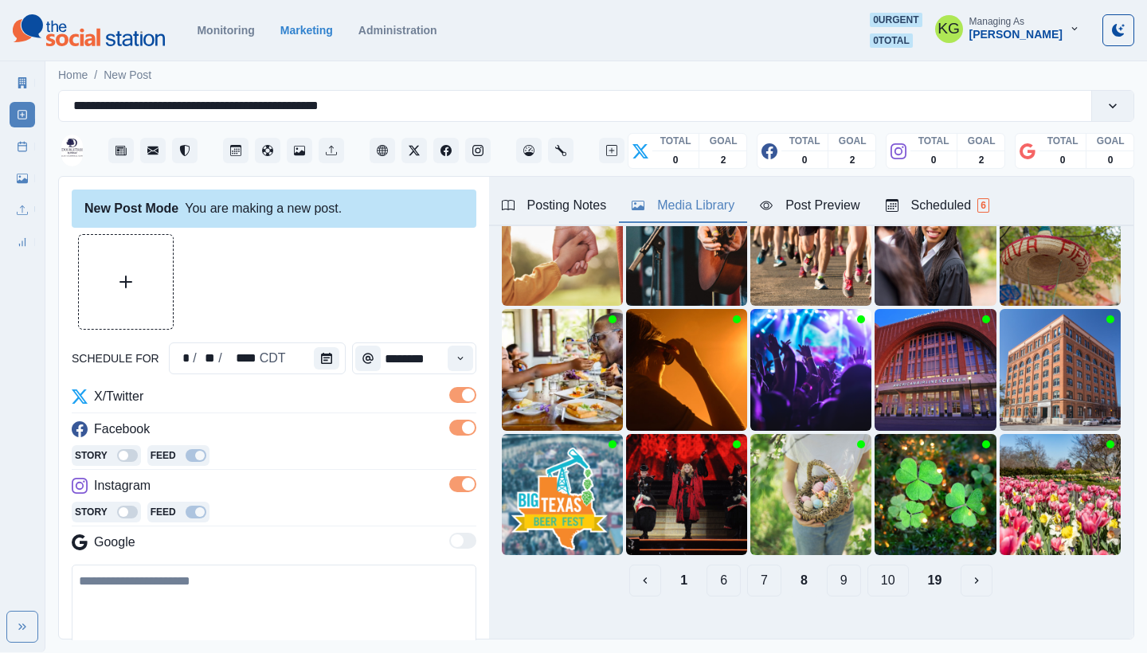
click at [830, 572] on button "9" at bounding box center [843, 581] width 34 height 32
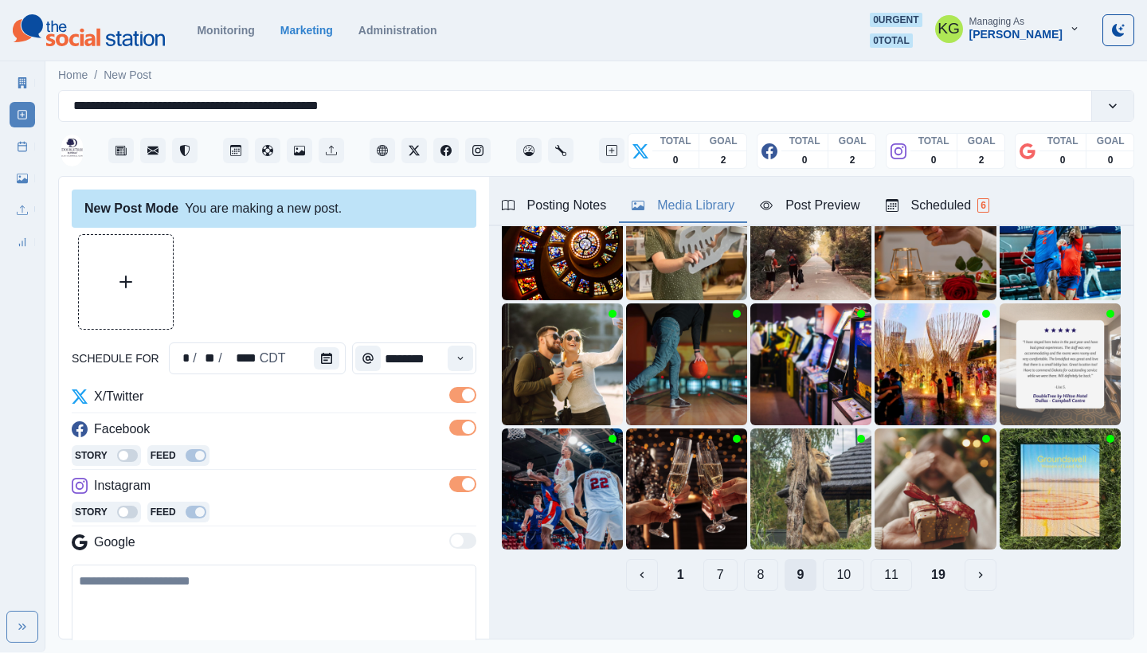
scroll to position [136, 0]
click at [839, 562] on button "10" at bounding box center [842, 575] width 41 height 32
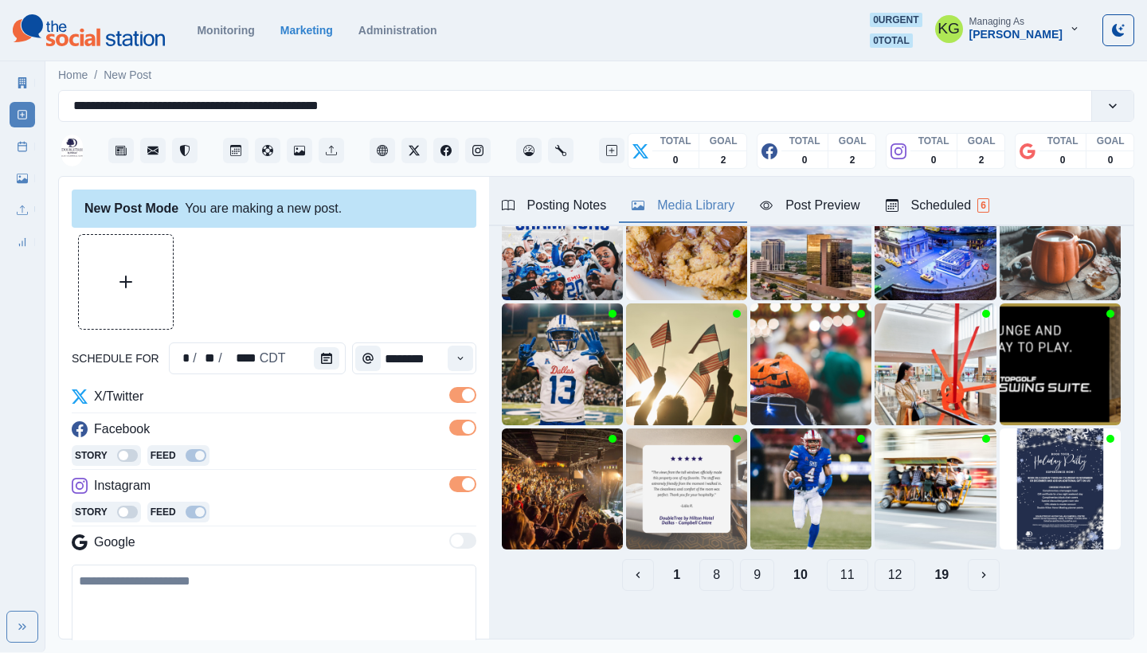
click at [838, 562] on button "11" at bounding box center [846, 575] width 41 height 32
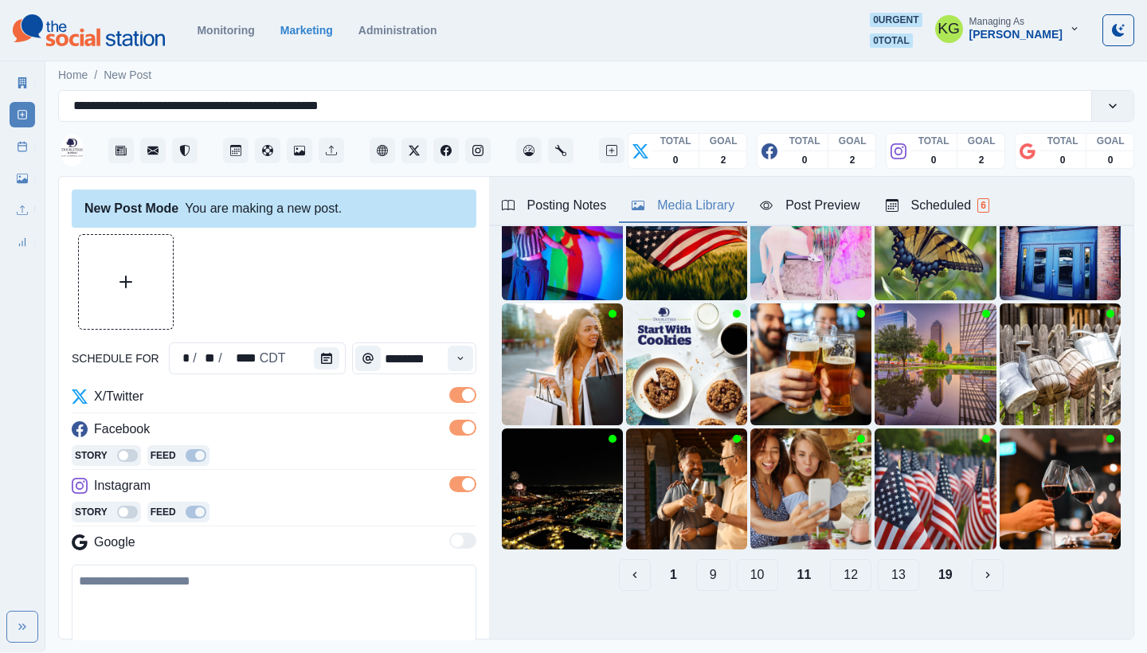
click at [836, 562] on button "12" at bounding box center [850, 575] width 41 height 32
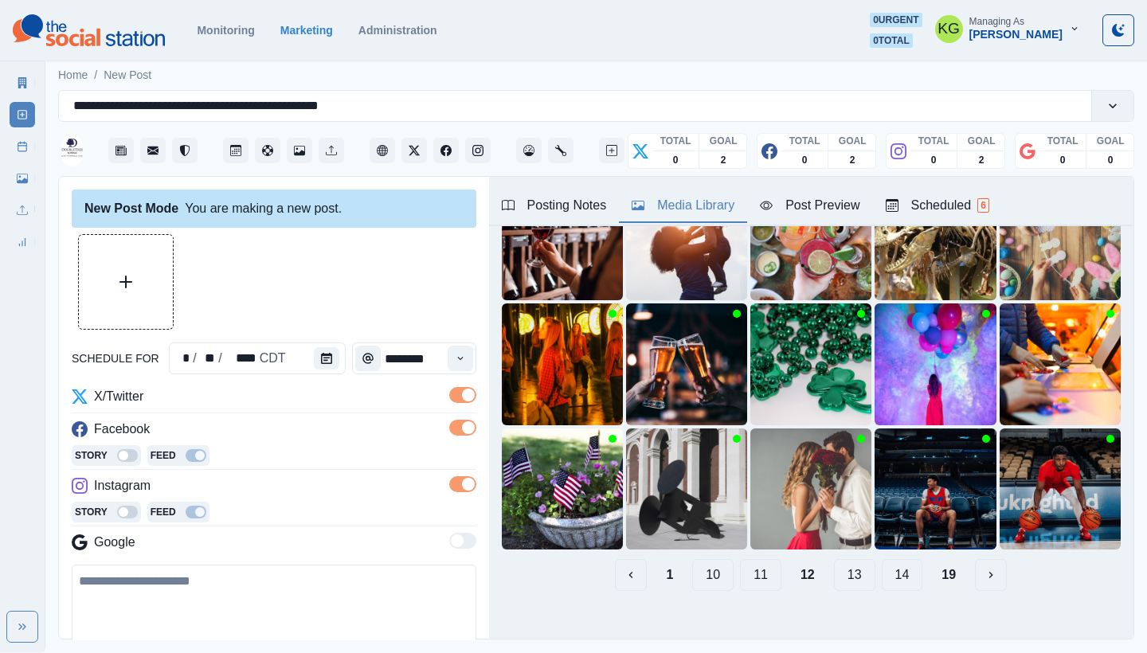
click at [836, 562] on button "13" at bounding box center [854, 575] width 41 height 32
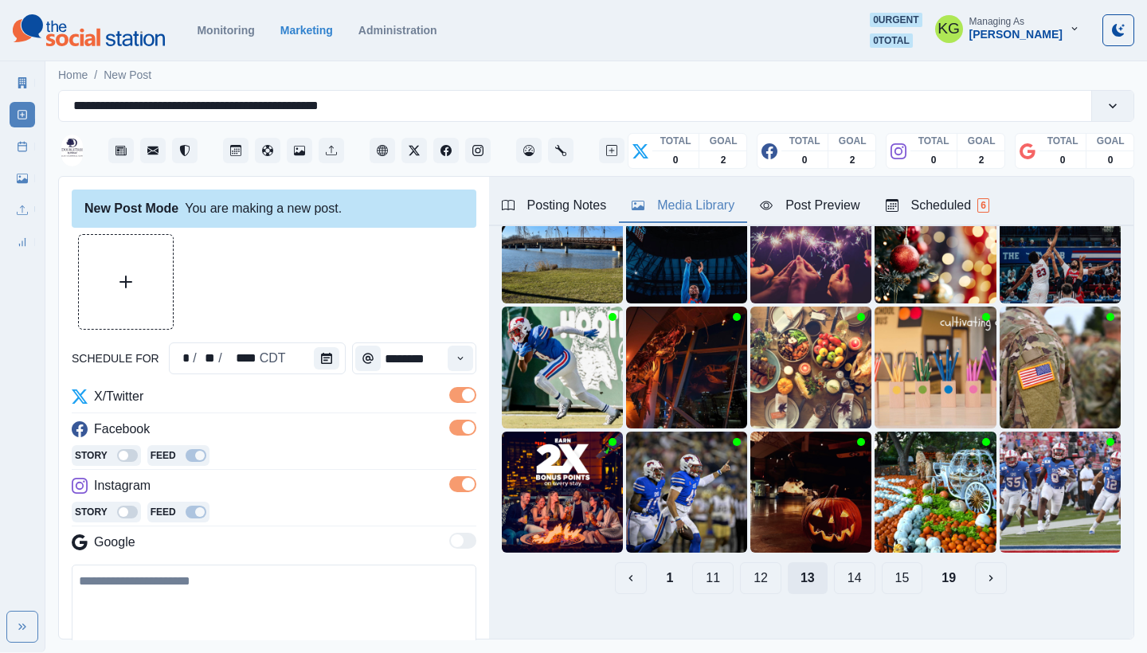
scroll to position [133, 0]
click at [836, 562] on button "14" at bounding box center [854, 578] width 41 height 32
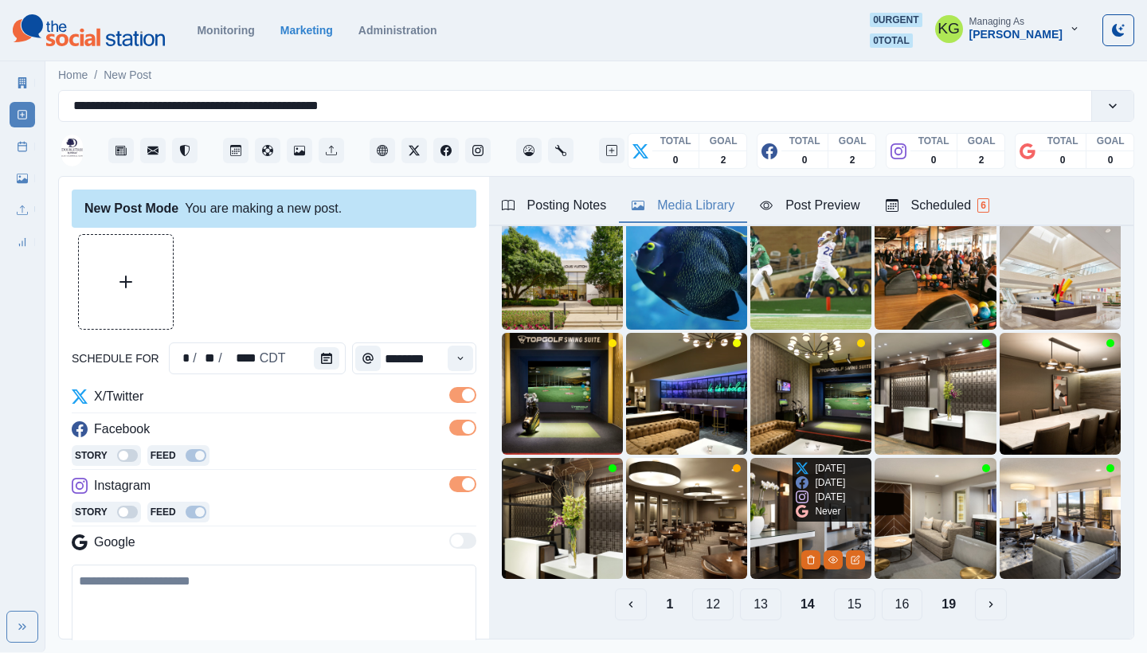
scroll to position [83, 0]
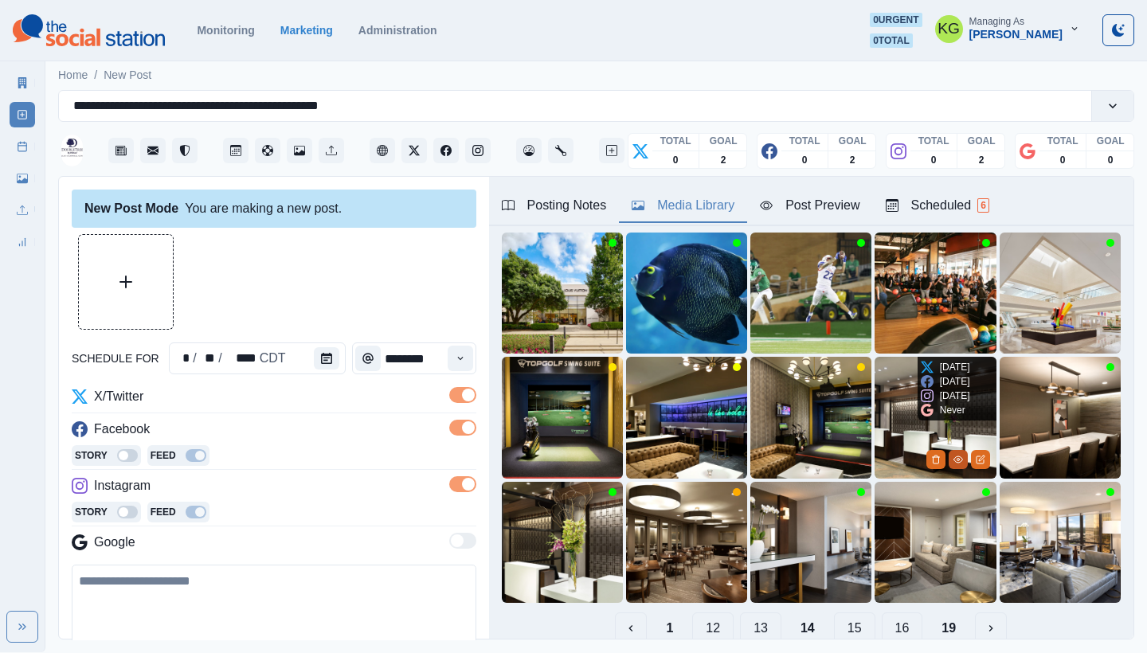
click at [953, 455] on icon "View Media" at bounding box center [958, 460] width 10 height 10
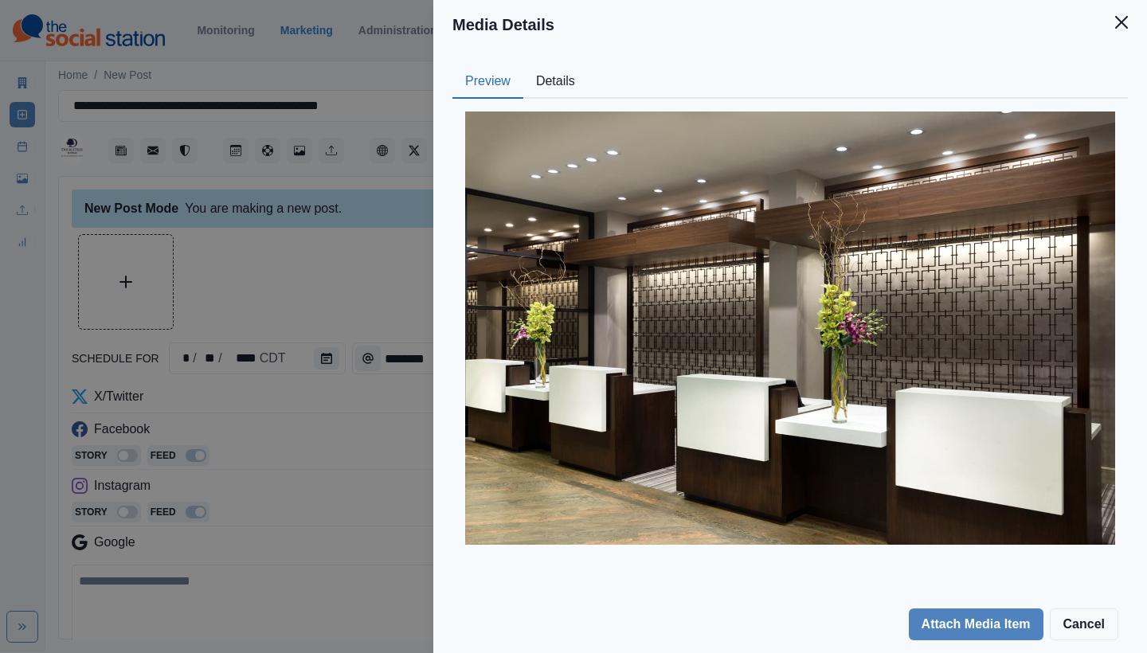
click at [553, 93] on button "Details" at bounding box center [555, 81] width 64 height 33
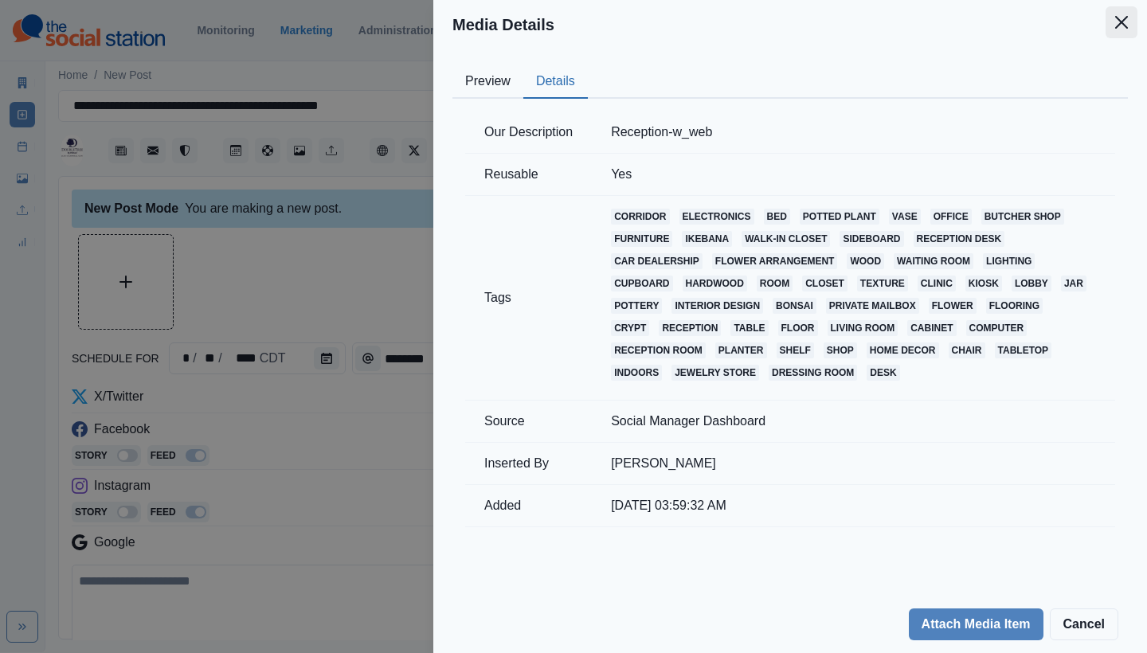
click at [1122, 19] on icon "Close" at bounding box center [1121, 22] width 13 height 13
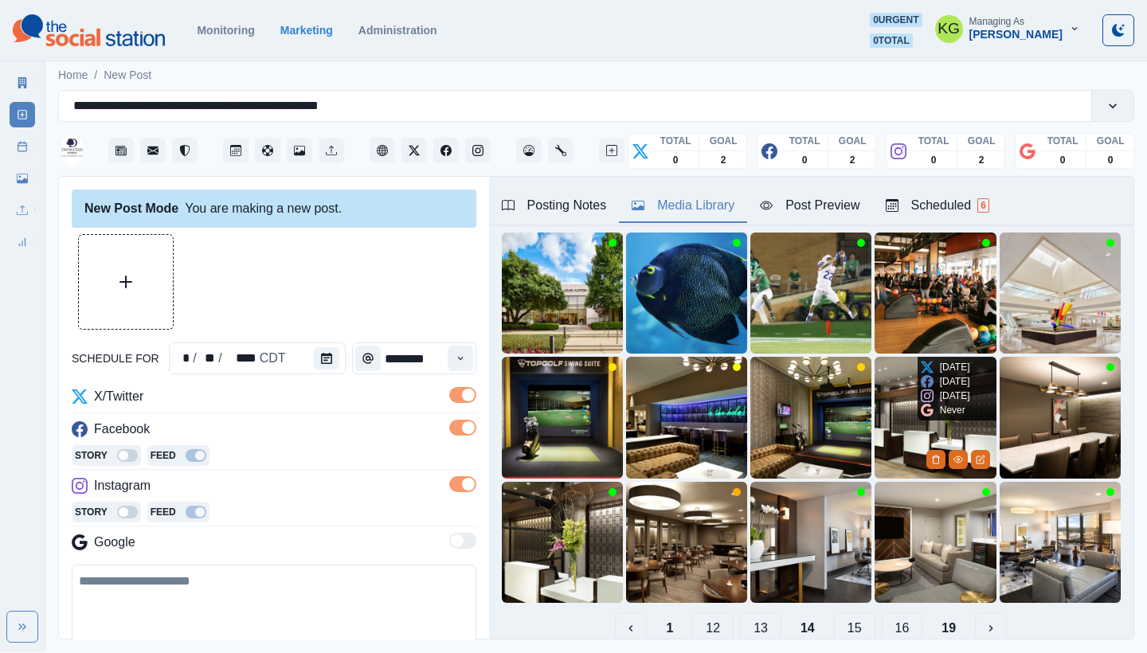
click at [881, 398] on img at bounding box center [934, 417] width 121 height 121
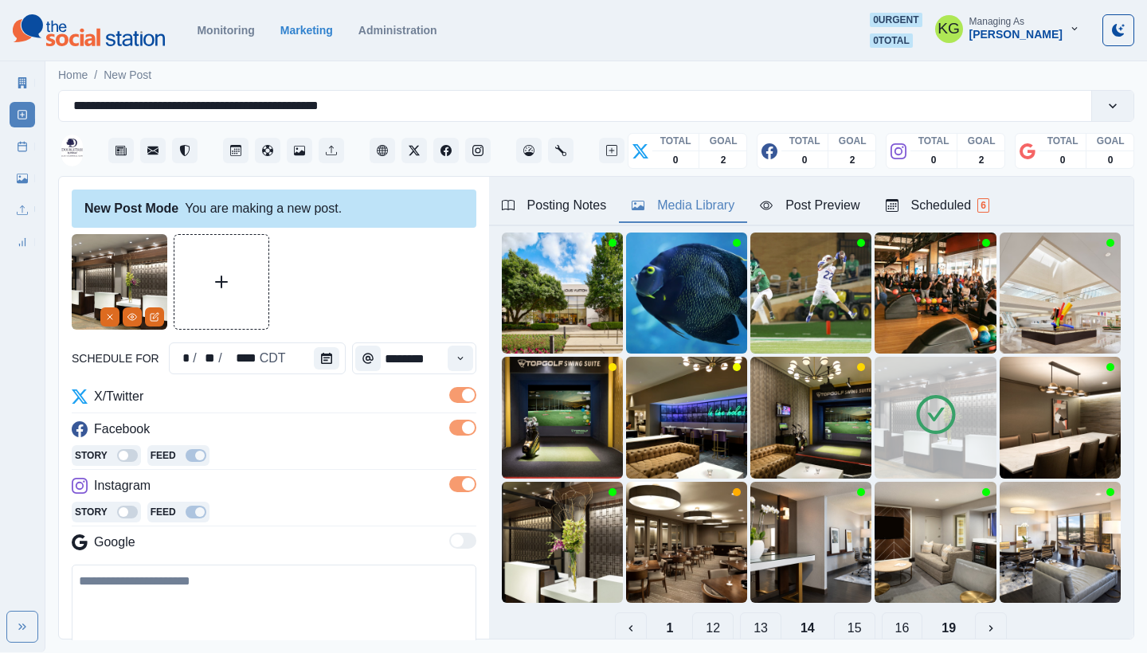
click at [834, 621] on button "15" at bounding box center [854, 628] width 41 height 32
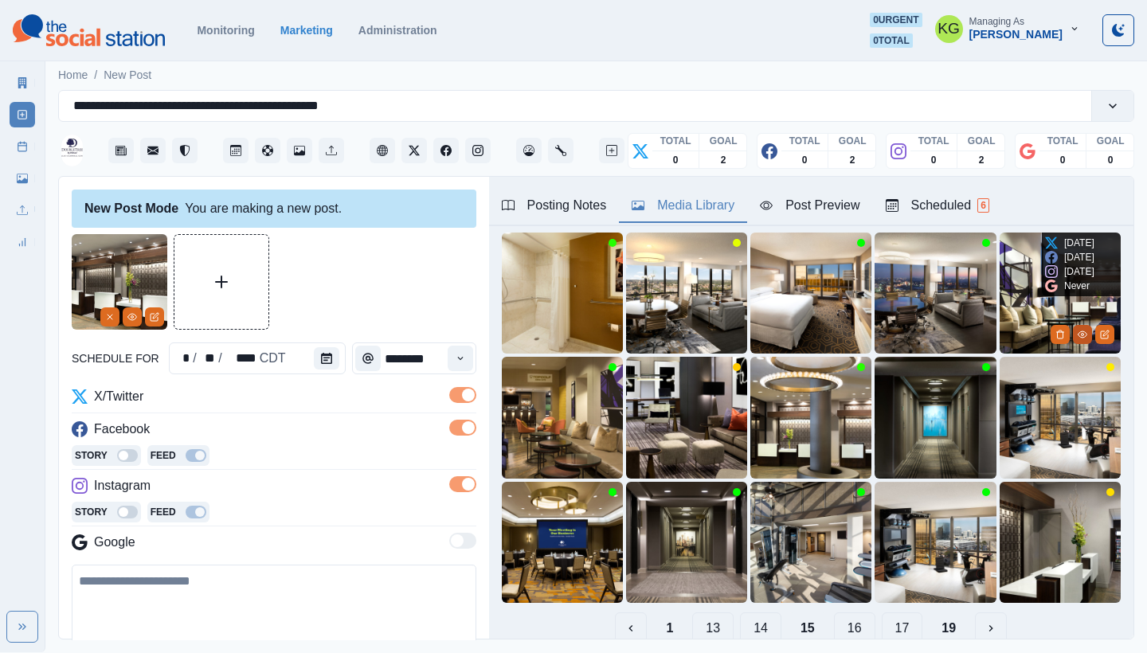
click at [1077, 330] on icon "View Media" at bounding box center [1082, 335] width 10 height 10
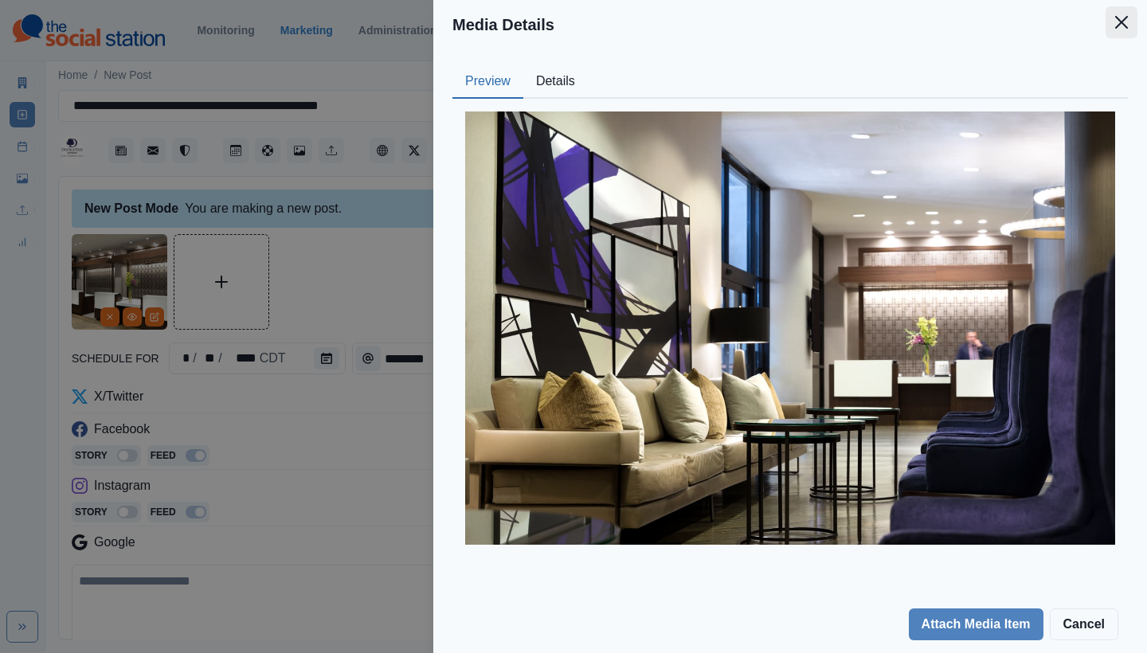
click at [1122, 24] on icon "Close" at bounding box center [1121, 22] width 13 height 13
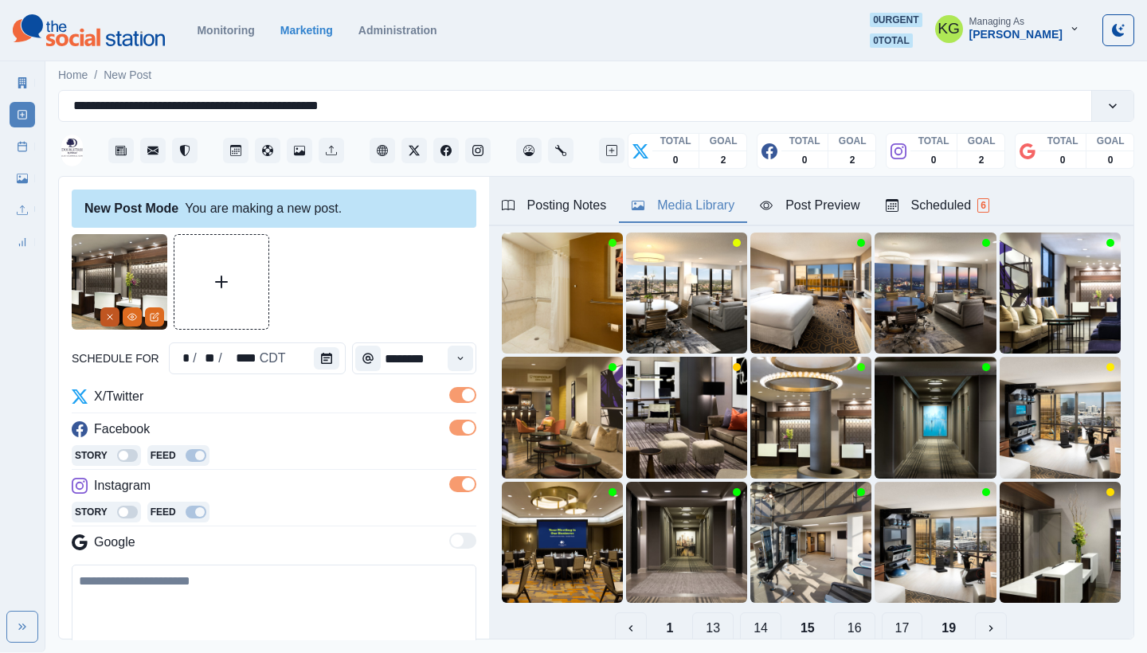
click at [109, 317] on icon "Remove" at bounding box center [110, 317] width 10 height 10
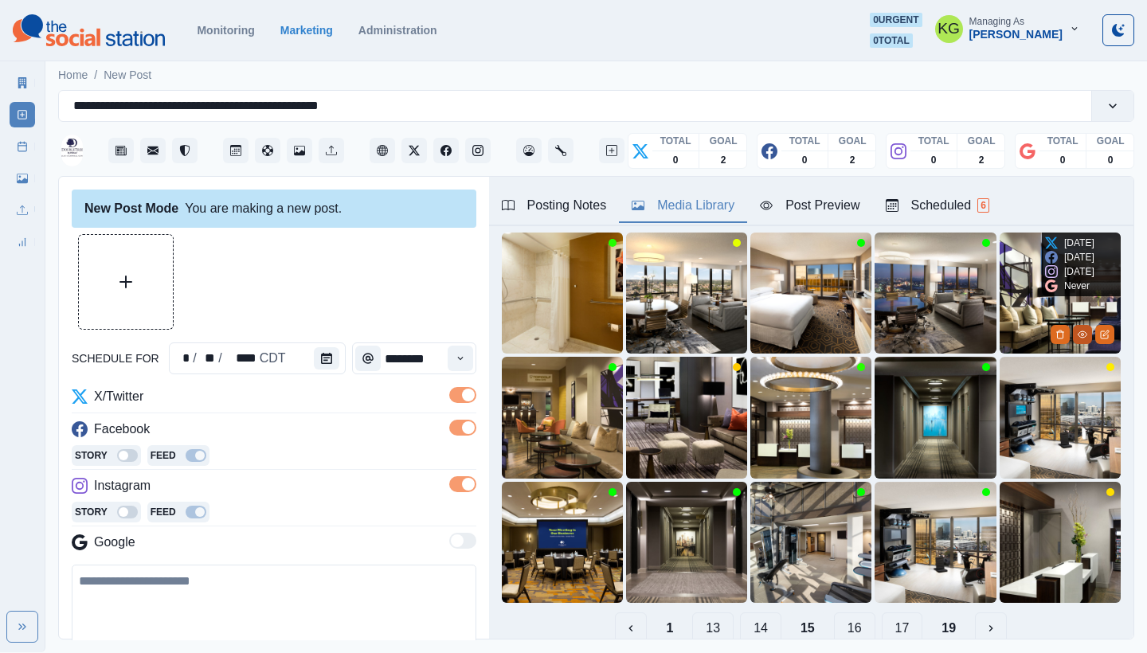
click at [1072, 326] on button "View Media" at bounding box center [1081, 334] width 19 height 19
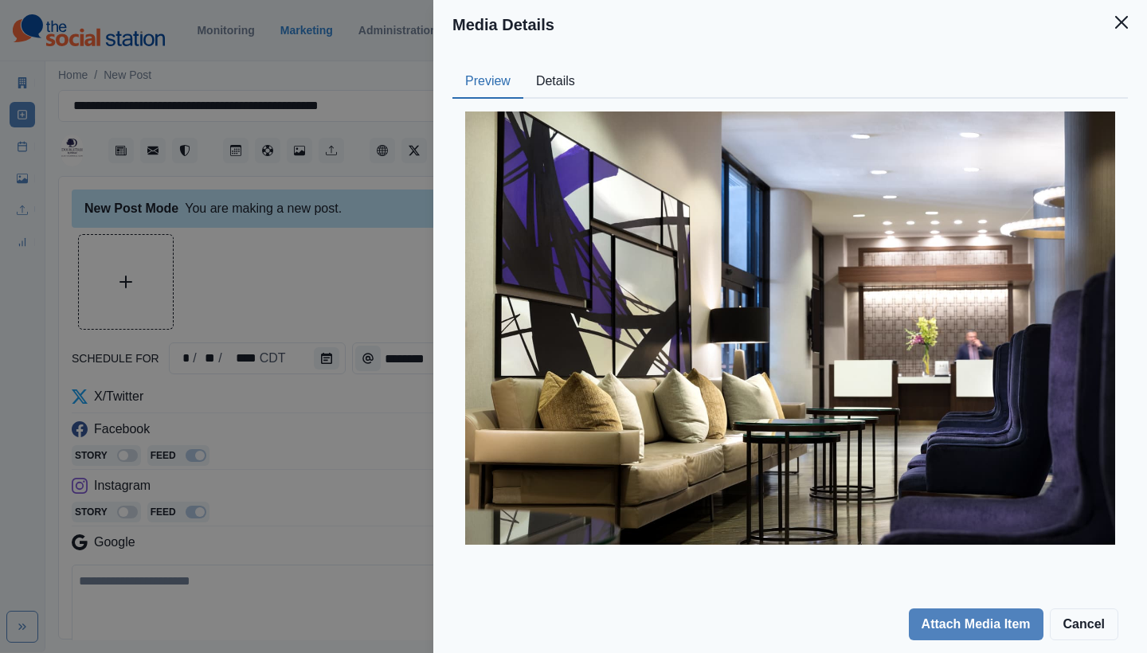
click at [531, 74] on button "Details" at bounding box center [555, 81] width 64 height 33
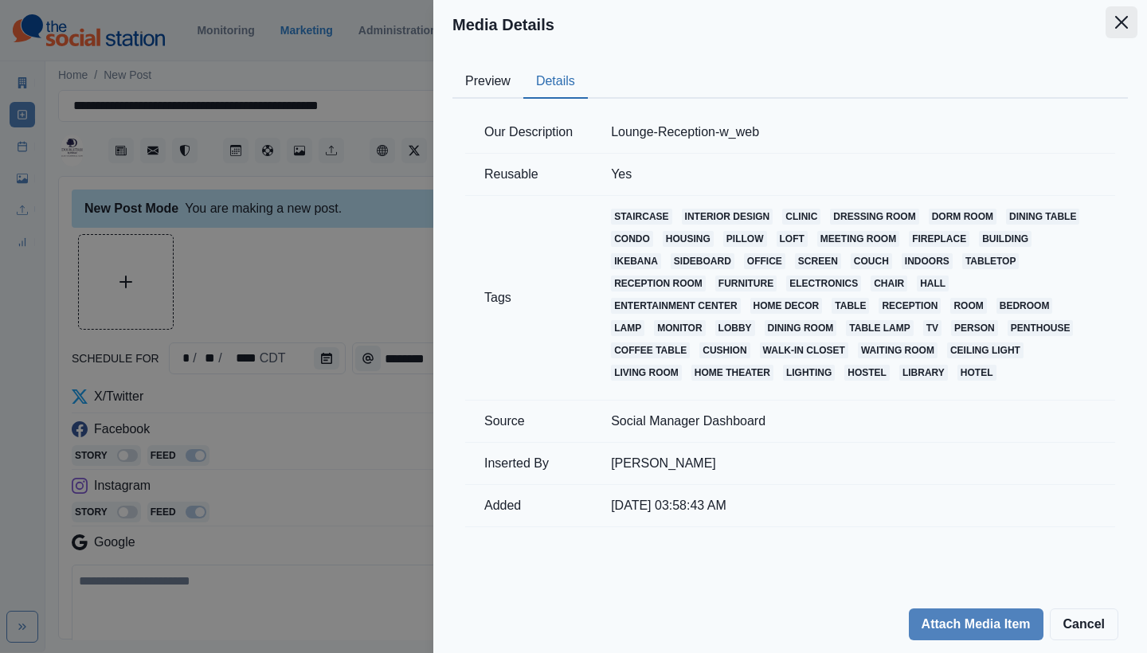
click at [1123, 19] on icon "Close" at bounding box center [1121, 22] width 13 height 13
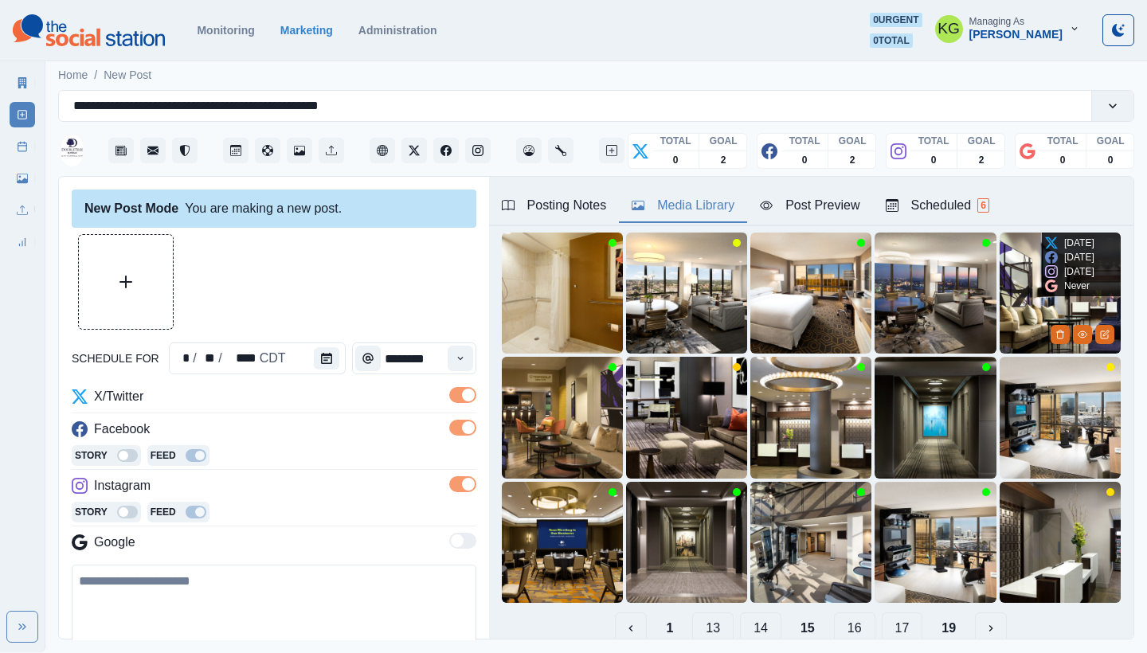
click at [999, 264] on img at bounding box center [1059, 292] width 121 height 121
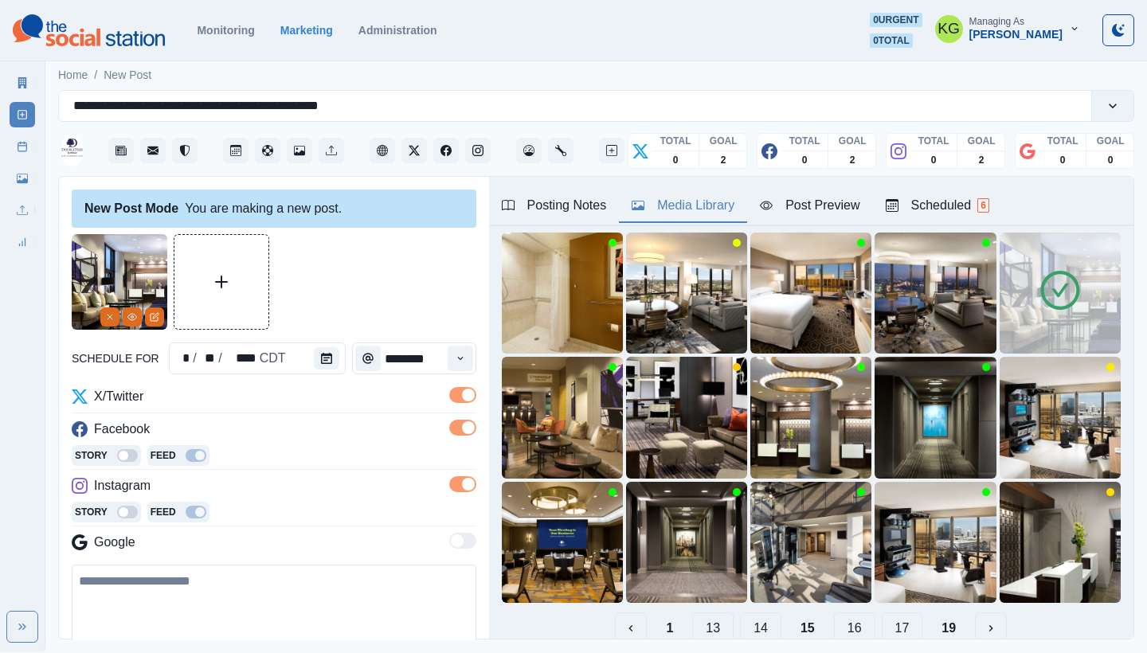
scroll to position [120, 0]
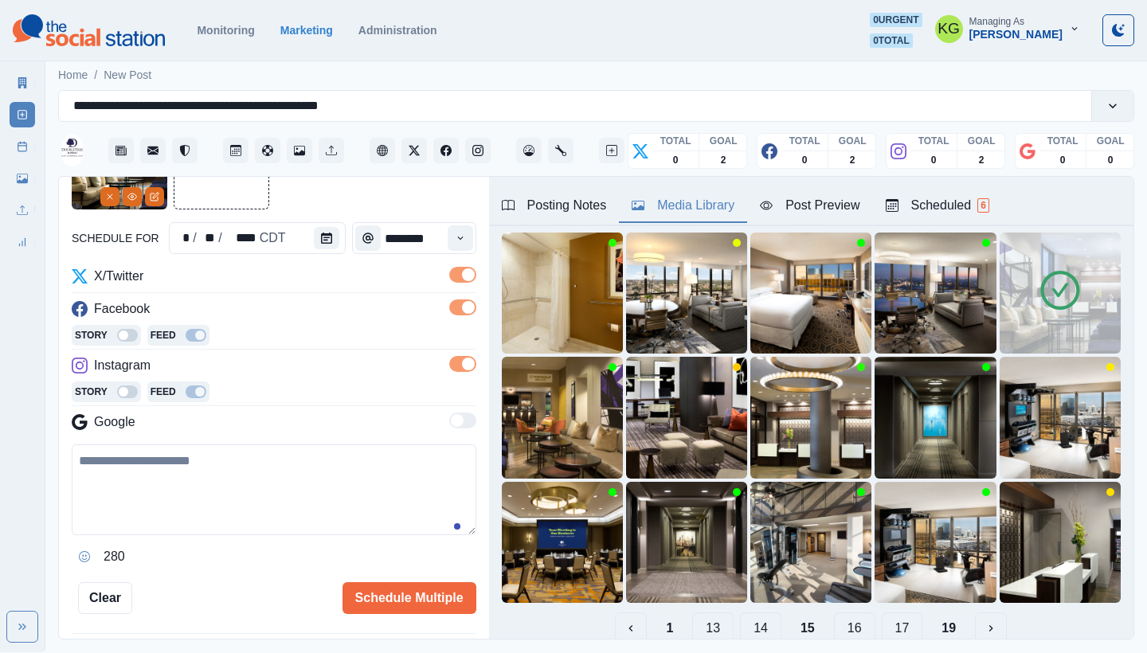
click at [316, 495] on textarea at bounding box center [274, 489] width 404 height 91
paste textarea "**********"
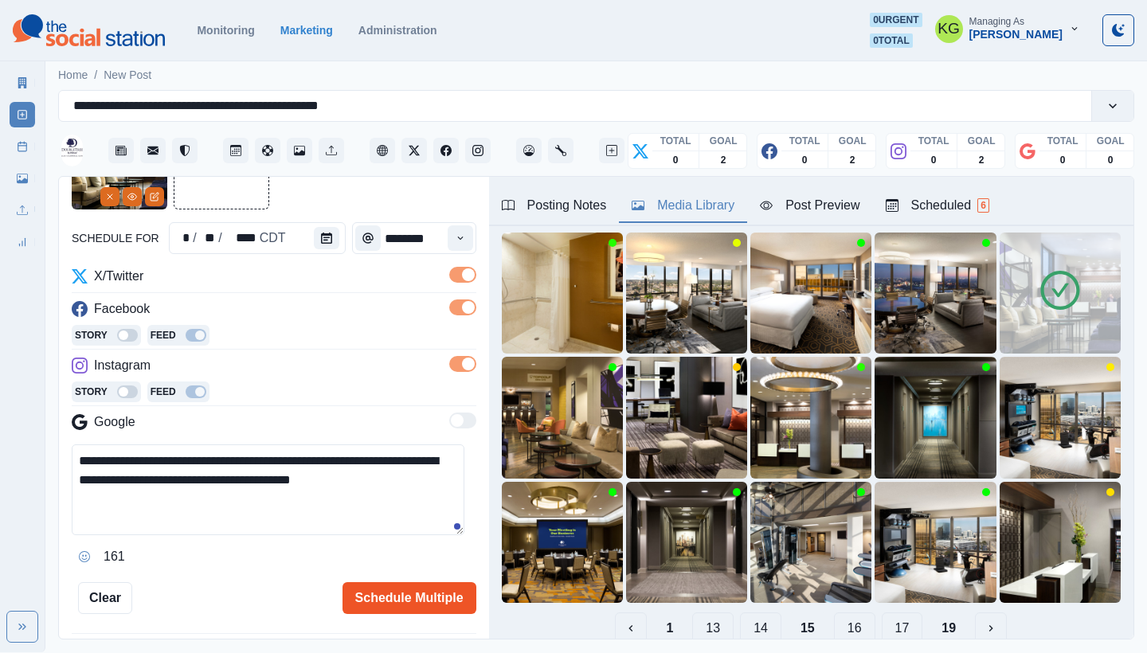
type textarea "**********"
click at [425, 602] on button "Schedule Multiple" at bounding box center [409, 598] width 134 height 32
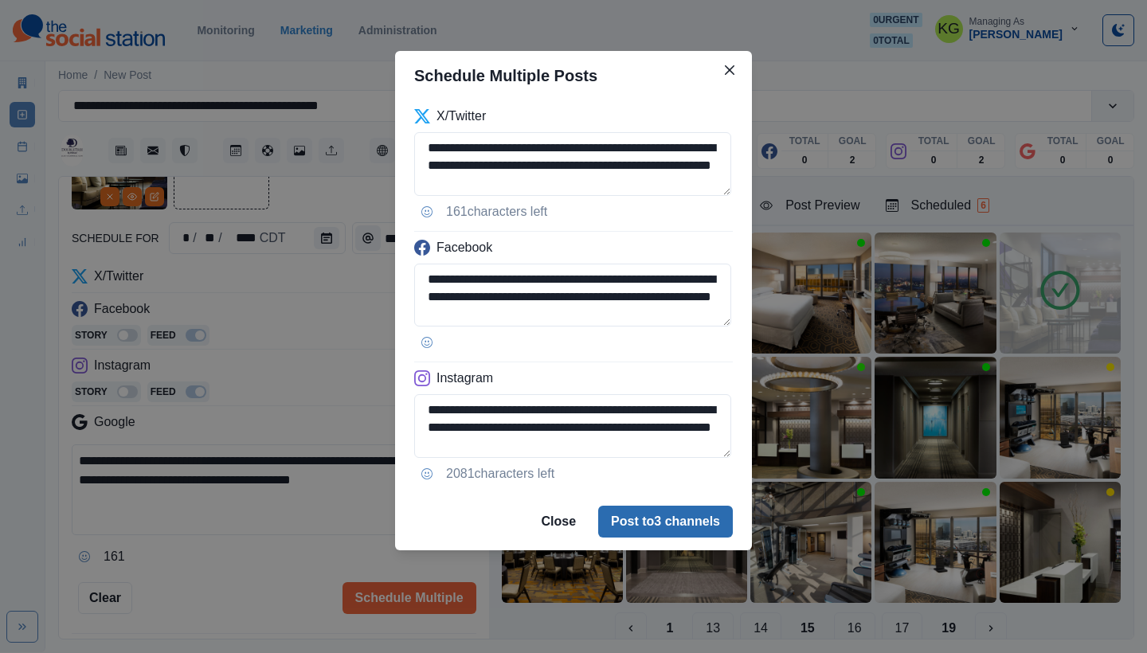
click at [616, 522] on button "Post to 3 channels" at bounding box center [665, 522] width 135 height 32
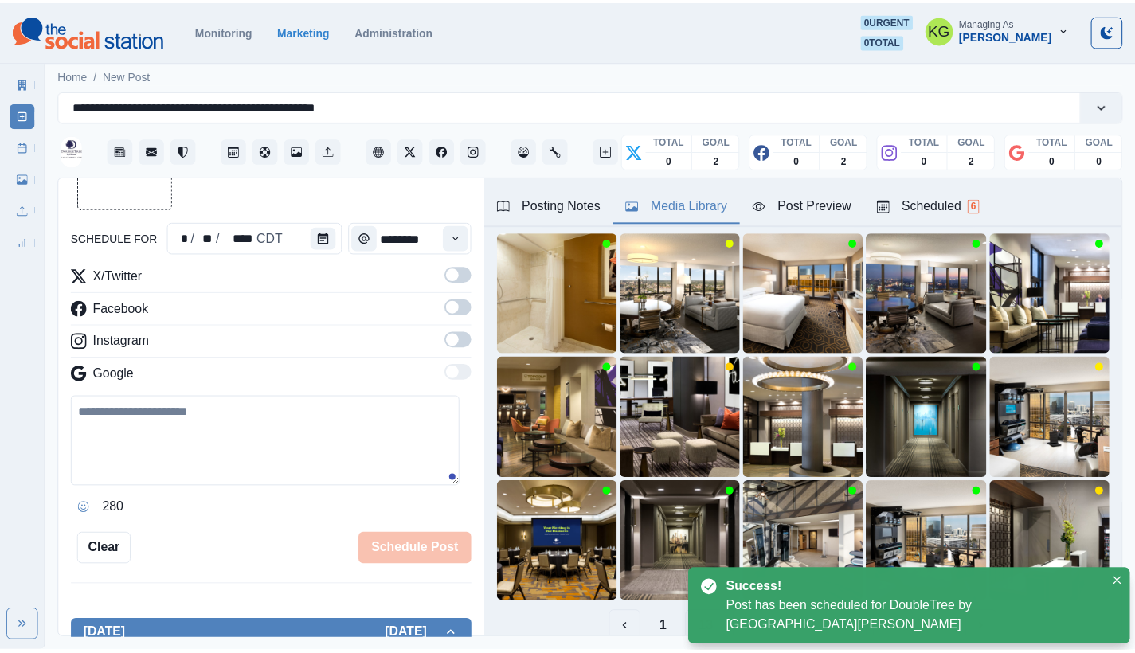
scroll to position [97, 0]
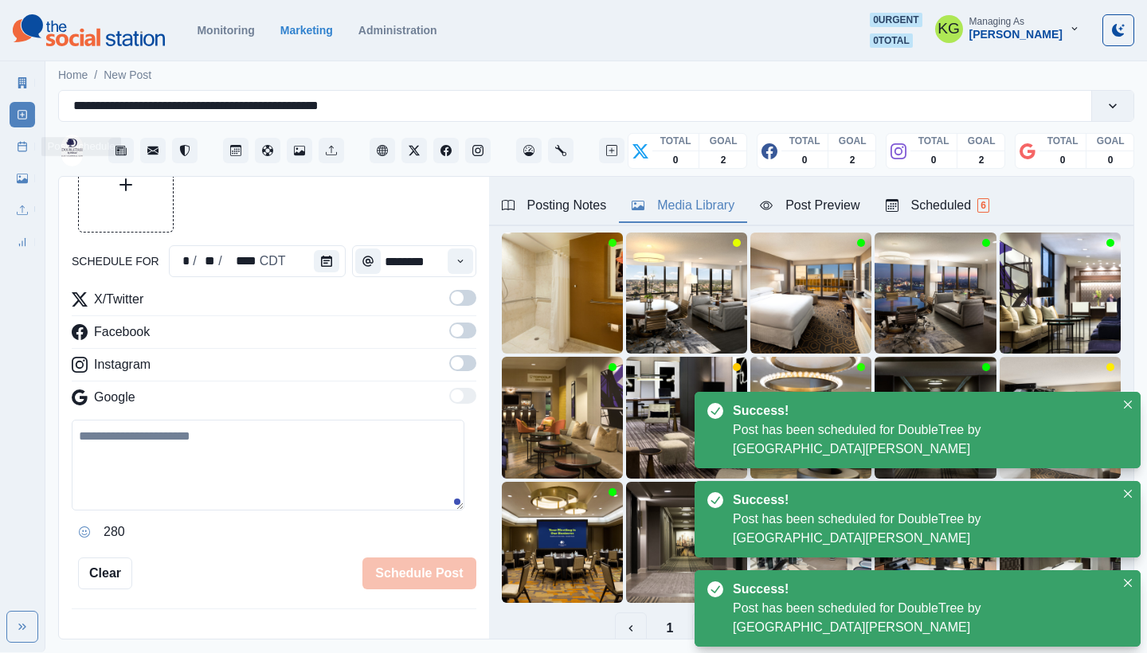
click at [19, 150] on icon at bounding box center [22, 146] width 11 height 11
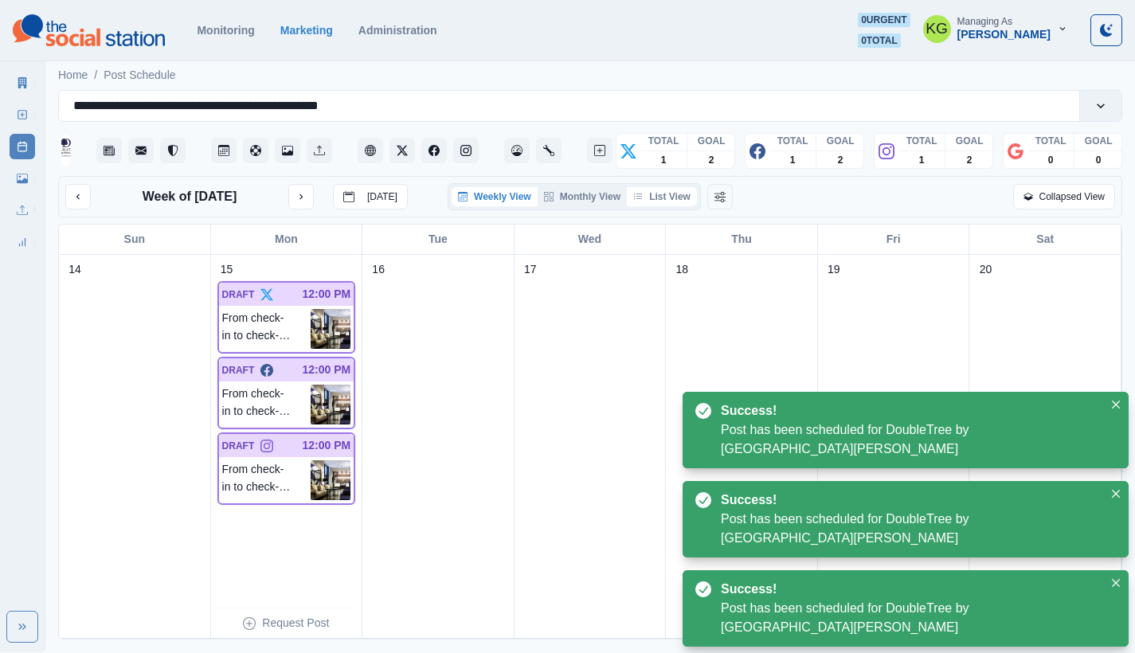
click at [670, 205] on button "List View" at bounding box center [662, 196] width 70 height 19
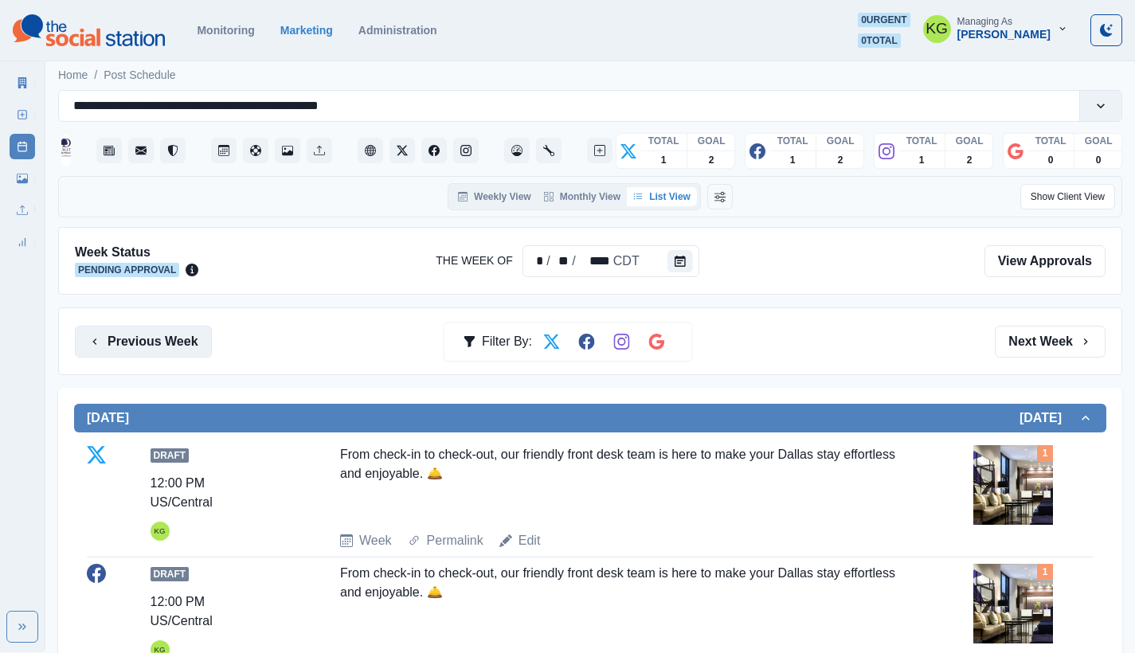
click at [153, 341] on button "Previous Week" at bounding box center [143, 342] width 137 height 32
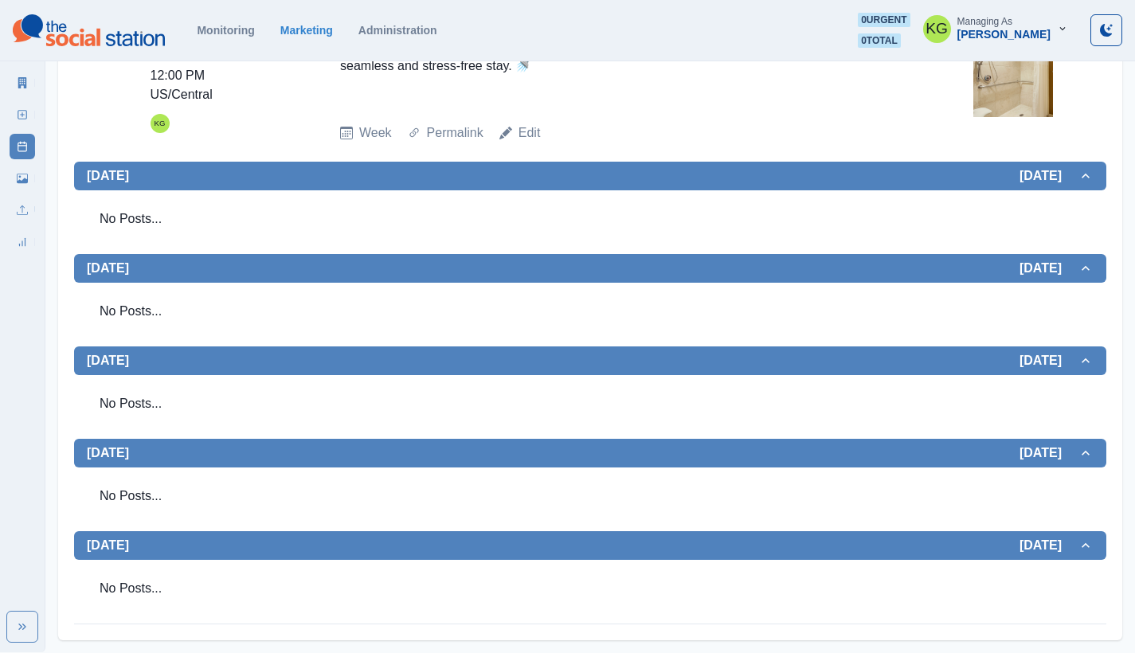
scroll to position [190, 0]
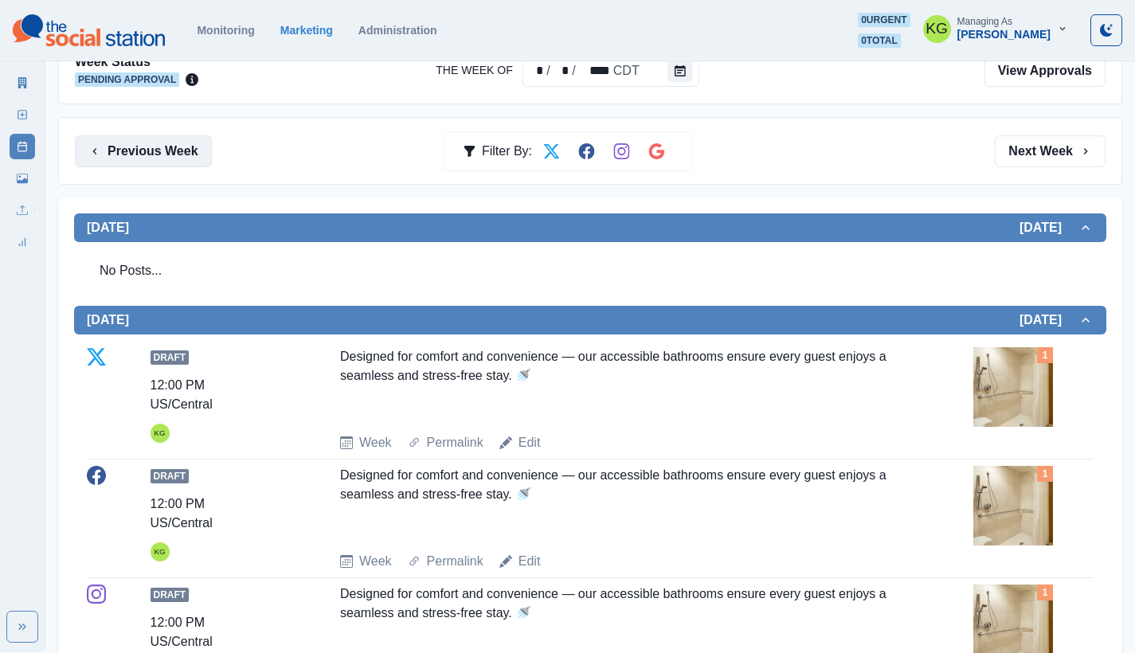
click at [166, 162] on button "Previous Week" at bounding box center [143, 151] width 137 height 32
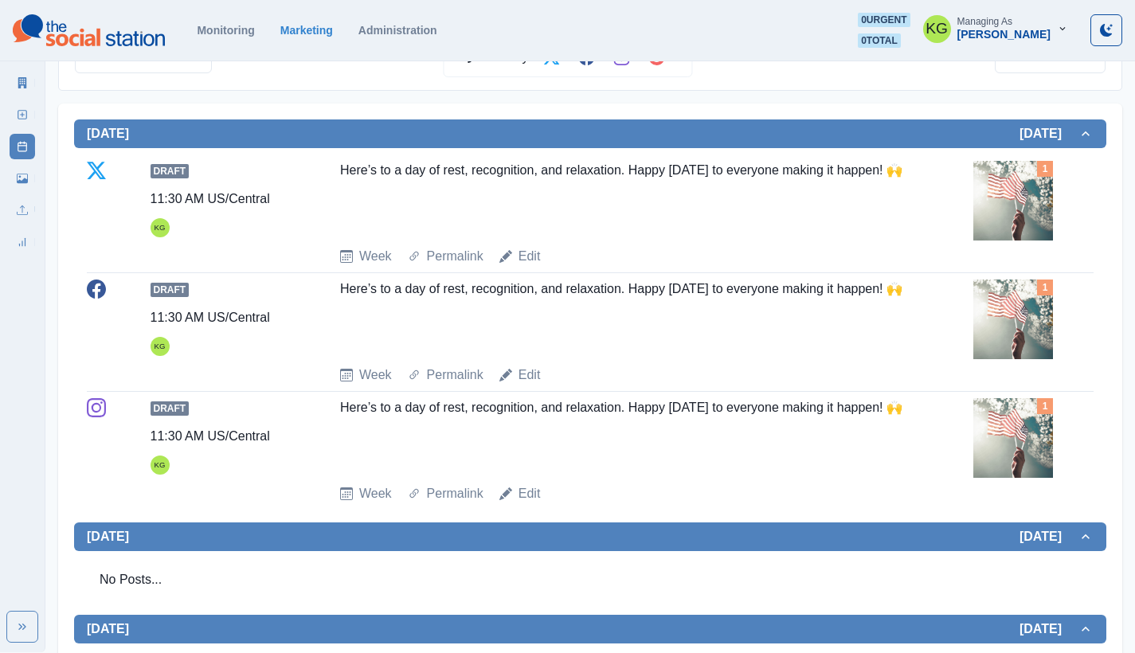
scroll to position [122, 0]
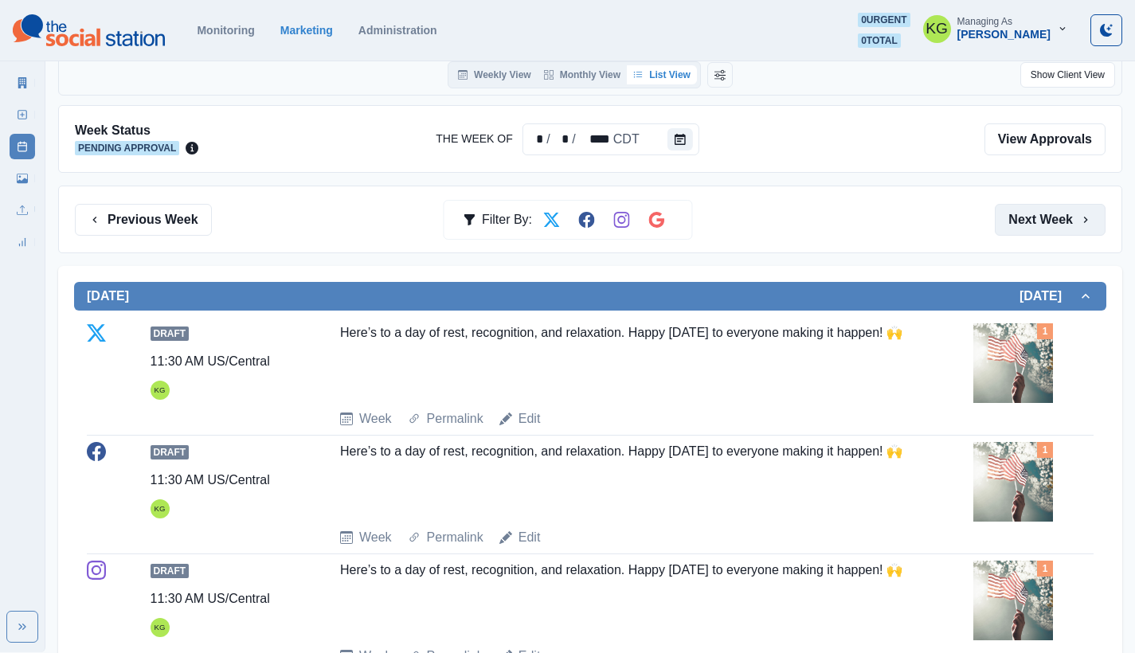
click at [1075, 213] on button "Next Week" at bounding box center [1049, 220] width 111 height 32
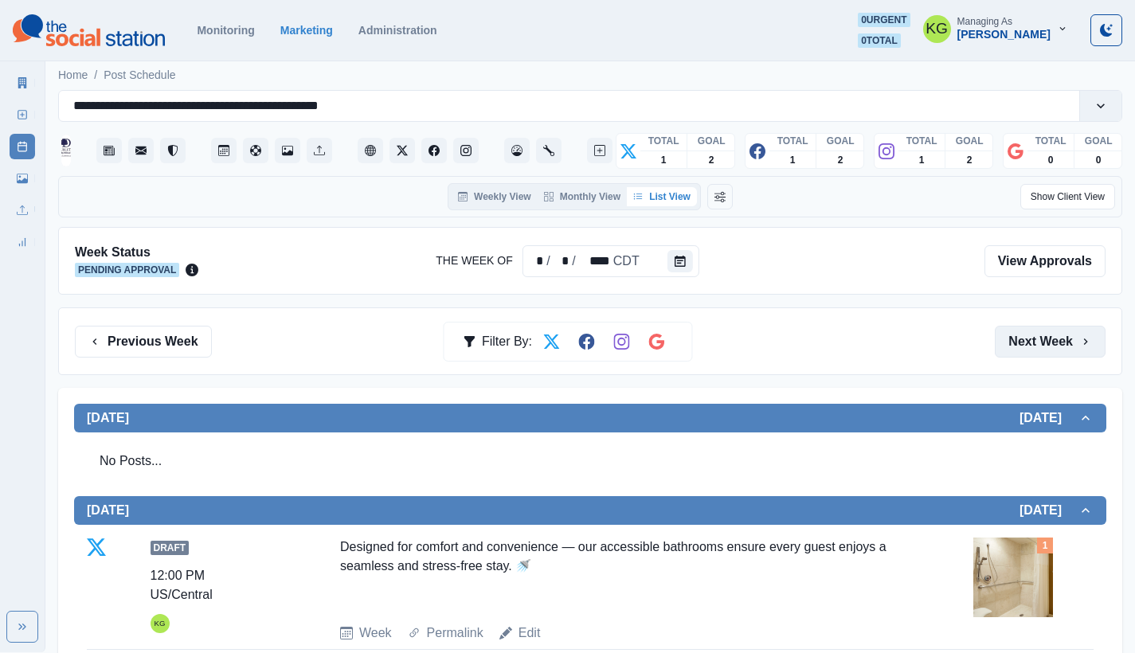
click at [1024, 342] on button "Next Week" at bounding box center [1049, 342] width 111 height 32
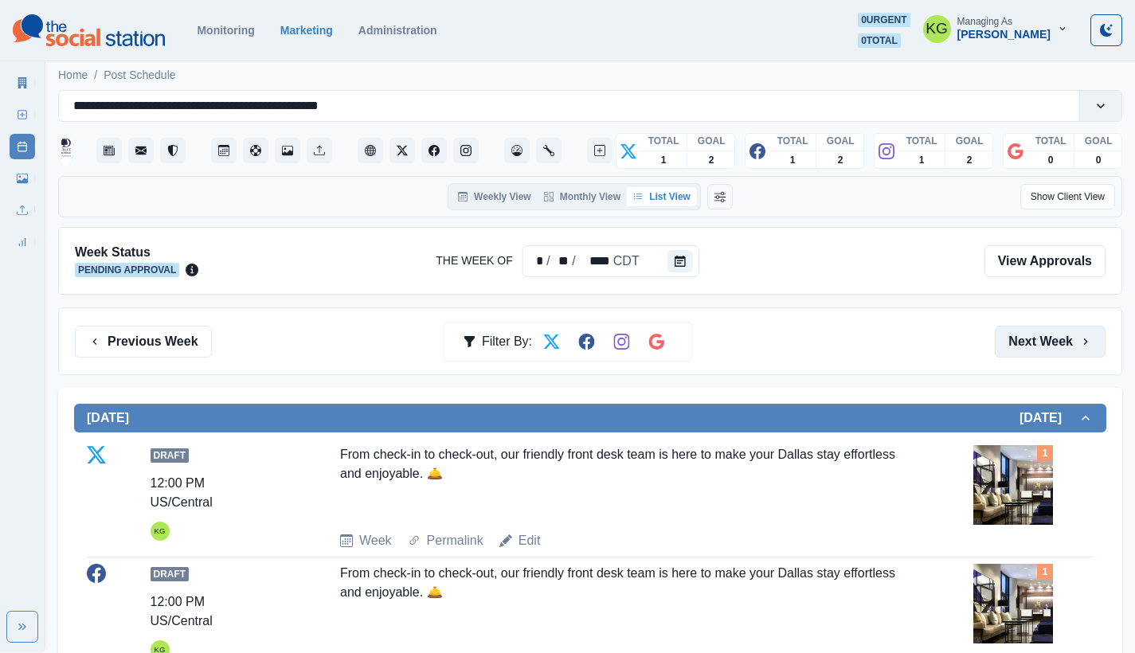
click at [1056, 334] on button "Next Week" at bounding box center [1049, 342] width 111 height 32
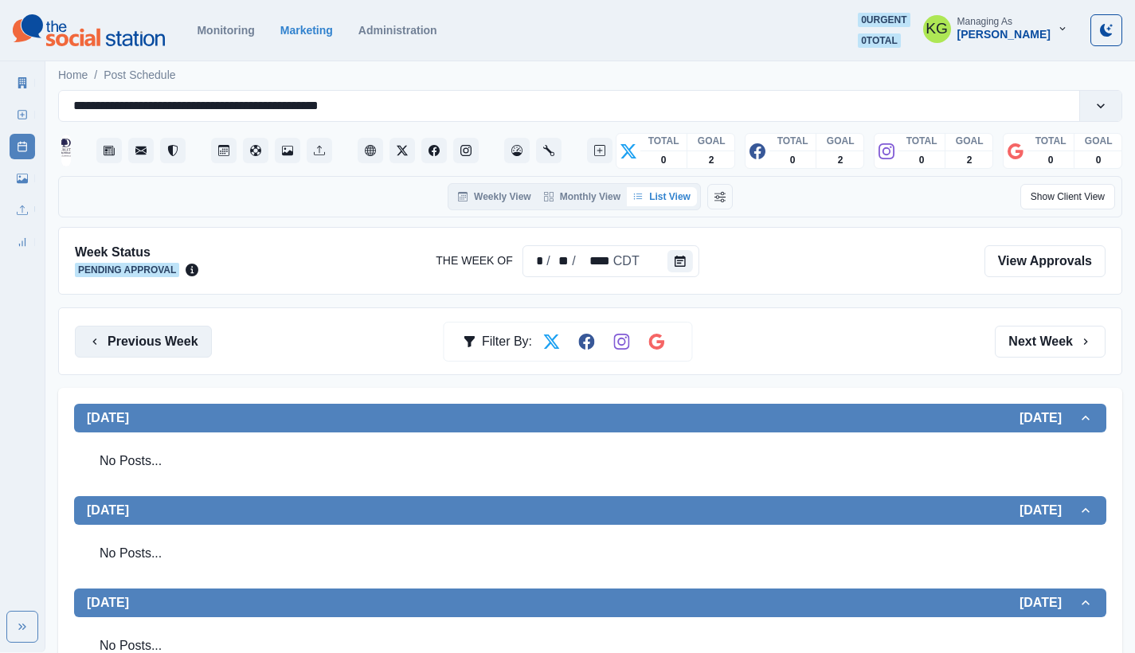
click at [162, 341] on button "Previous Week" at bounding box center [143, 342] width 137 height 32
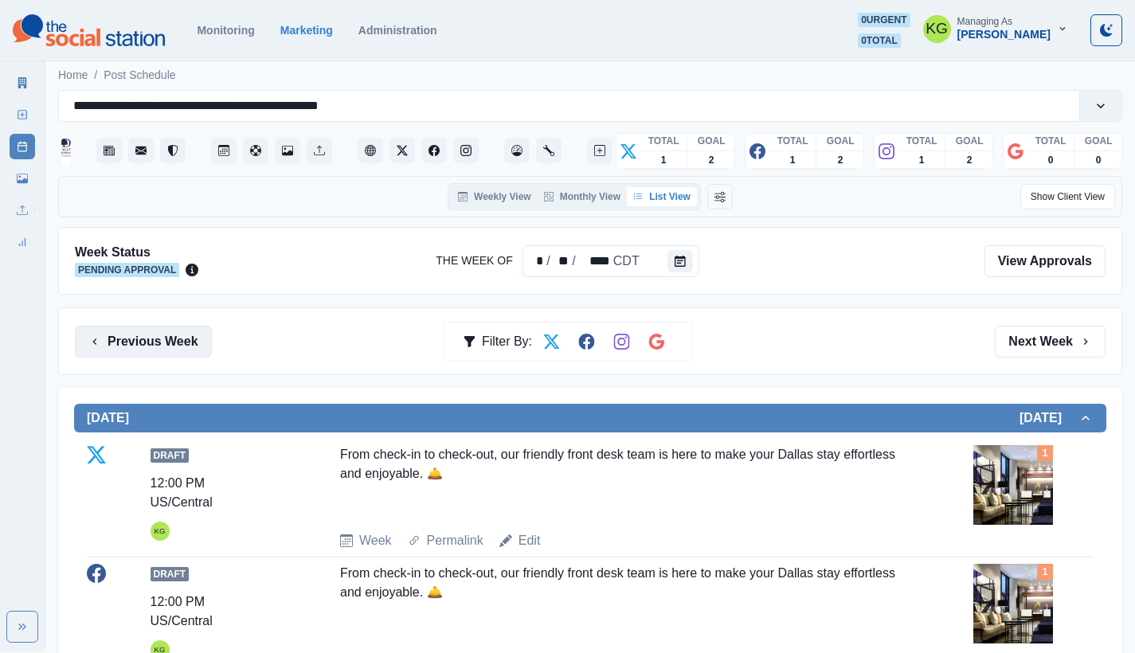
click at [166, 346] on button "Previous Week" at bounding box center [143, 342] width 137 height 32
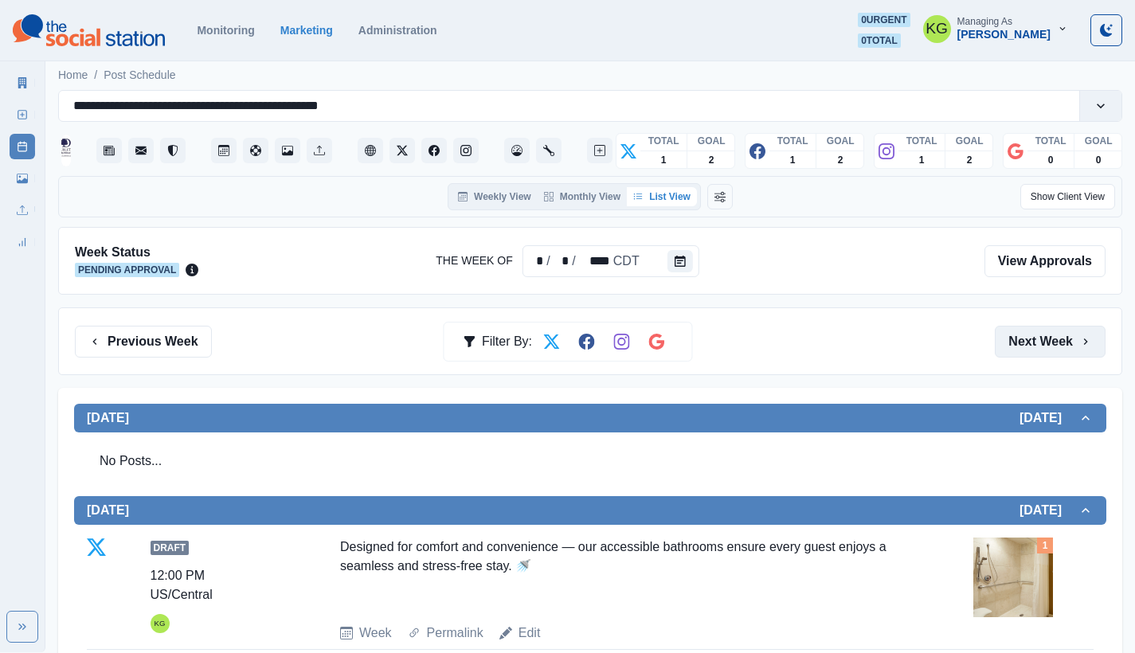
click at [1045, 350] on button "Next Week" at bounding box center [1049, 342] width 111 height 32
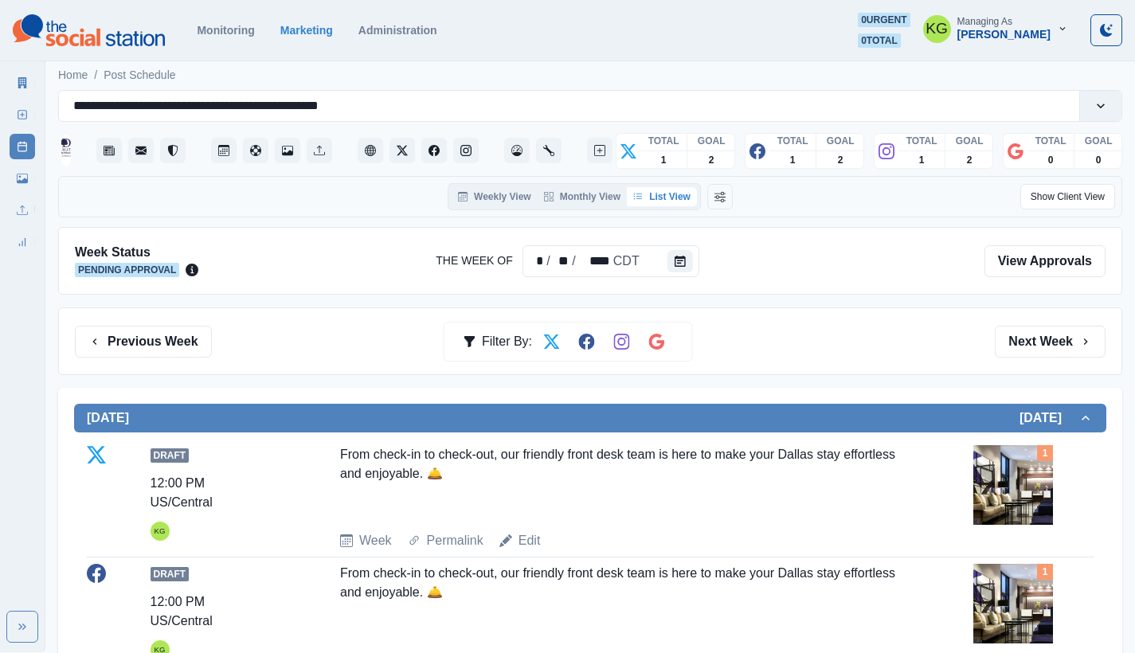
scroll to position [540, 0]
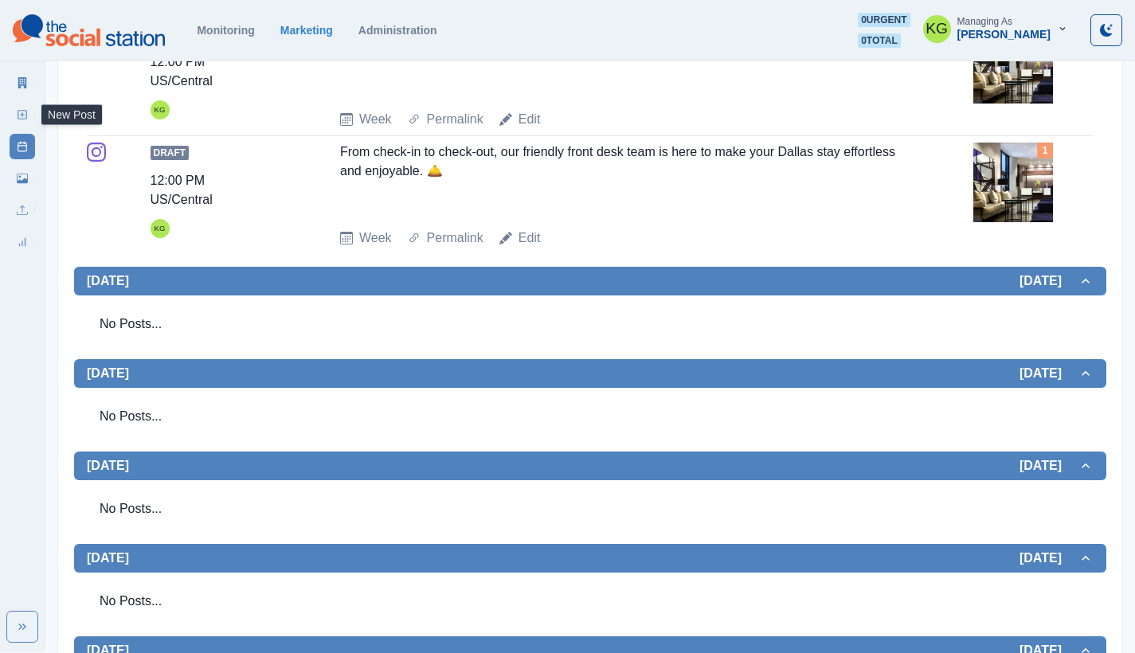
click at [25, 111] on rect at bounding box center [22, 115] width 9 height 9
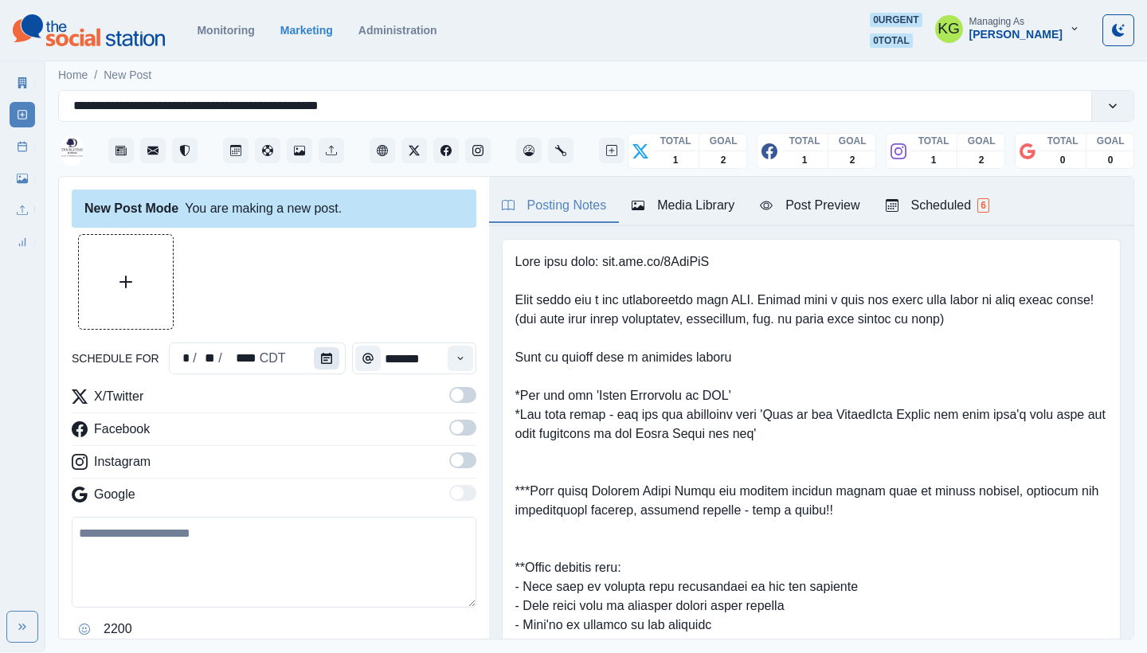
click at [321, 356] on icon "Calendar" at bounding box center [326, 358] width 11 height 11
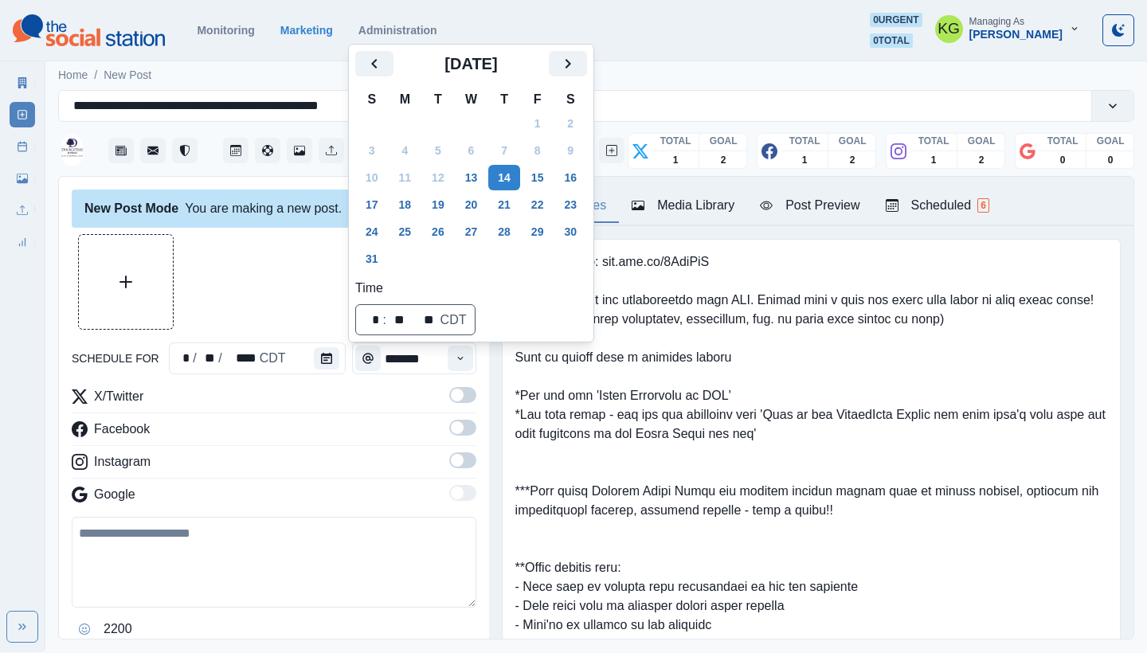
click at [577, 68] on icon "Next" at bounding box center [567, 63] width 19 height 19
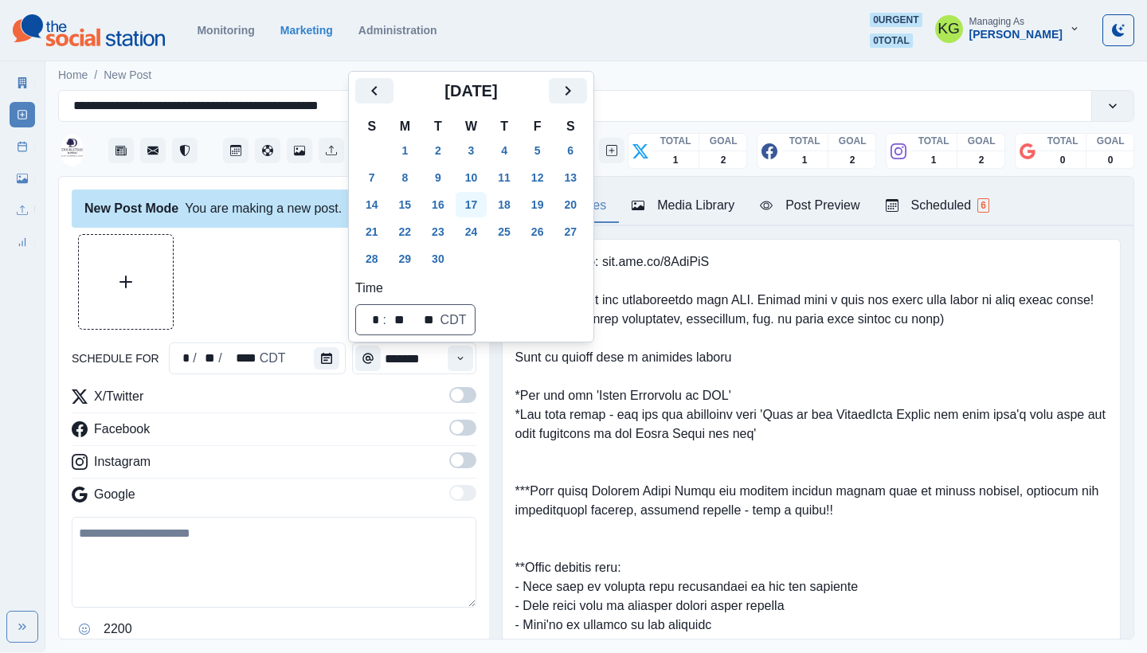
click at [481, 198] on button "17" at bounding box center [471, 204] width 32 height 25
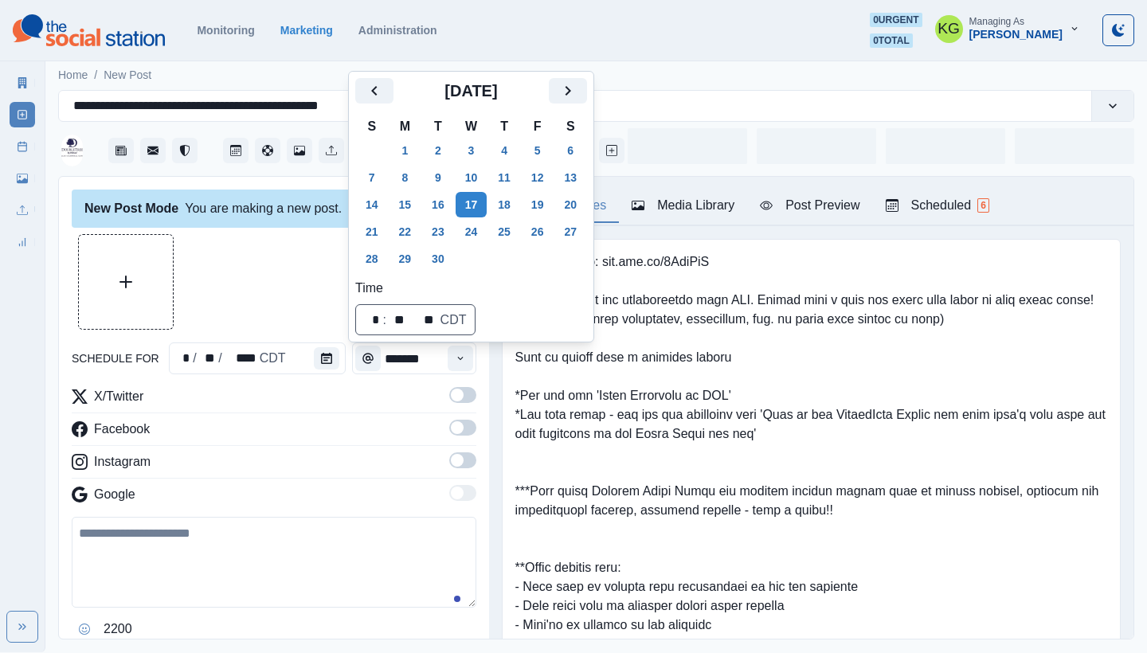
click at [283, 299] on div at bounding box center [274, 282] width 404 height 96
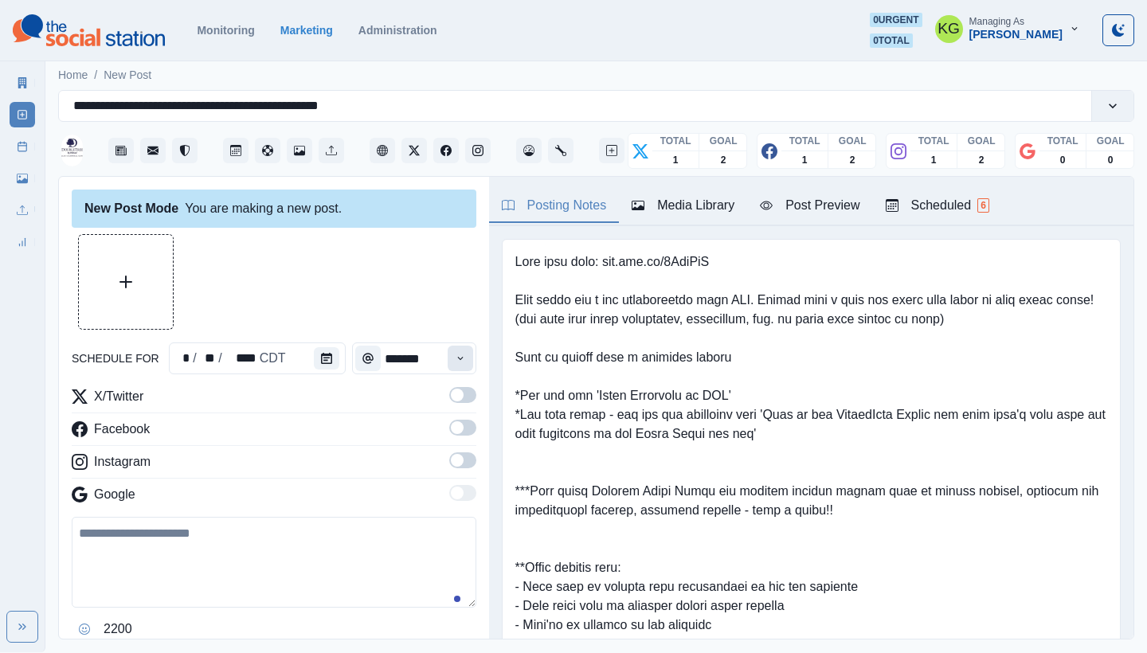
click at [456, 353] on button "Time" at bounding box center [459, 358] width 25 height 25
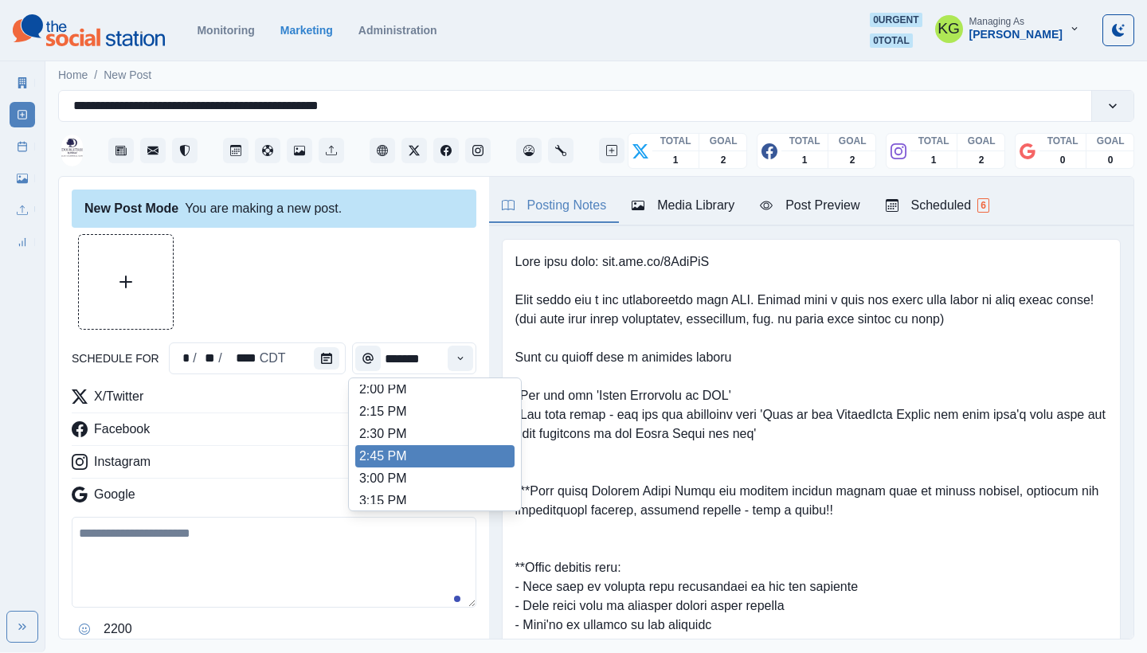
scroll to position [565, 0]
click at [416, 460] on li "3:00 PM" at bounding box center [434, 454] width 159 height 22
type input "*******"
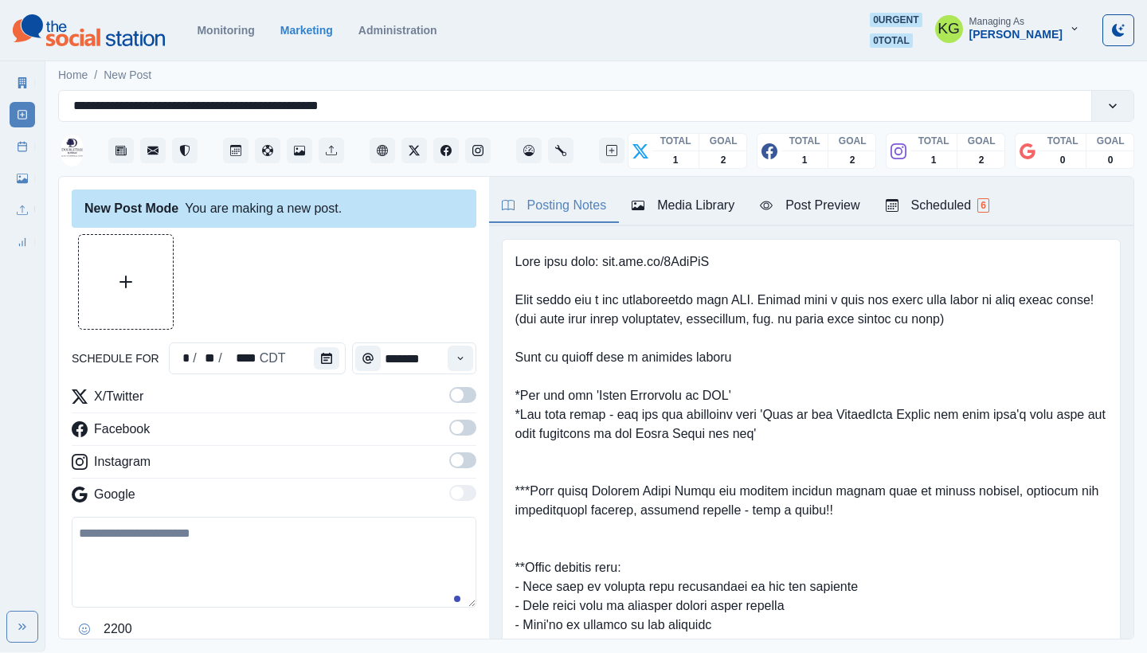
click at [451, 463] on span at bounding box center [457, 460] width 13 height 13
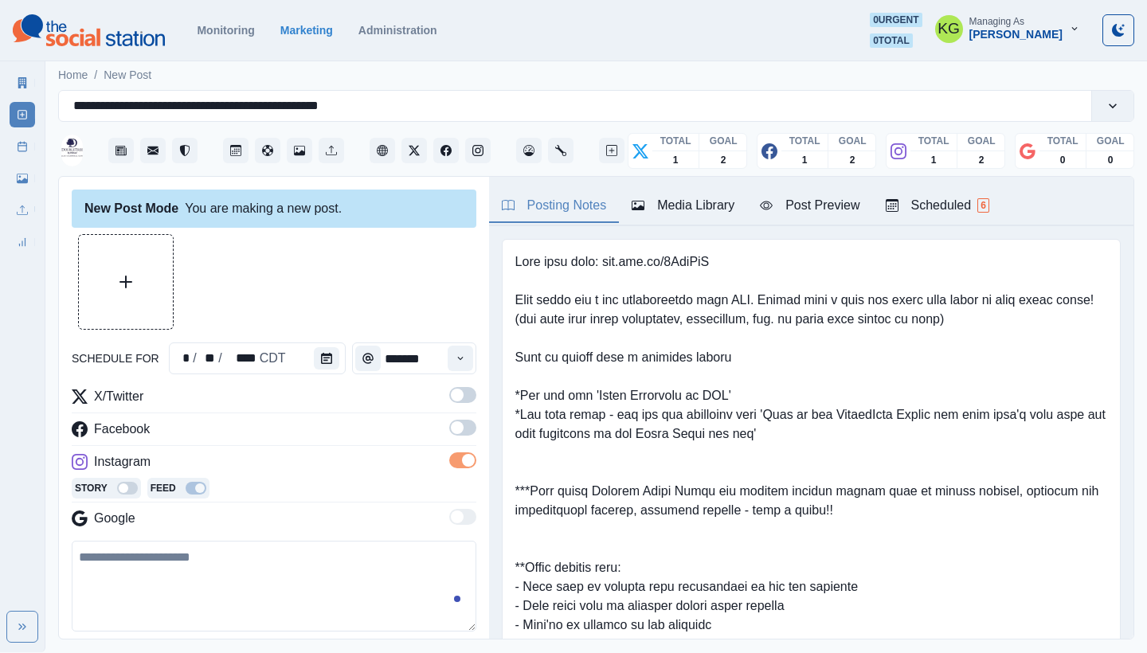
click at [449, 434] on span at bounding box center [462, 428] width 27 height 16
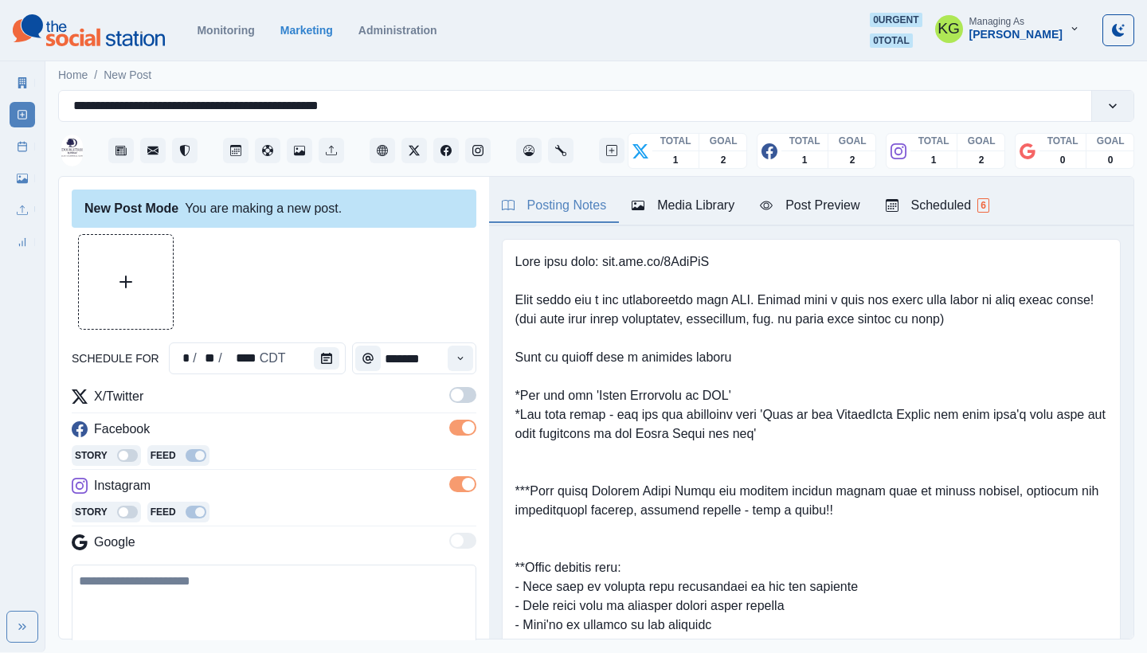
click at [451, 397] on span at bounding box center [457, 395] width 13 height 13
click at [172, 323] on button "Upload Media" at bounding box center [126, 282] width 94 height 94
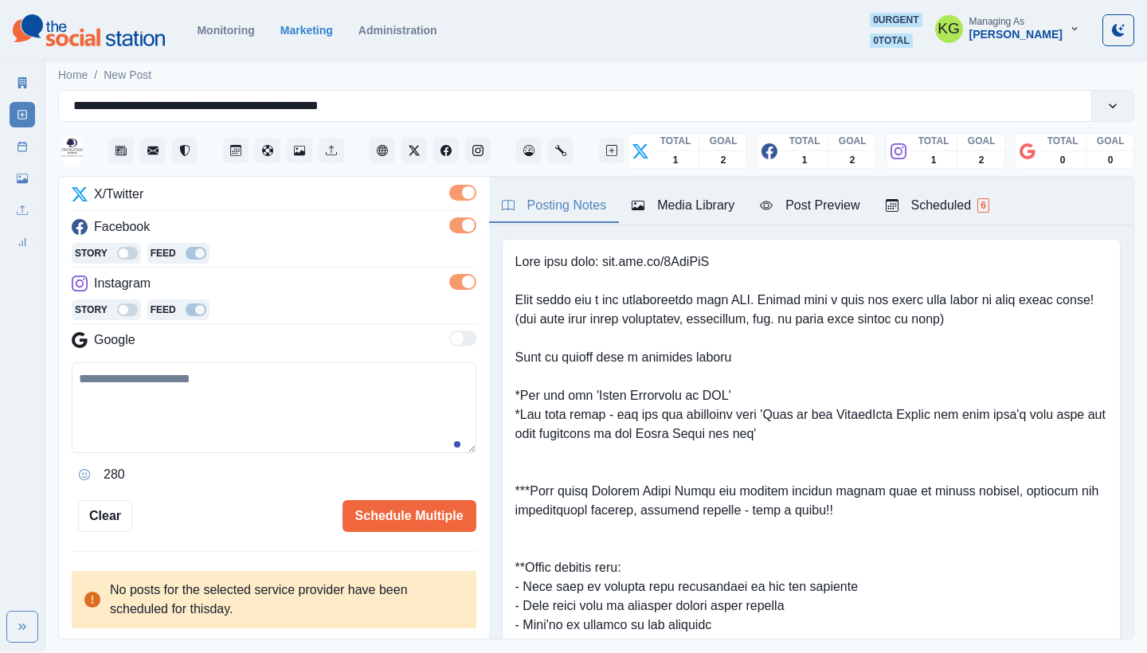
click at [285, 397] on textarea at bounding box center [274, 407] width 404 height 91
paste textarea "**********"
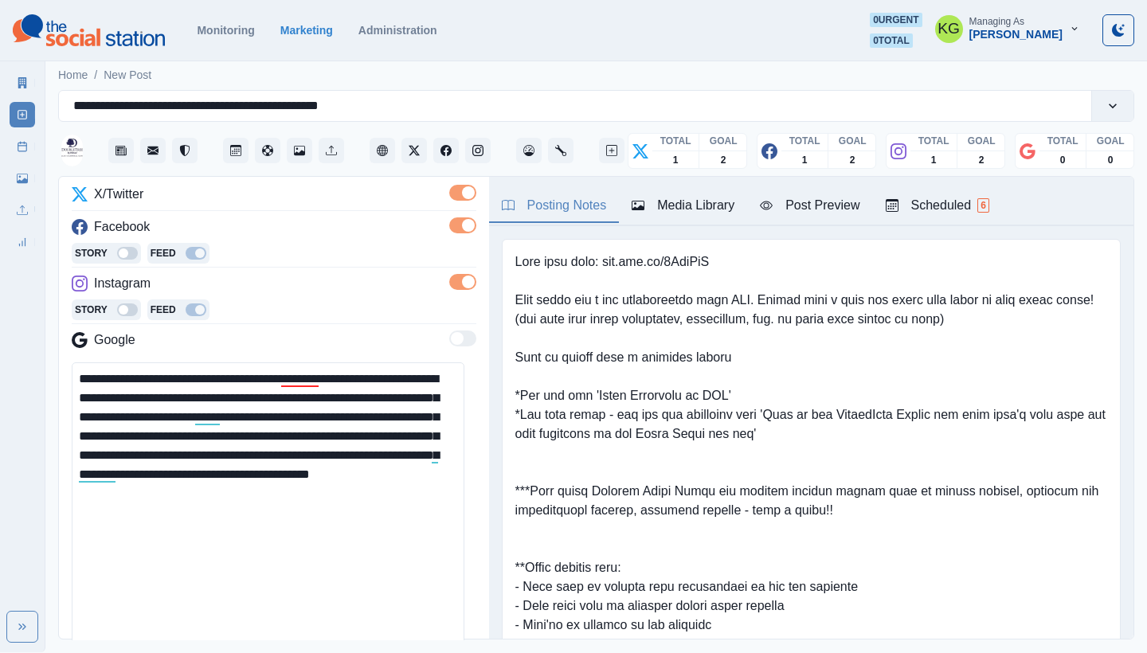
click at [442, 652] on html "**********" at bounding box center [573, 326] width 1147 height 652
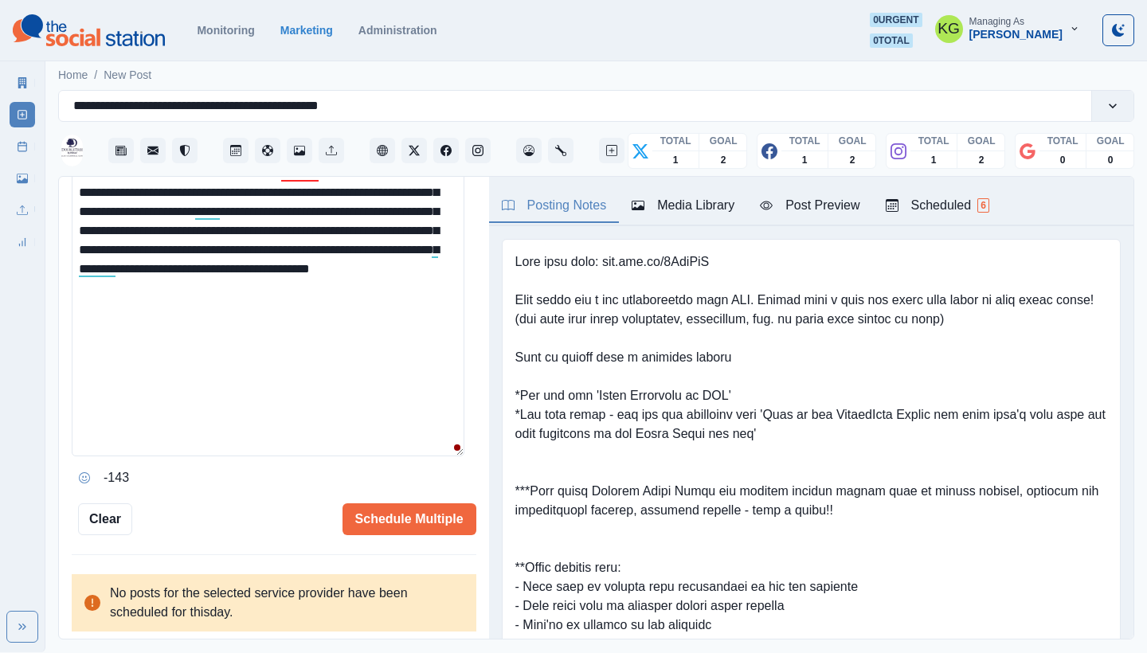
scroll to position [259, 0]
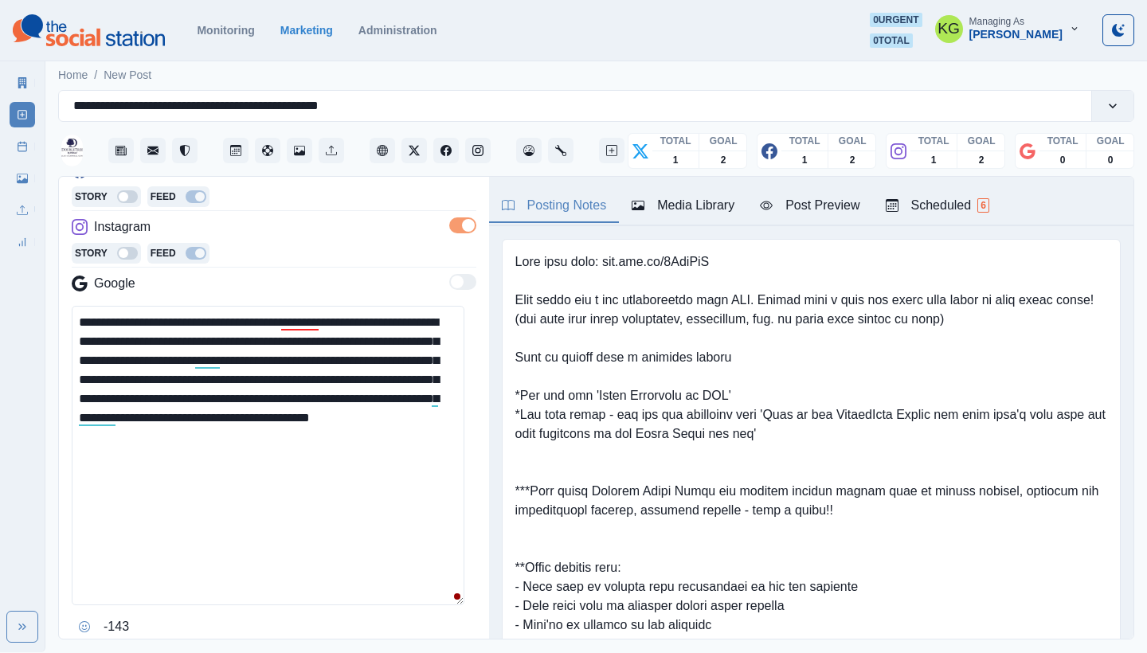
drag, startPoint x: 205, startPoint y: 341, endPoint x: 172, endPoint y: 338, distance: 33.6
click at [172, 338] on textarea "**********" at bounding box center [268, 455] width 393 height 299
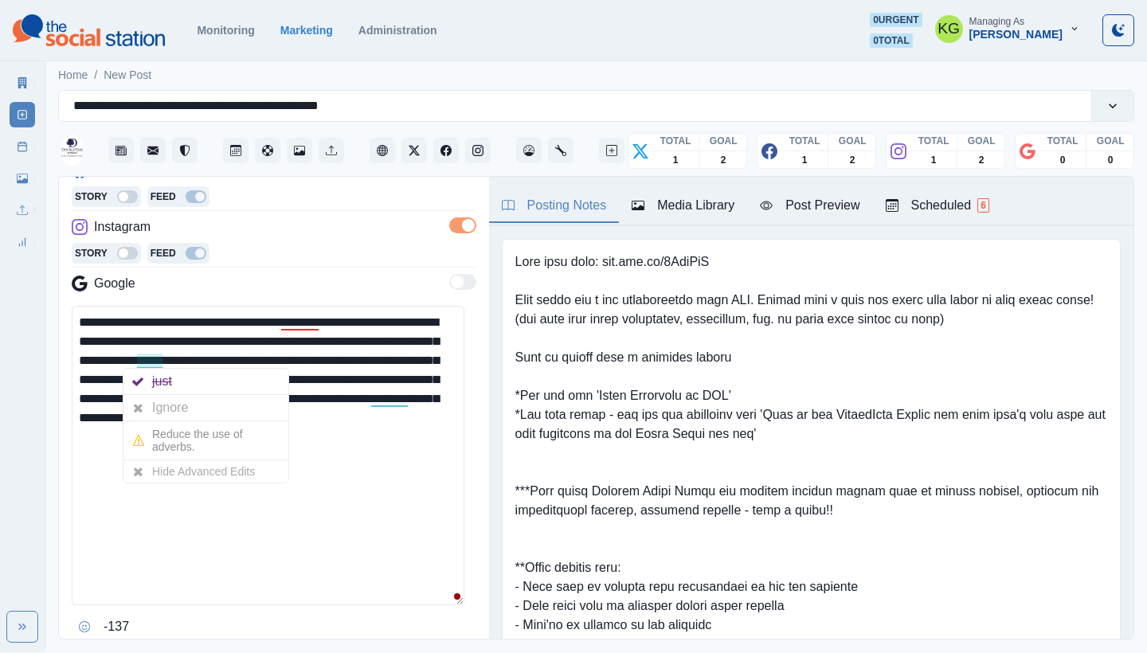
click at [164, 358] on textarea "**********" at bounding box center [268, 455] width 393 height 299
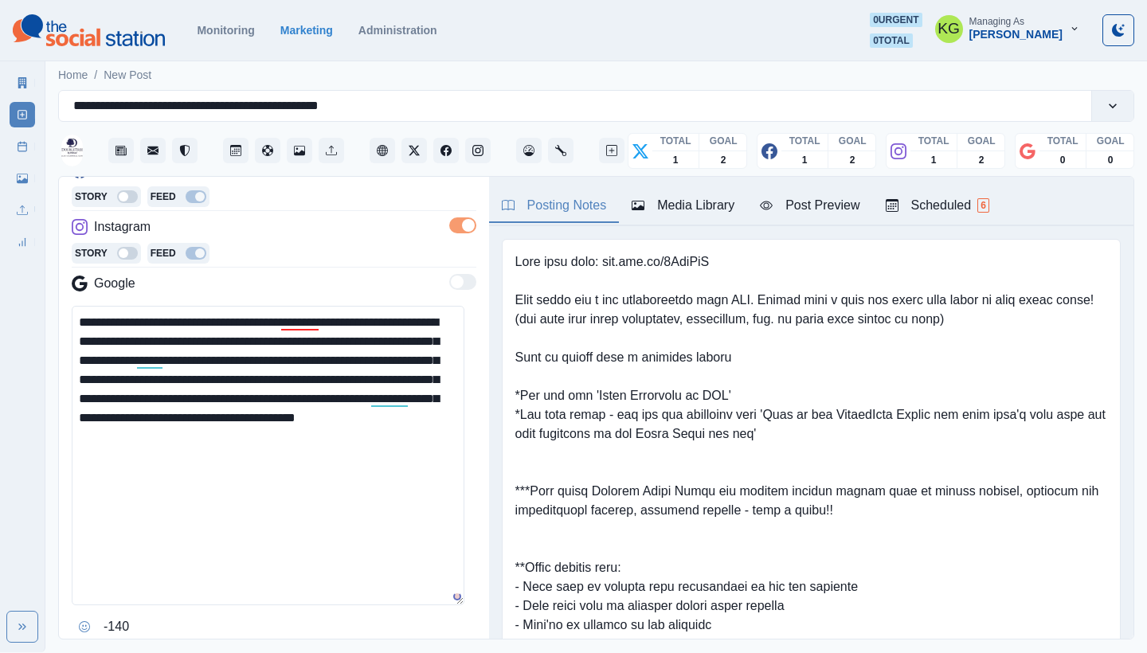
click at [397, 494] on textarea "**********" at bounding box center [268, 455] width 393 height 299
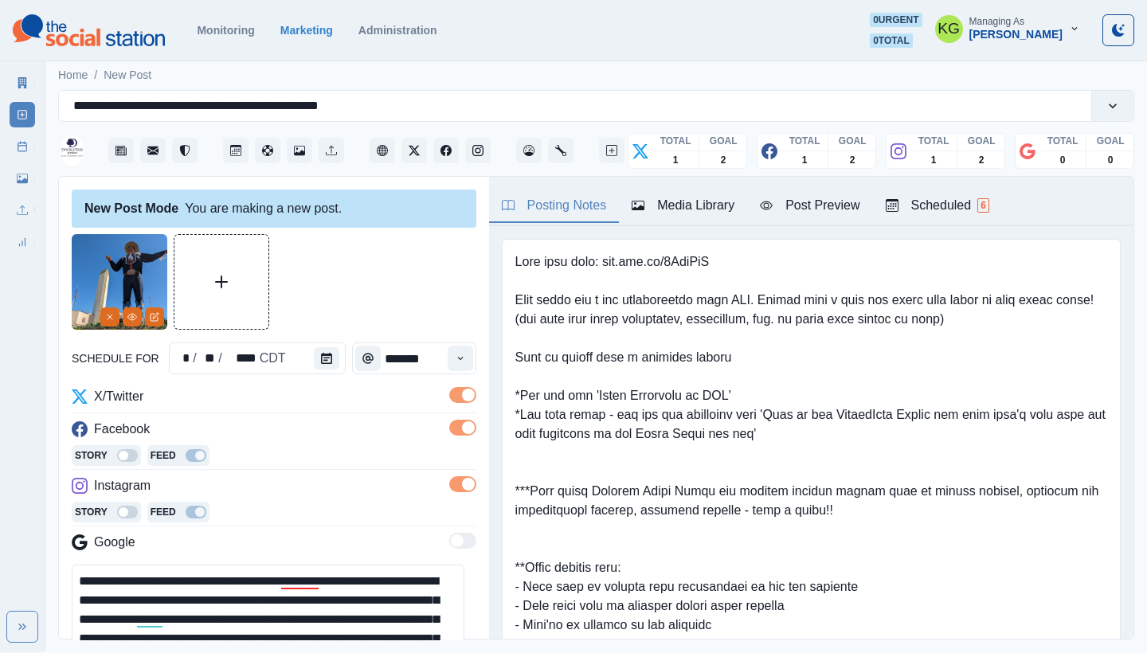
scroll to position [411, 0]
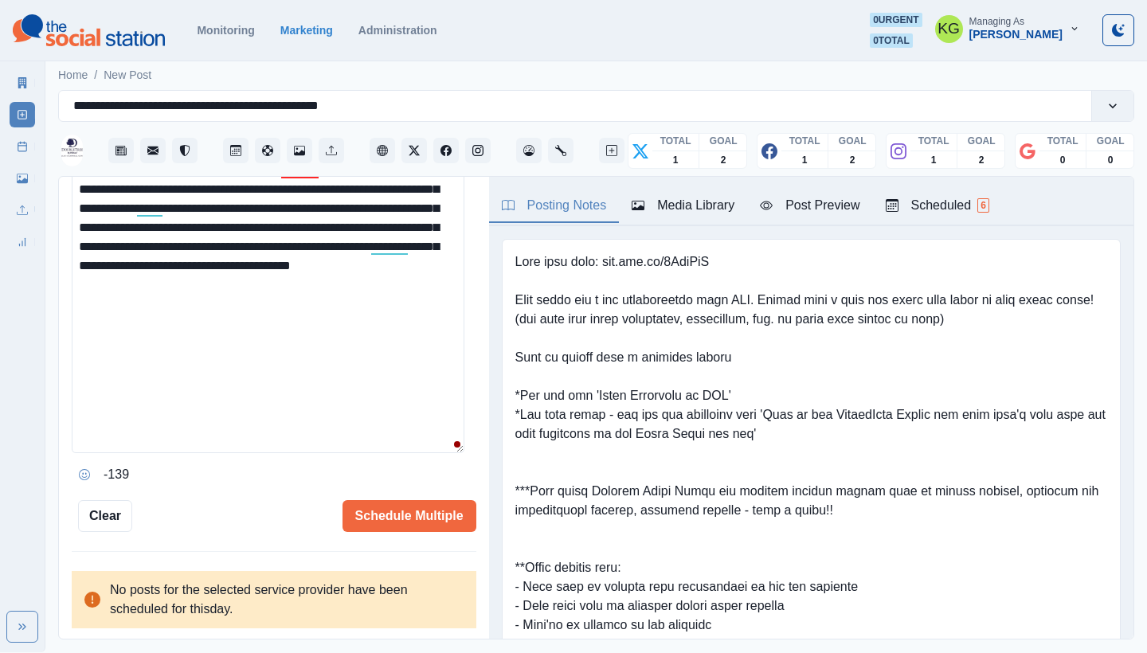
click at [264, 285] on textarea "**********" at bounding box center [268, 303] width 393 height 299
click at [271, 285] on textarea "**********" at bounding box center [268, 303] width 393 height 299
click at [357, 272] on textarea "**********" at bounding box center [268, 303] width 393 height 299
click at [350, 287] on textarea "**********" at bounding box center [268, 303] width 393 height 299
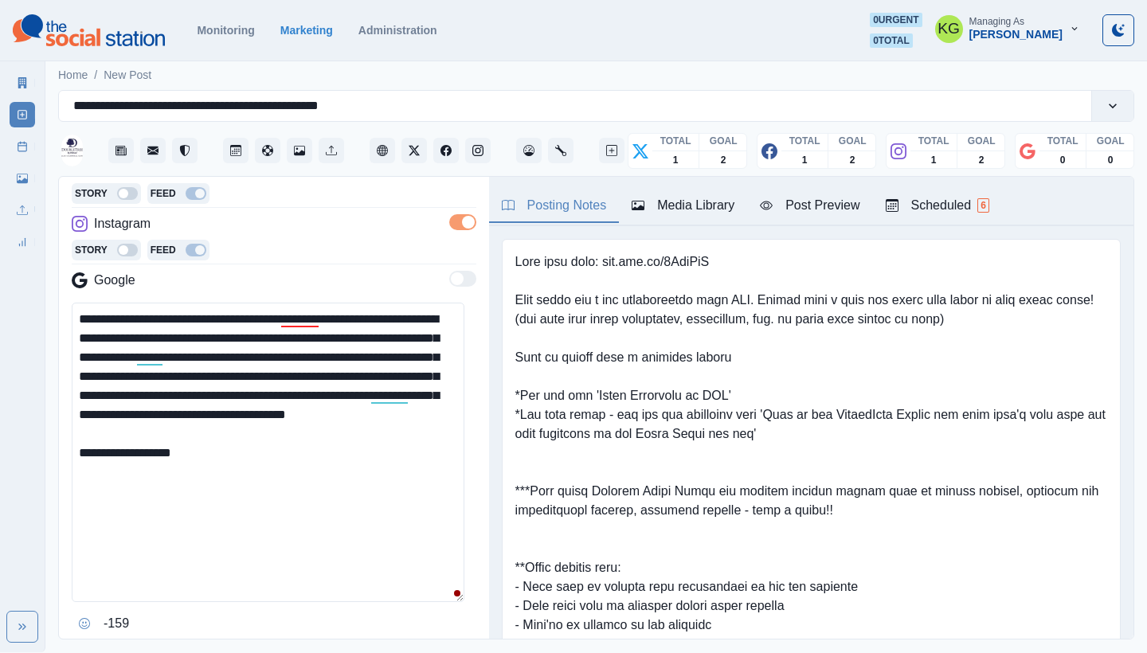
click at [260, 475] on textarea "**********" at bounding box center [268, 452] width 393 height 299
click at [222, 479] on textarea "**********" at bounding box center [268, 452] width 393 height 299
paste textarea "**********"
drag, startPoint x: 218, startPoint y: 473, endPoint x: 176, endPoint y: 474, distance: 42.2
click at [176, 474] on textarea "**********" at bounding box center [268, 452] width 393 height 299
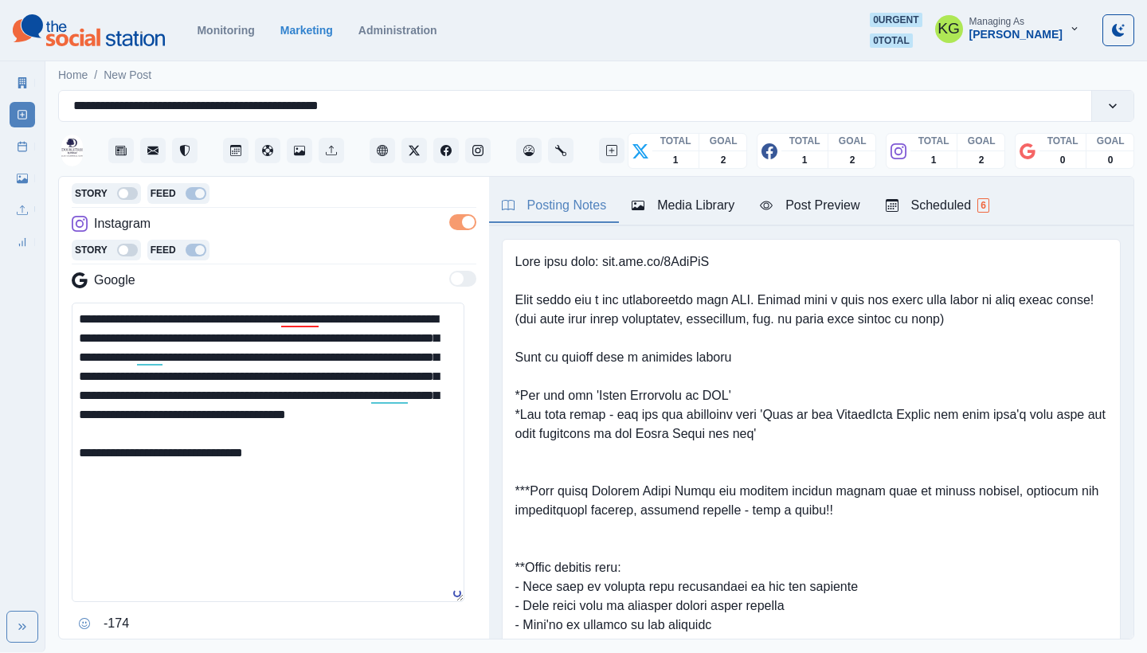
click at [311, 476] on textarea "**********" at bounding box center [268, 452] width 393 height 299
drag, startPoint x: 604, startPoint y: 263, endPoint x: 725, endPoint y: 266, distance: 121.1
click at [725, 266] on pre at bounding box center [811, 519] width 592 height 535
drag, startPoint x: 716, startPoint y: 258, endPoint x: 607, endPoint y: 263, distance: 109.2
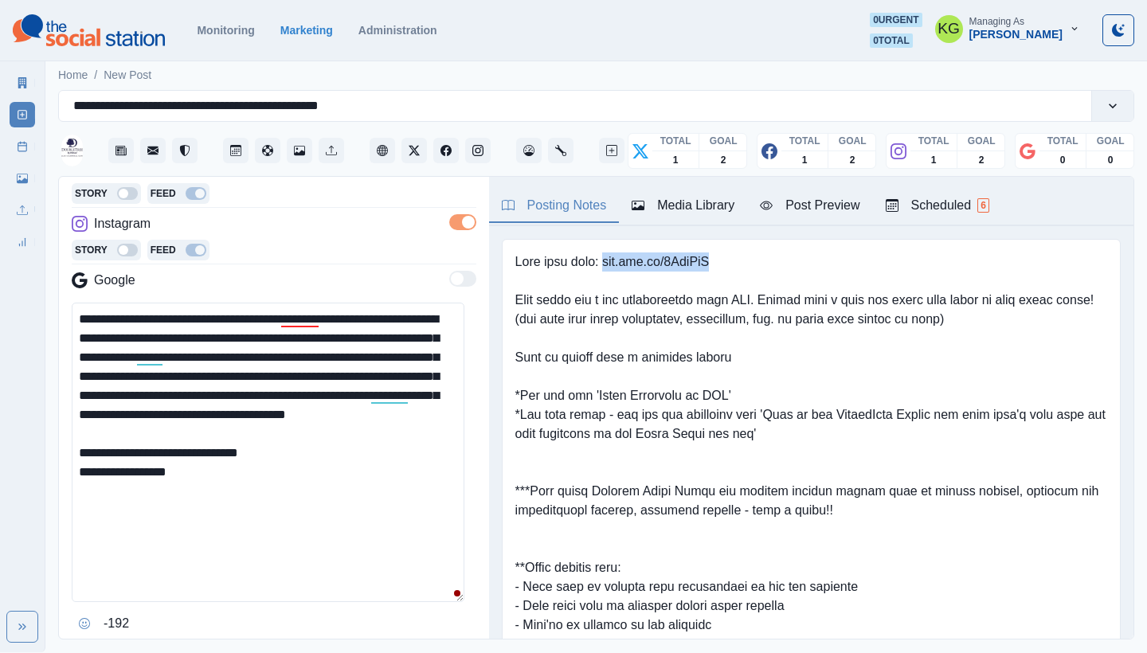
click at [607, 263] on pre at bounding box center [811, 519] width 592 height 535
copy pre "www.bit.ly/3GkgFsA"
drag, startPoint x: 215, startPoint y: 512, endPoint x: 215, endPoint y: 502, distance: 9.6
click at [215, 511] on textarea "**********" at bounding box center [268, 452] width 393 height 299
paste textarea "**********"
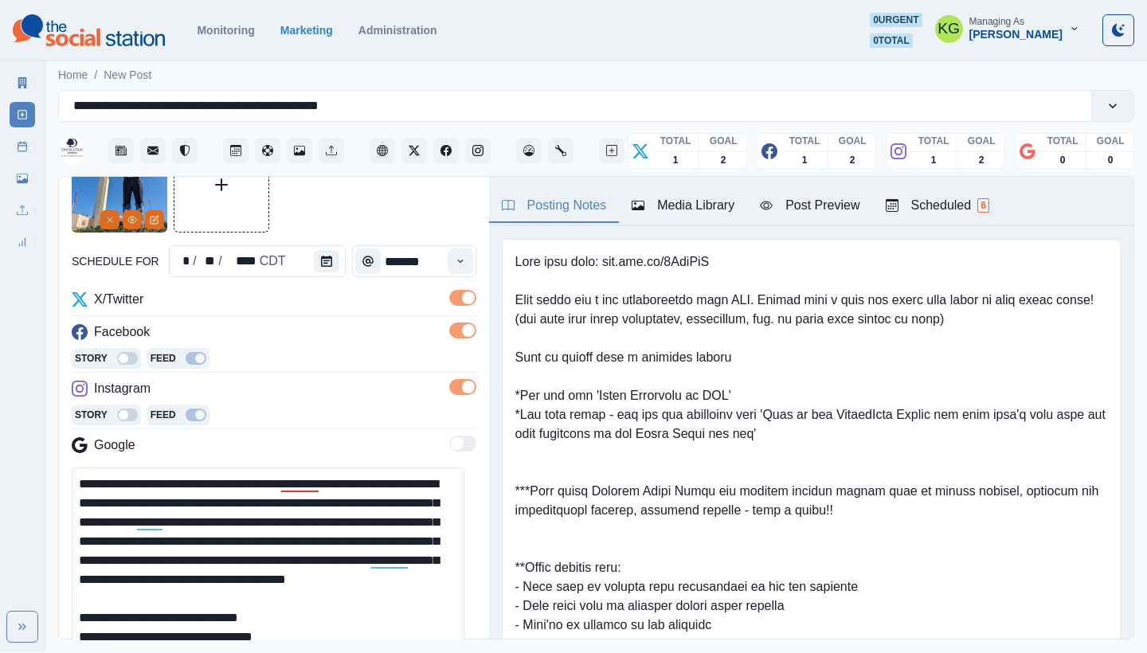
scroll to position [411, 0]
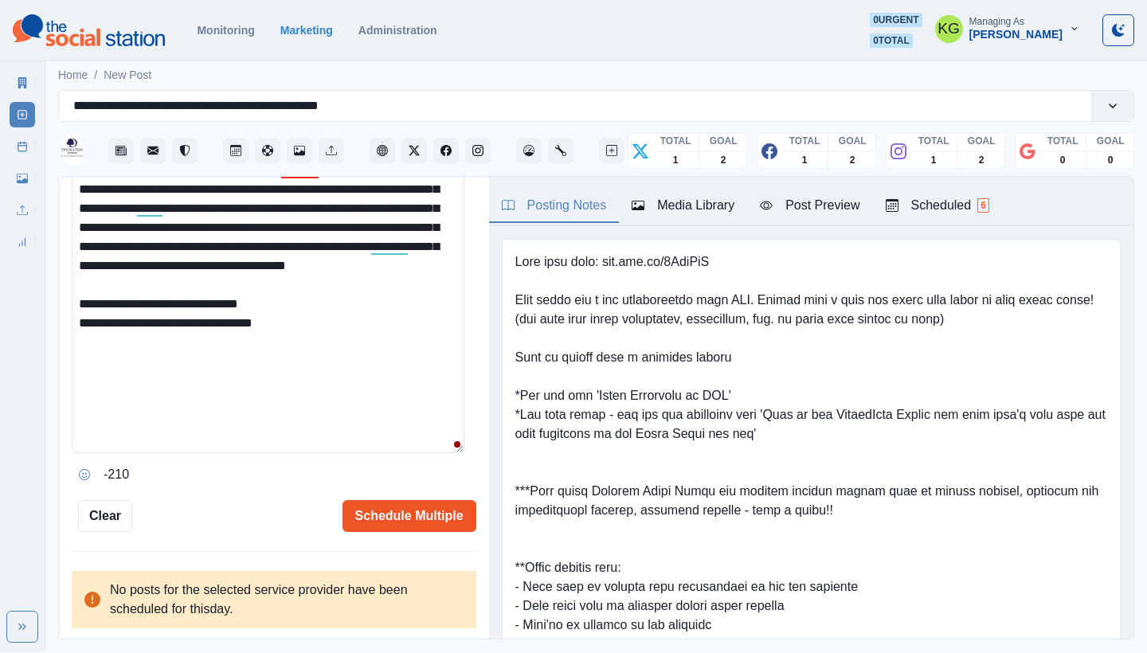
type textarea "**********"
click at [388, 516] on button "Schedule Multiple" at bounding box center [409, 516] width 134 height 32
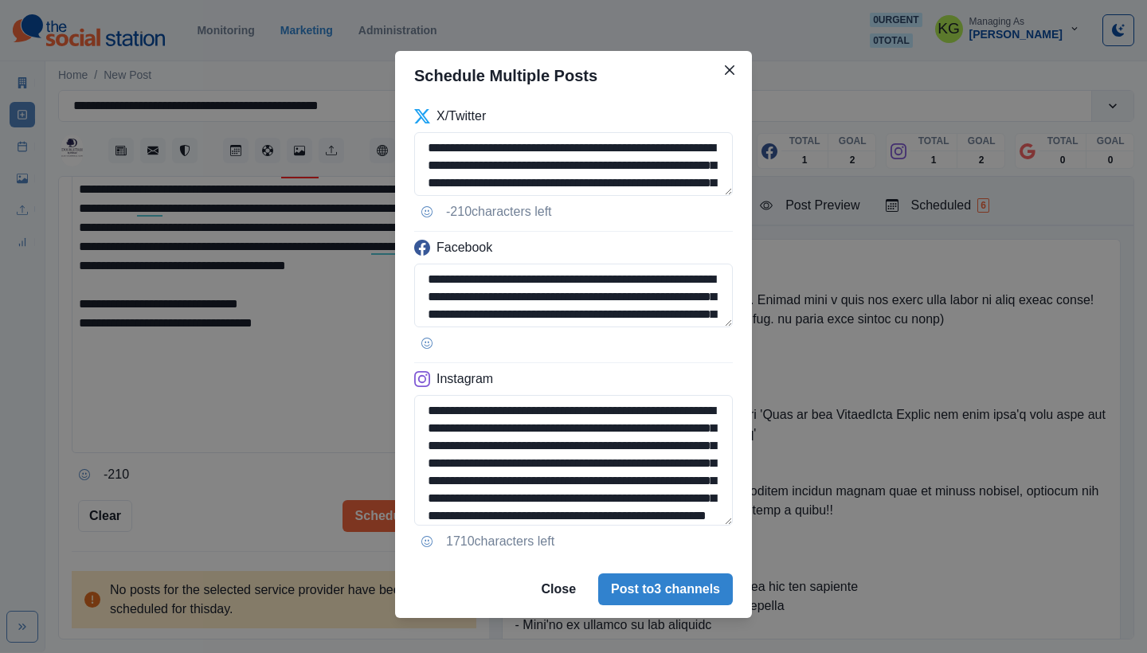
click at [728, 561] on div "**********" at bounding box center [573, 330] width 357 height 460
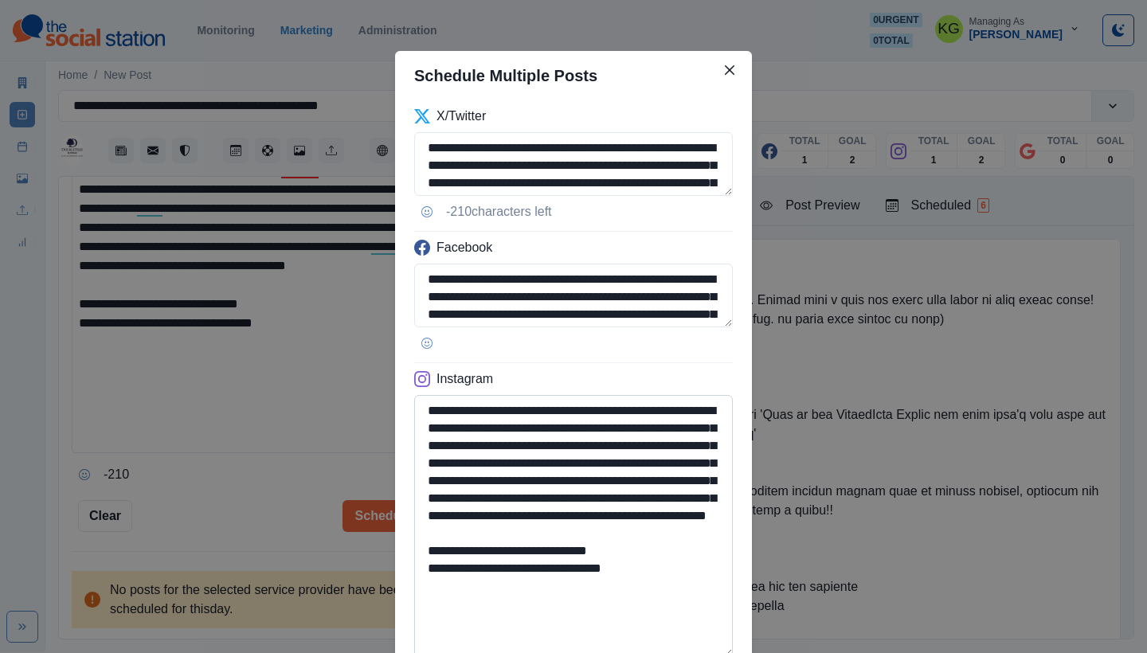
drag, startPoint x: 541, startPoint y: 604, endPoint x: 637, endPoint y: 607, distance: 96.4
click at [637, 607] on textarea "**********" at bounding box center [573, 526] width 318 height 262
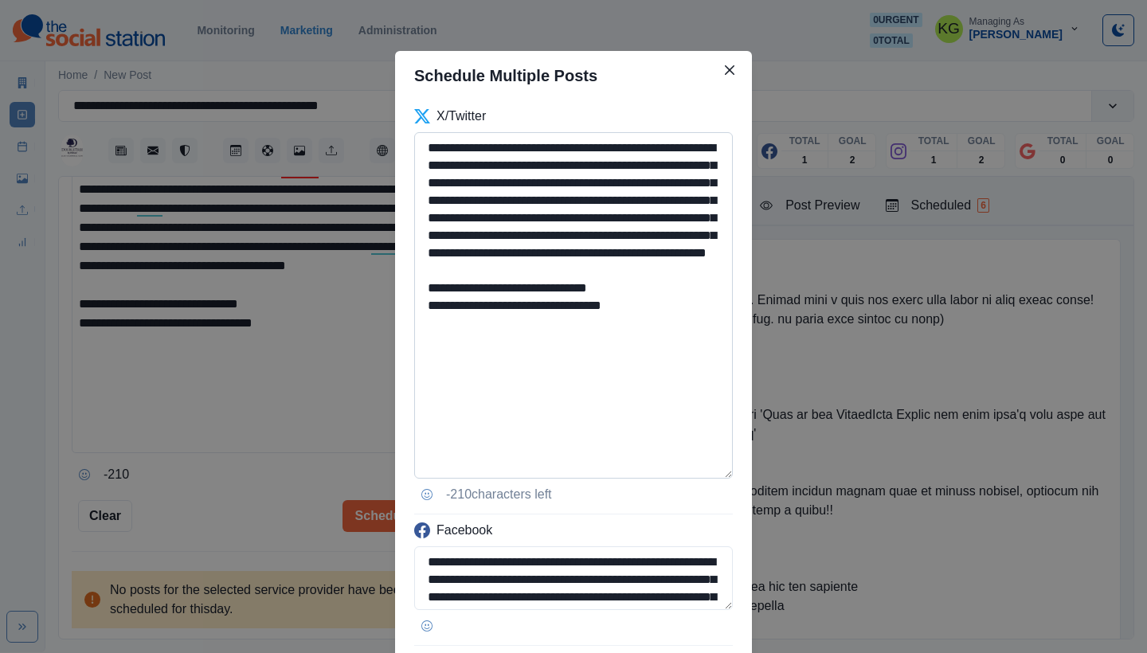
click at [711, 479] on textarea "**********" at bounding box center [573, 305] width 318 height 346
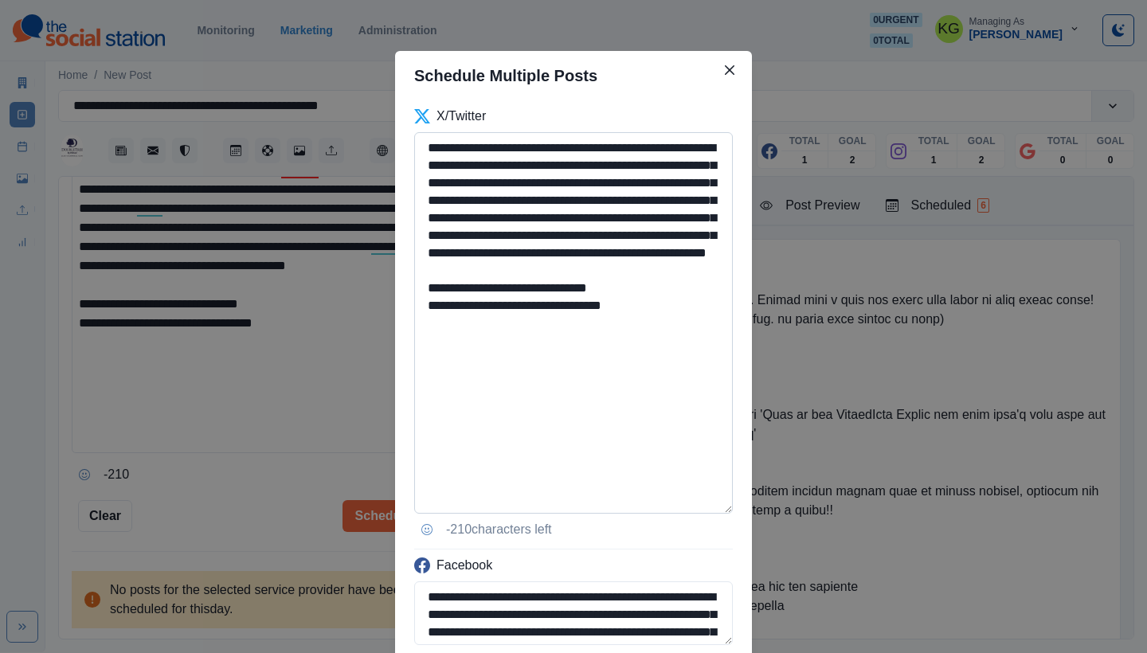
type textarea "**********"
drag, startPoint x: 548, startPoint y: 258, endPoint x: 446, endPoint y: 143, distance: 154.0
click at [446, 143] on textarea "**********" at bounding box center [573, 322] width 318 height 381
paste textarea
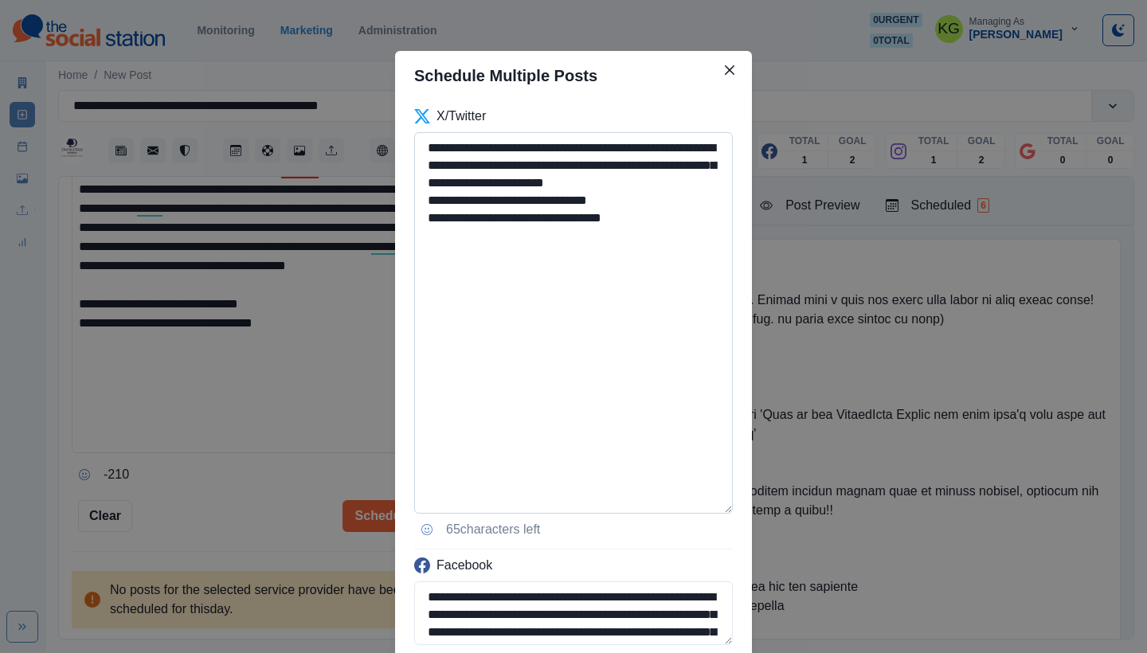
click at [467, 142] on textarea "**********" at bounding box center [573, 322] width 318 height 381
click at [569, 181] on textarea "**********" at bounding box center [573, 322] width 318 height 381
click at [705, 183] on textarea "**********" at bounding box center [573, 322] width 318 height 381
click at [645, 395] on textarea "**********" at bounding box center [573, 322] width 318 height 381
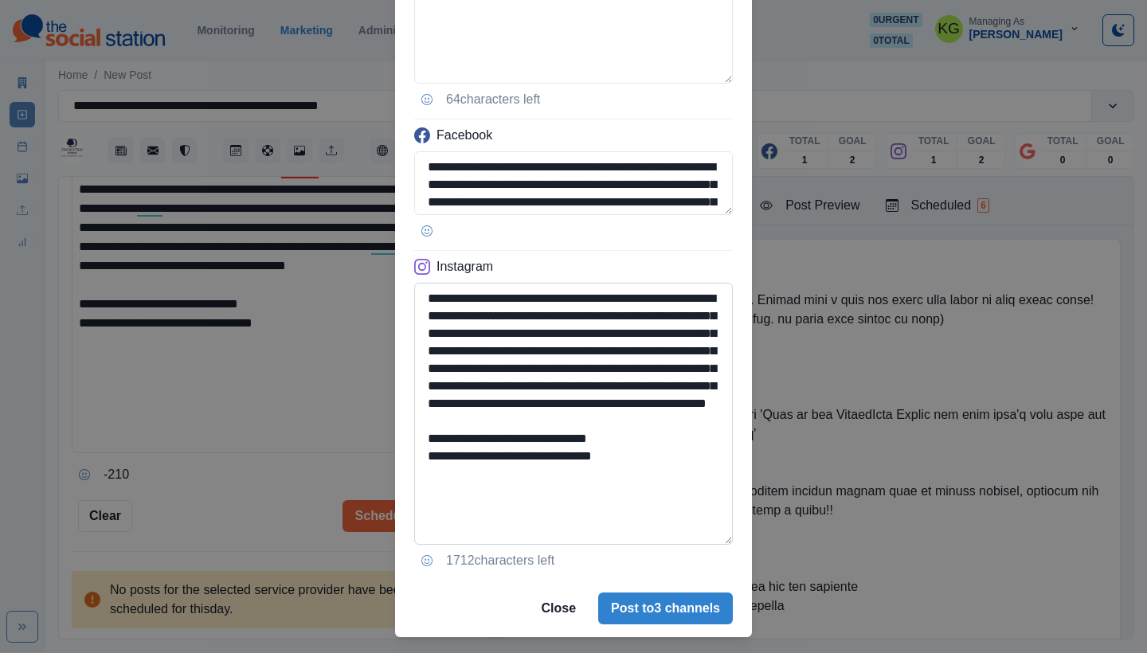
scroll to position [465, 0]
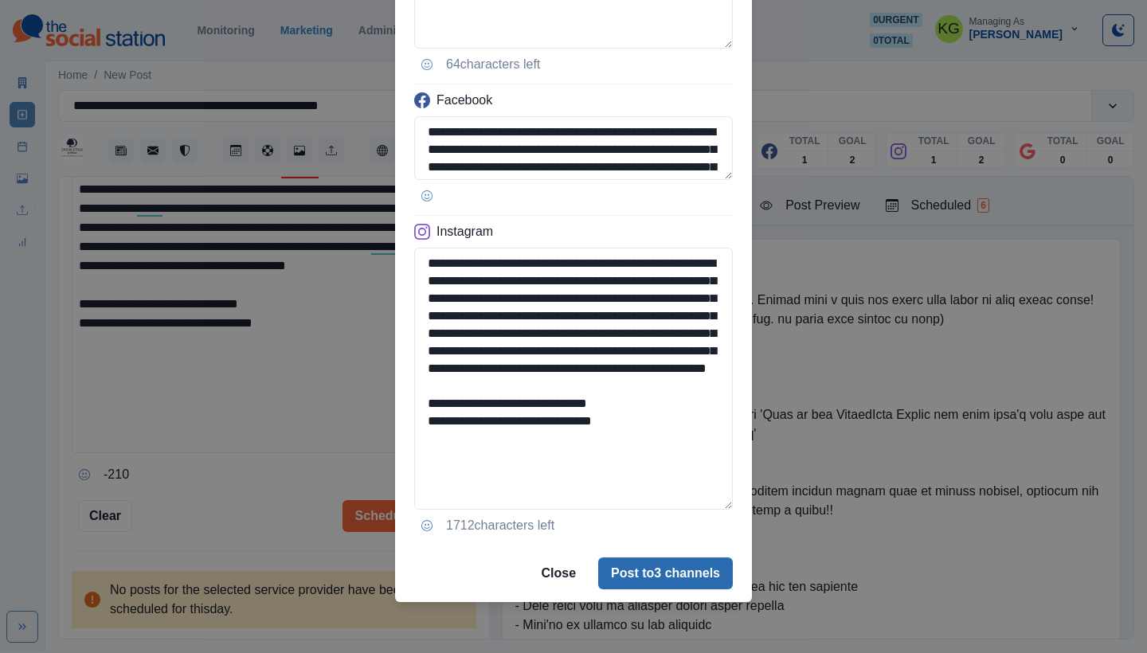
type textarea "**********"
click at [667, 579] on button "Post to 3 channels" at bounding box center [665, 573] width 135 height 32
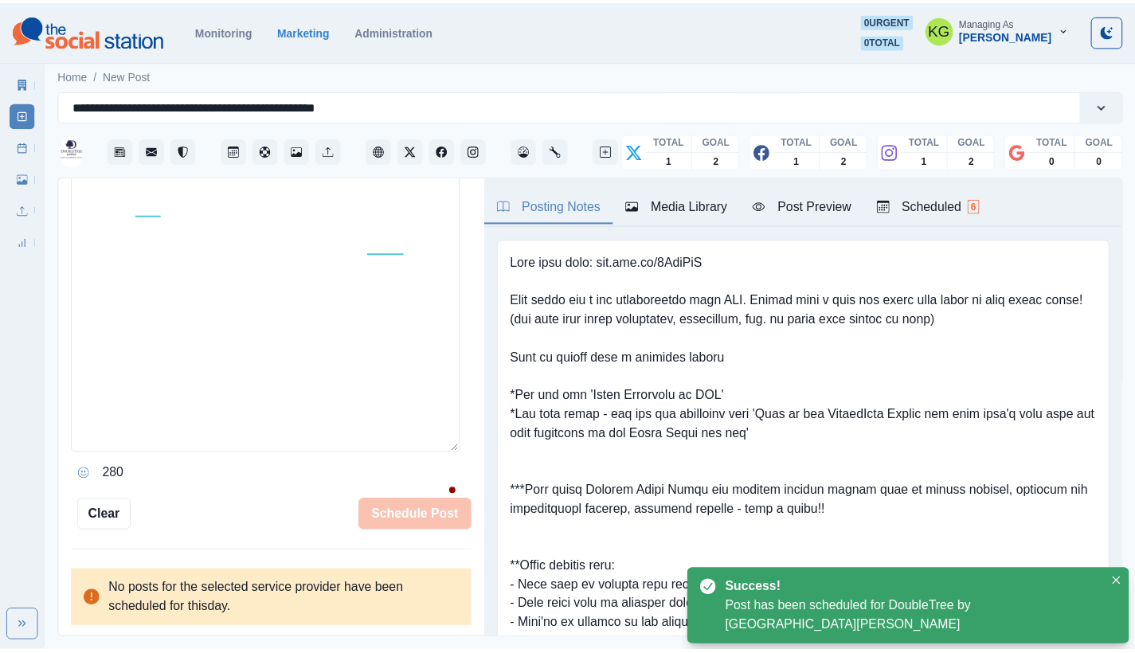
scroll to position [306, 0]
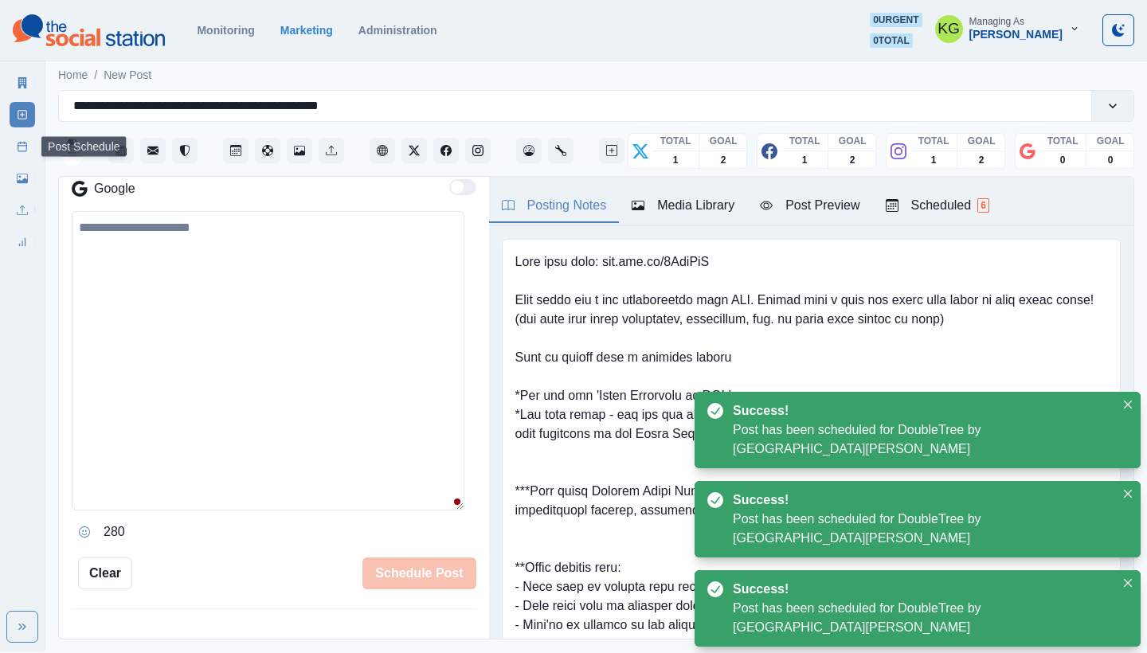
click at [21, 147] on icon at bounding box center [22, 146] width 11 height 11
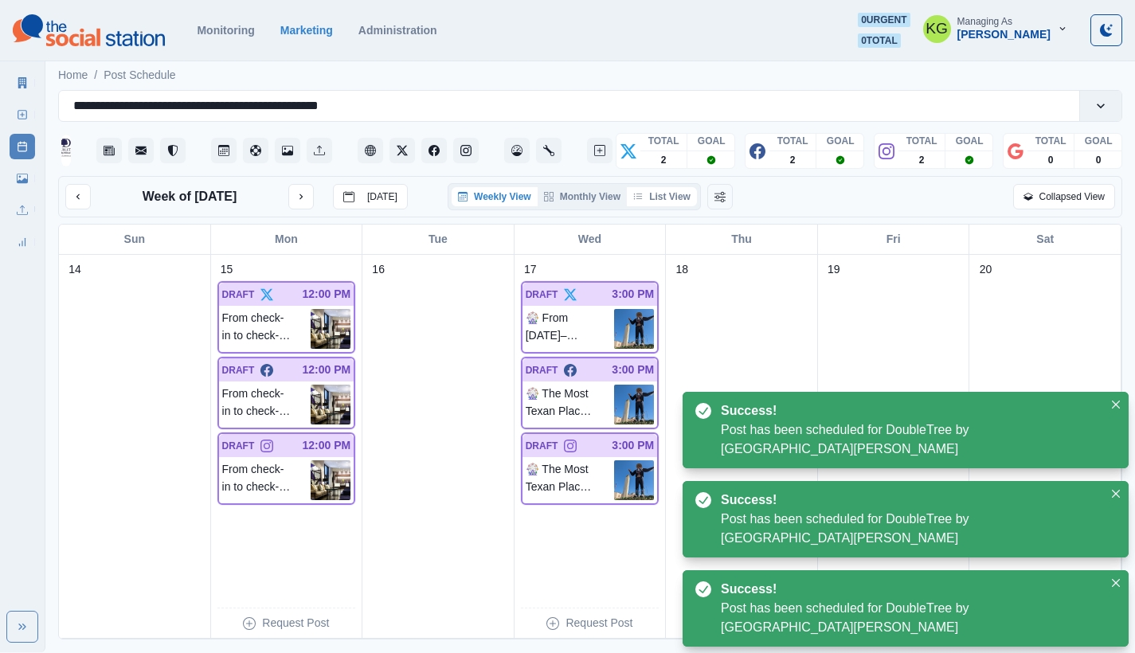
click at [675, 197] on button "List View" at bounding box center [662, 196] width 70 height 19
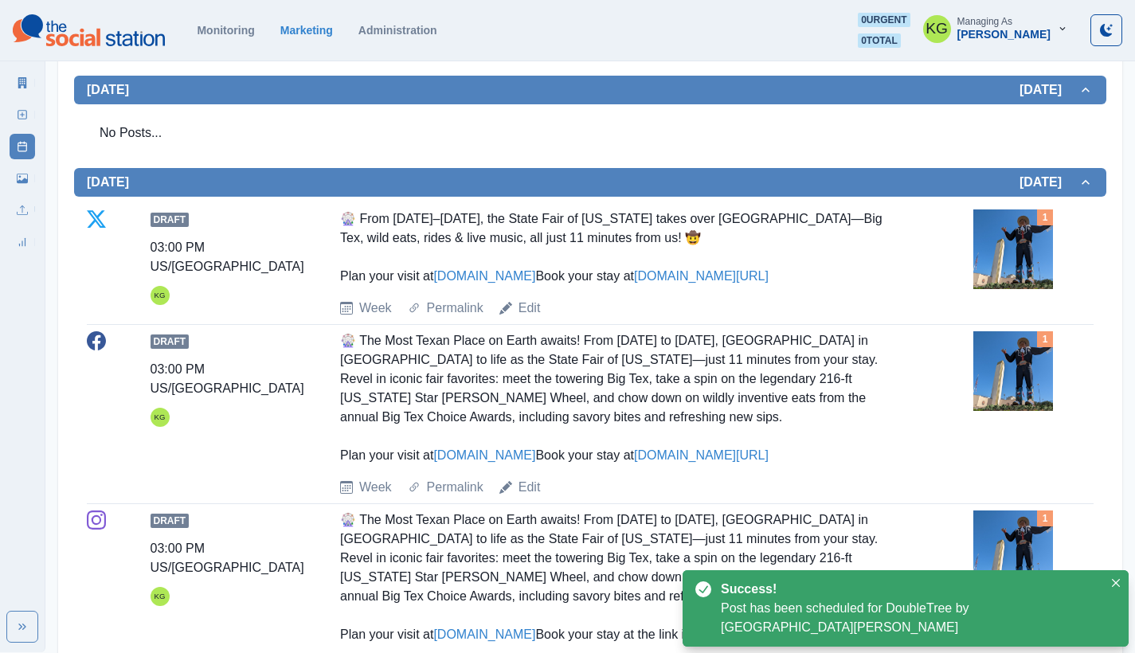
scroll to position [860, 0]
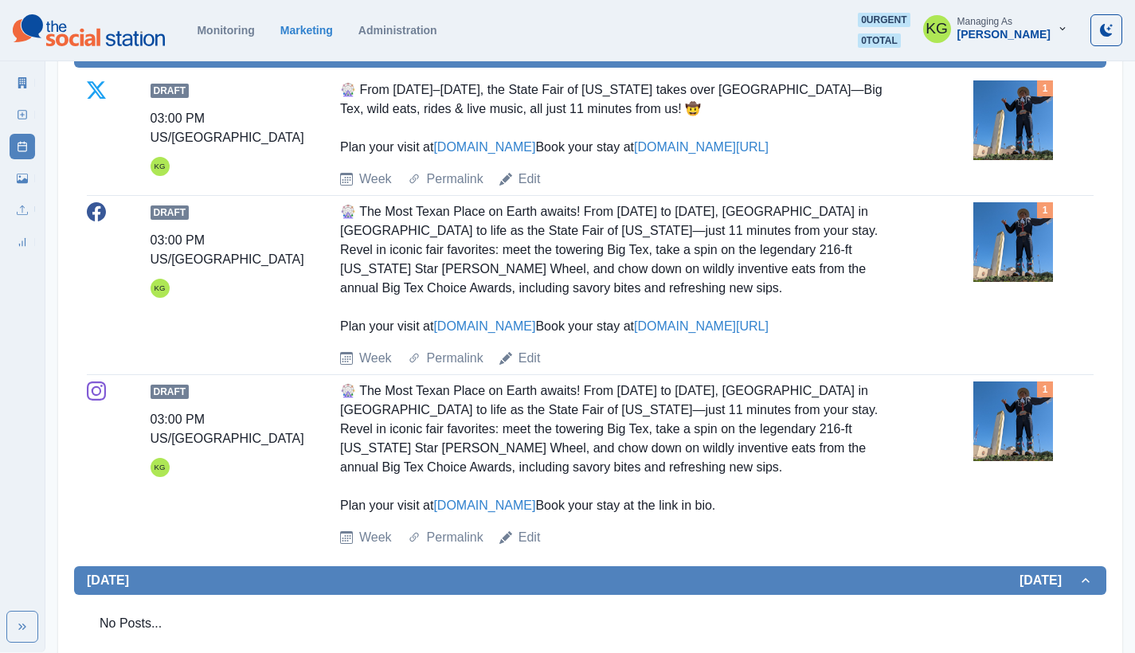
click at [1036, 122] on img at bounding box center [1013, 120] width 80 height 80
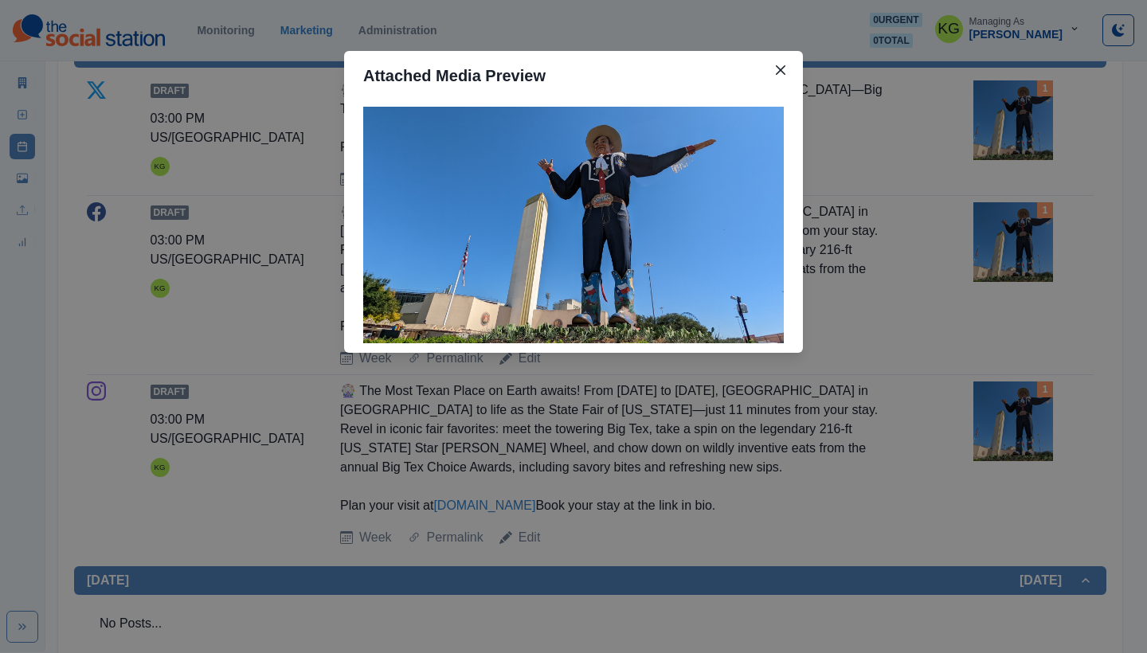
click at [900, 167] on div "Attached Media Preview" at bounding box center [573, 326] width 1147 height 653
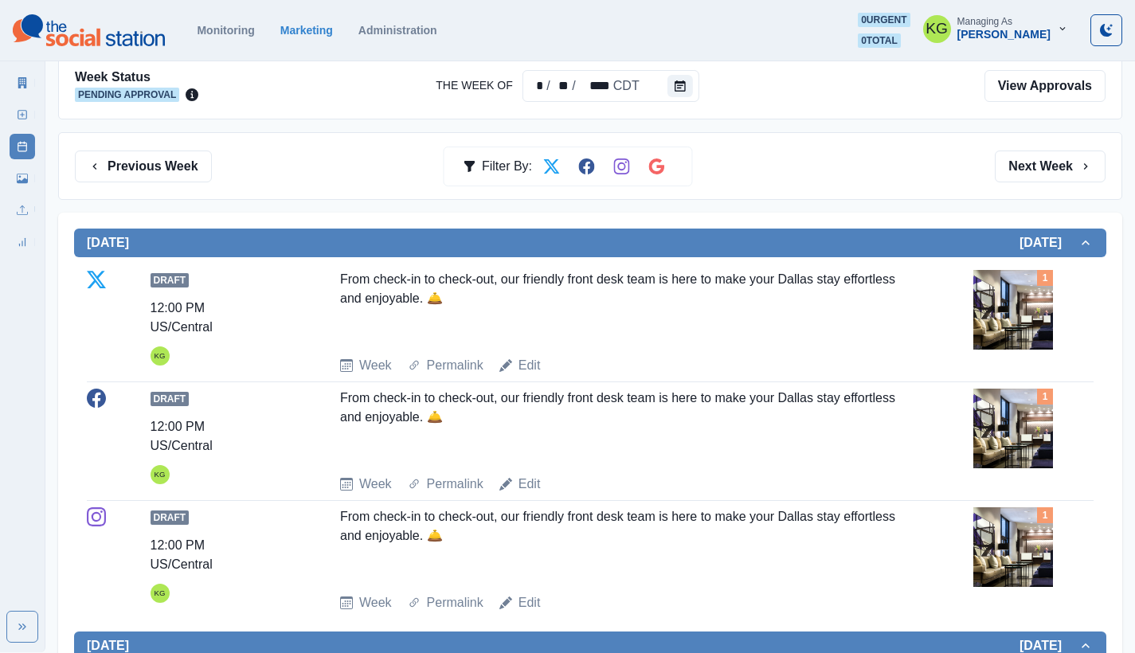
scroll to position [26, 0]
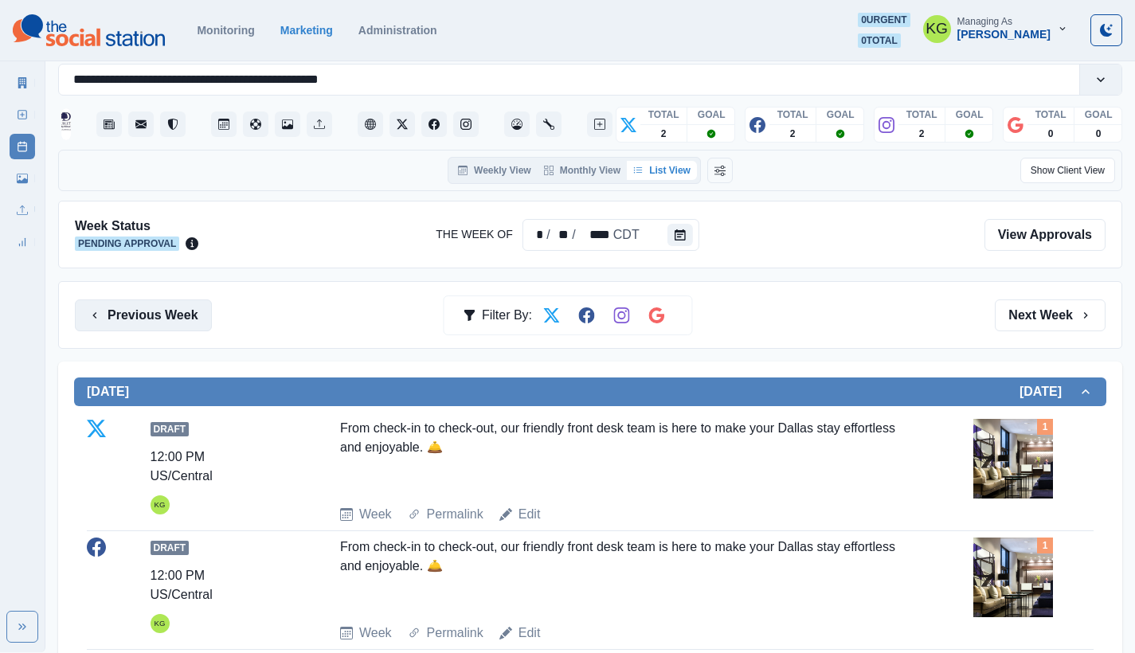
click at [104, 328] on button "Previous Week" at bounding box center [143, 315] width 137 height 32
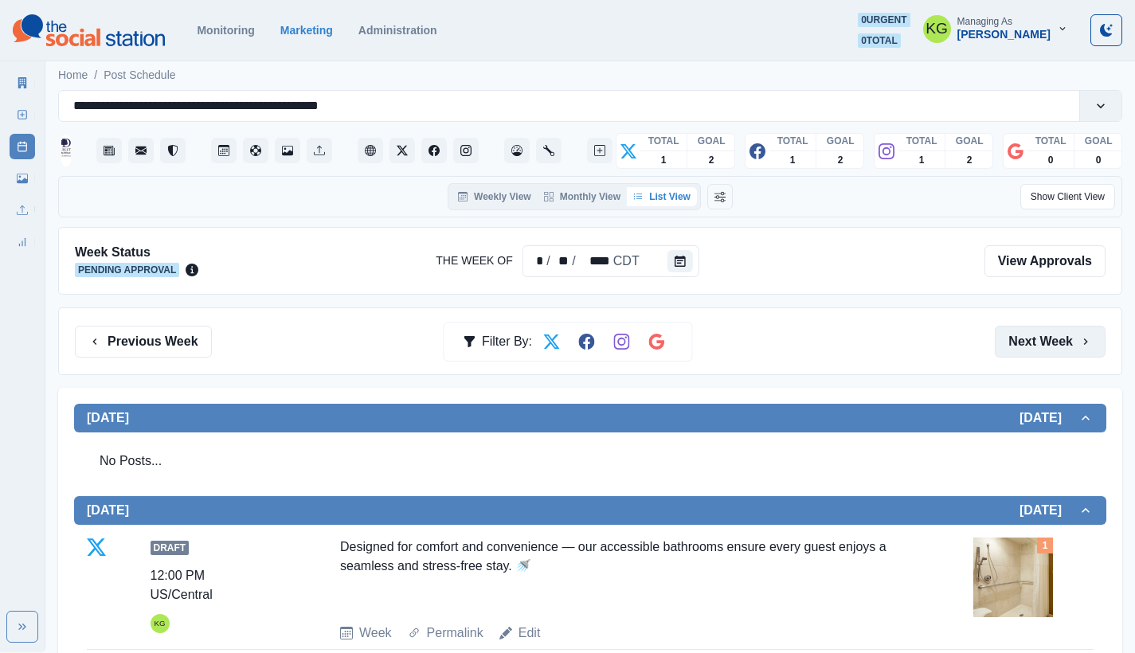
click at [1042, 339] on button "Next Week" at bounding box center [1049, 342] width 111 height 32
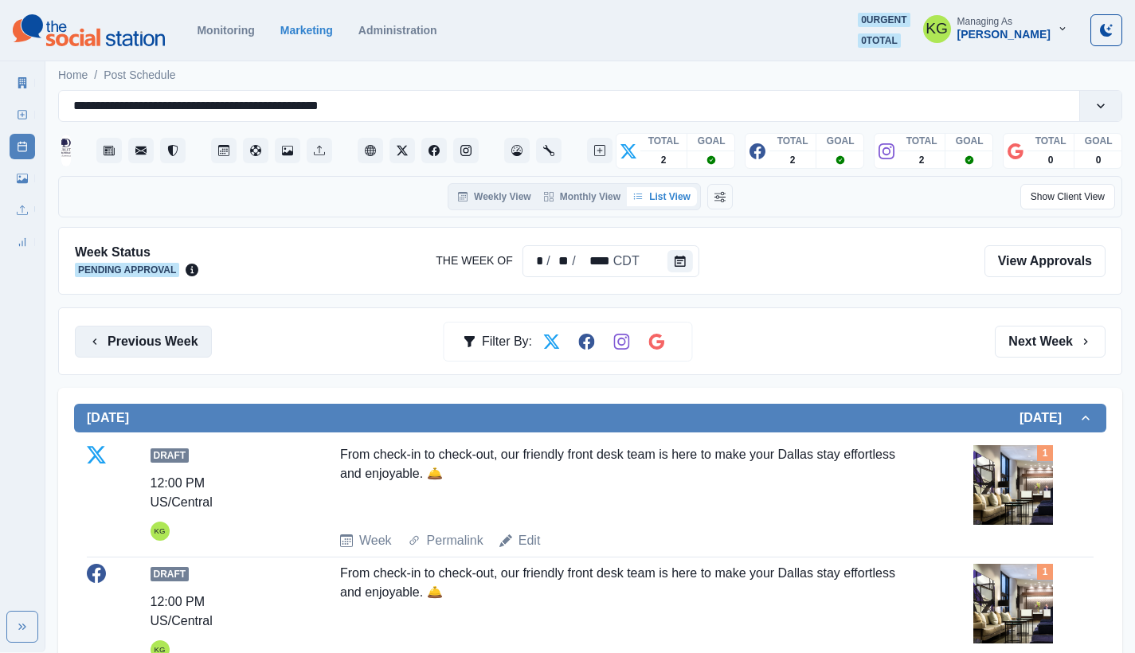
click at [154, 333] on button "Previous Week" at bounding box center [143, 342] width 137 height 32
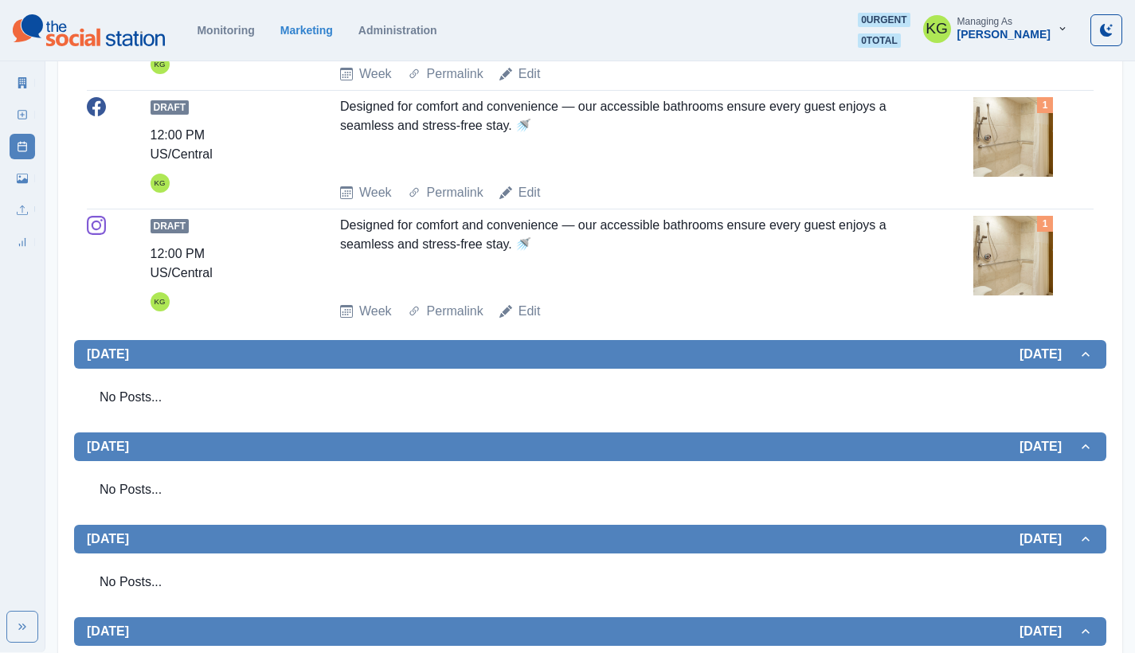
scroll to position [583, 0]
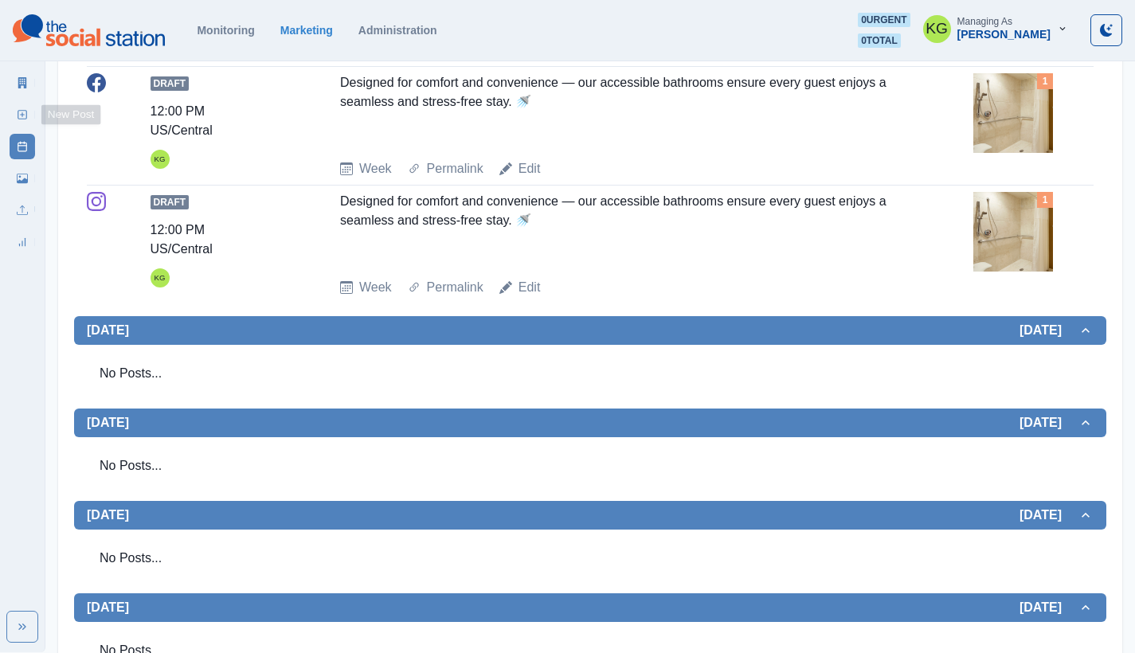
click at [25, 110] on icon at bounding box center [22, 114] width 11 height 11
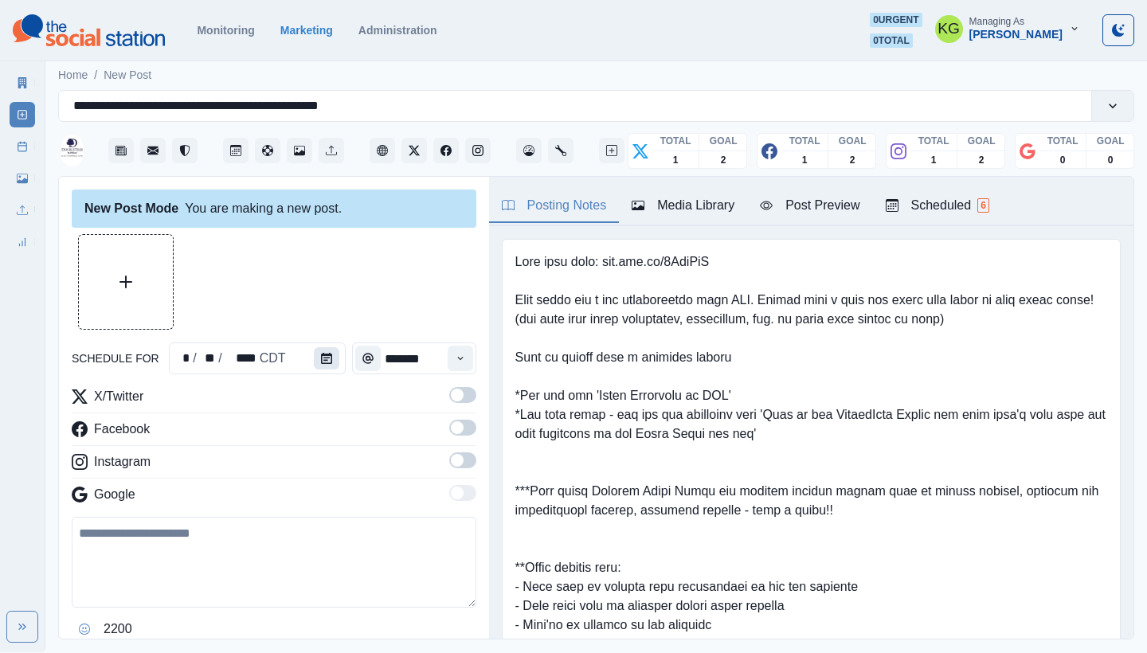
click at [321, 359] on icon "Calendar" at bounding box center [326, 358] width 11 height 11
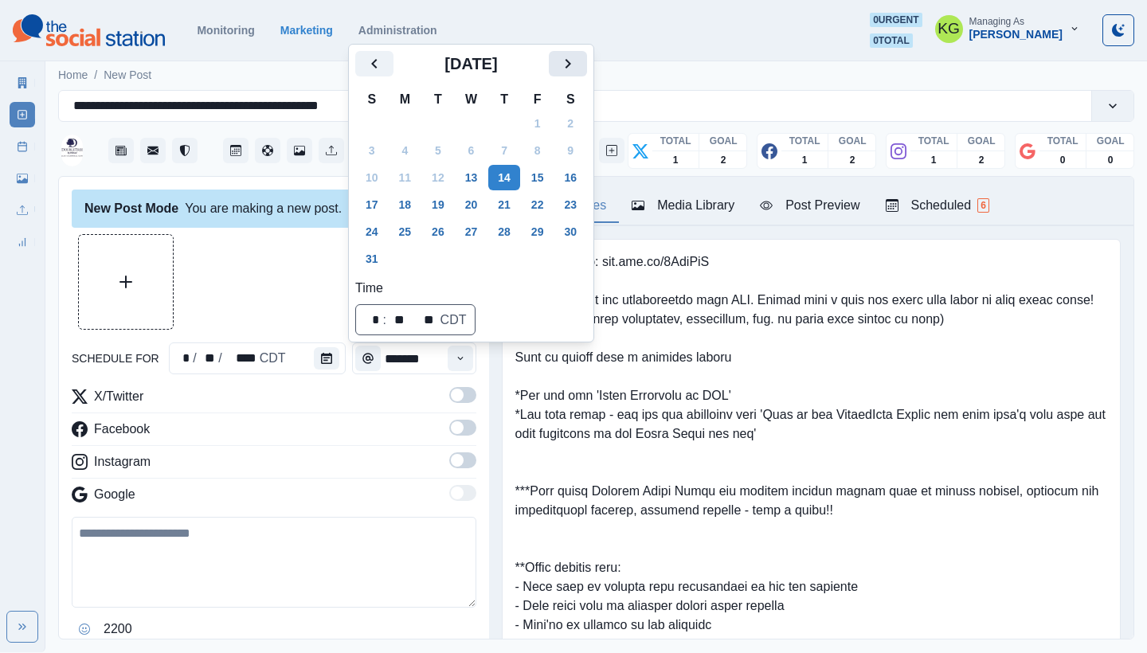
click at [577, 68] on icon "Next" at bounding box center [567, 63] width 19 height 19
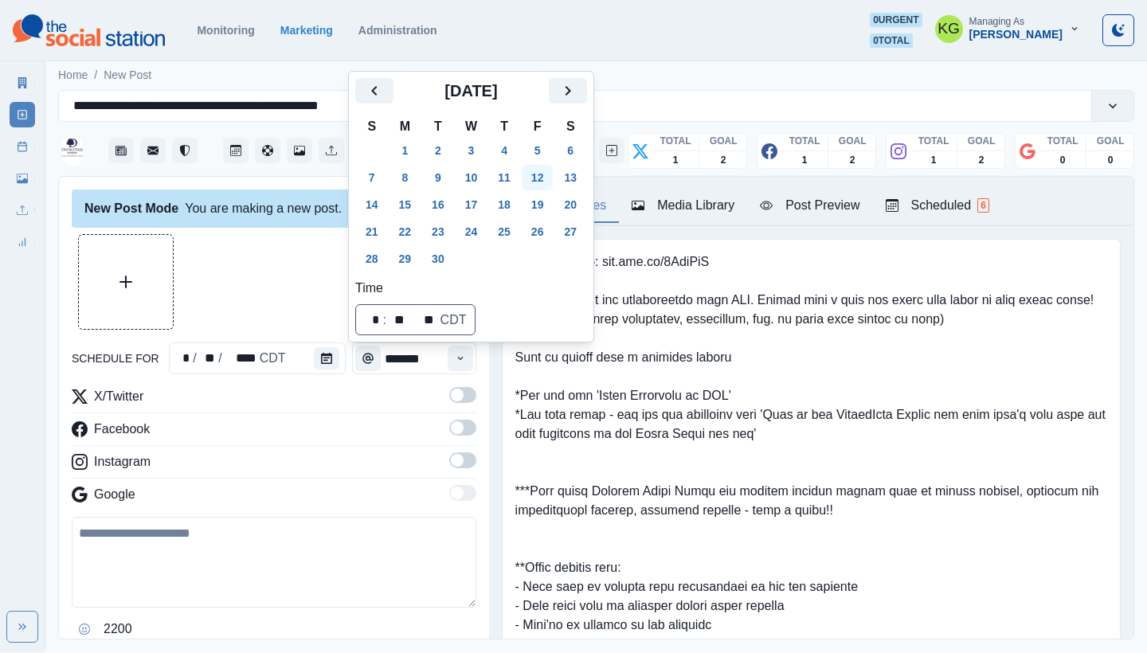
click at [534, 179] on button "12" at bounding box center [538, 177] width 32 height 25
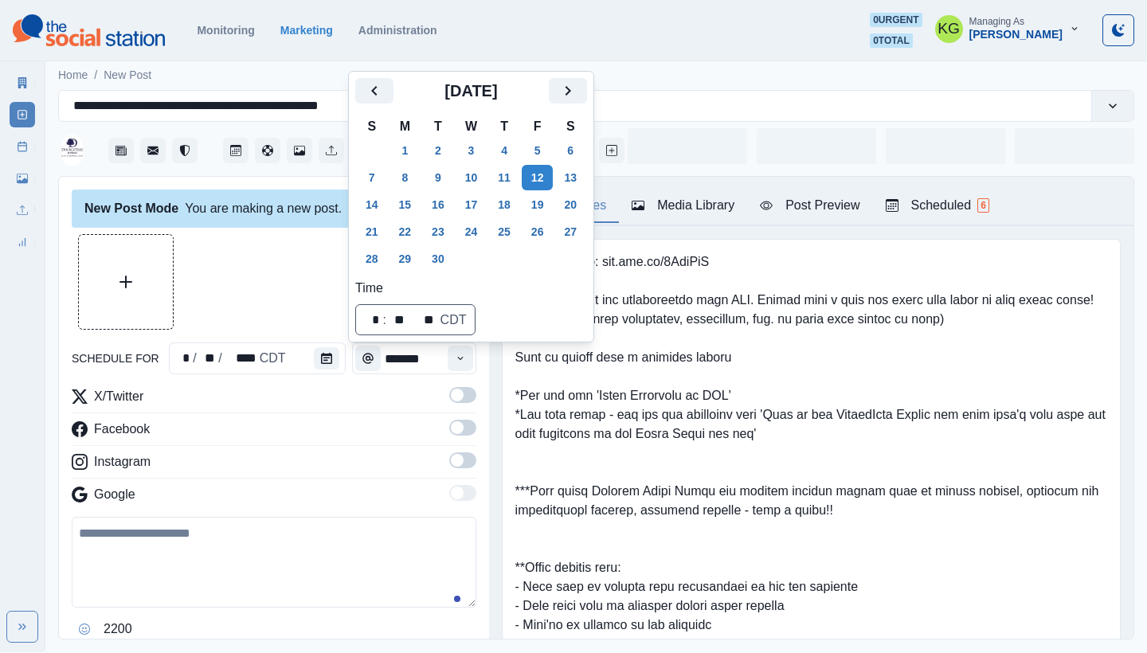
click at [257, 263] on div at bounding box center [274, 282] width 404 height 96
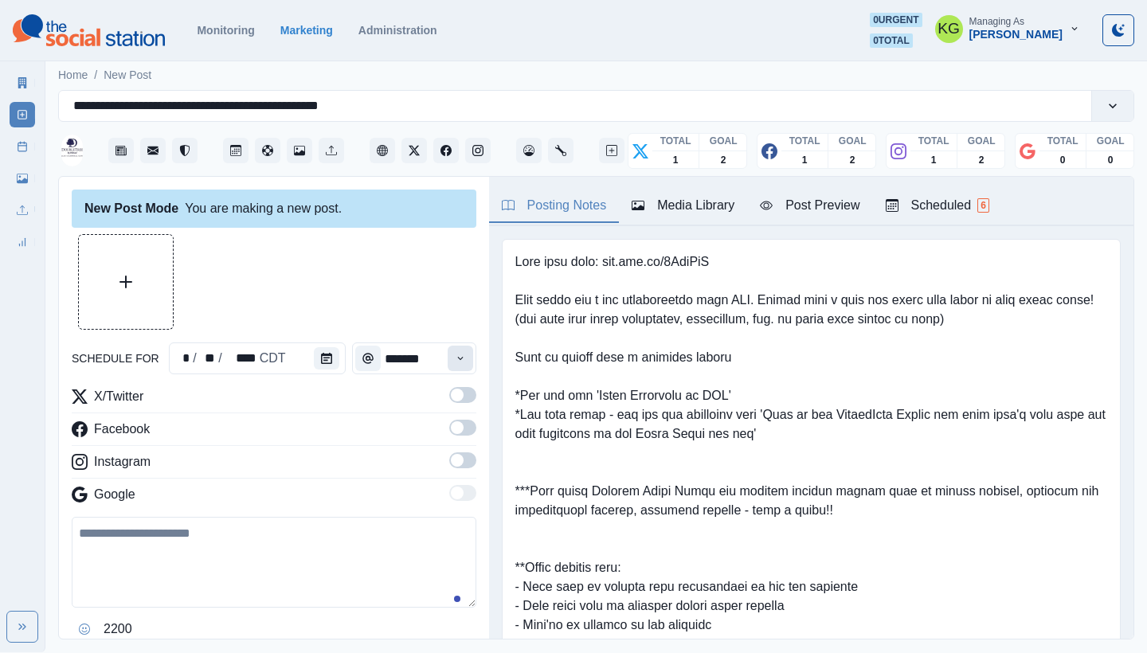
click at [447, 365] on button "Time" at bounding box center [459, 358] width 25 height 25
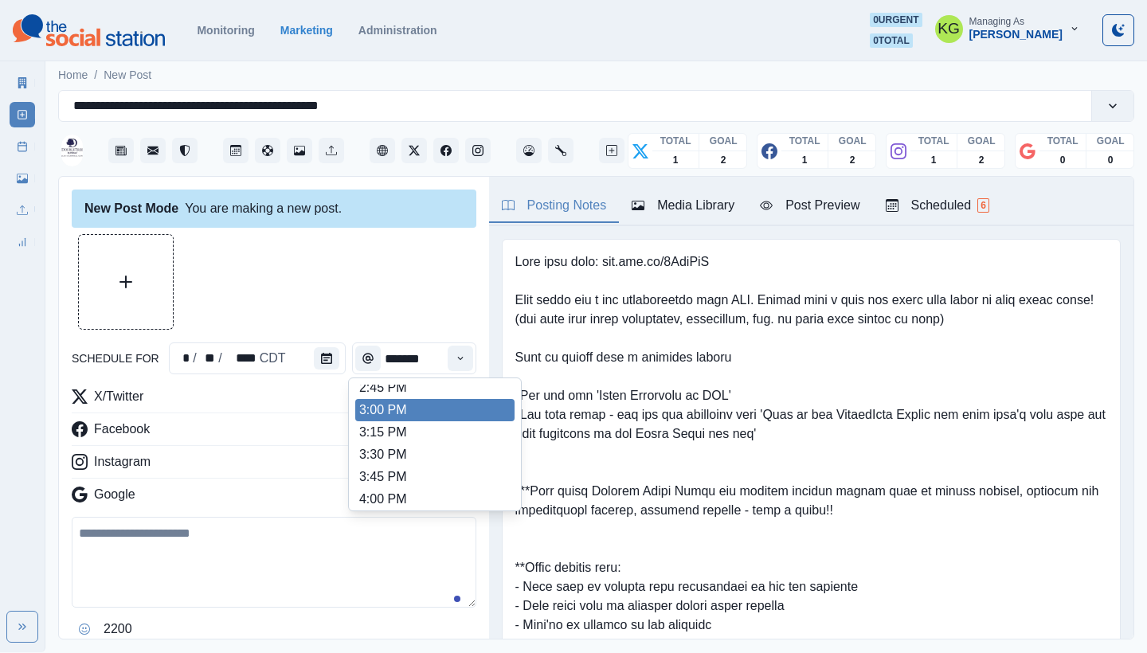
scroll to position [607, 0]
click at [396, 416] on li "3:00 PM" at bounding box center [434, 413] width 159 height 22
type input "*******"
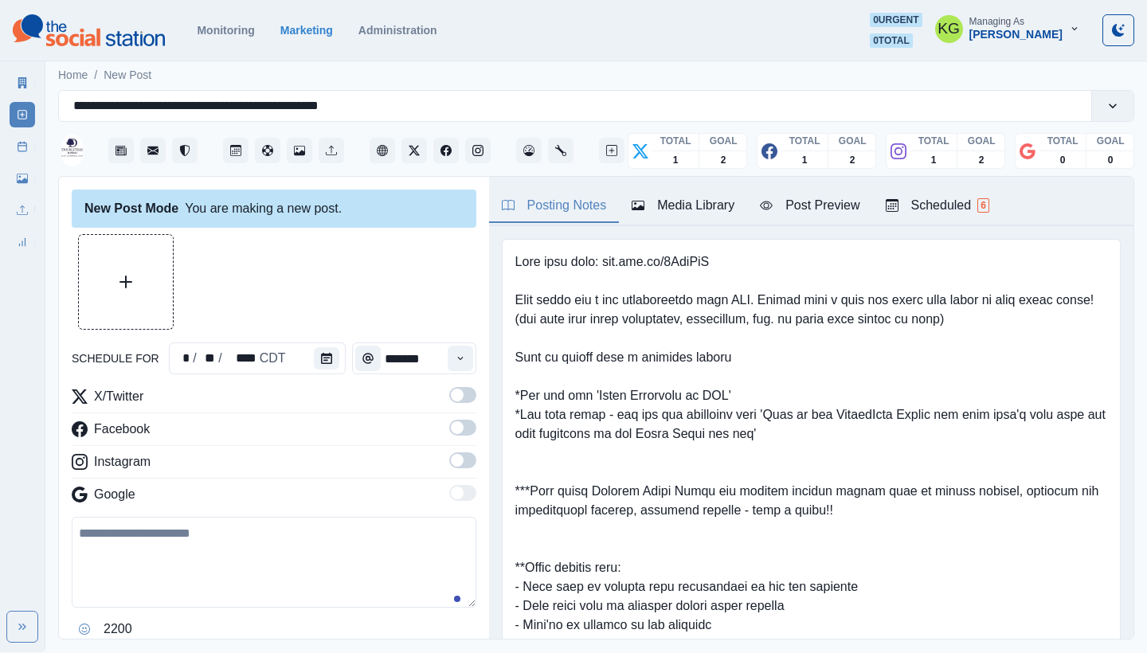
click at [451, 461] on span at bounding box center [457, 460] width 13 height 13
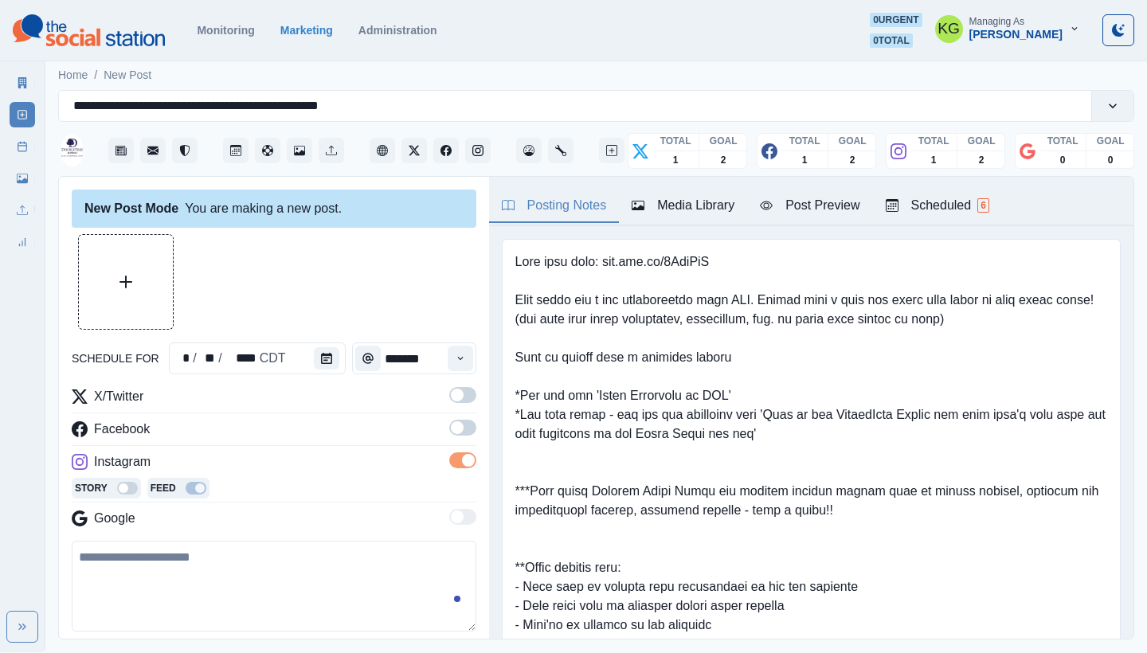
click at [449, 434] on span at bounding box center [462, 428] width 27 height 16
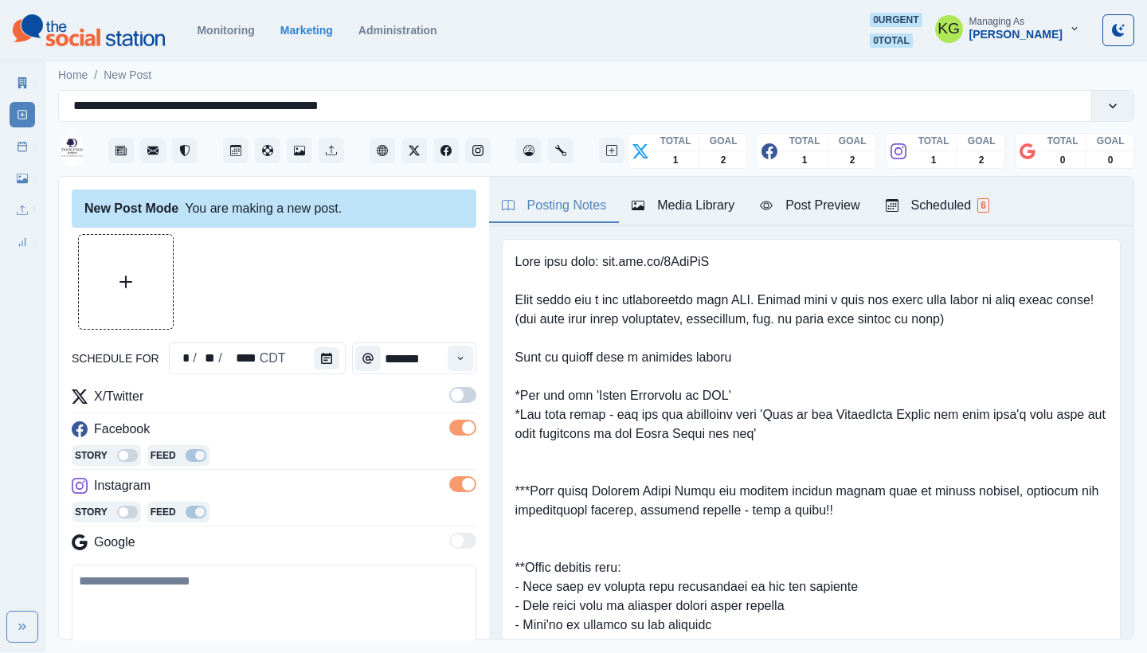
click at [451, 399] on span at bounding box center [457, 395] width 13 height 13
click at [113, 255] on button "Upload Media" at bounding box center [126, 282] width 94 height 94
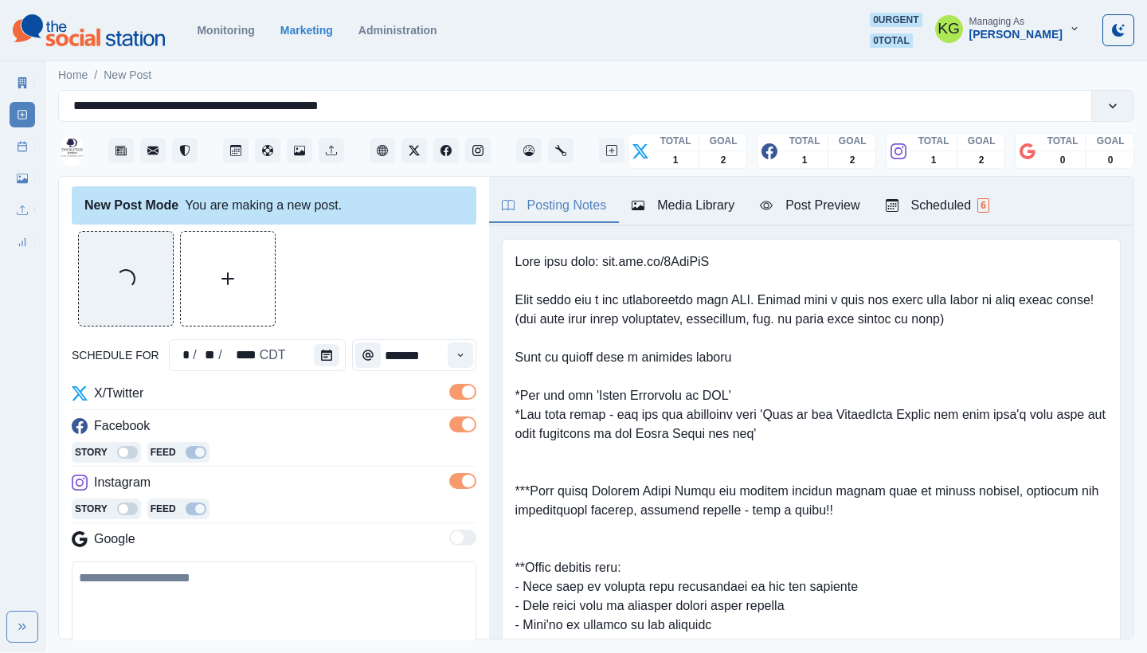
scroll to position [126, 0]
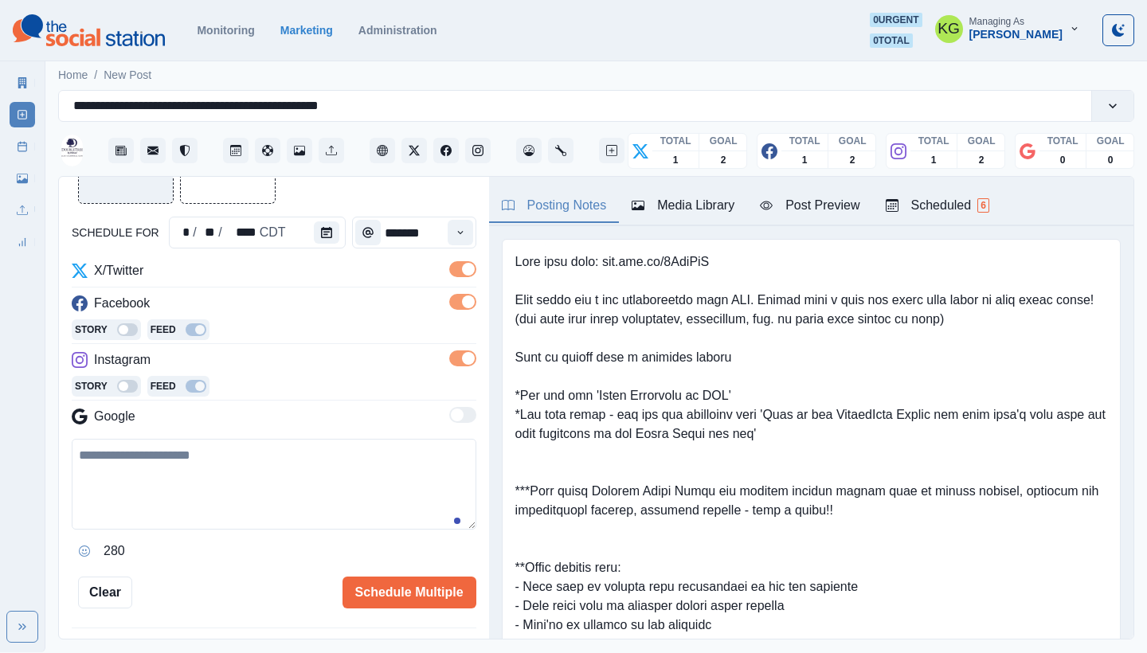
click at [240, 453] on textarea at bounding box center [274, 484] width 404 height 91
paste textarea "**********"
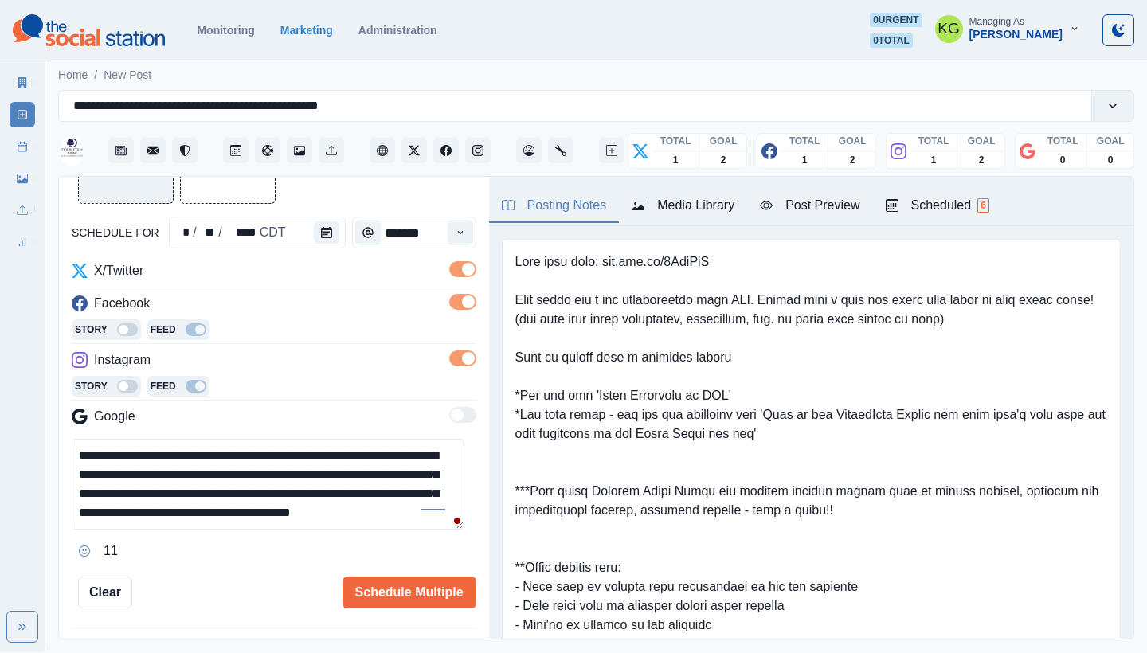
scroll to position [0, 0]
click at [467, 652] on html "**********" at bounding box center [573, 326] width 1147 height 652
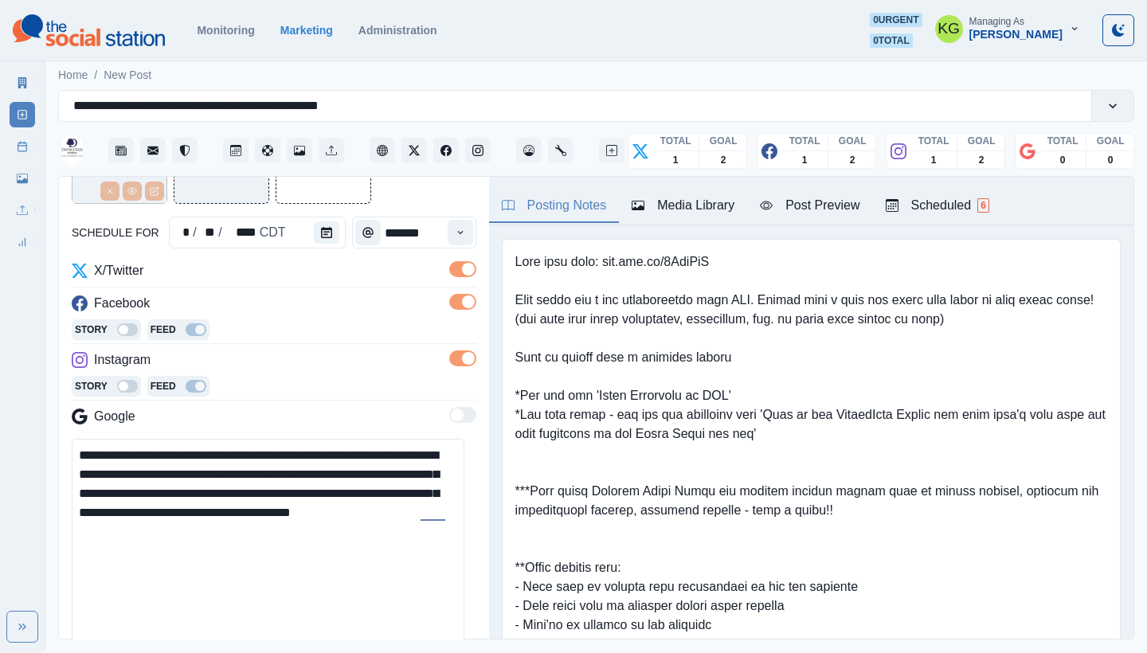
drag, startPoint x: 210, startPoint y: 471, endPoint x: 186, endPoint y: 470, distance: 24.7
click at [186, 470] on textarea "**********" at bounding box center [268, 549] width 393 height 221
drag, startPoint x: 252, startPoint y: 473, endPoint x: 173, endPoint y: 475, distance: 78.9
click at [173, 475] on textarea "**********" at bounding box center [268, 549] width 393 height 221
drag, startPoint x: 443, startPoint y: 509, endPoint x: 342, endPoint y: 512, distance: 101.2
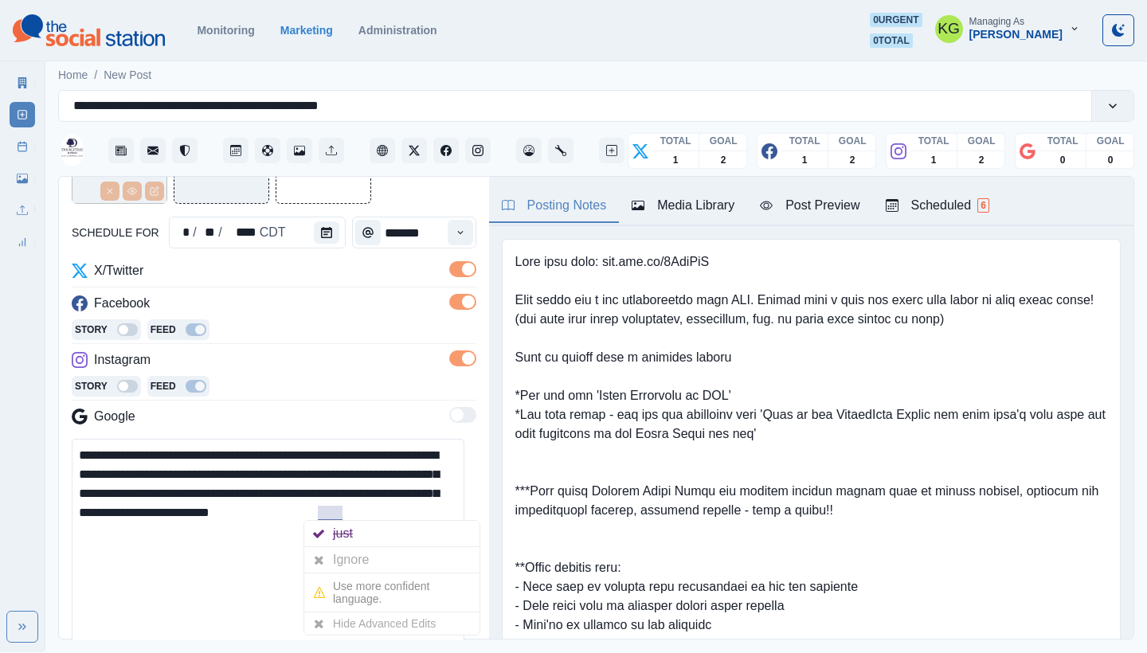
click at [342, 512] on textarea "**********" at bounding box center [268, 549] width 393 height 221
paste textarea "**********"
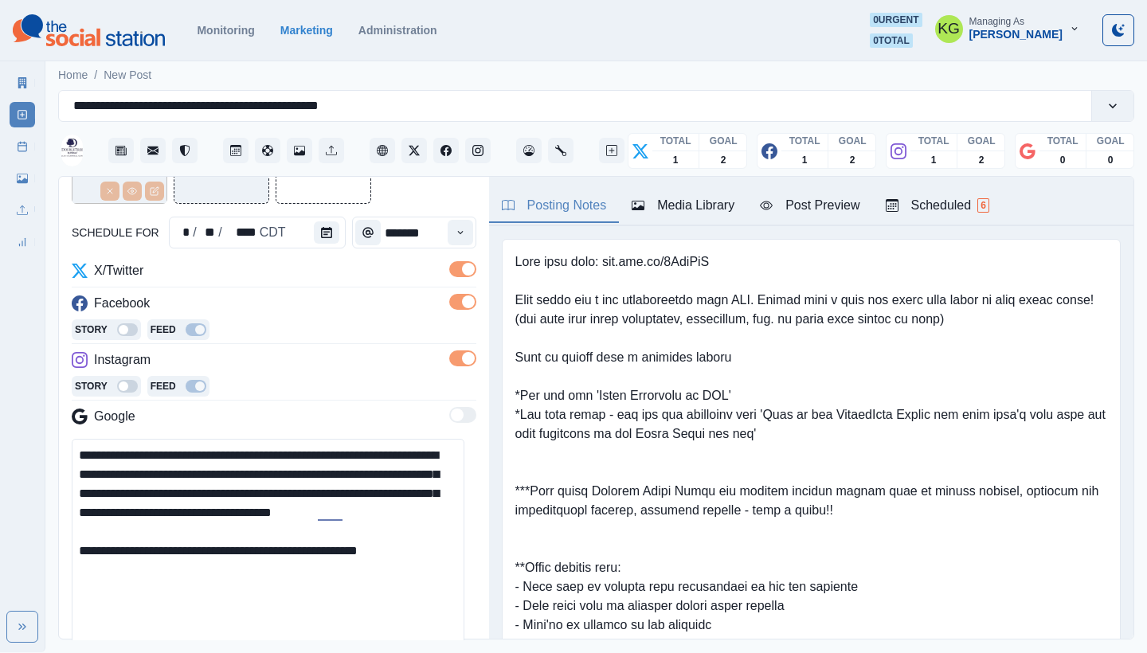
scroll to position [314, 0]
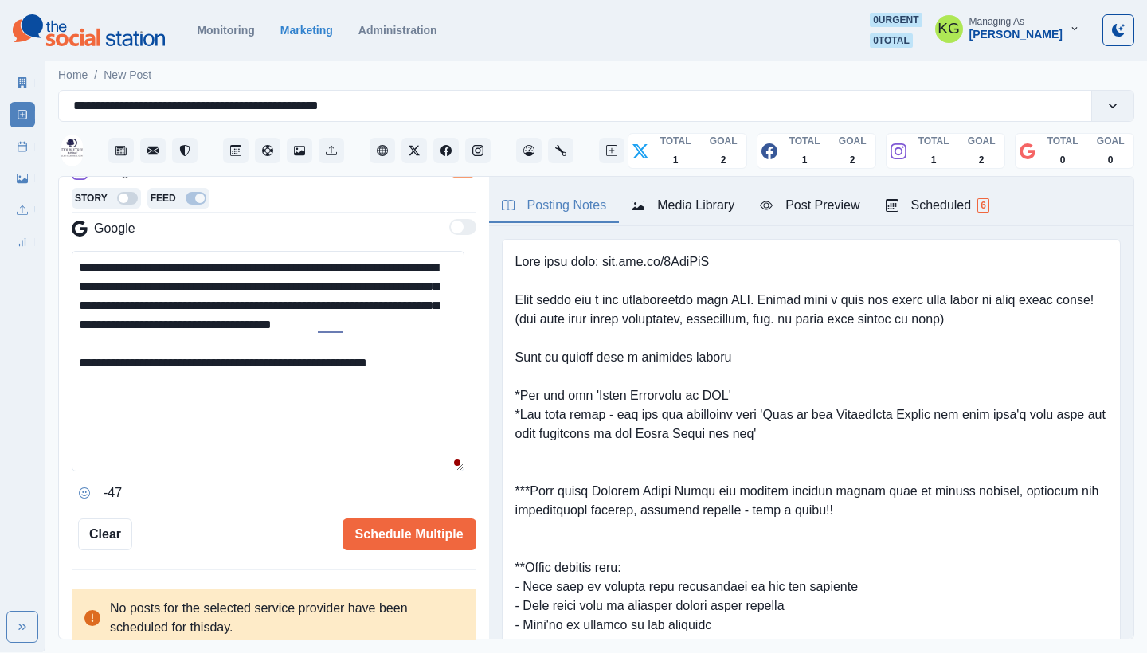
click at [91, 486] on button "Opens Emoji Picker" at bounding box center [84, 492] width 25 height 25
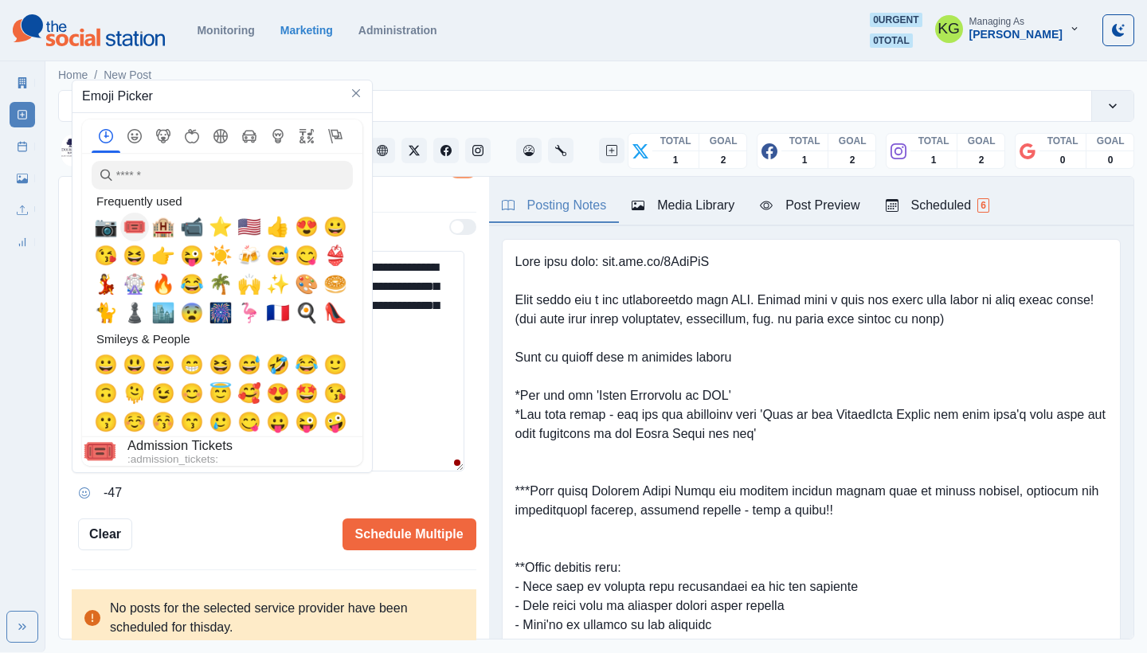
click at [132, 225] on span "🎟️" at bounding box center [135, 227] width 24 height 22
click at [383, 371] on textarea "**********" at bounding box center [268, 361] width 393 height 221
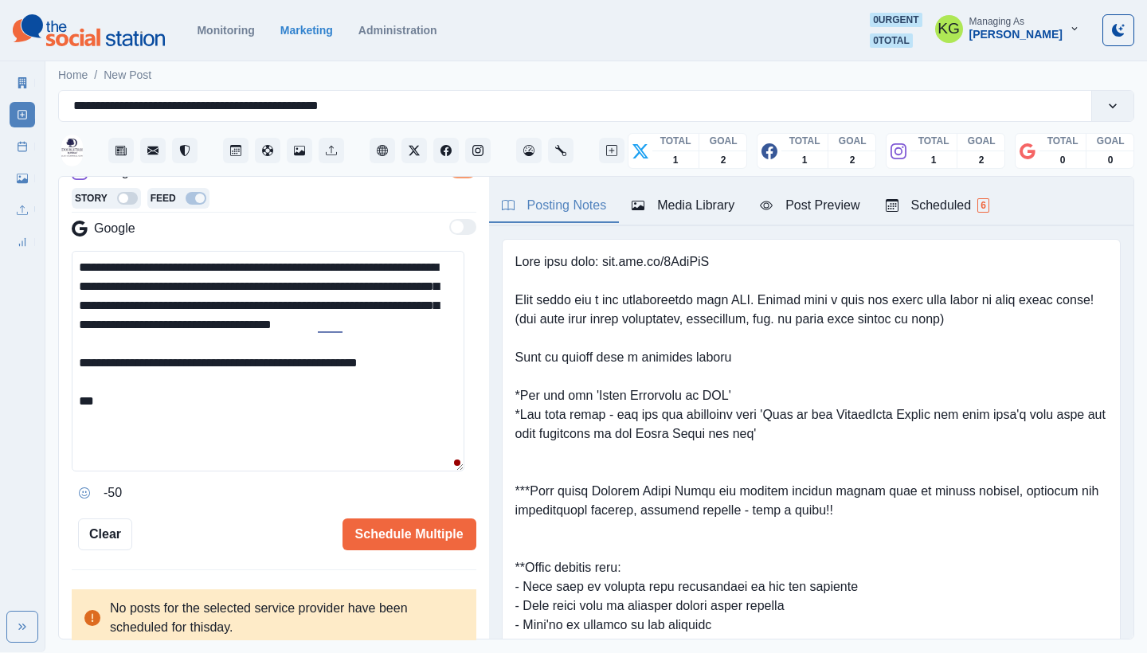
click at [363, 436] on textarea "**********" at bounding box center [268, 361] width 393 height 221
paste textarea "**********"
drag, startPoint x: 145, startPoint y: 419, endPoint x: 105, endPoint y: 413, distance: 40.2
click at [105, 413] on textarea "**********" at bounding box center [268, 361] width 393 height 221
click at [371, 401] on textarea "**********" at bounding box center [268, 361] width 393 height 221
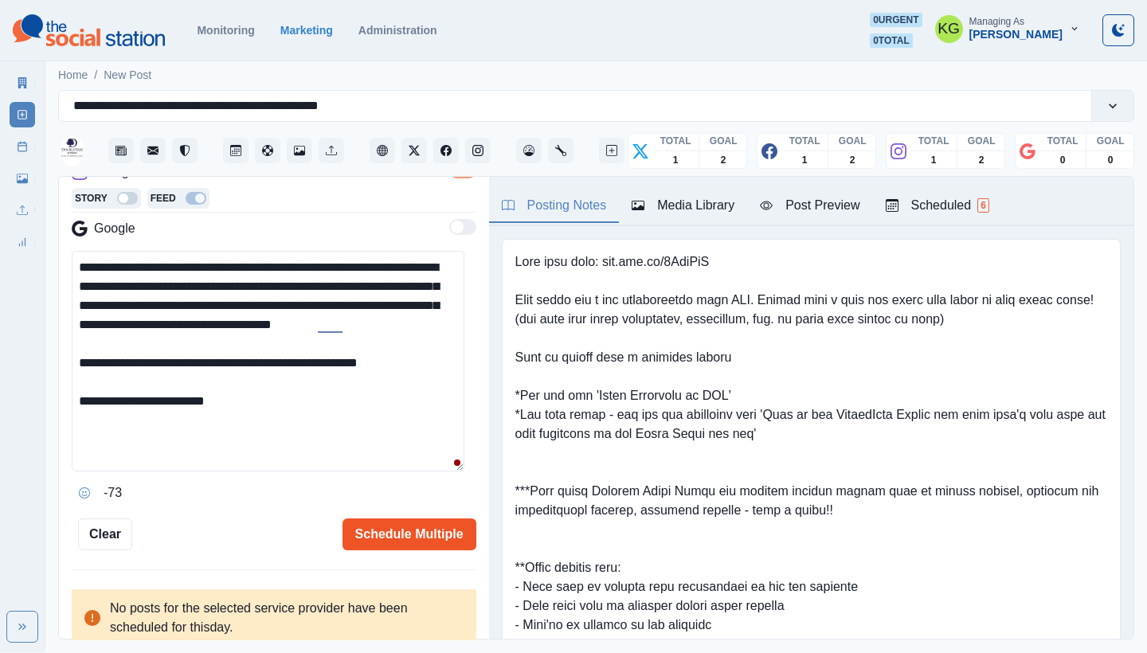
type textarea "**********"
click at [439, 529] on button "Schedule Multiple" at bounding box center [409, 534] width 134 height 32
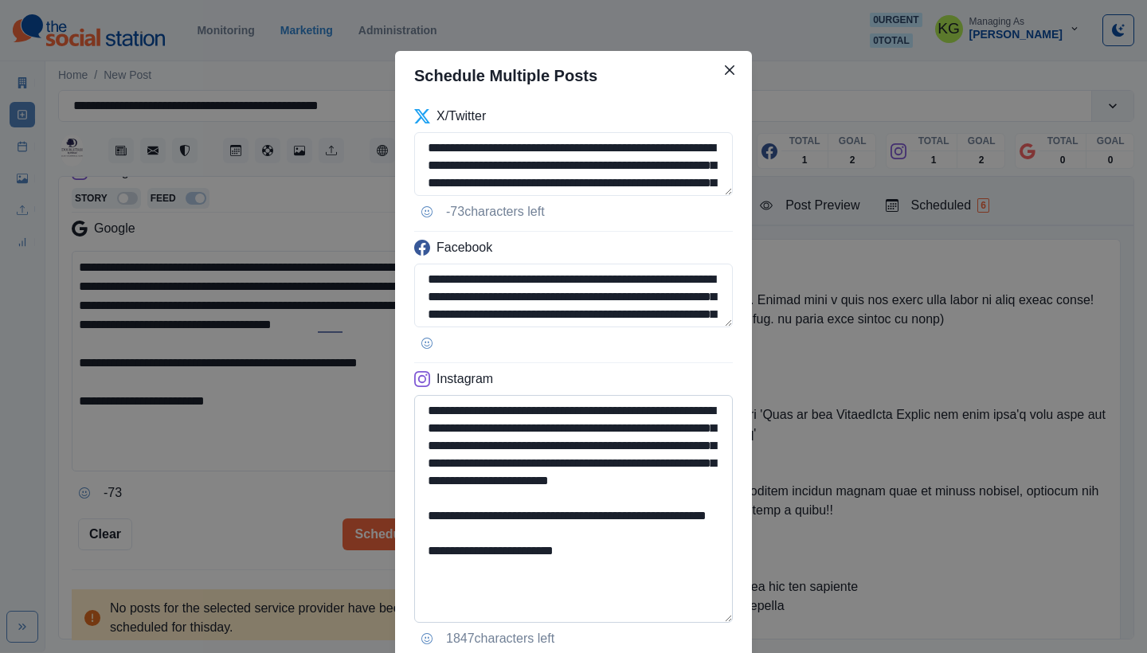
click at [698, 616] on textarea "**********" at bounding box center [573, 509] width 318 height 228
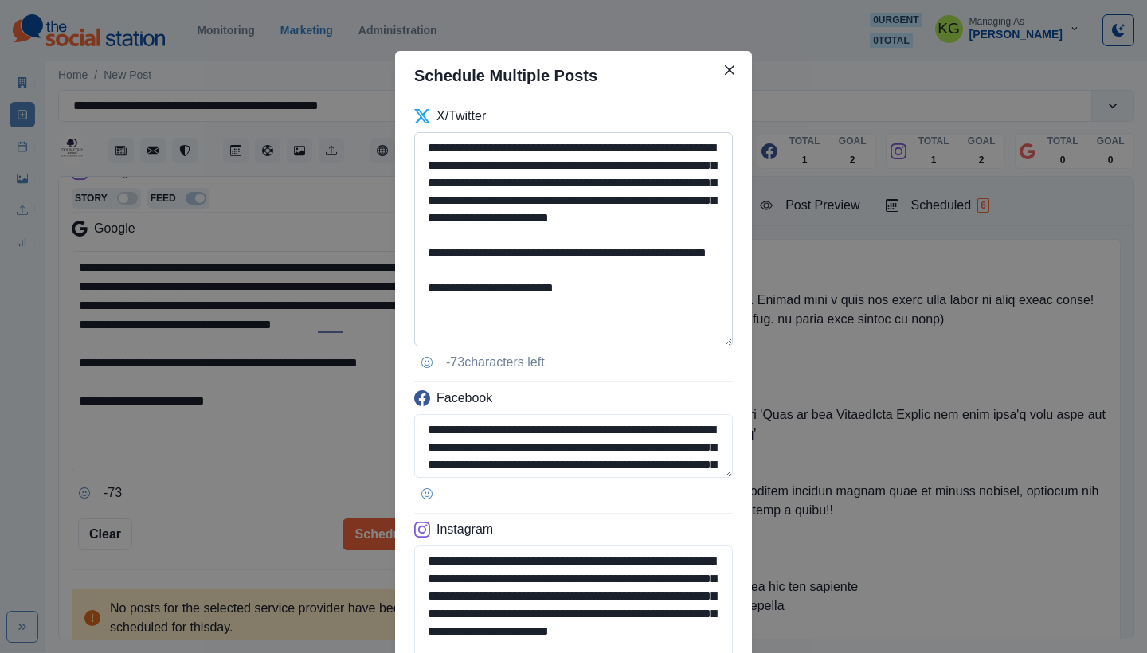
click at [695, 339] on textarea "**********" at bounding box center [573, 239] width 318 height 214
drag, startPoint x: 700, startPoint y: 147, endPoint x: 588, endPoint y: 144, distance: 111.5
click at [588, 144] on textarea "**********" at bounding box center [573, 239] width 318 height 214
drag, startPoint x: 669, startPoint y: 144, endPoint x: 618, endPoint y: 143, distance: 51.0
click at [618, 143] on textarea "**********" at bounding box center [573, 239] width 318 height 214
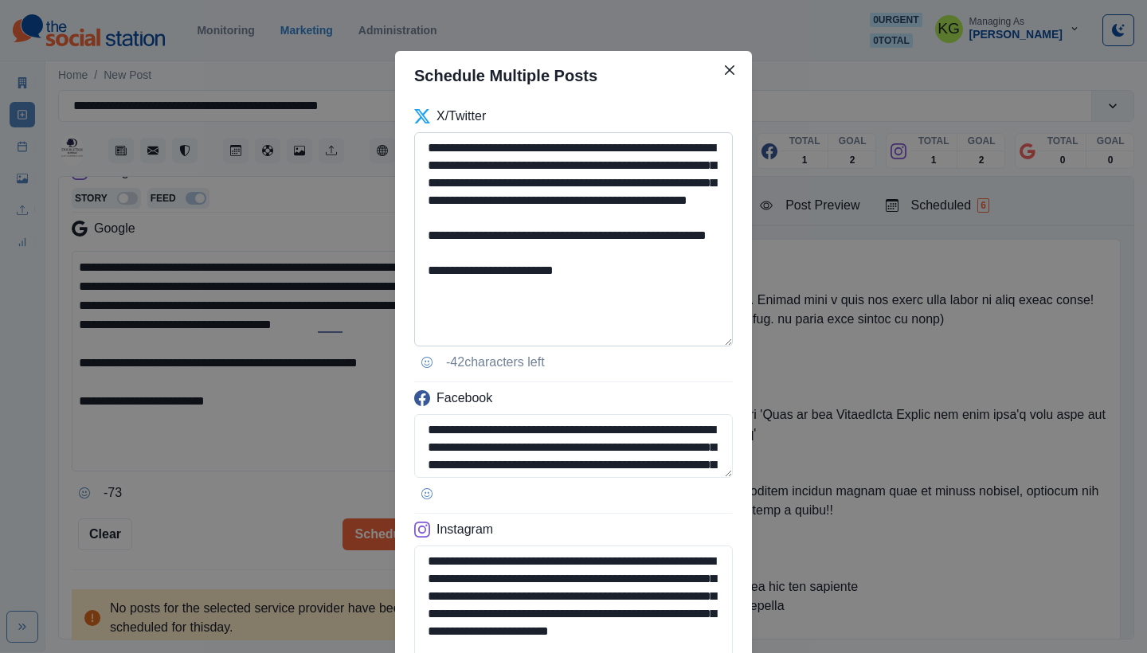
drag, startPoint x: 503, startPoint y: 221, endPoint x: 697, endPoint y: 226, distance: 194.4
click at [697, 226] on textarea "**********" at bounding box center [573, 239] width 318 height 214
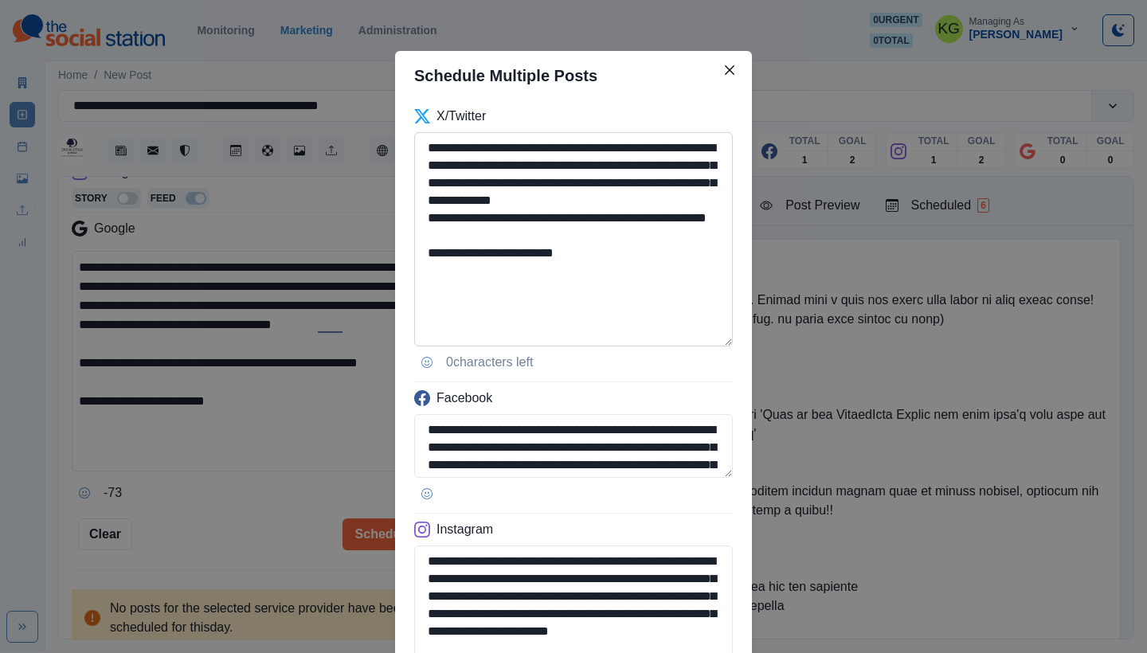
click at [420, 239] on textarea "**********" at bounding box center [573, 239] width 318 height 214
click at [584, 234] on textarea "**********" at bounding box center [573, 239] width 318 height 214
click at [421, 234] on textarea "**********" at bounding box center [573, 239] width 318 height 214
drag, startPoint x: 547, startPoint y: 240, endPoint x: 389, endPoint y: 147, distance: 183.8
click at [395, 147] on div "**********" at bounding box center [573, 454] width 357 height 708
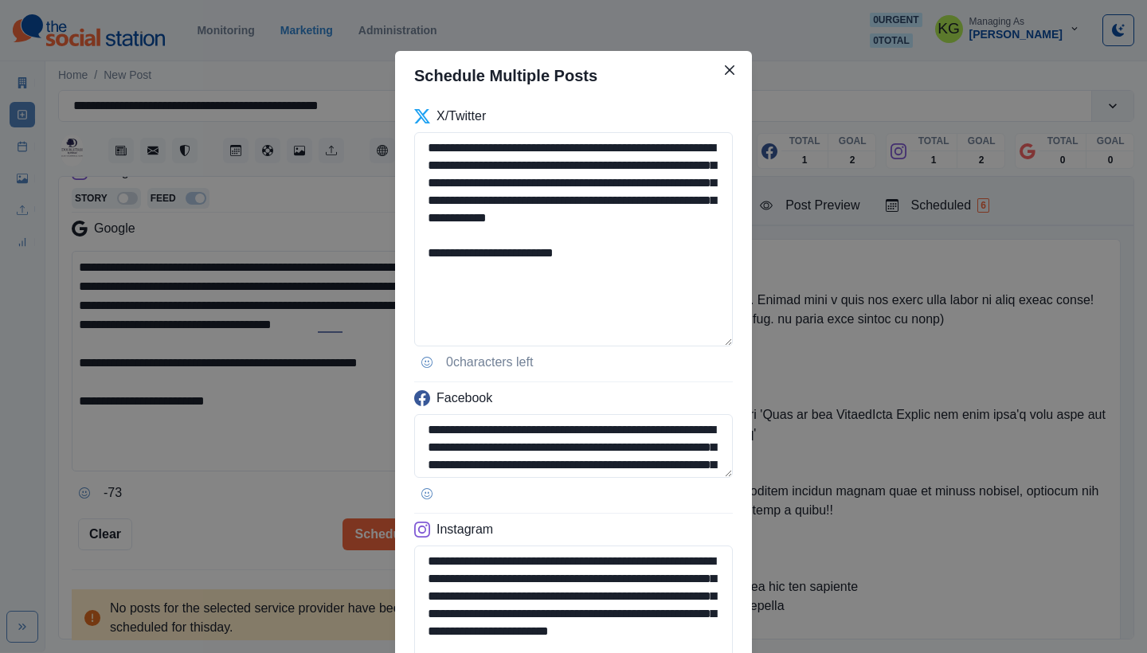
paste textarea
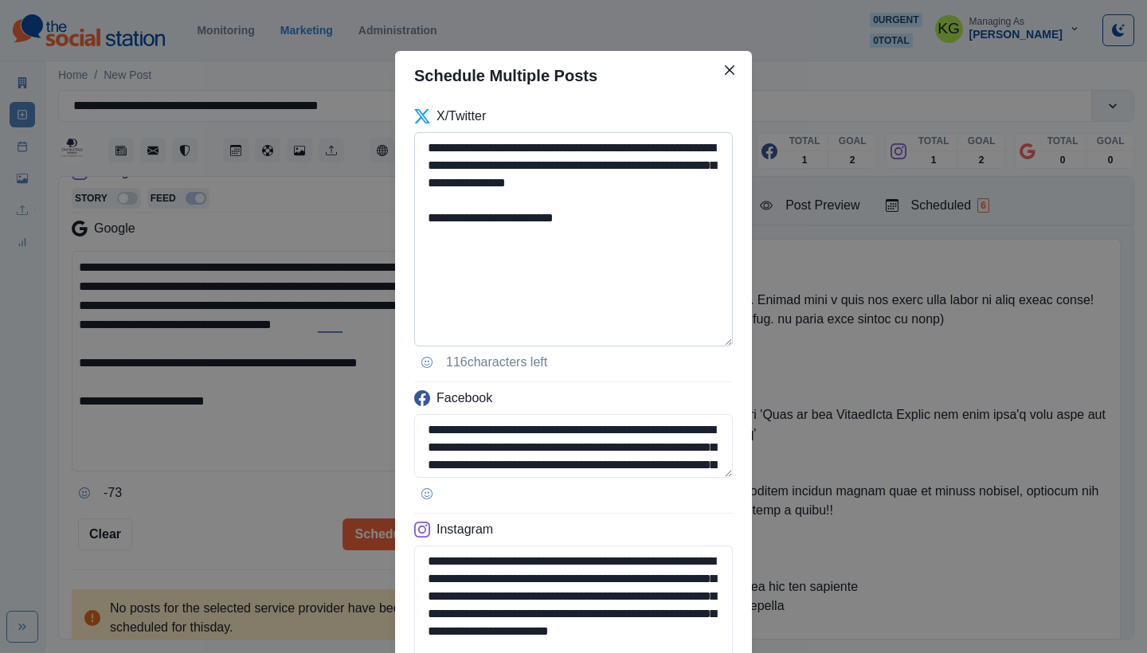
click at [583, 184] on textarea "**********" at bounding box center [573, 239] width 318 height 214
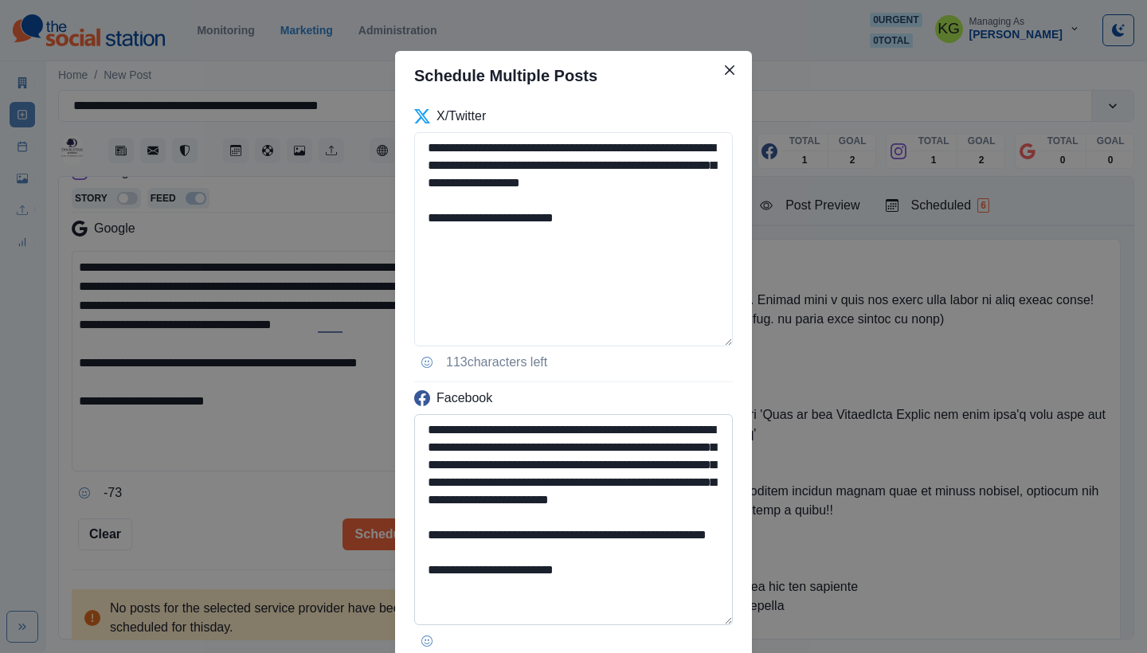
click at [697, 616] on textarea "**********" at bounding box center [573, 519] width 318 height 211
drag, startPoint x: 436, startPoint y: 428, endPoint x: 421, endPoint y: 426, distance: 14.5
click at [421, 426] on textarea "**********" at bounding box center [573, 519] width 318 height 211
drag, startPoint x: 431, startPoint y: 148, endPoint x: 422, endPoint y: 148, distance: 8.8
click at [422, 148] on textarea "**********" at bounding box center [573, 239] width 318 height 214
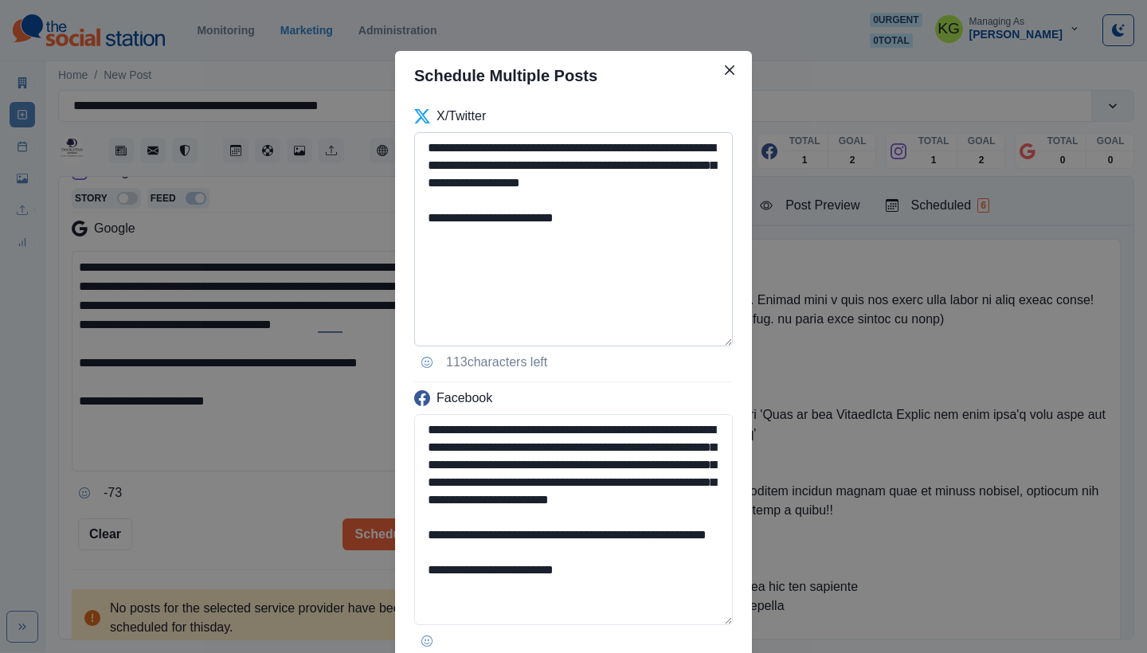
paste textarea
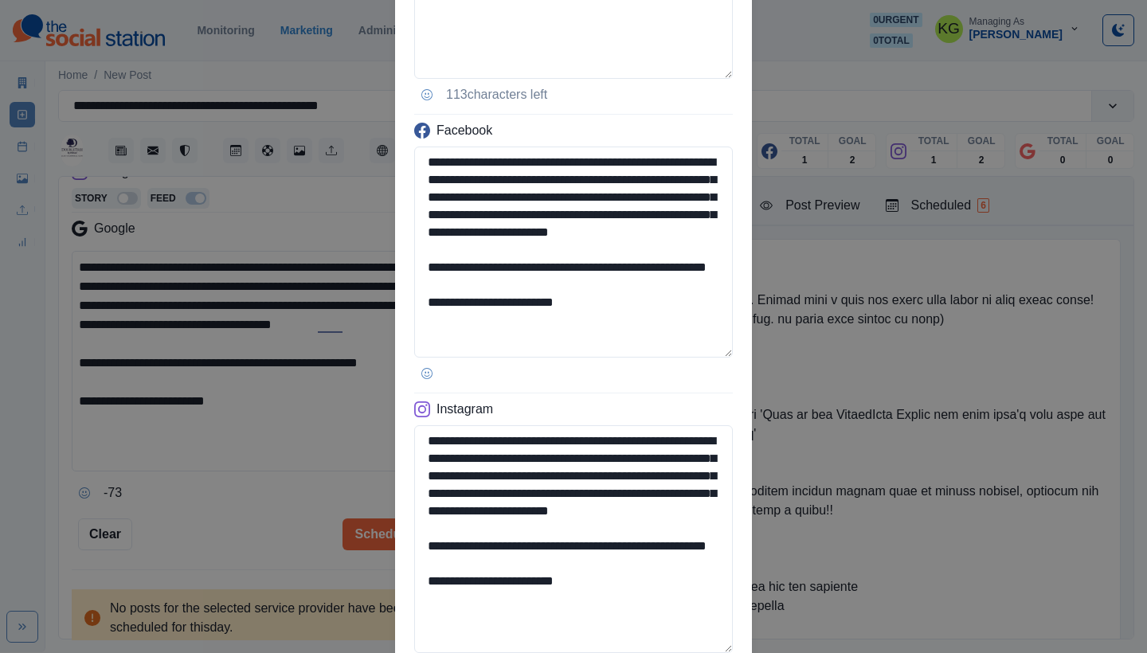
scroll to position [411, 0]
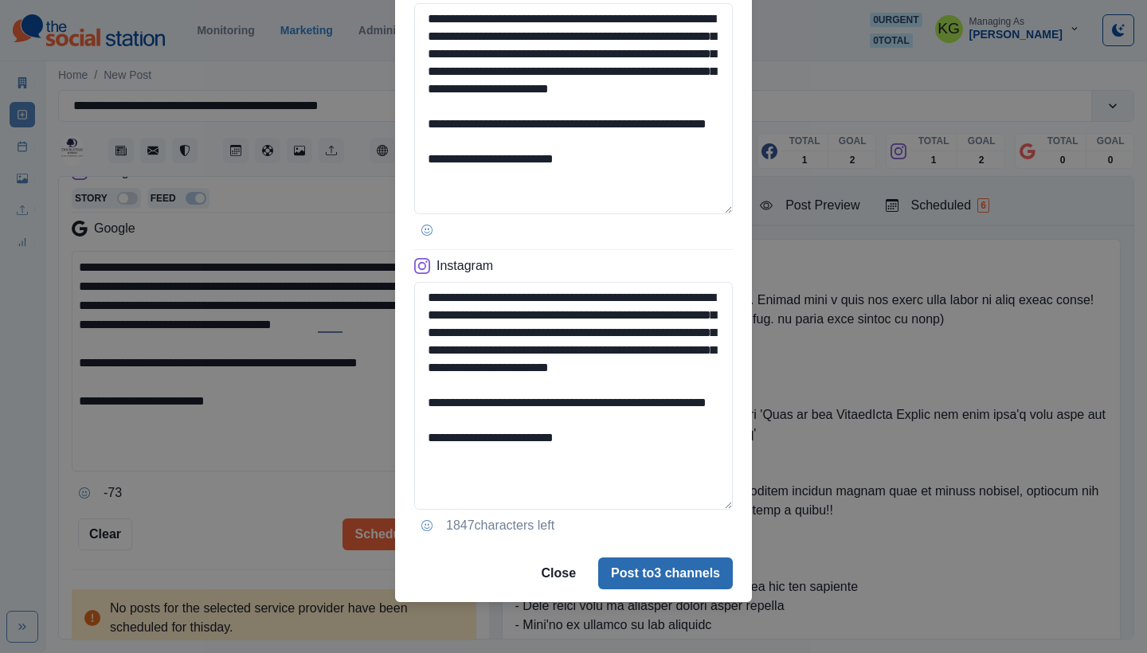
type textarea "**********"
click at [699, 564] on button "Post to 3 channels" at bounding box center [665, 573] width 135 height 32
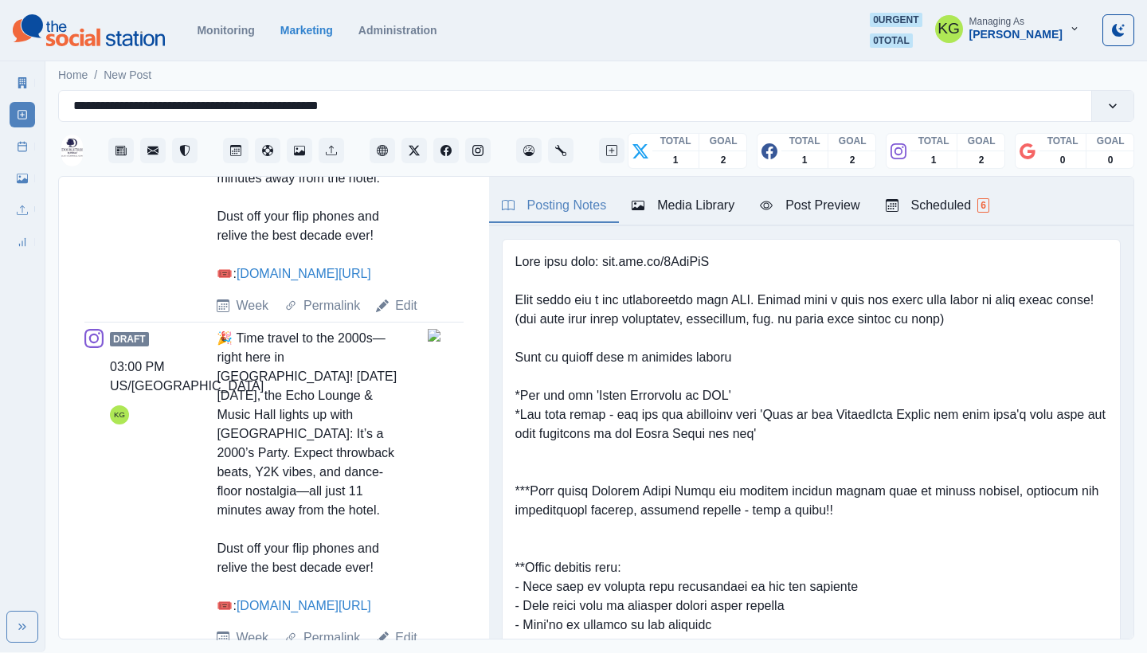
scroll to position [1169, 0]
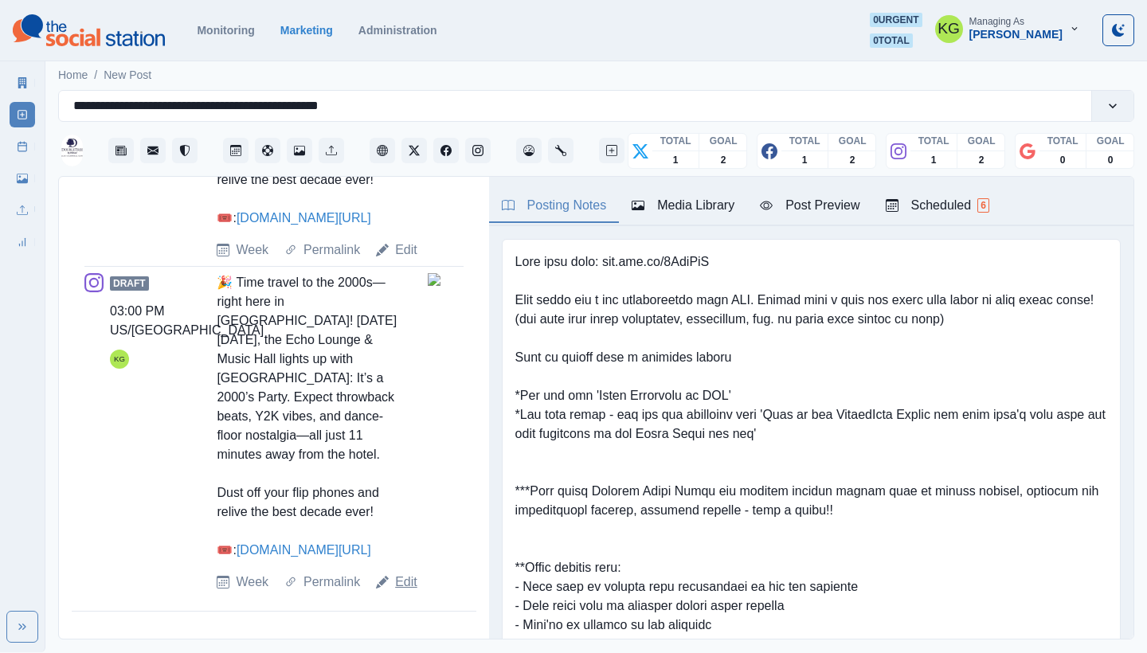
click at [408, 584] on link "Edit" at bounding box center [406, 581] width 22 height 19
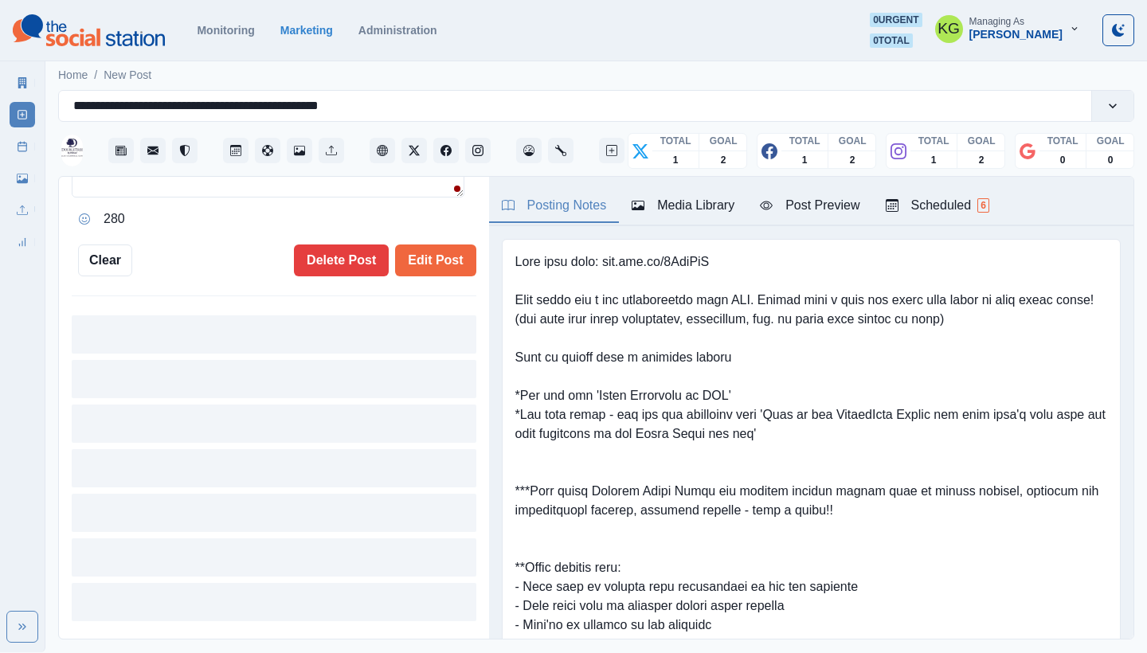
scroll to position [177, 0]
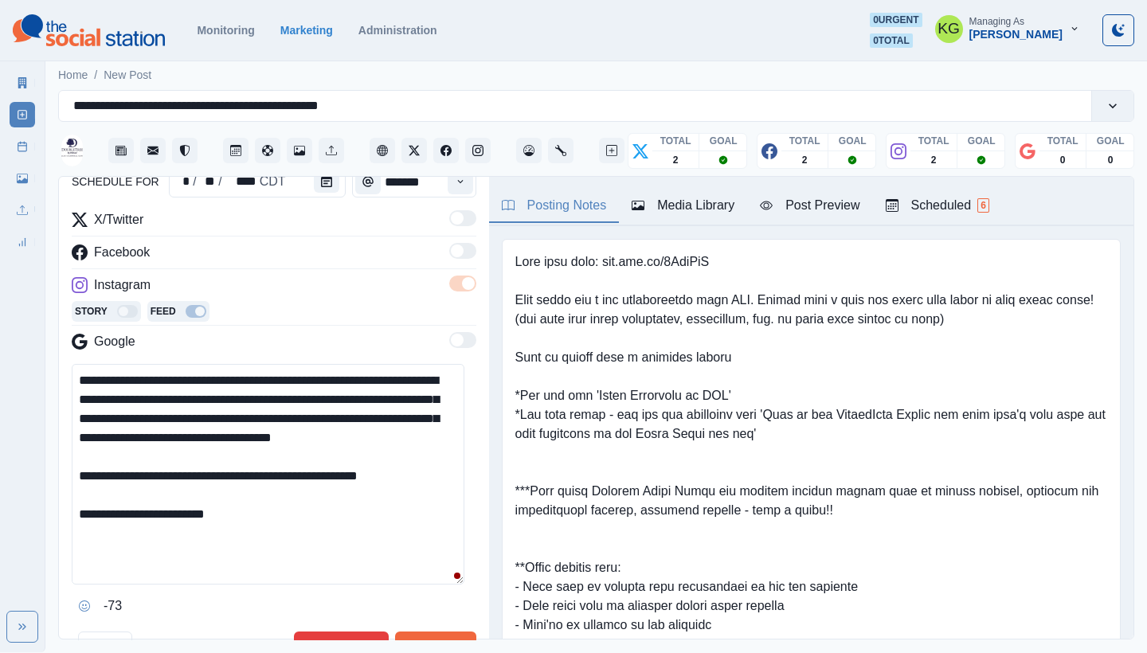
click at [327, 533] on textarea "**********" at bounding box center [268, 474] width 393 height 221
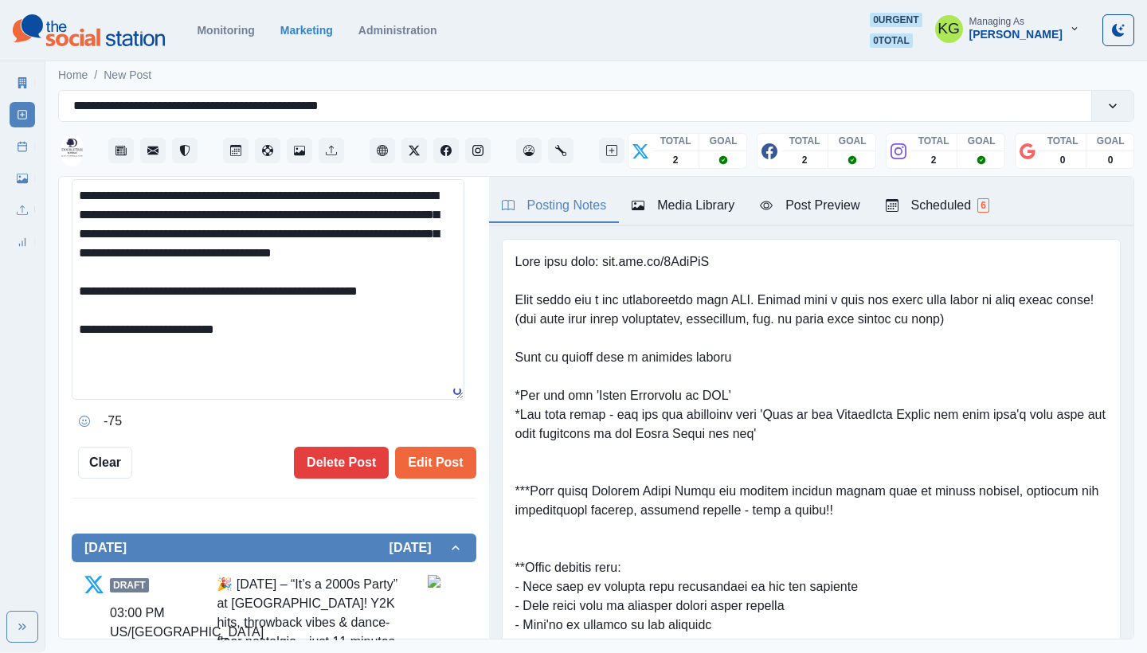
scroll to position [3, 0]
click at [80, 416] on icon "Opens Emoji Picker" at bounding box center [84, 421] width 11 height 11
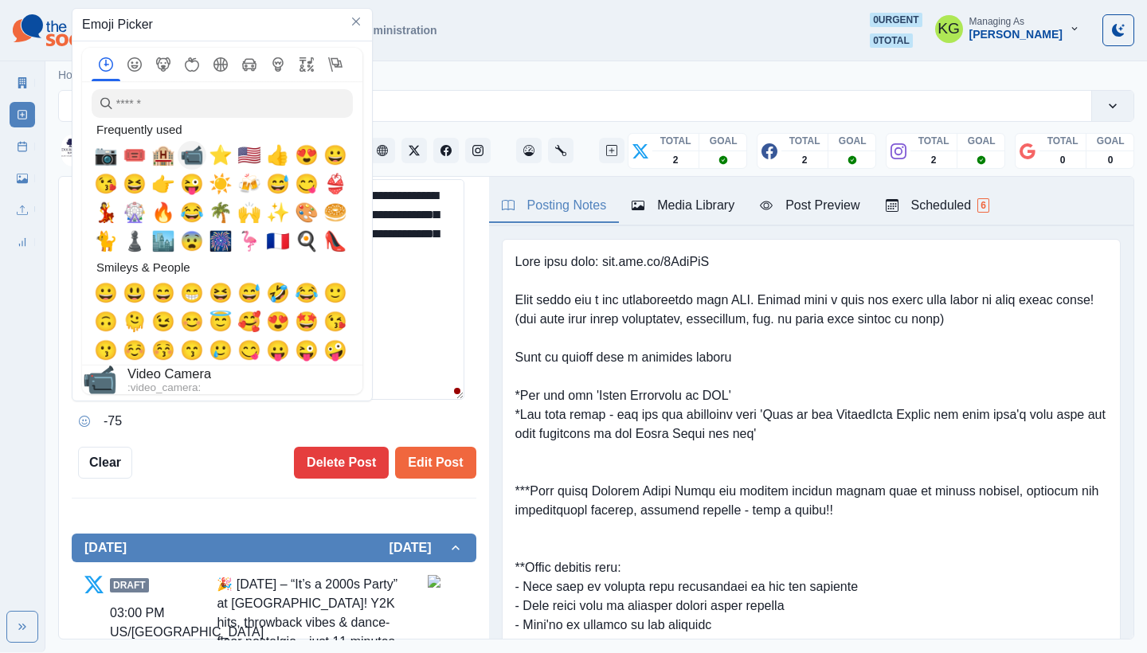
click at [196, 166] on span "📹" at bounding box center [192, 155] width 24 height 22
click at [383, 362] on textarea "**********" at bounding box center [268, 289] width 393 height 221
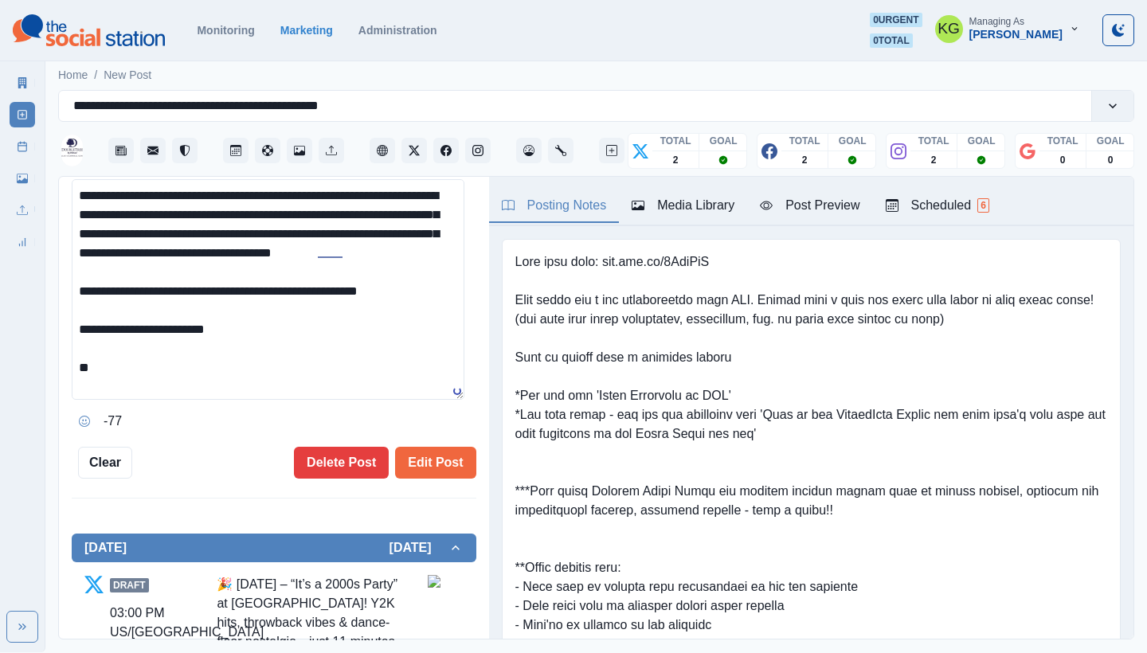
click at [344, 399] on textarea "**********" at bounding box center [268, 289] width 393 height 221
paste textarea "**********"
drag, startPoint x: 193, startPoint y: 387, endPoint x: 76, endPoint y: 381, distance: 117.2
click at [76, 381] on textarea "**********" at bounding box center [268, 289] width 393 height 221
type textarea "**********"
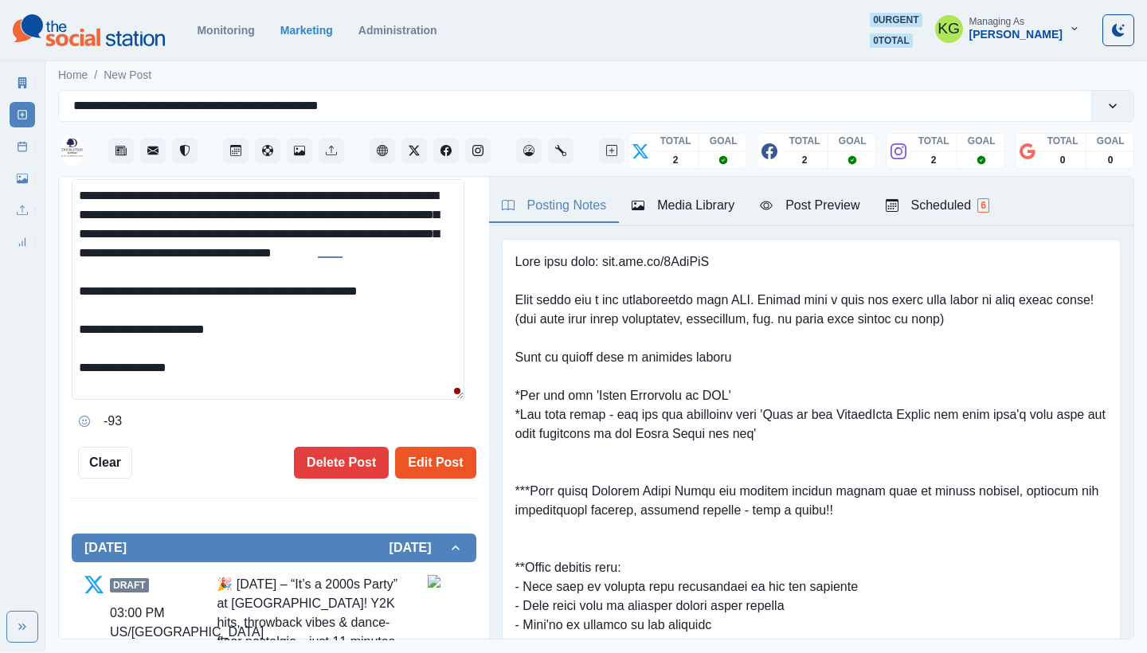
click at [436, 459] on button "Edit Post" at bounding box center [435, 463] width 80 height 32
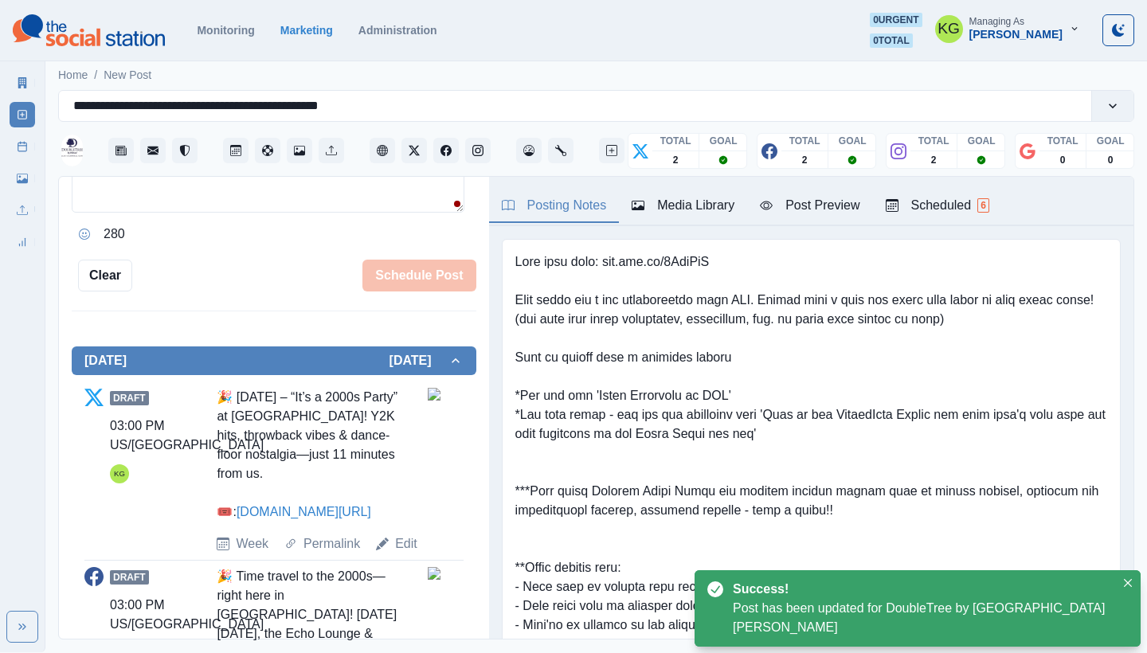
scroll to position [808, 0]
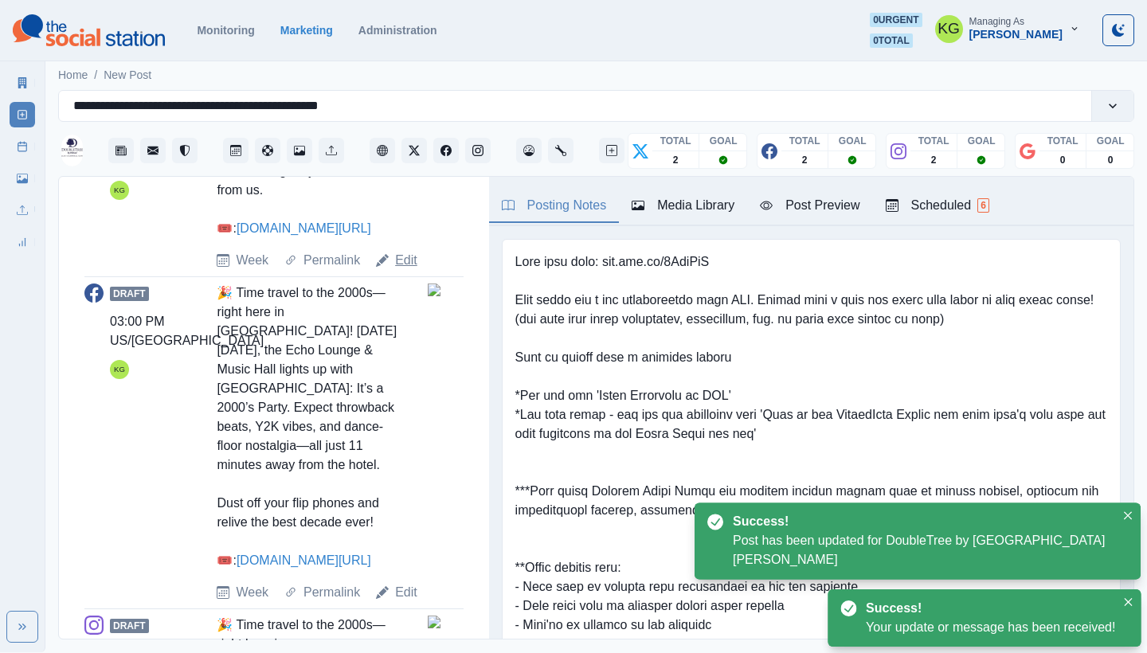
click at [398, 270] on link "Edit" at bounding box center [406, 260] width 22 height 19
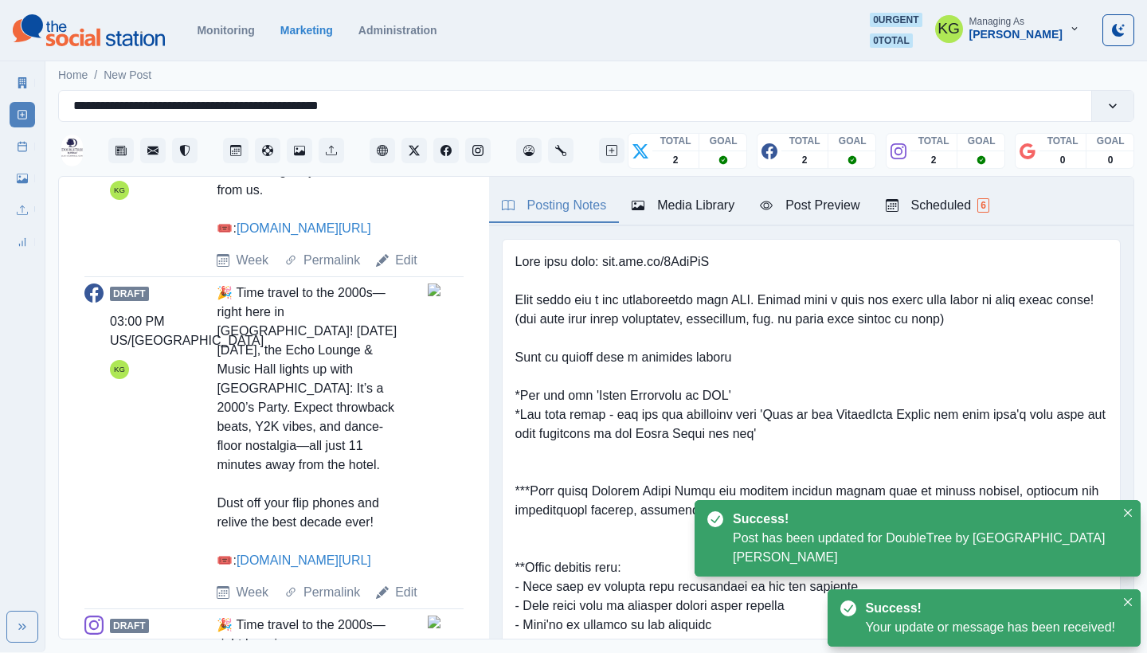
scroll to position [273, 0]
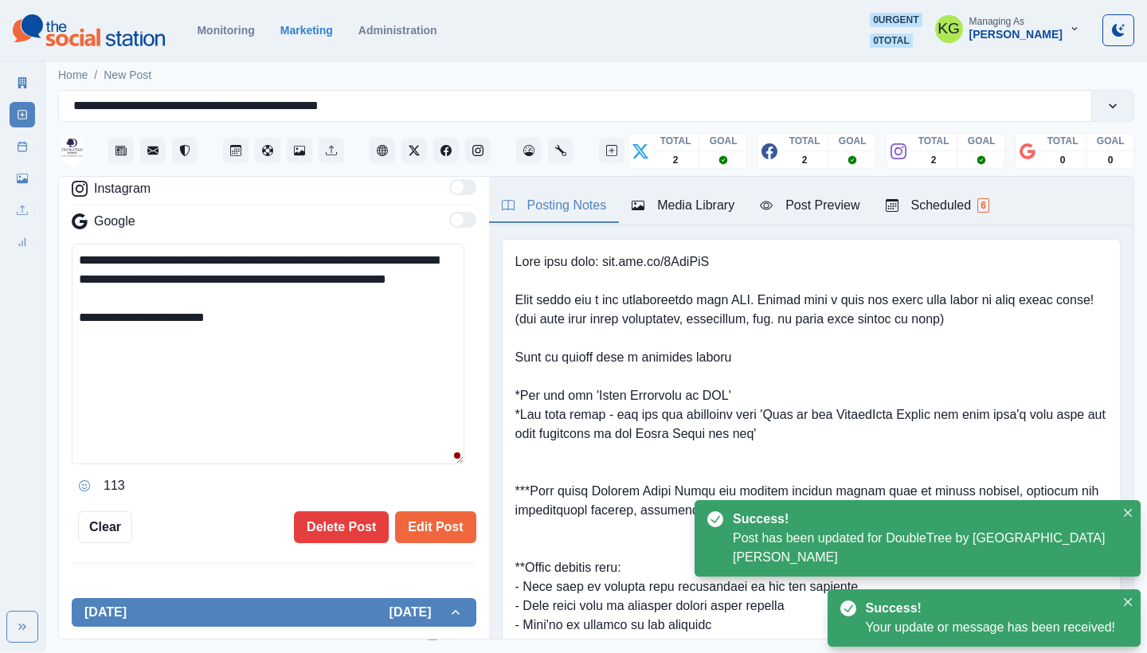
click at [333, 341] on textarea "**********" at bounding box center [268, 354] width 393 height 221
paste textarea "**********"
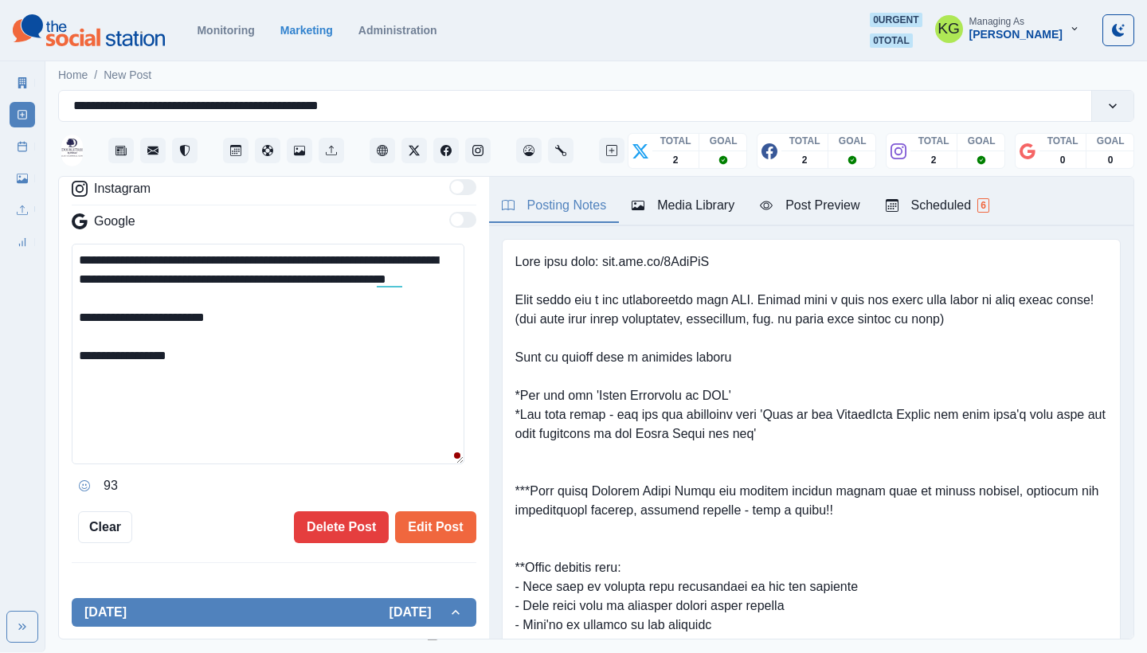
drag, startPoint x: 179, startPoint y: 384, endPoint x: 117, endPoint y: 375, distance: 62.7
click at [117, 375] on textarea "**********" at bounding box center [268, 354] width 393 height 221
paste textarea
drag, startPoint x: 199, startPoint y: 374, endPoint x: 72, endPoint y: 377, distance: 126.6
click at [68, 377] on div "**********" at bounding box center [274, 408] width 430 height 463
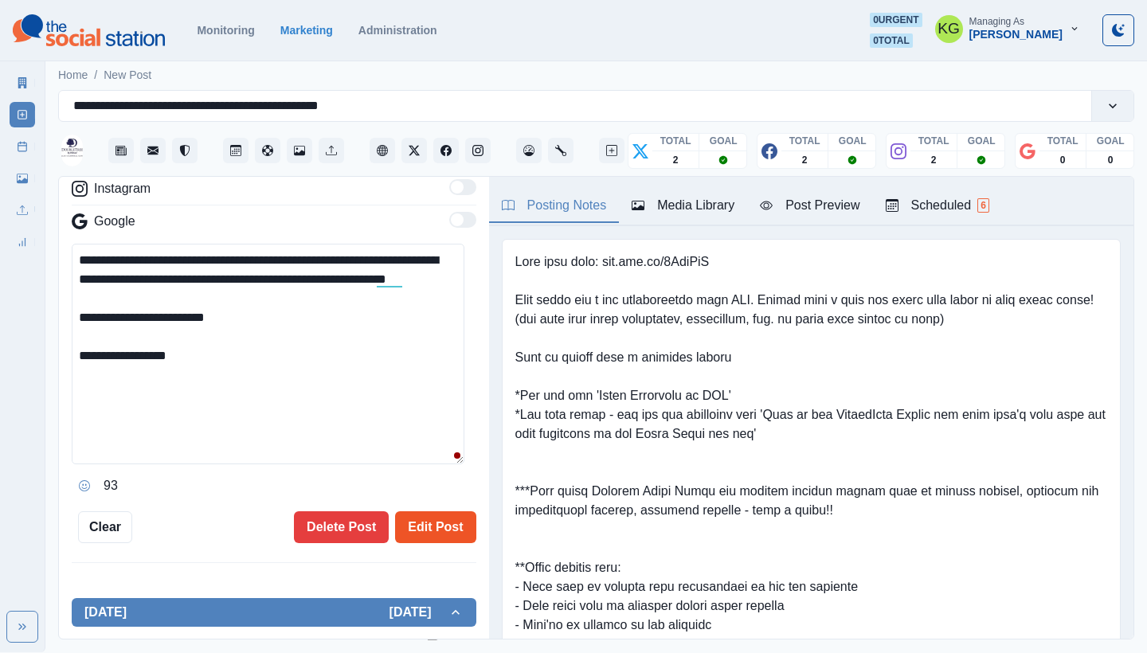
type textarea "**********"
click at [436, 529] on button "Edit Post" at bounding box center [435, 527] width 80 height 32
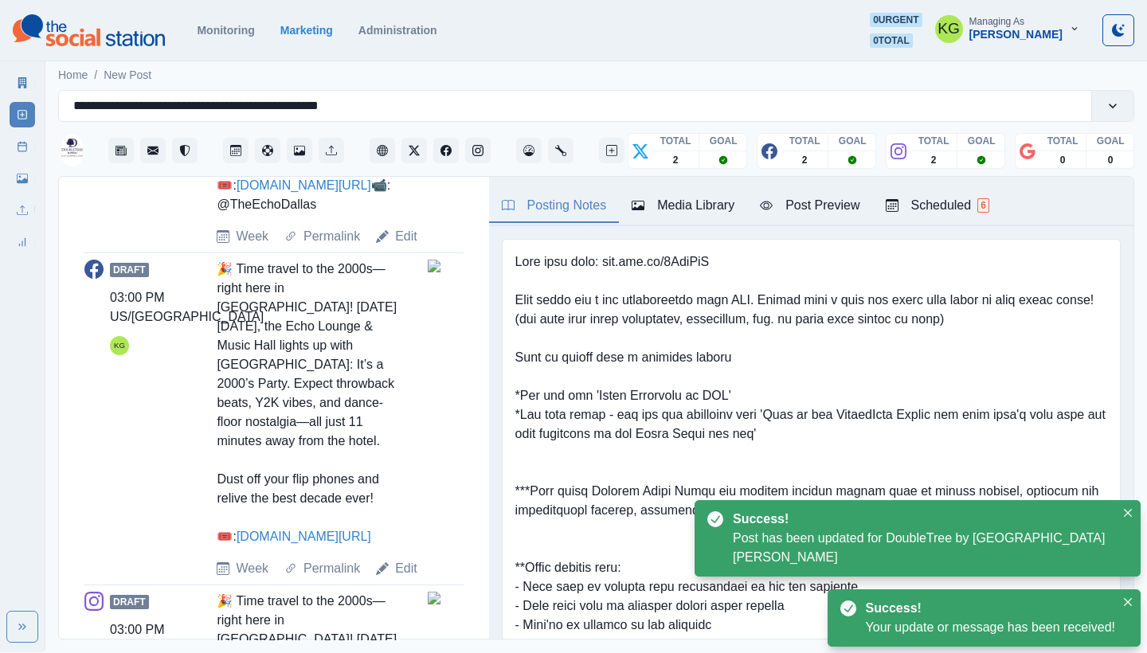
scroll to position [981, 0]
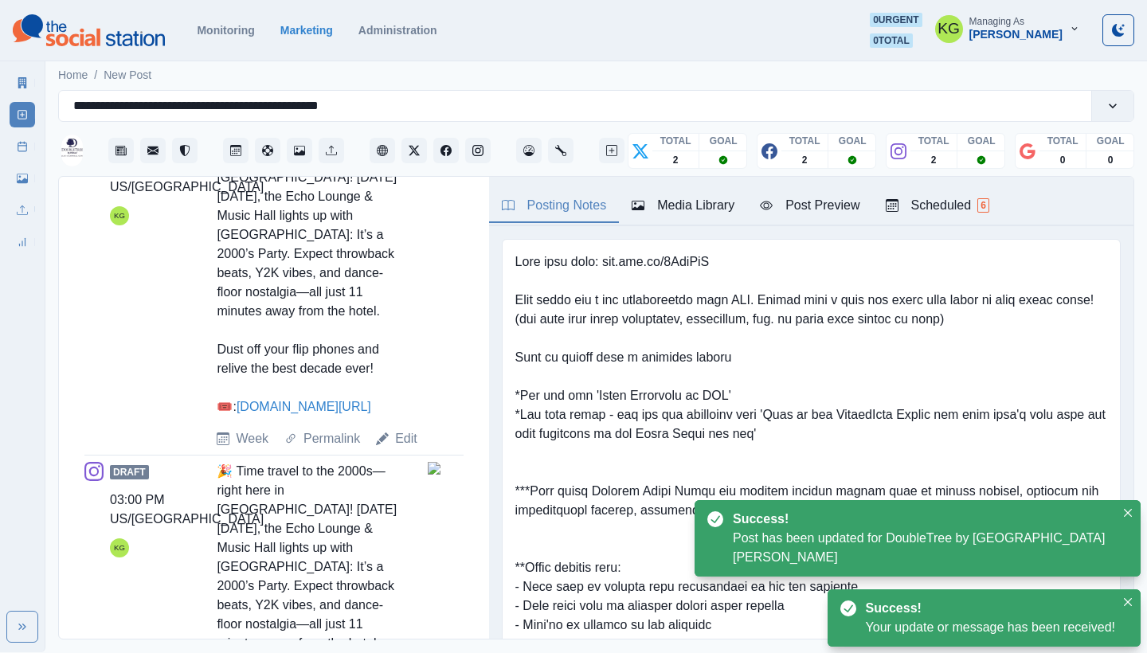
click at [393, 448] on div "Draft 03:00 PM US/Central KG 🎉 Time travel to the 2000s—right here in Dallas! O…" at bounding box center [273, 289] width 379 height 318
click at [404, 448] on link "Edit" at bounding box center [406, 438] width 22 height 19
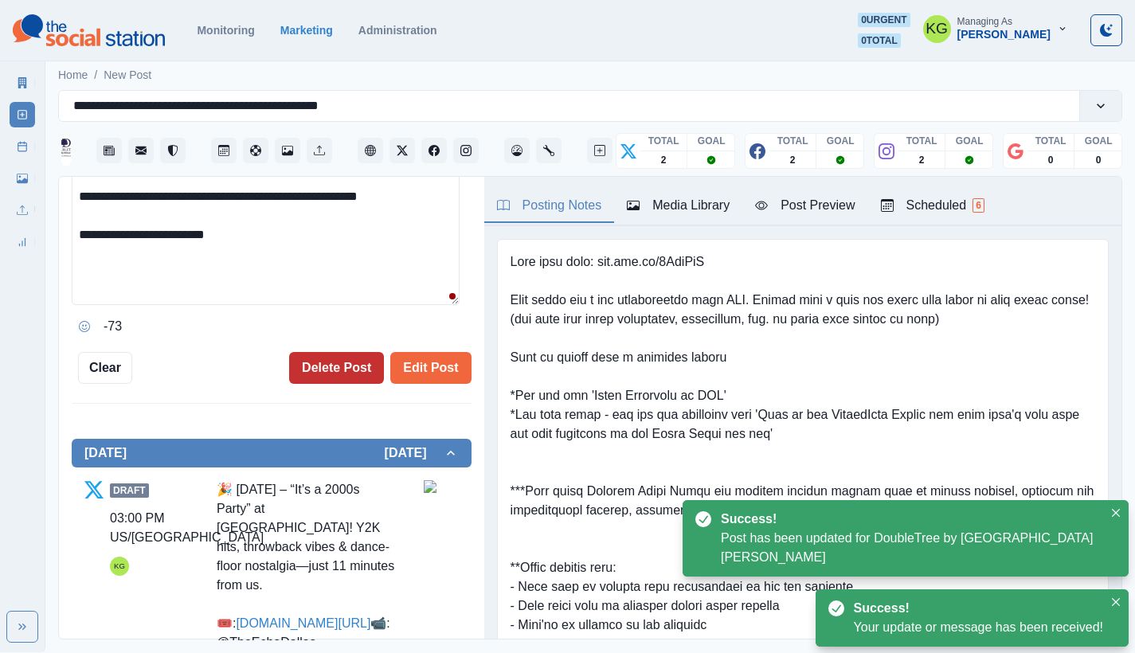
scroll to position [307, 0]
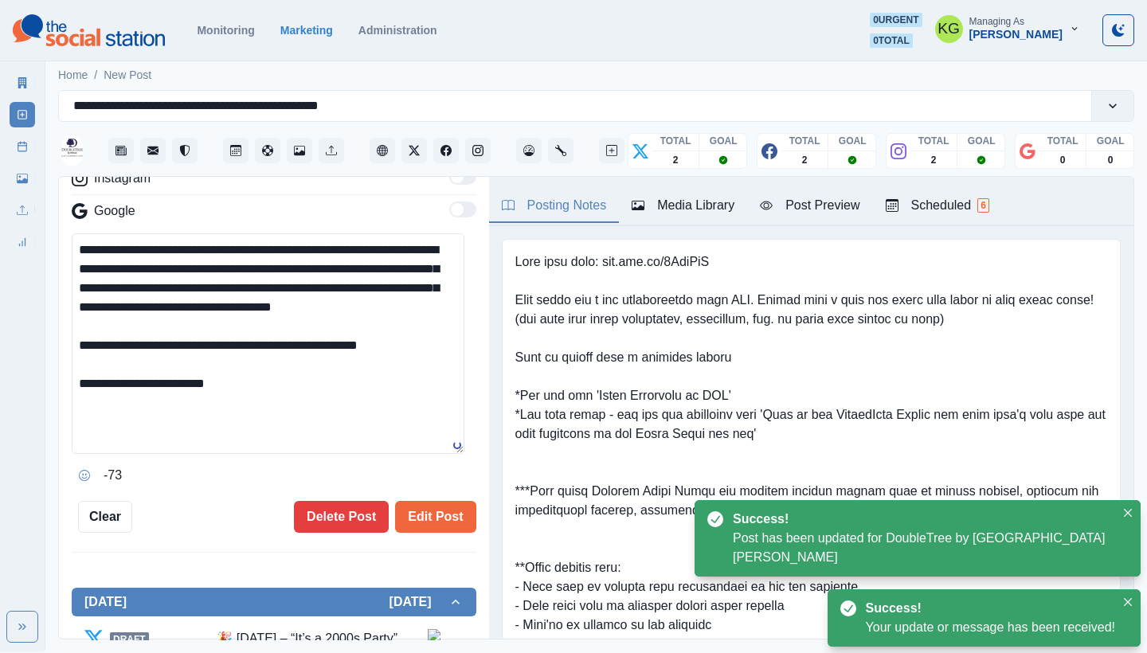
click at [297, 407] on textarea "**********" at bounding box center [268, 343] width 393 height 221
paste textarea "**********"
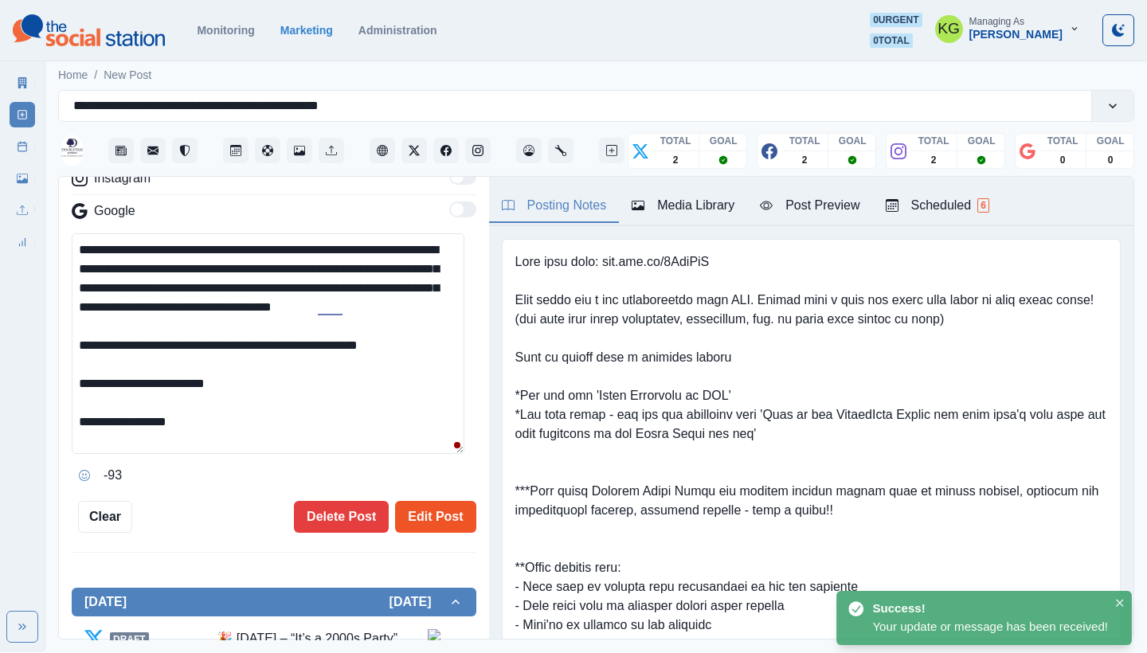
type textarea "**********"
click at [441, 508] on button "Edit Post" at bounding box center [435, 517] width 80 height 32
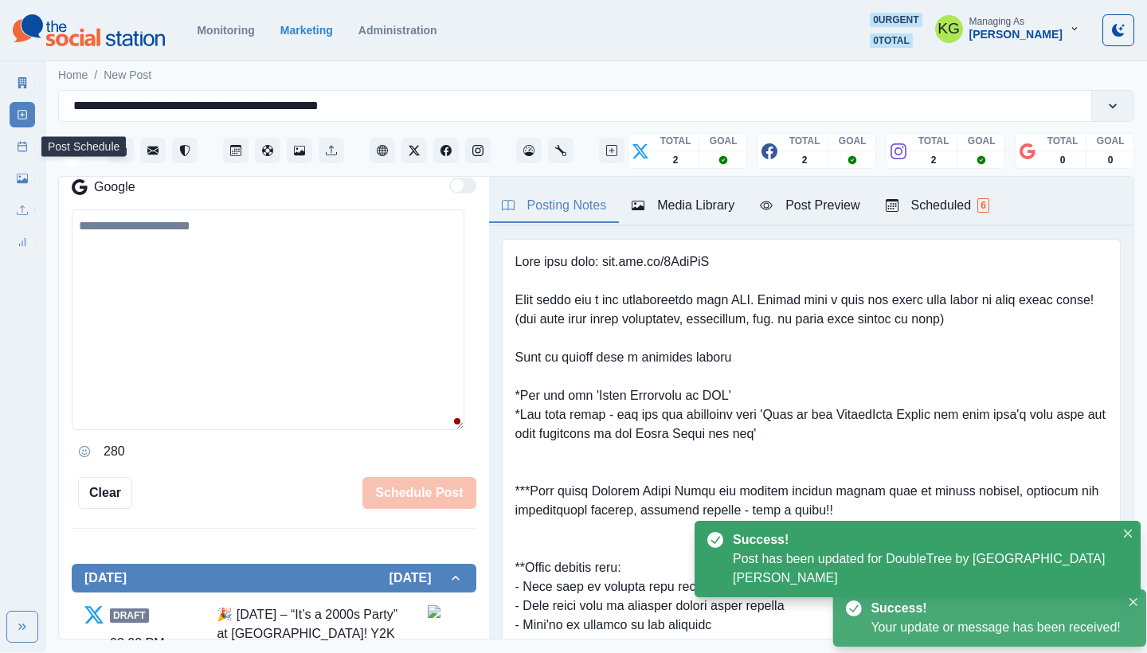
drag, startPoint x: 18, startPoint y: 140, endPoint x: 52, endPoint y: 153, distance: 36.5
click at [18, 141] on link "Post Schedule" at bounding box center [22, 146] width 25 height 25
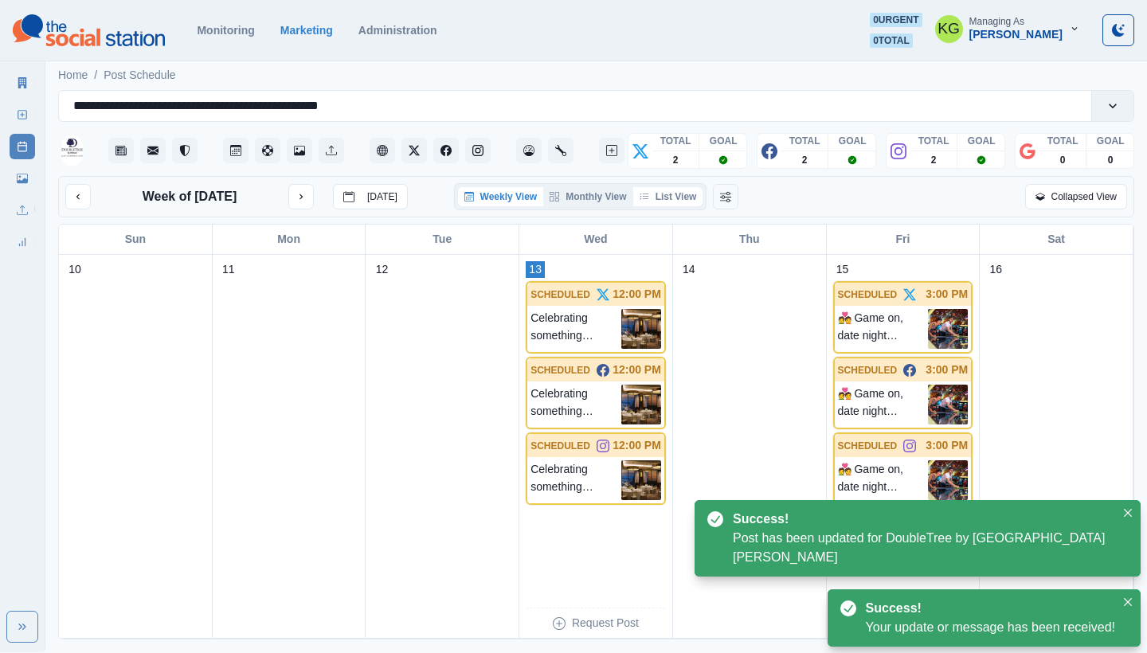
click at [673, 200] on button "List View" at bounding box center [668, 196] width 70 height 19
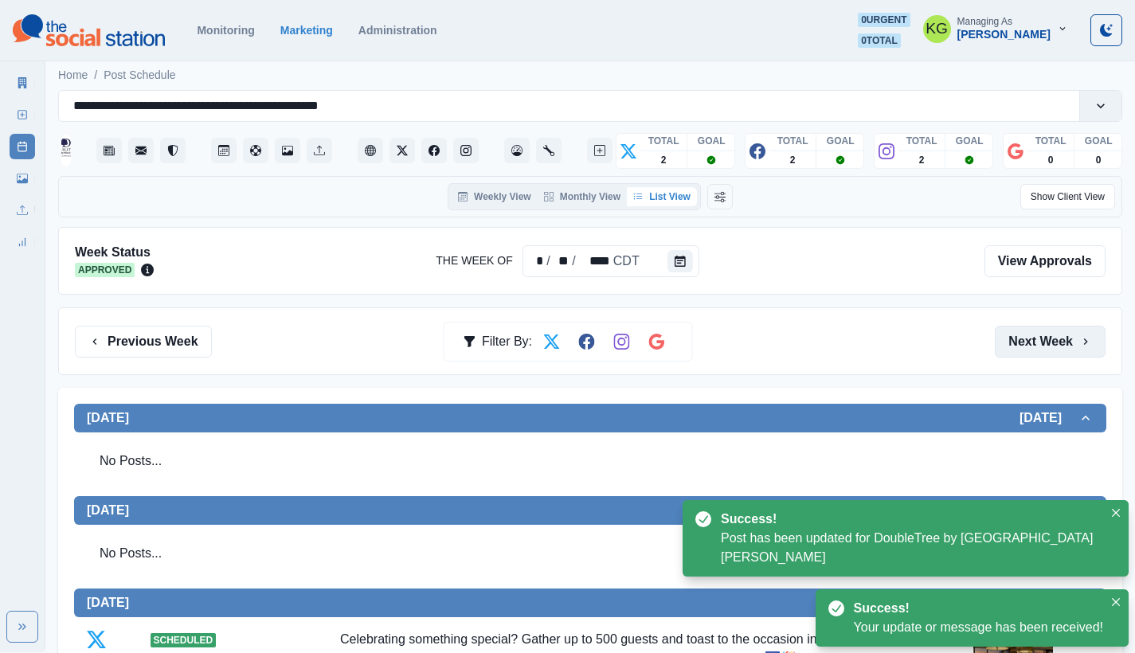
click at [1025, 330] on button "Next Week" at bounding box center [1049, 342] width 111 height 32
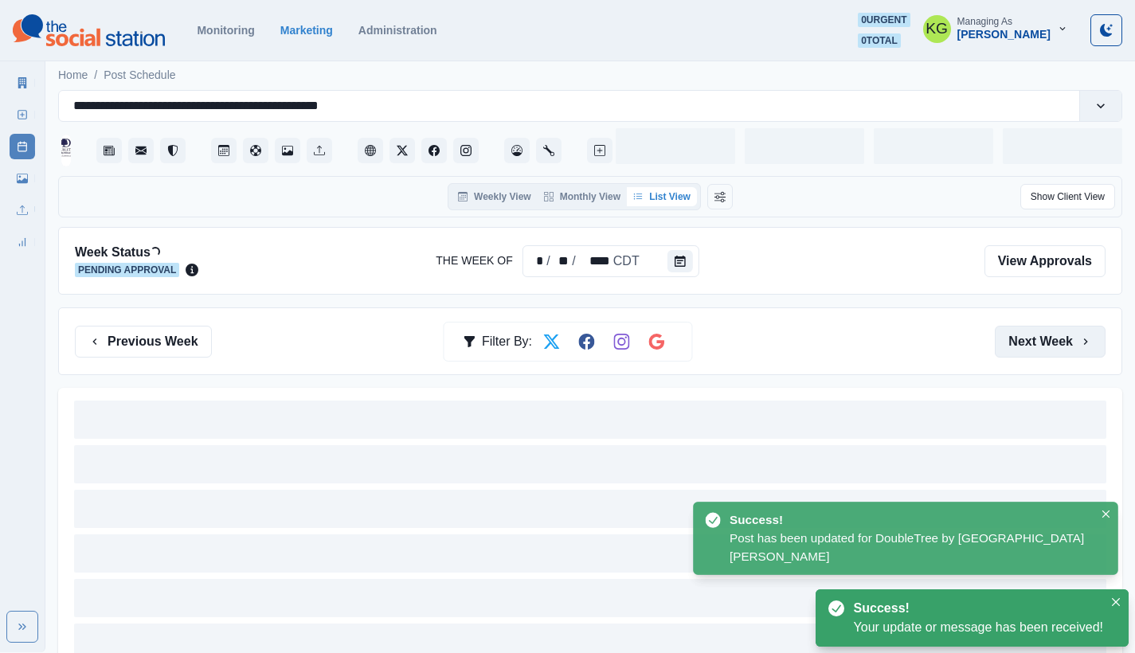
click at [1025, 330] on button "Next Week" at bounding box center [1049, 342] width 111 height 32
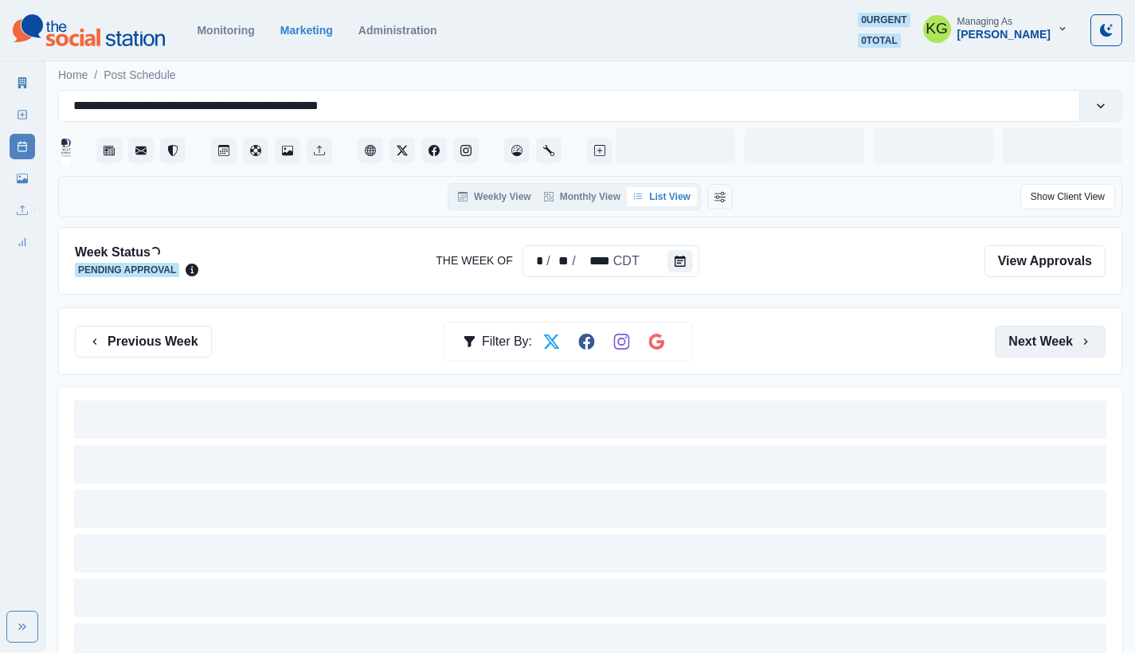
click at [1025, 330] on button "Next Week" at bounding box center [1049, 342] width 111 height 32
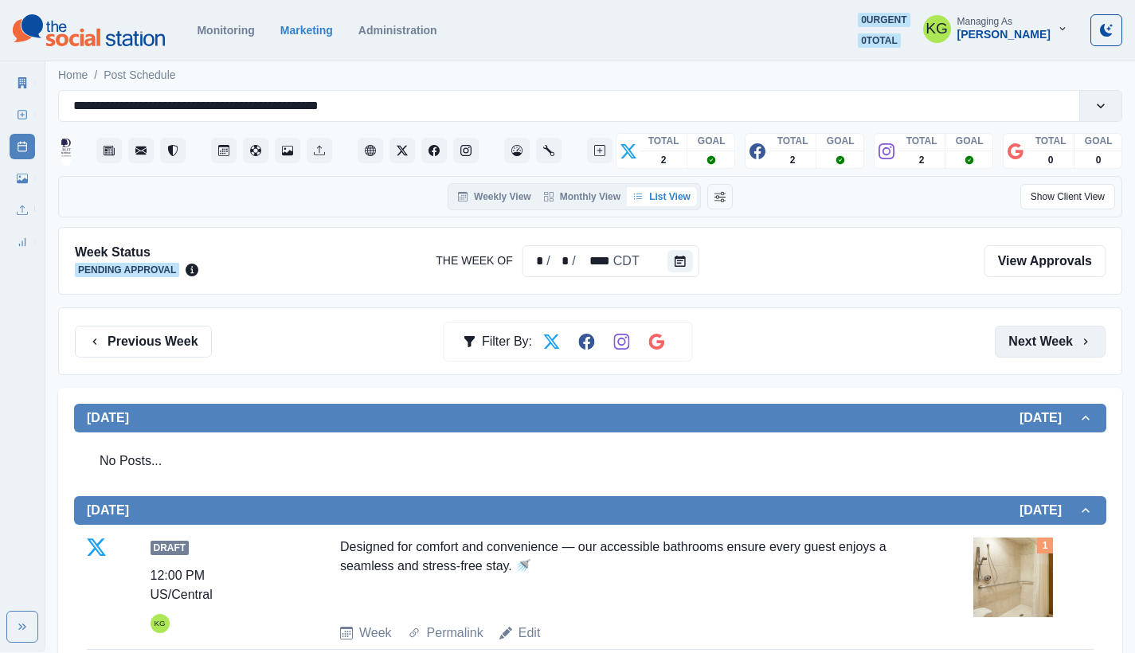
click at [1065, 332] on button "Next Week" at bounding box center [1049, 342] width 111 height 32
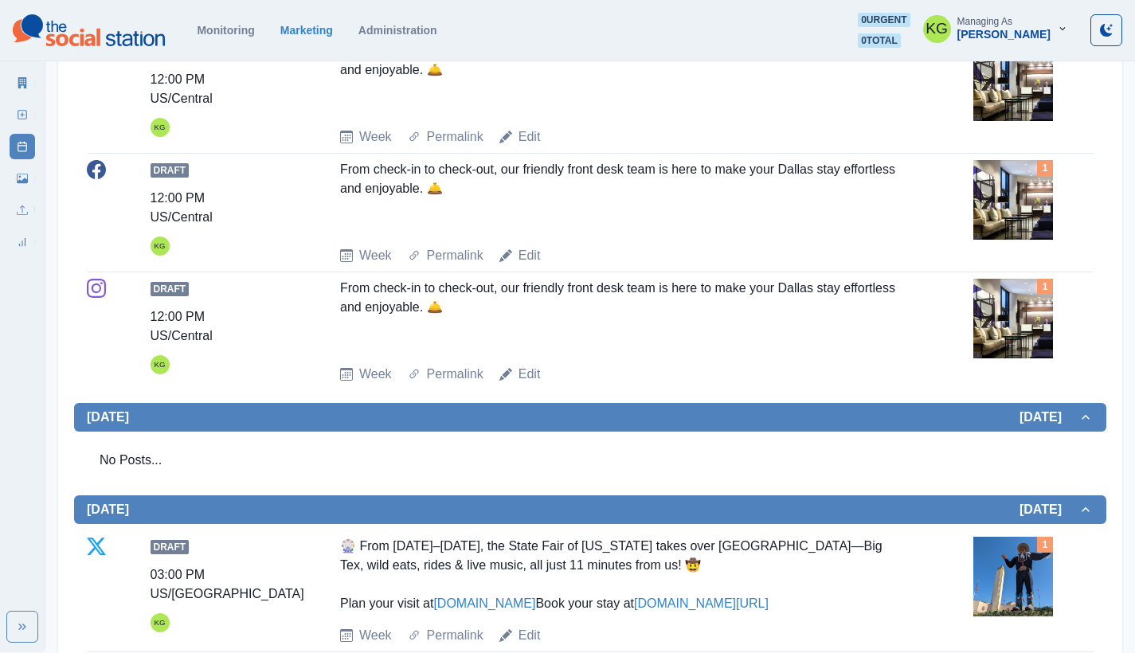
scroll to position [60, 0]
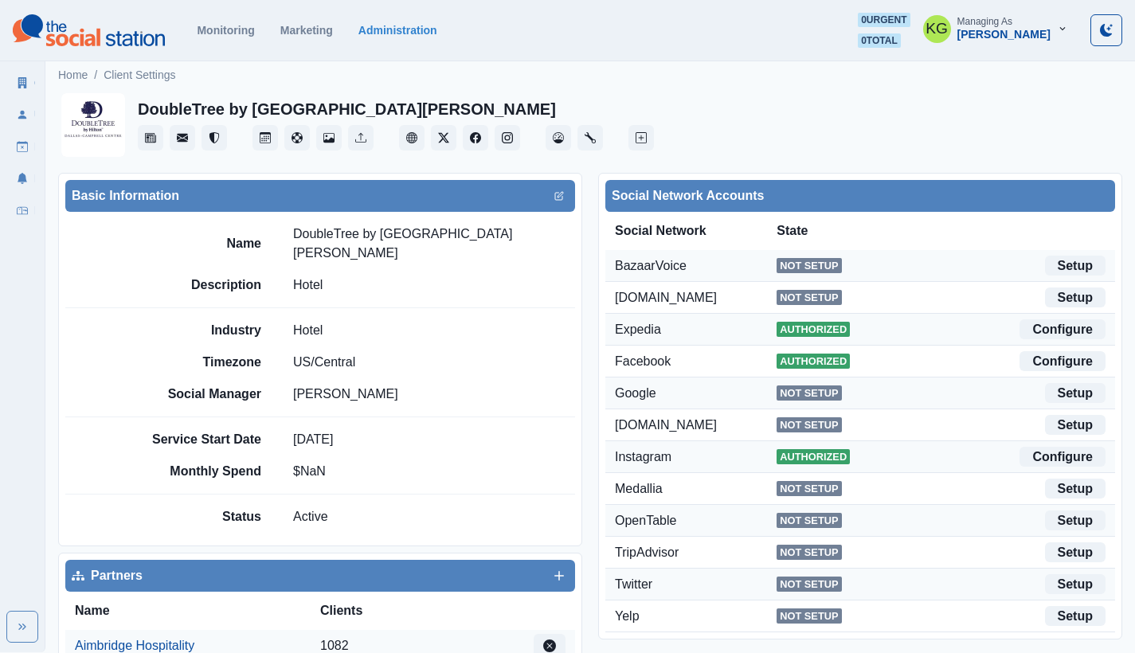
drag, startPoint x: 318, startPoint y: 245, endPoint x: 281, endPoint y: 235, distance: 38.8
click at [281, 235] on div "Name DoubleTree by Hilton Hotel Dallas - Campbell Centre" at bounding box center [358, 244] width 433 height 38
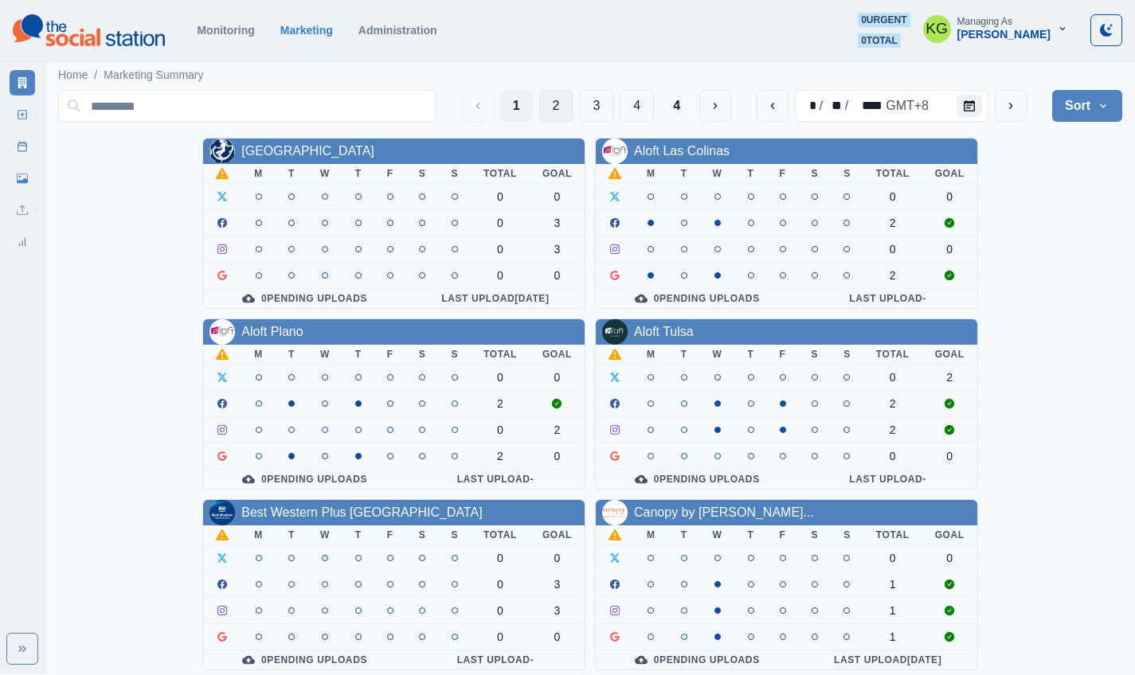
click at [546, 102] on button "2" at bounding box center [556, 106] width 34 height 32
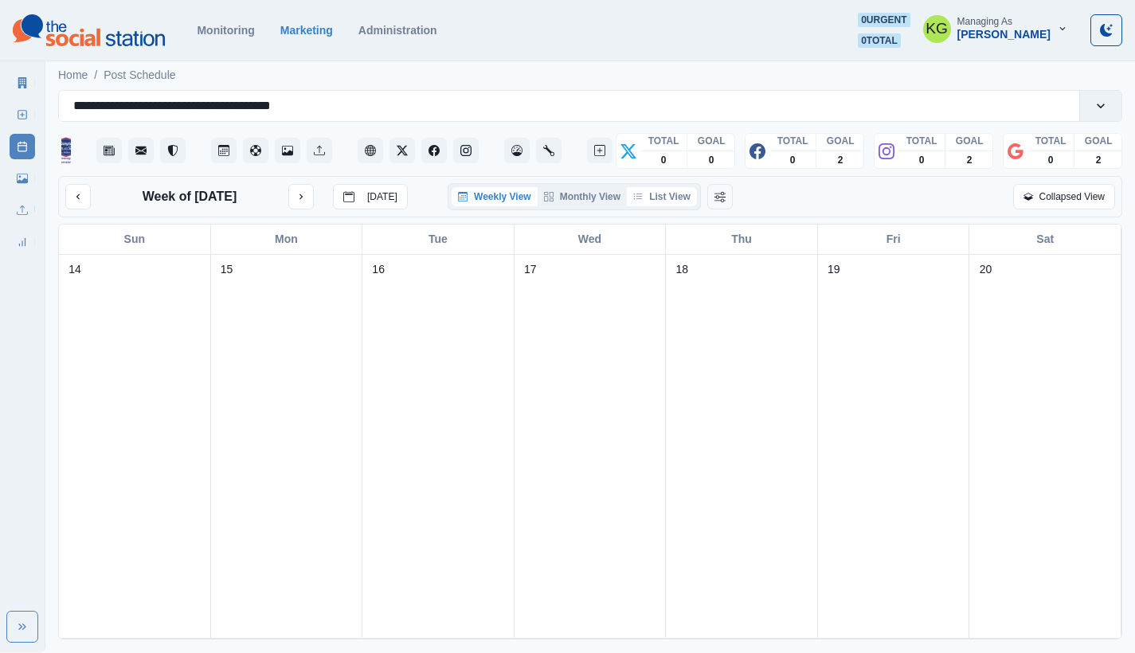
click at [660, 206] on button "List View" at bounding box center [662, 196] width 70 height 19
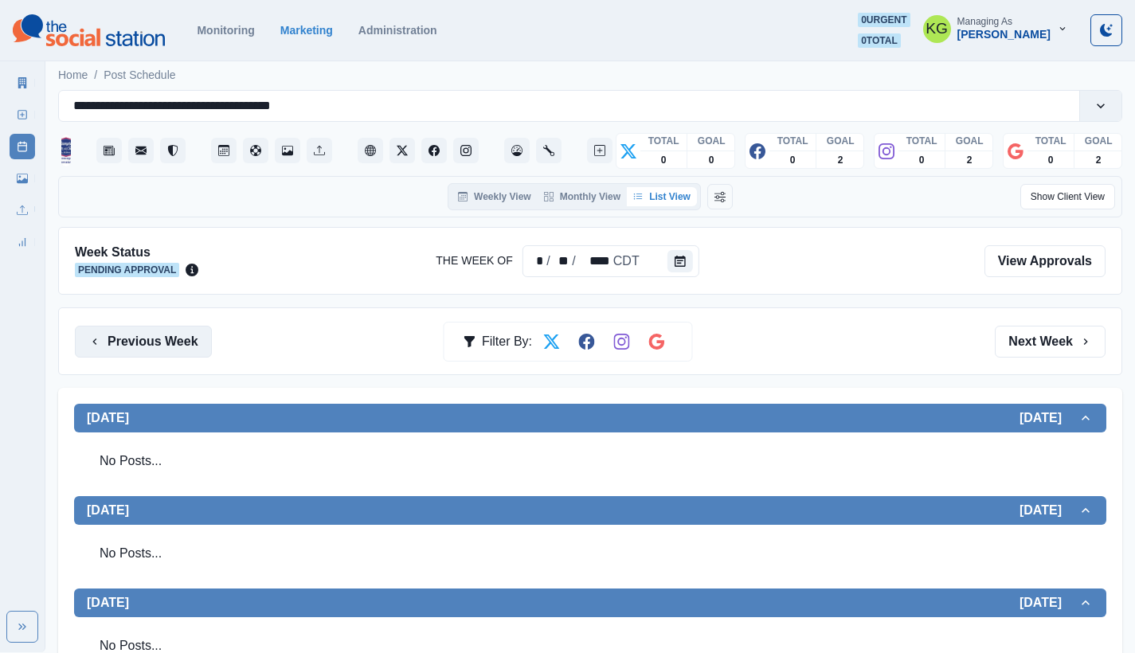
click at [155, 337] on button "Previous Week" at bounding box center [143, 342] width 137 height 32
click at [161, 350] on button "Previous Week" at bounding box center [143, 342] width 137 height 32
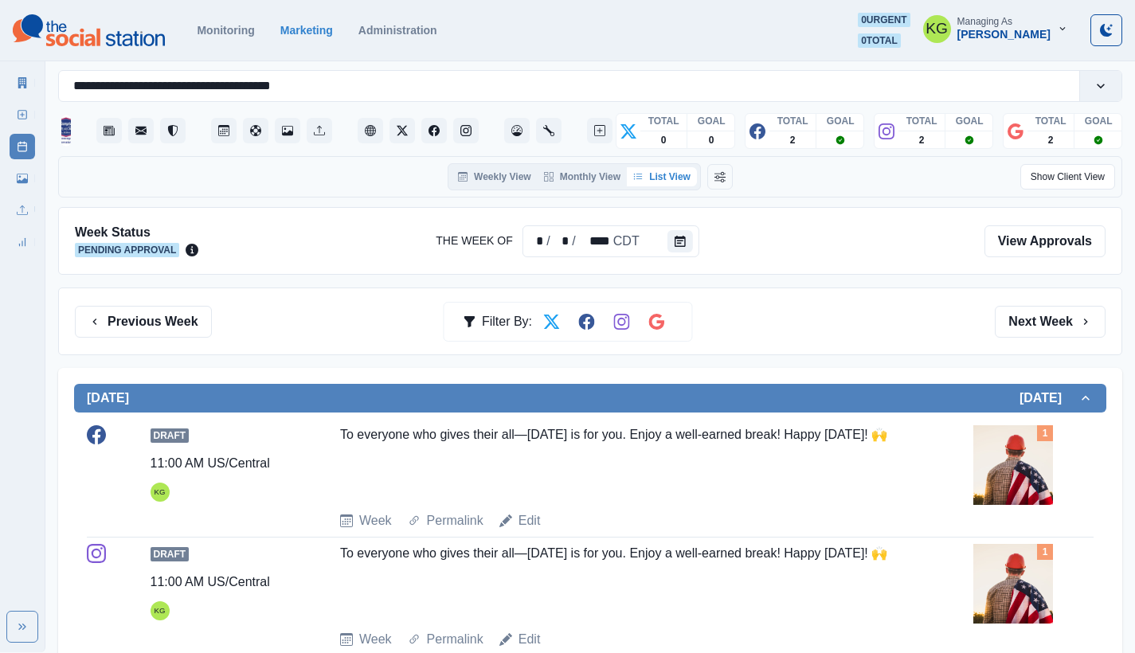
scroll to position [1032, 0]
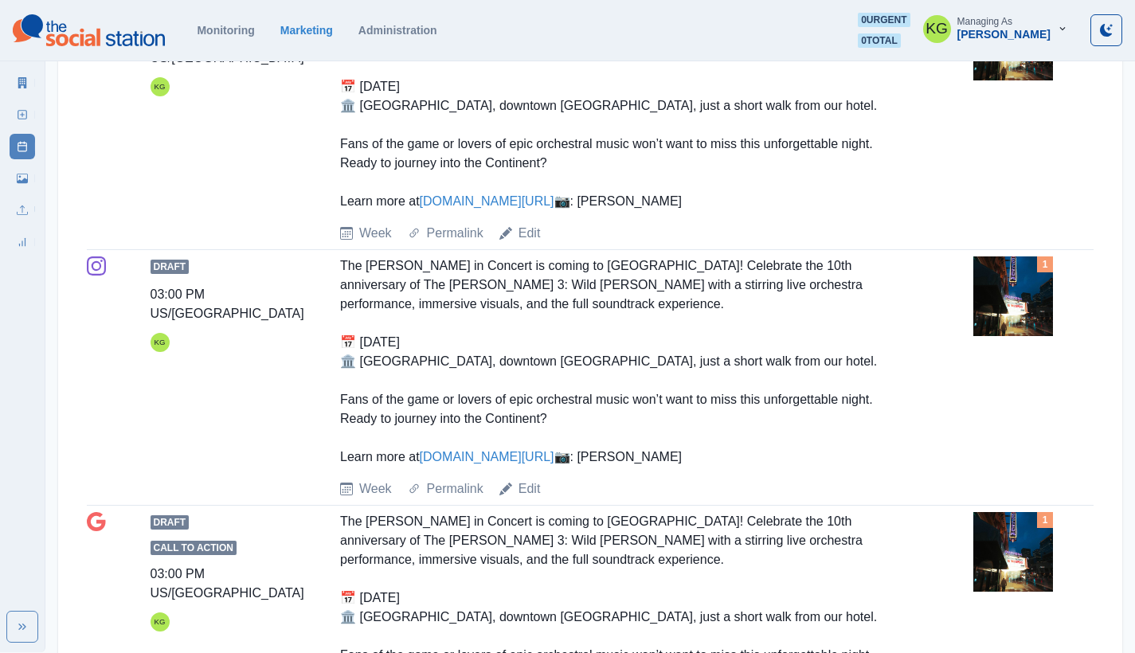
click at [998, 336] on img at bounding box center [1013, 296] width 80 height 80
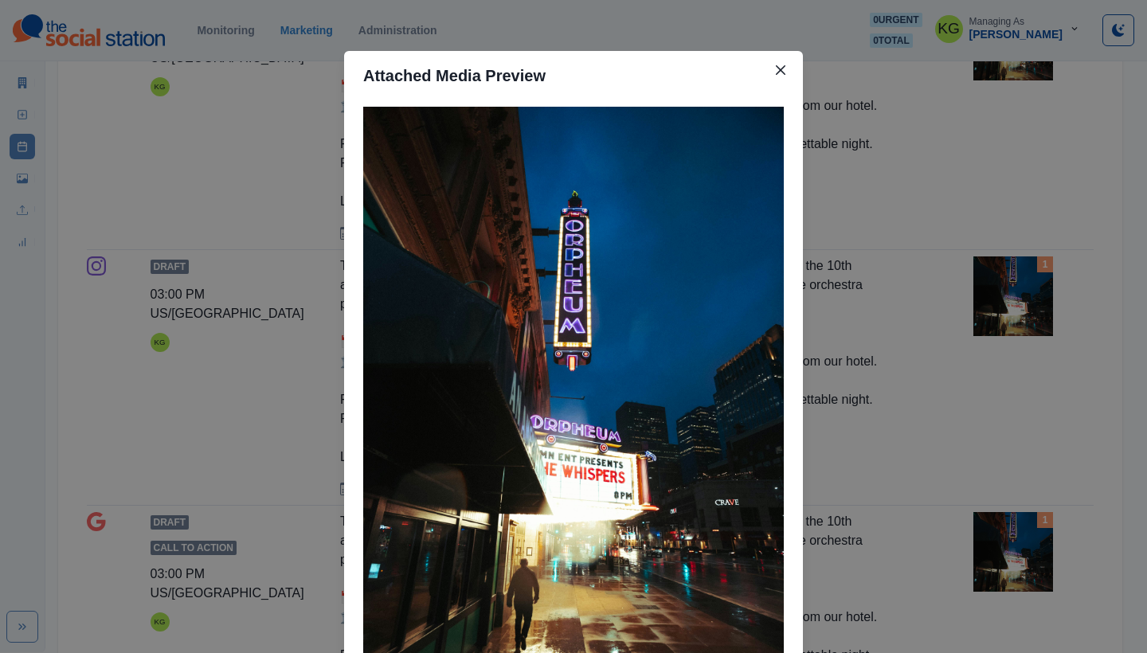
click at [974, 455] on div "Attached Media Preview" at bounding box center [573, 326] width 1147 height 653
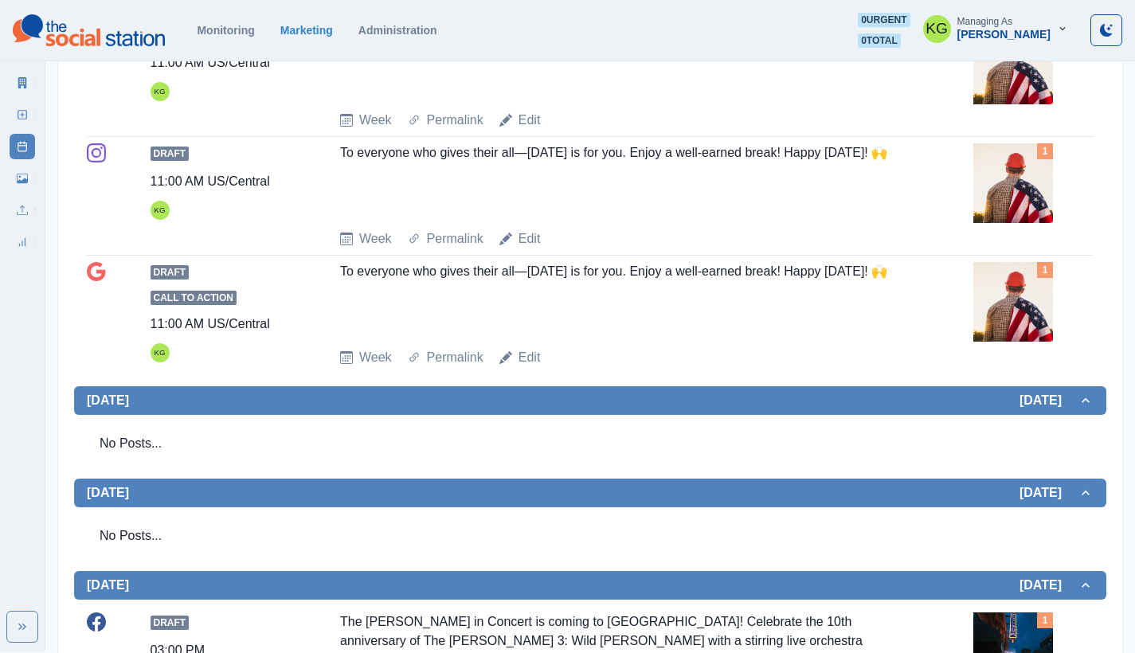
scroll to position [102, 0]
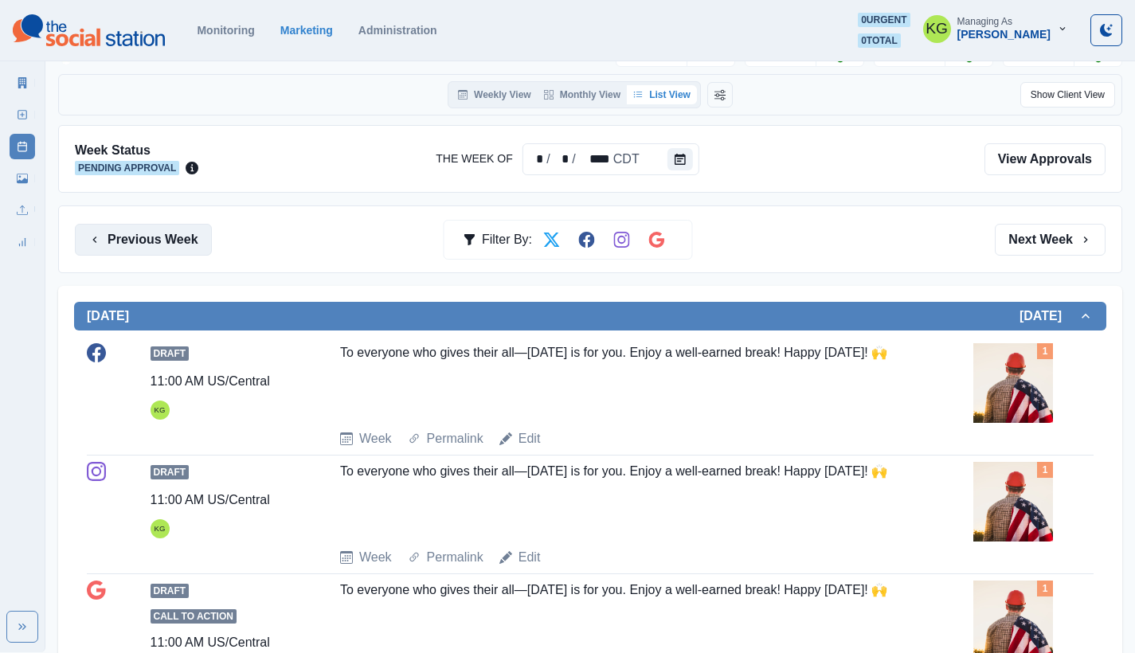
click at [189, 243] on button "Previous Week" at bounding box center [143, 240] width 137 height 32
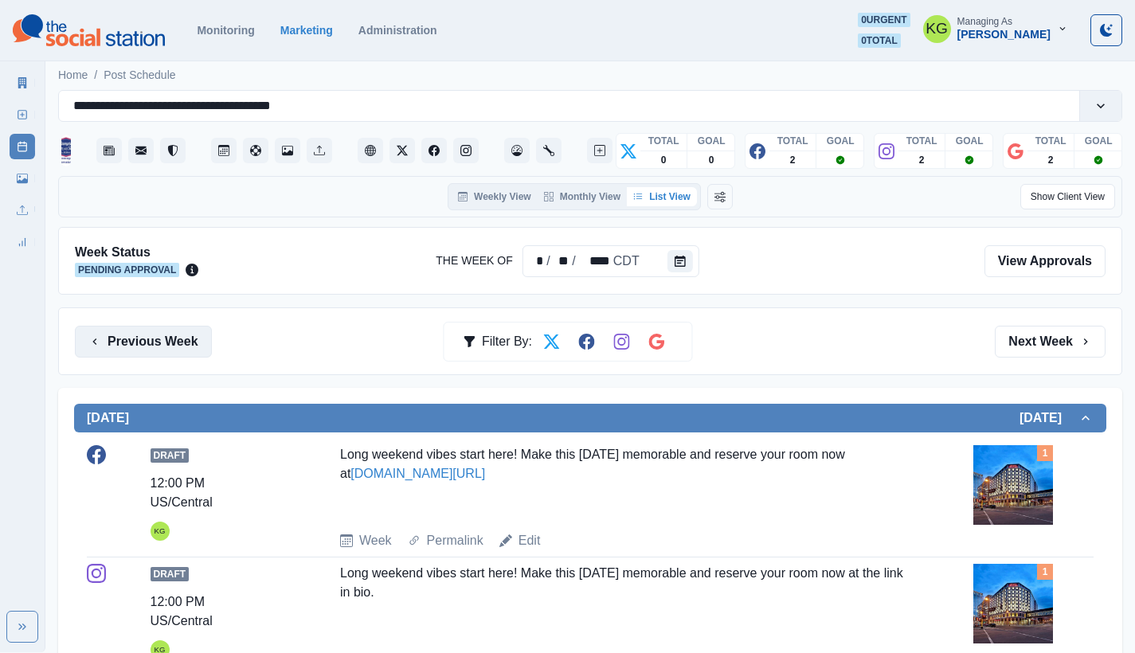
click at [170, 343] on button "Previous Week" at bounding box center [143, 342] width 137 height 32
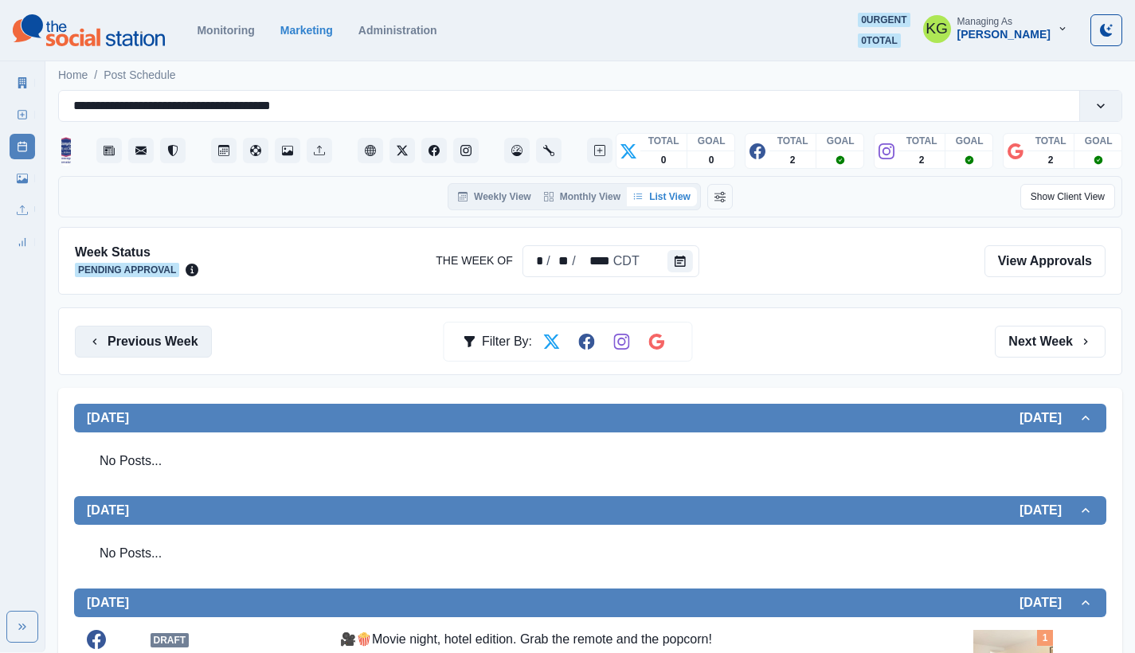
click at [139, 336] on button "Previous Week" at bounding box center [143, 342] width 137 height 32
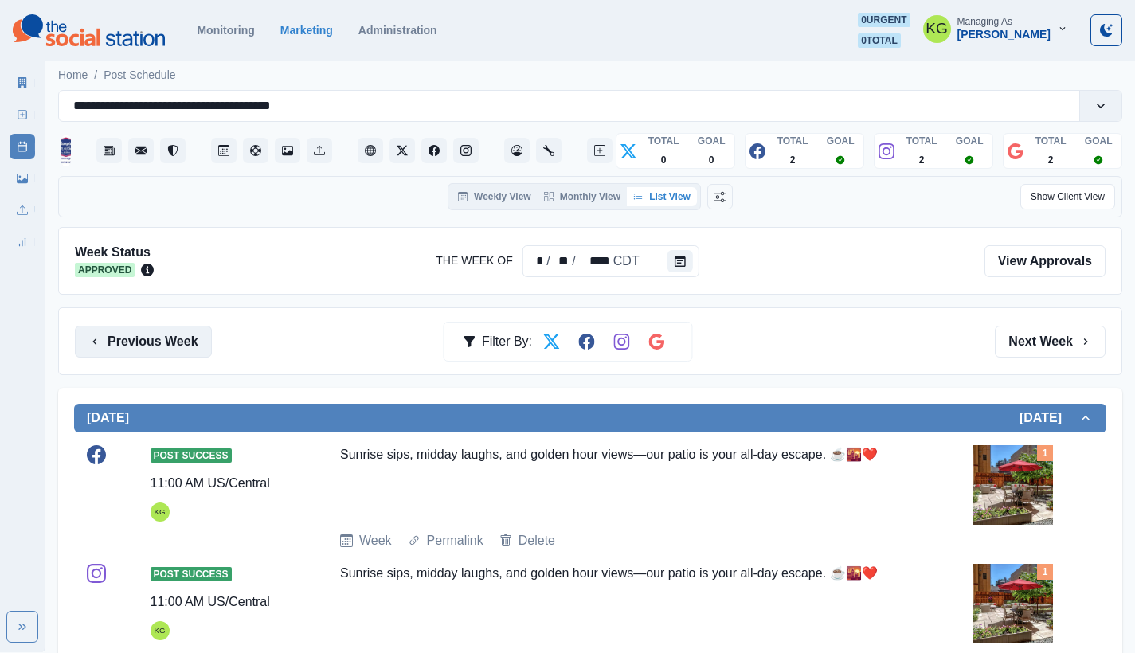
click at [146, 349] on button "Previous Week" at bounding box center [143, 342] width 137 height 32
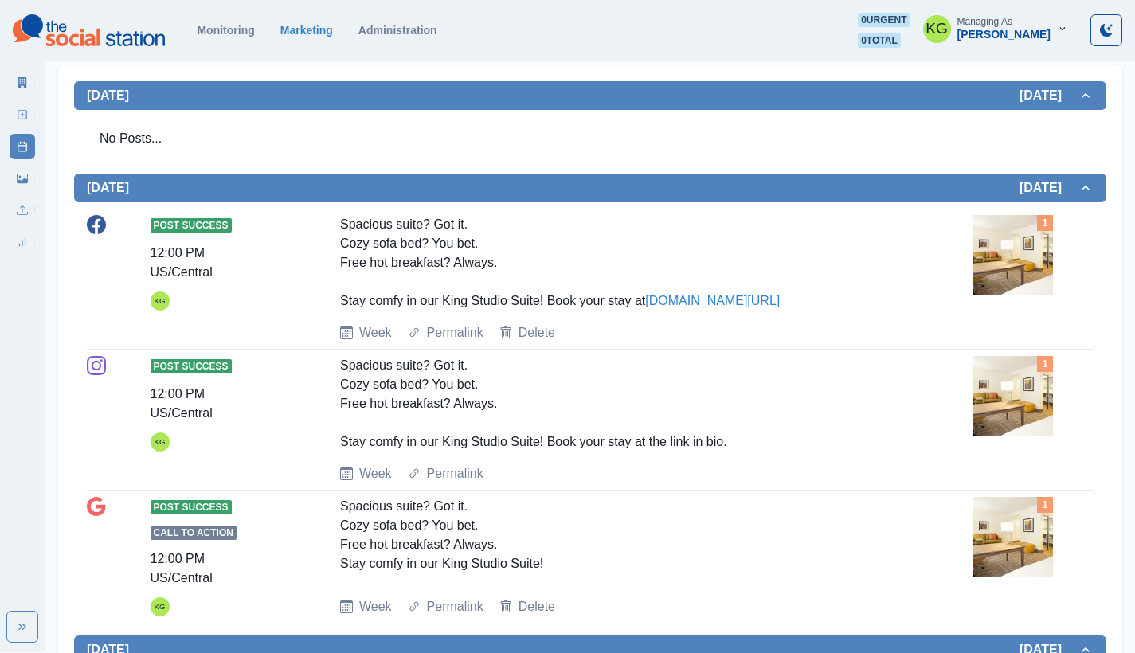
scroll to position [2, 0]
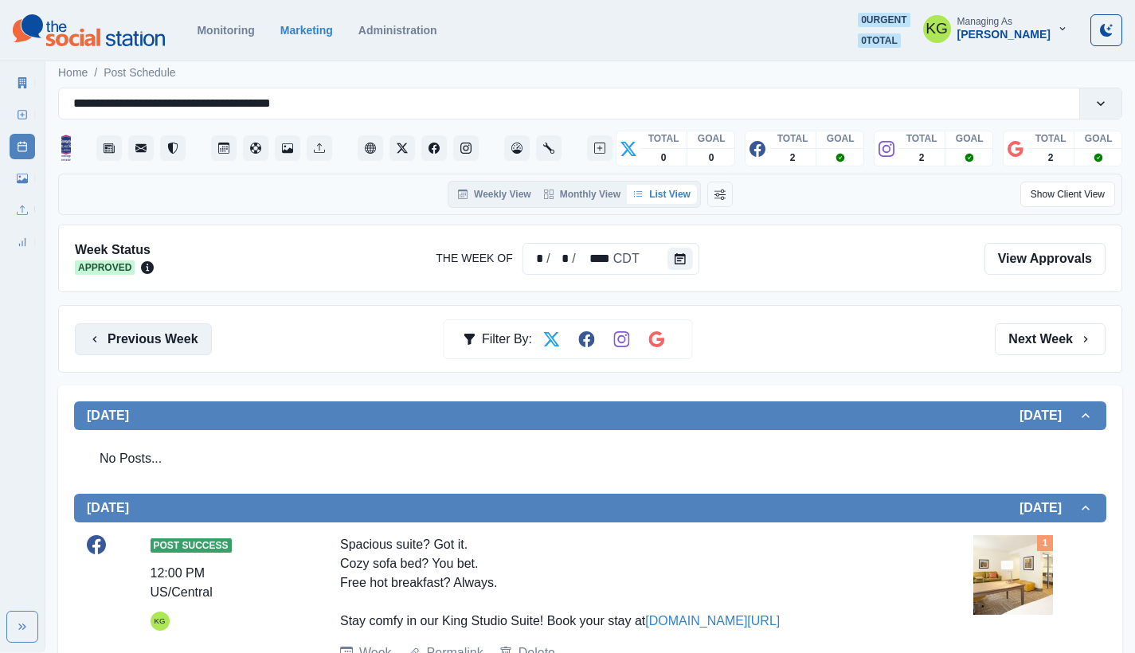
click at [179, 338] on button "Previous Week" at bounding box center [143, 339] width 137 height 32
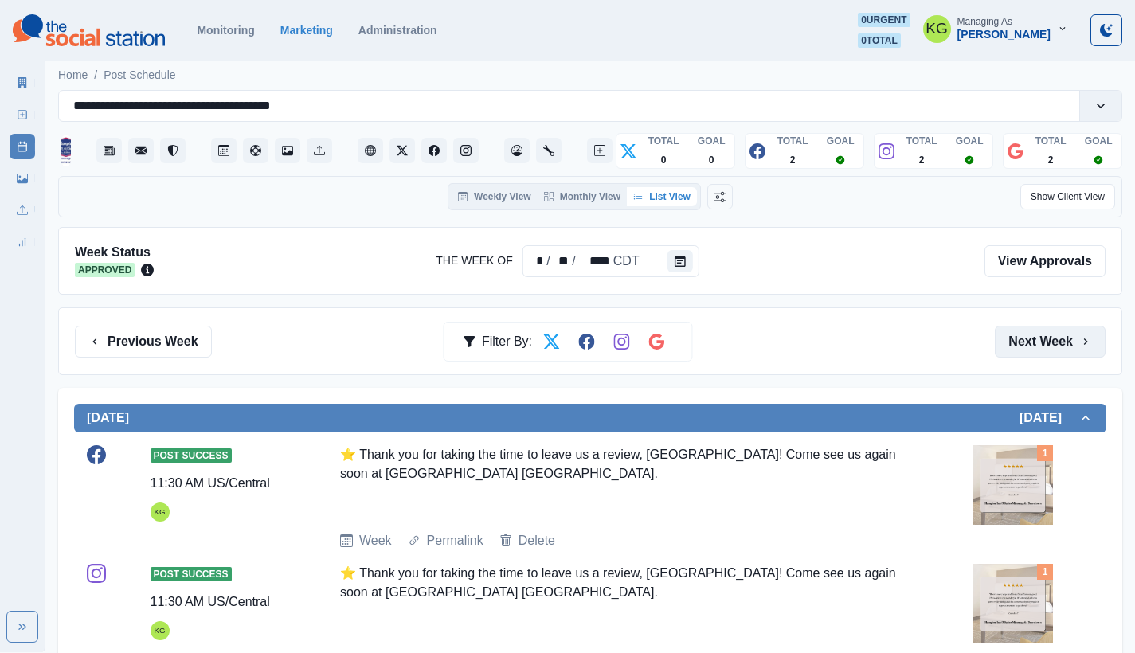
click at [1057, 338] on button "Next Week" at bounding box center [1049, 342] width 111 height 32
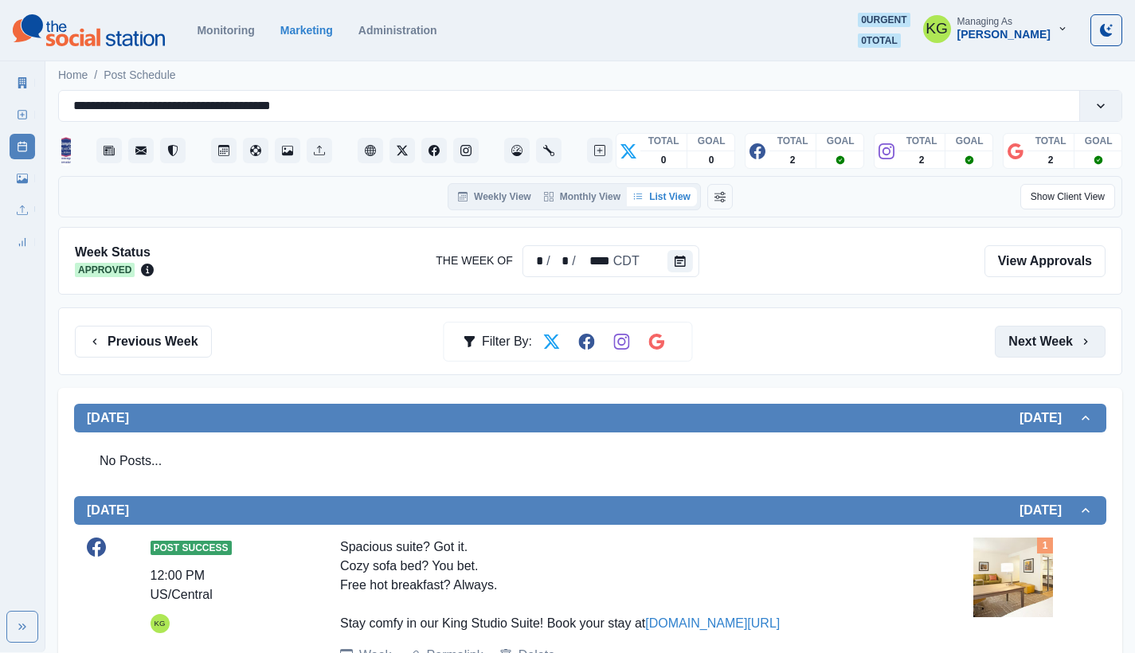
click at [1057, 338] on button "Next Week" at bounding box center [1049, 342] width 111 height 32
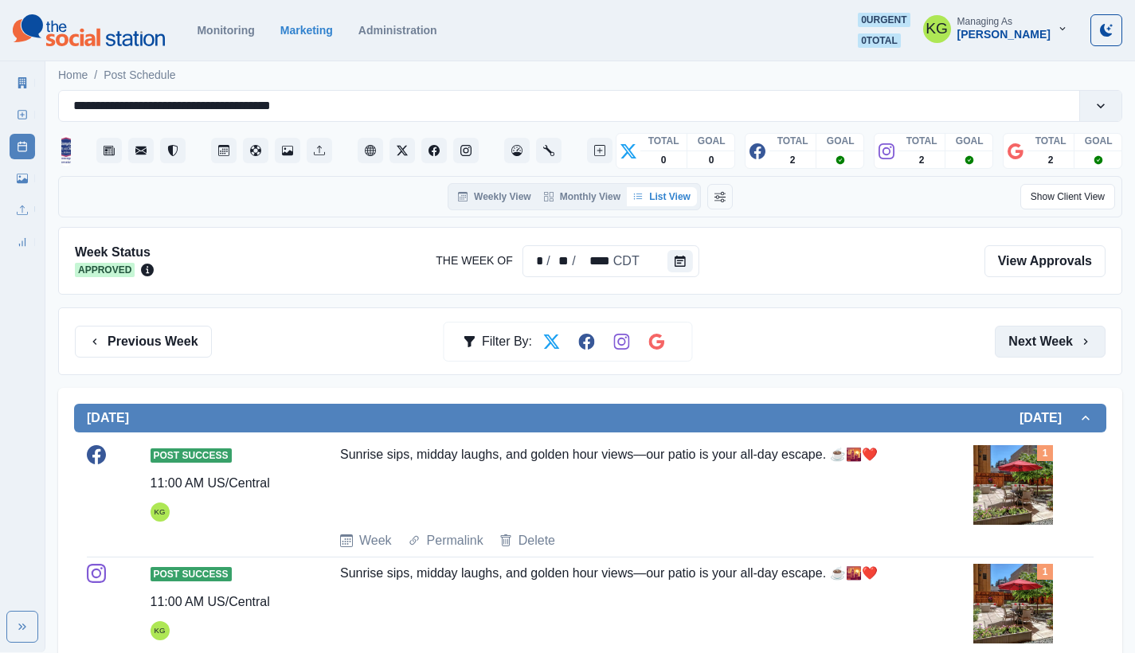
click at [1057, 338] on button "Next Week" at bounding box center [1049, 342] width 111 height 32
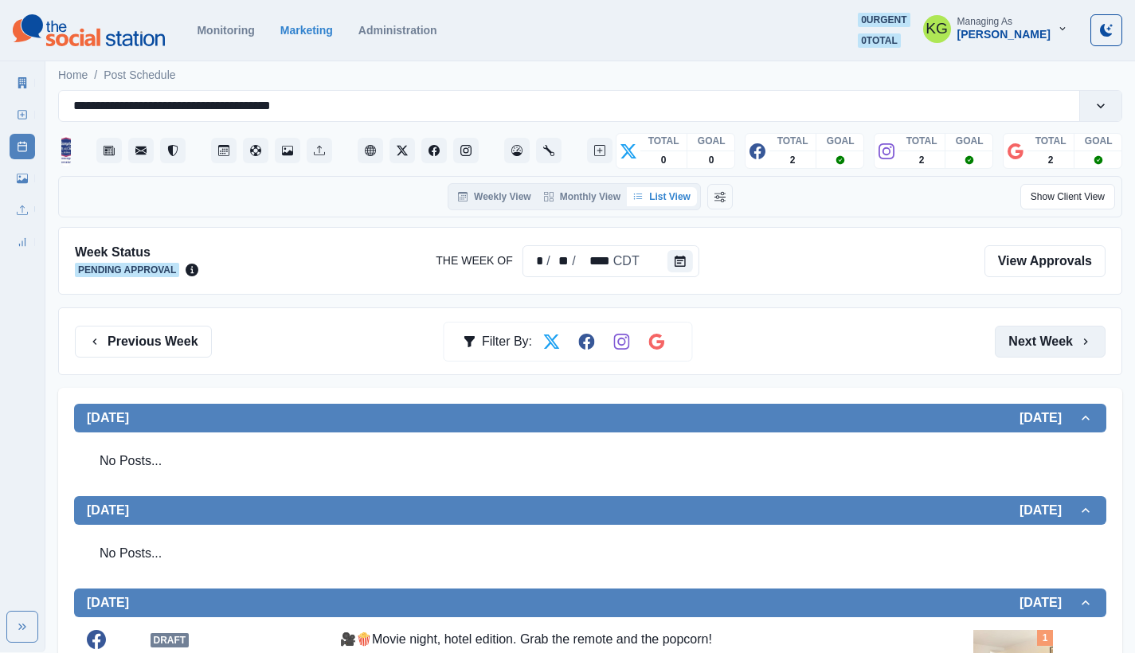
click at [1057, 338] on button "Next Week" at bounding box center [1049, 342] width 111 height 32
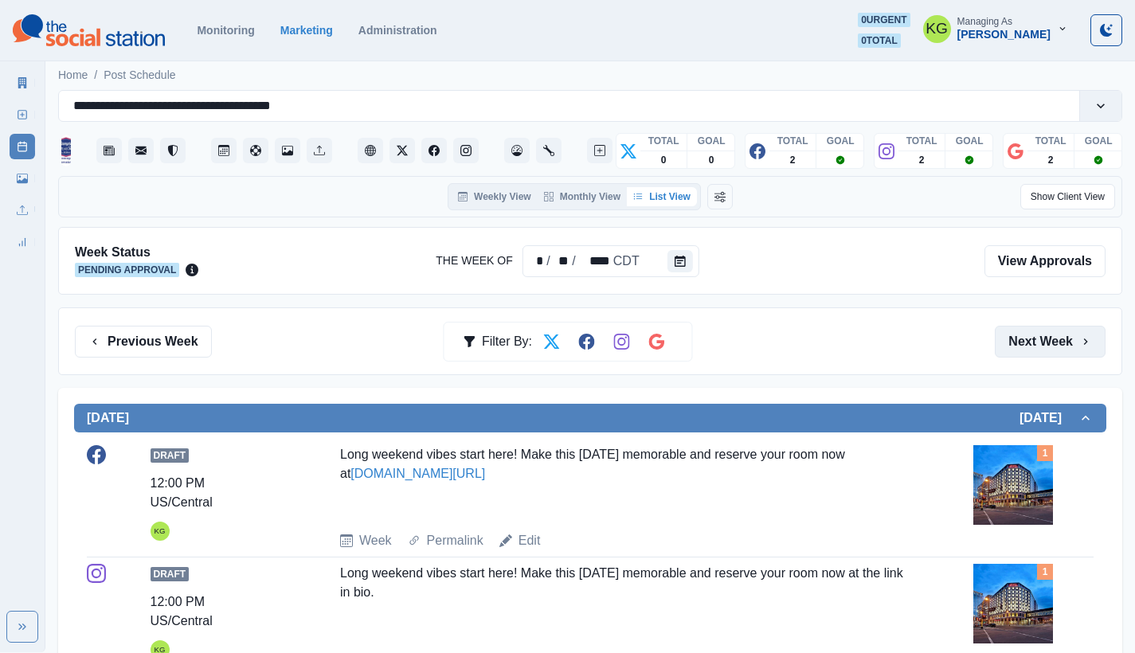
click at [1057, 338] on button "Next Week" at bounding box center [1049, 342] width 111 height 32
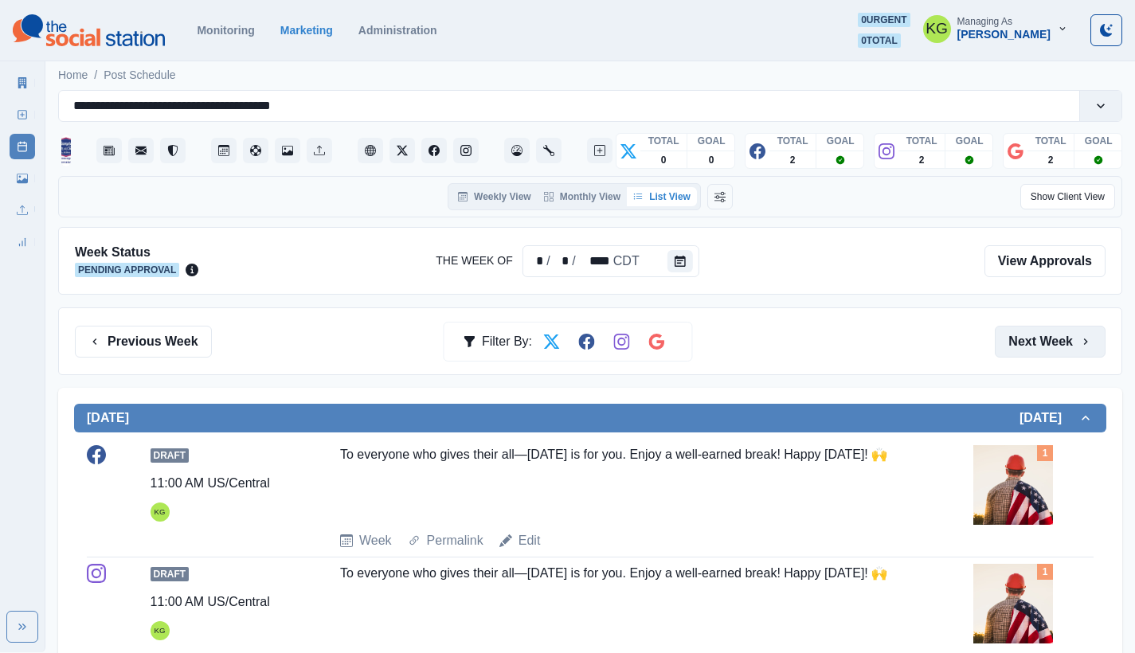
click at [1057, 338] on button "Next Week" at bounding box center [1049, 342] width 111 height 32
